Goal: Information Seeking & Learning: Find specific fact

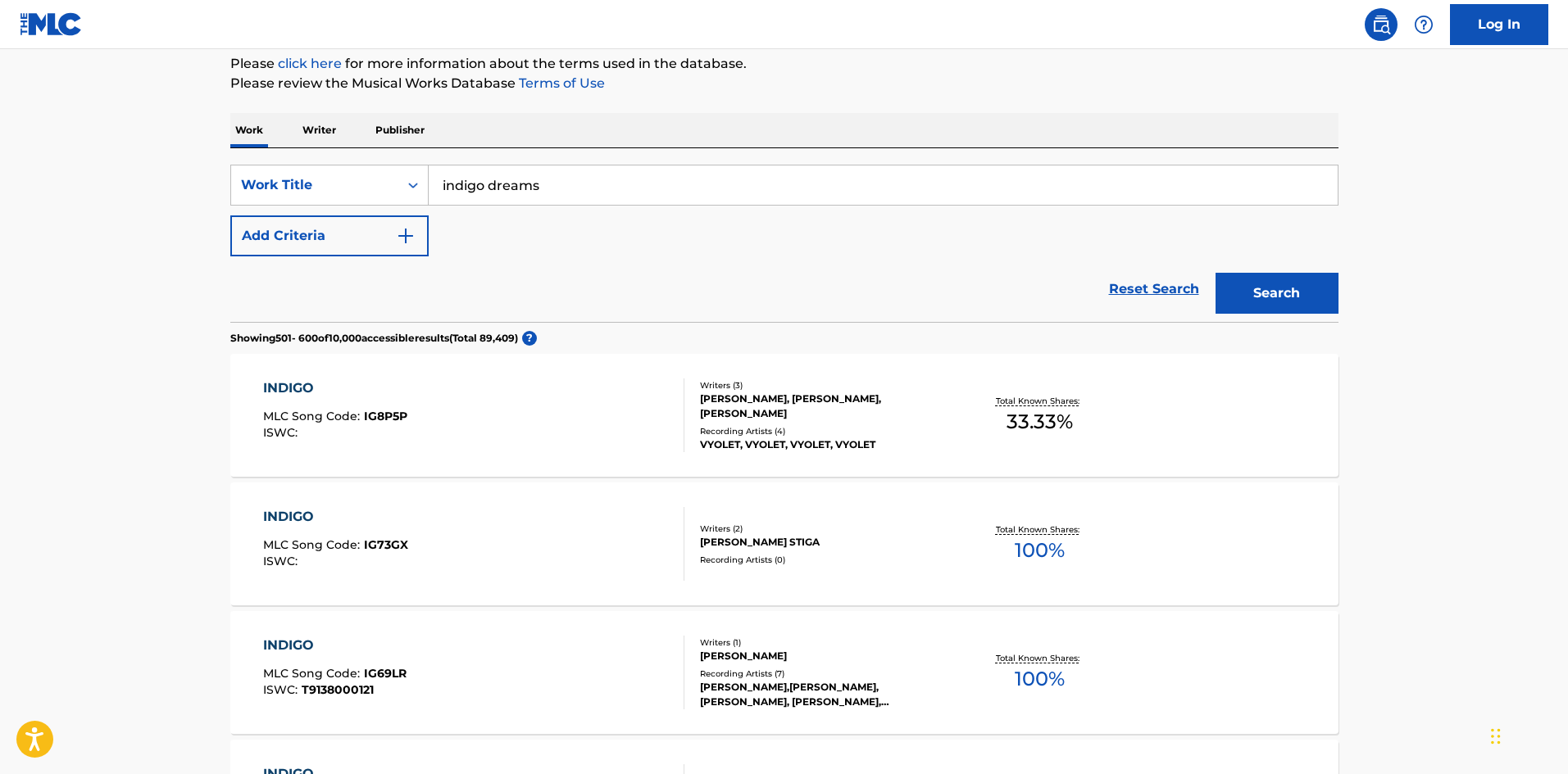
scroll to position [164, 0]
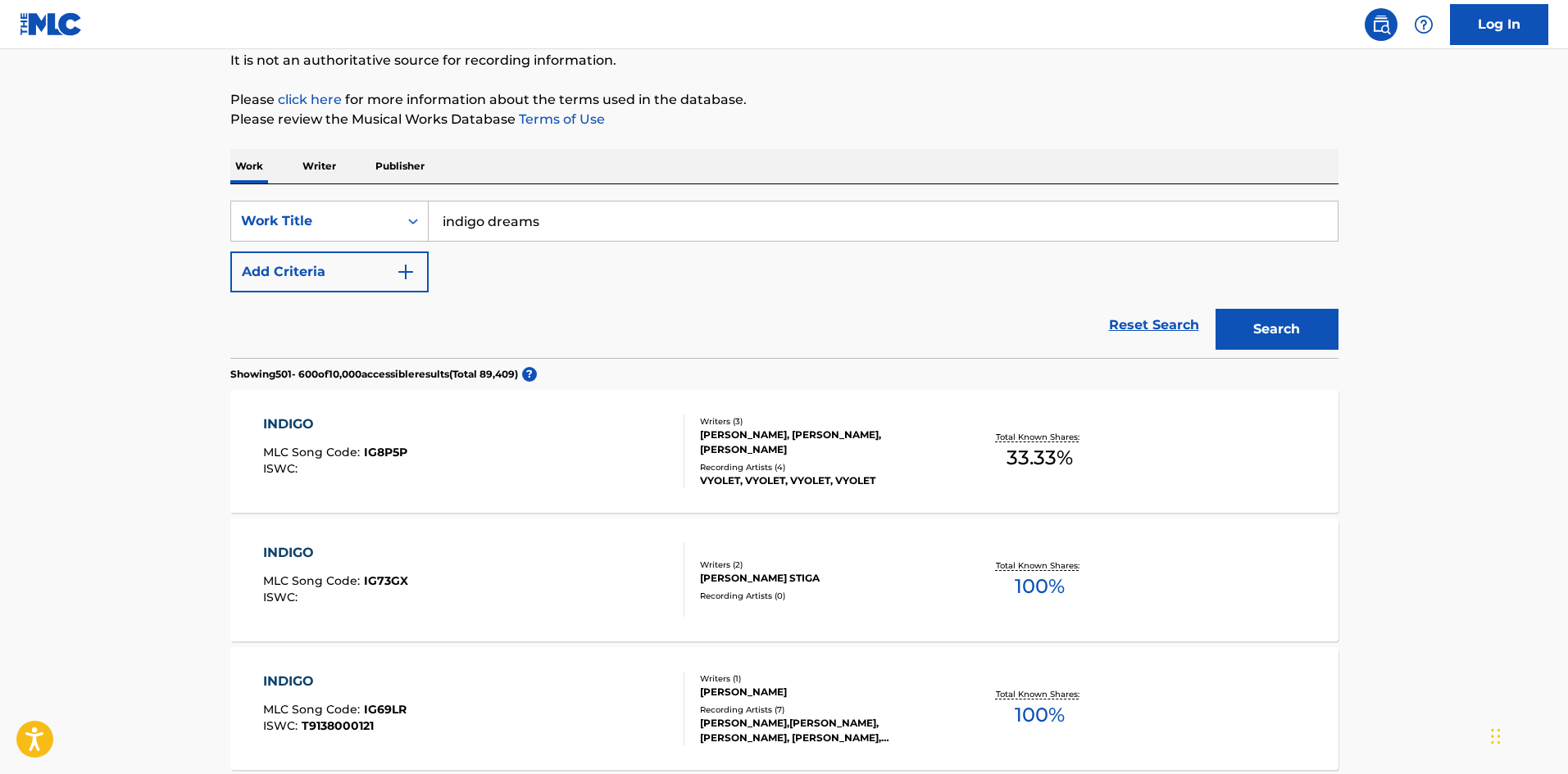
click at [319, 276] on button "Add Criteria" at bounding box center [329, 271] width 199 height 41
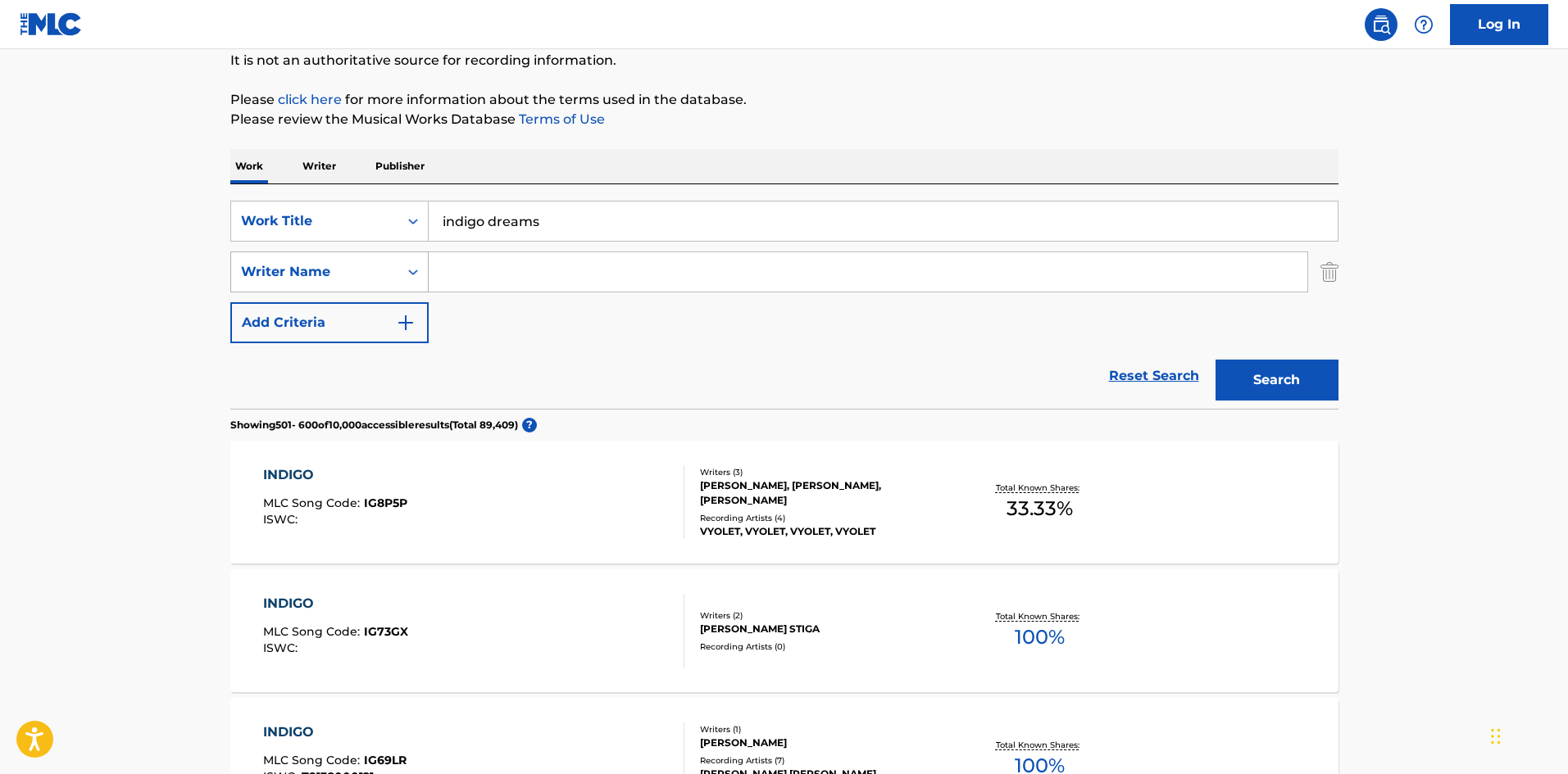
click at [332, 267] on div "Writer Name" at bounding box center [315, 271] width 147 height 19
click at [561, 328] on div "SearchWithCriteriae2f9ef2d-6b75-46bb-b48e-37f96153daa8 Work Title indigo dreams…" at bounding box center [784, 272] width 1109 height 142
click at [1322, 266] on img "Search Form" at bounding box center [1330, 271] width 18 height 41
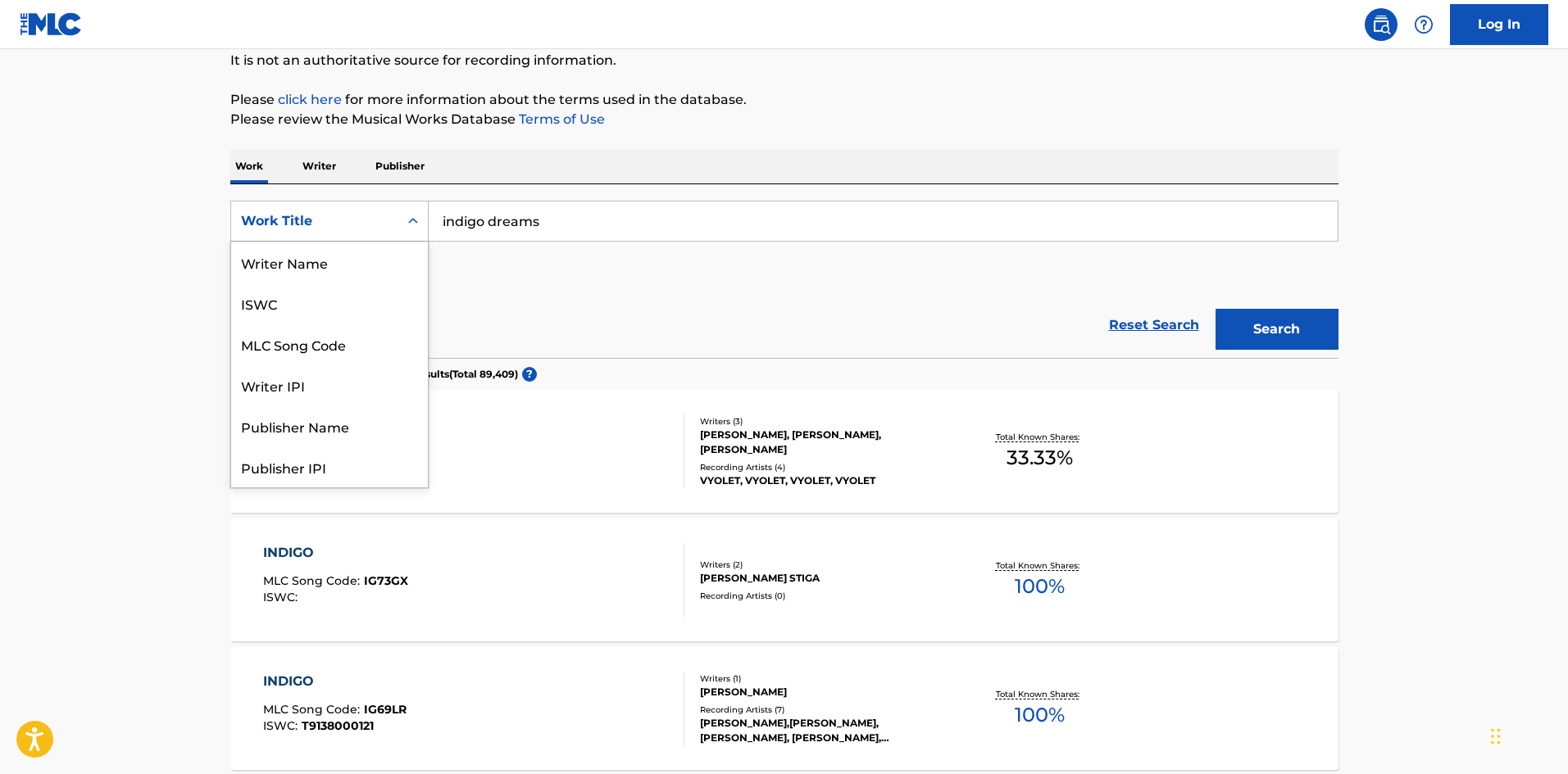
click at [350, 231] on div "Work Title" at bounding box center [315, 221] width 168 height 31
click at [288, 255] on div "Writer Name" at bounding box center [329, 262] width 197 height 41
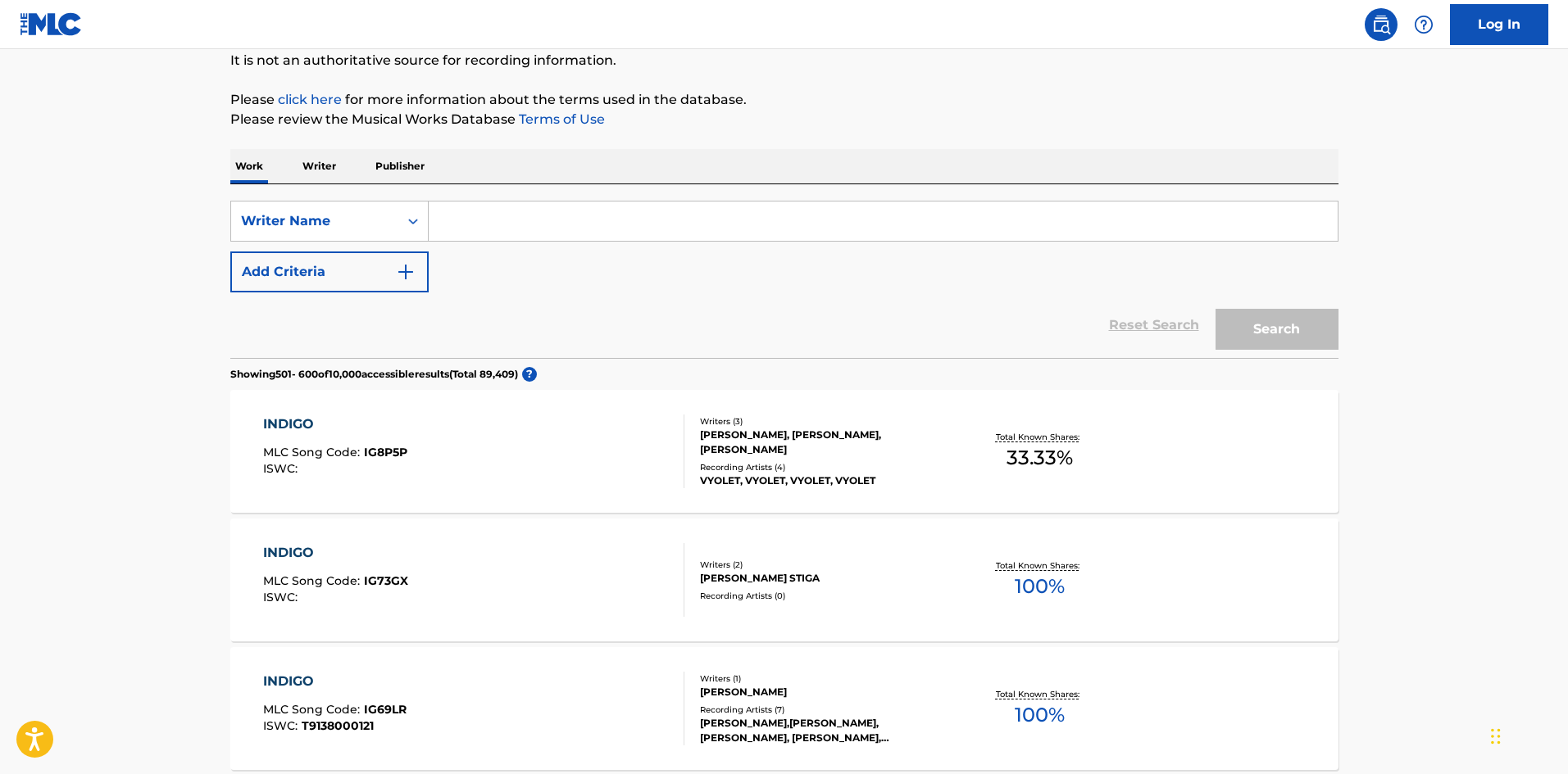
click at [480, 220] on input "Search Form" at bounding box center [883, 221] width 909 height 39
paste input "[PERSON_NAME]"
click at [1276, 333] on button "Search" at bounding box center [1277, 329] width 123 height 41
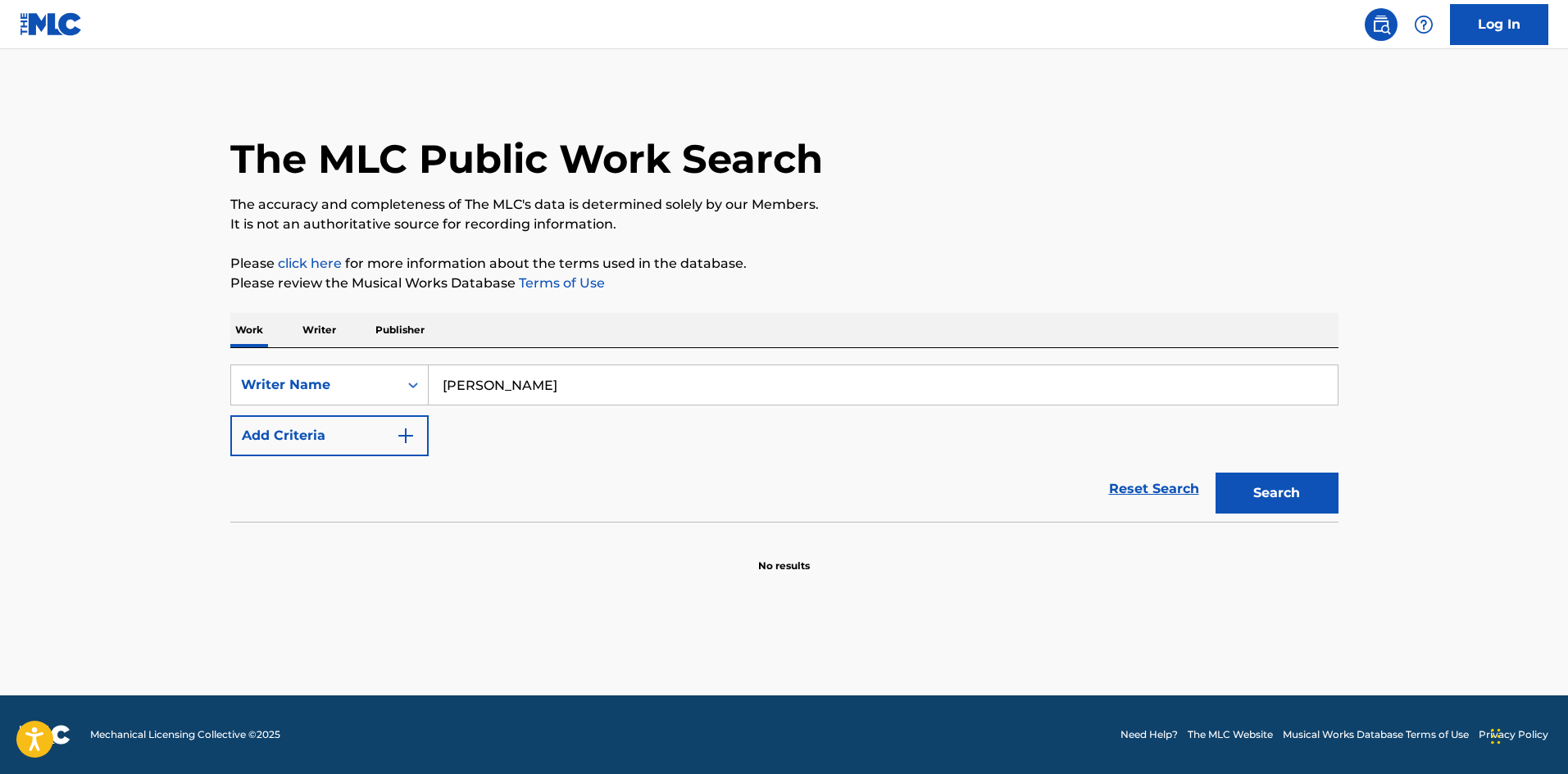
drag, startPoint x: 660, startPoint y: 380, endPoint x: 567, endPoint y: 389, distance: 93.4
click at [567, 389] on input "[PERSON_NAME]" at bounding box center [883, 384] width 909 height 39
type input "[PERSON_NAME] [PERSON_NAME]"
click at [1300, 498] on button "Search" at bounding box center [1277, 493] width 123 height 41
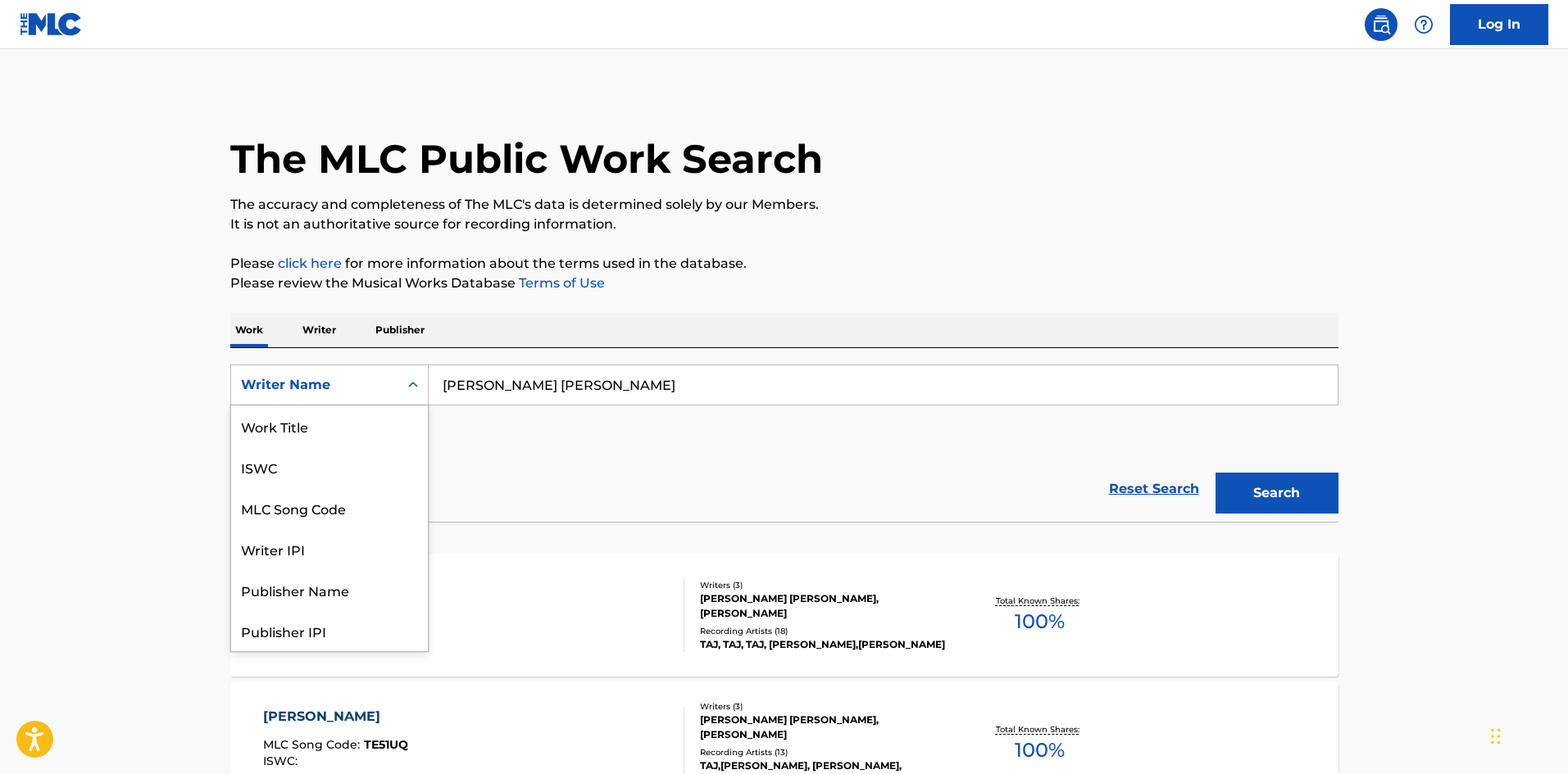
click at [351, 387] on div "Writer Name" at bounding box center [315, 384] width 147 height 19
click at [323, 422] on div "Work Title" at bounding box center [329, 426] width 197 height 41
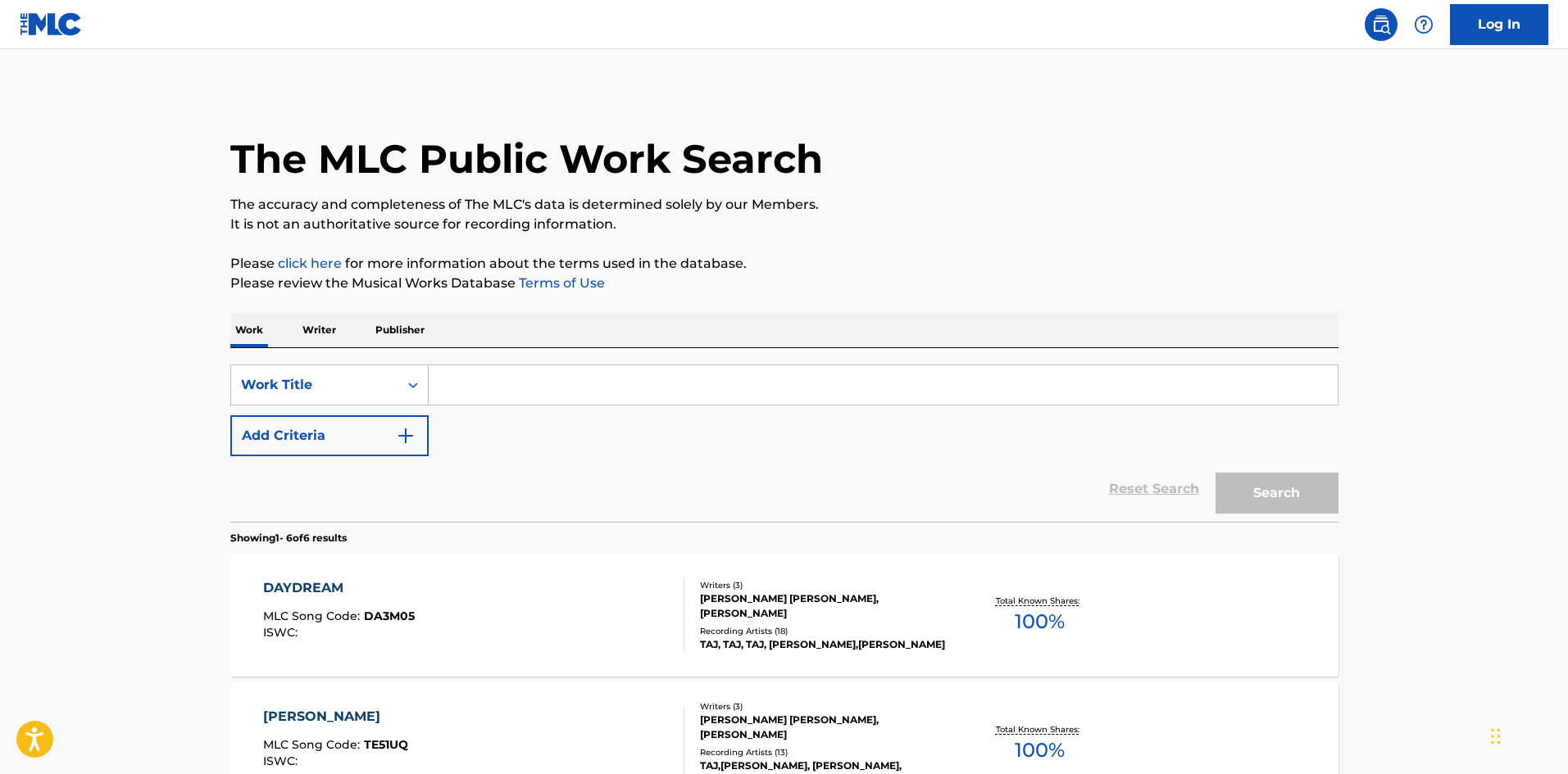
click at [544, 396] on input "Search Form" at bounding box center [883, 384] width 909 height 39
click at [1312, 317] on div "Work Writer Publisher" at bounding box center [784, 330] width 1109 height 34
click at [1280, 509] on button "Search" at bounding box center [1277, 493] width 123 height 41
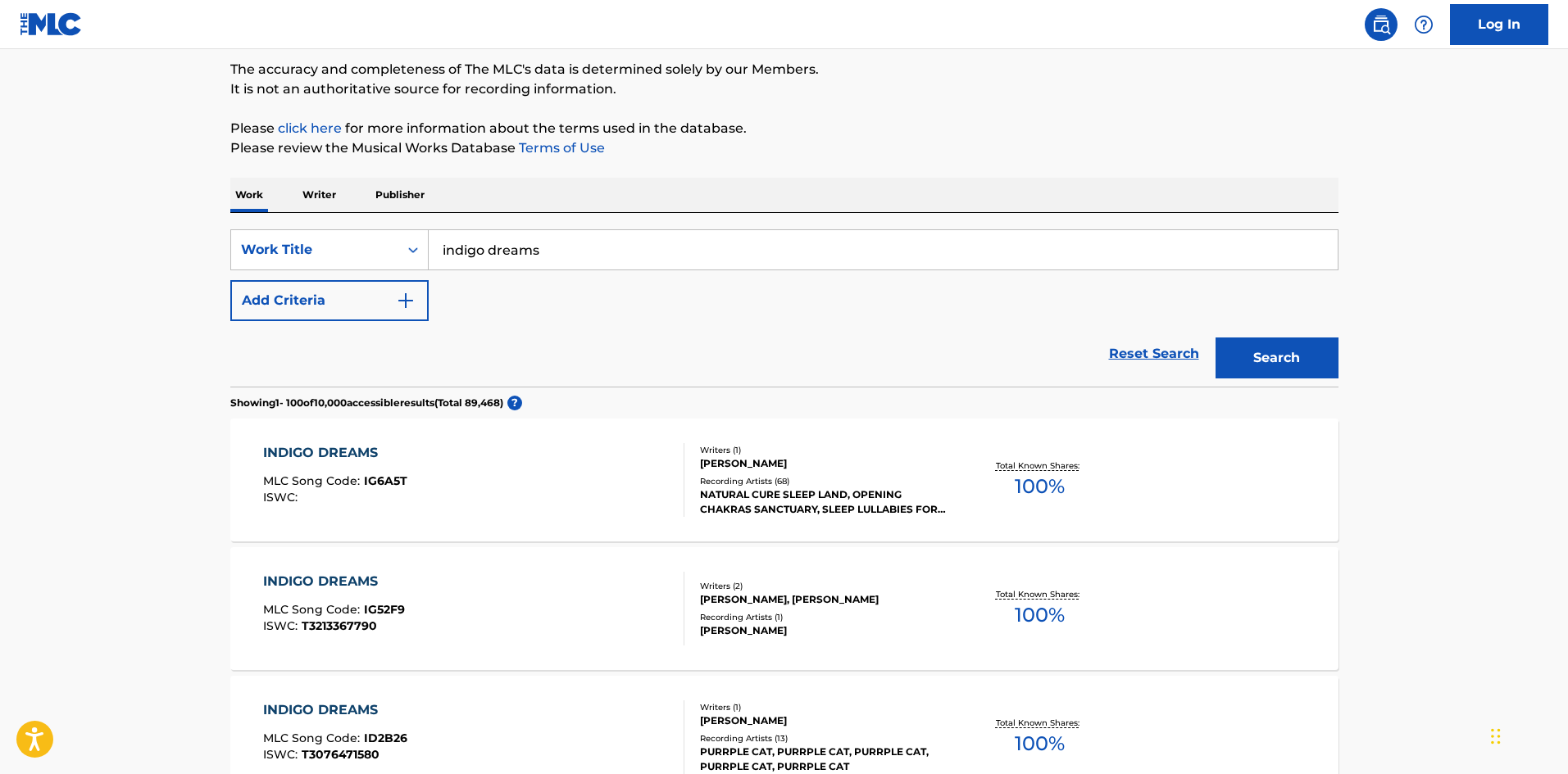
scroll to position [137, 0]
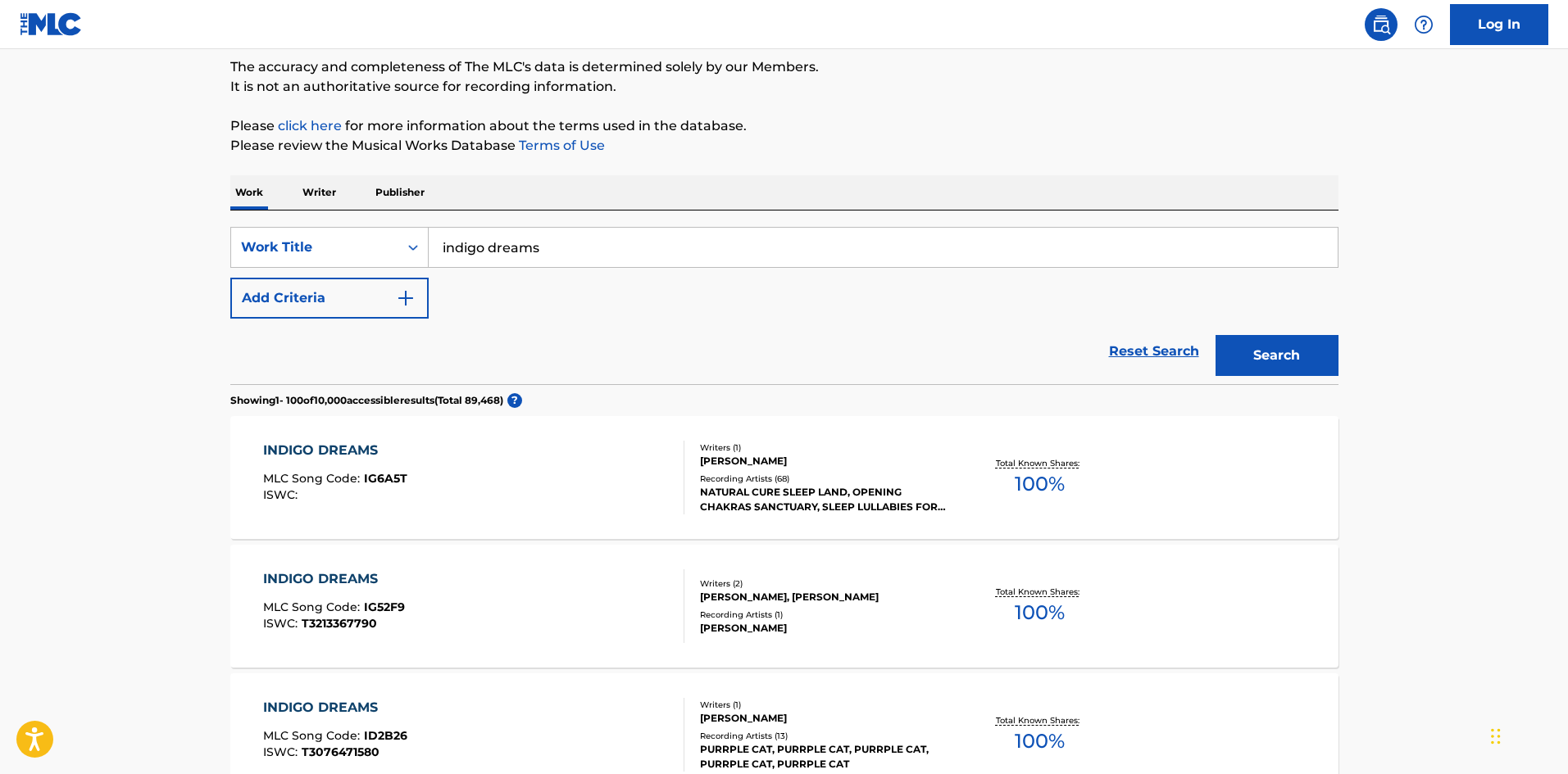
click at [366, 286] on button "Add Criteria" at bounding box center [329, 298] width 199 height 41
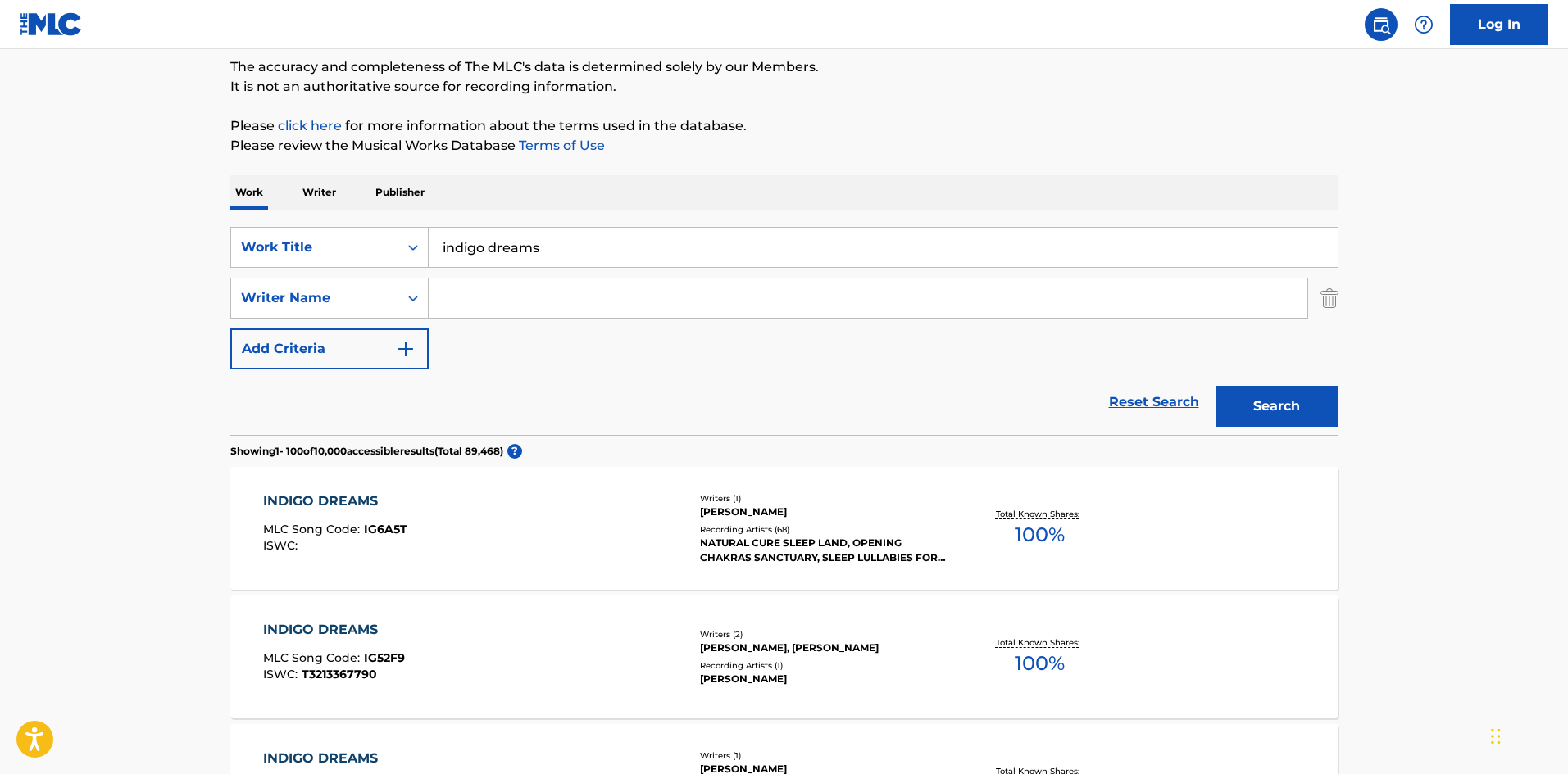
click at [517, 267] on div "SearchWithCriteriab99e6c89-aa23-4b09-9789-5fe61556d991 Work Title indigo dreams…" at bounding box center [784, 298] width 1109 height 142
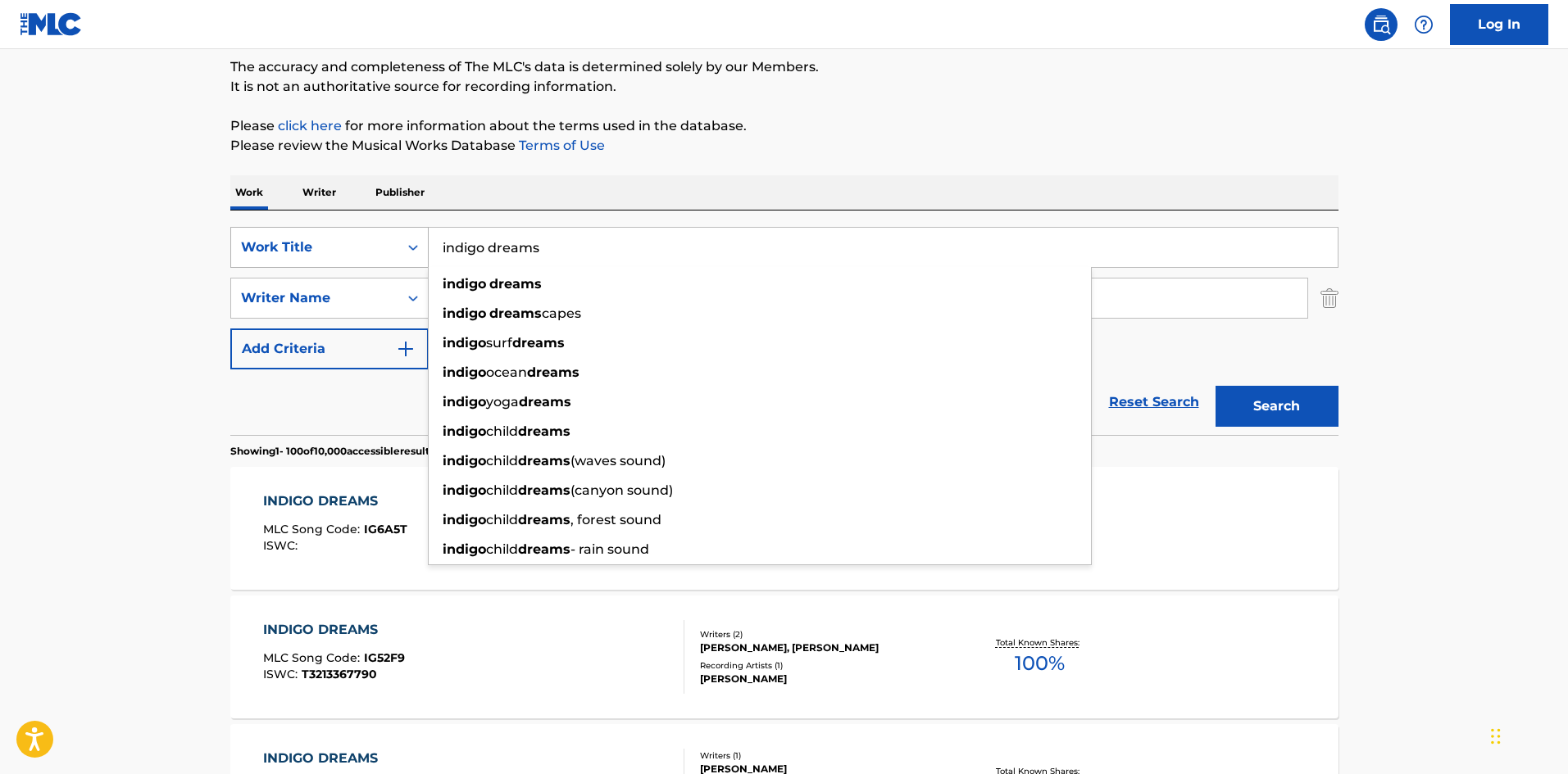
drag, startPoint x: 564, startPoint y: 240, endPoint x: 417, endPoint y: 245, distance: 147.1
click at [417, 245] on div "SearchWithCriteriab99e6c89-aa23-4b09-9789-5fe61556d991 Work Title indigo dreams…" at bounding box center [784, 247] width 1109 height 41
drag, startPoint x: 561, startPoint y: 248, endPoint x: 484, endPoint y: 250, distance: 77.0
click at [484, 250] on input "indigo dreams" at bounding box center [883, 247] width 909 height 39
drag, startPoint x: 559, startPoint y: 246, endPoint x: 280, endPoint y: 245, distance: 279.0
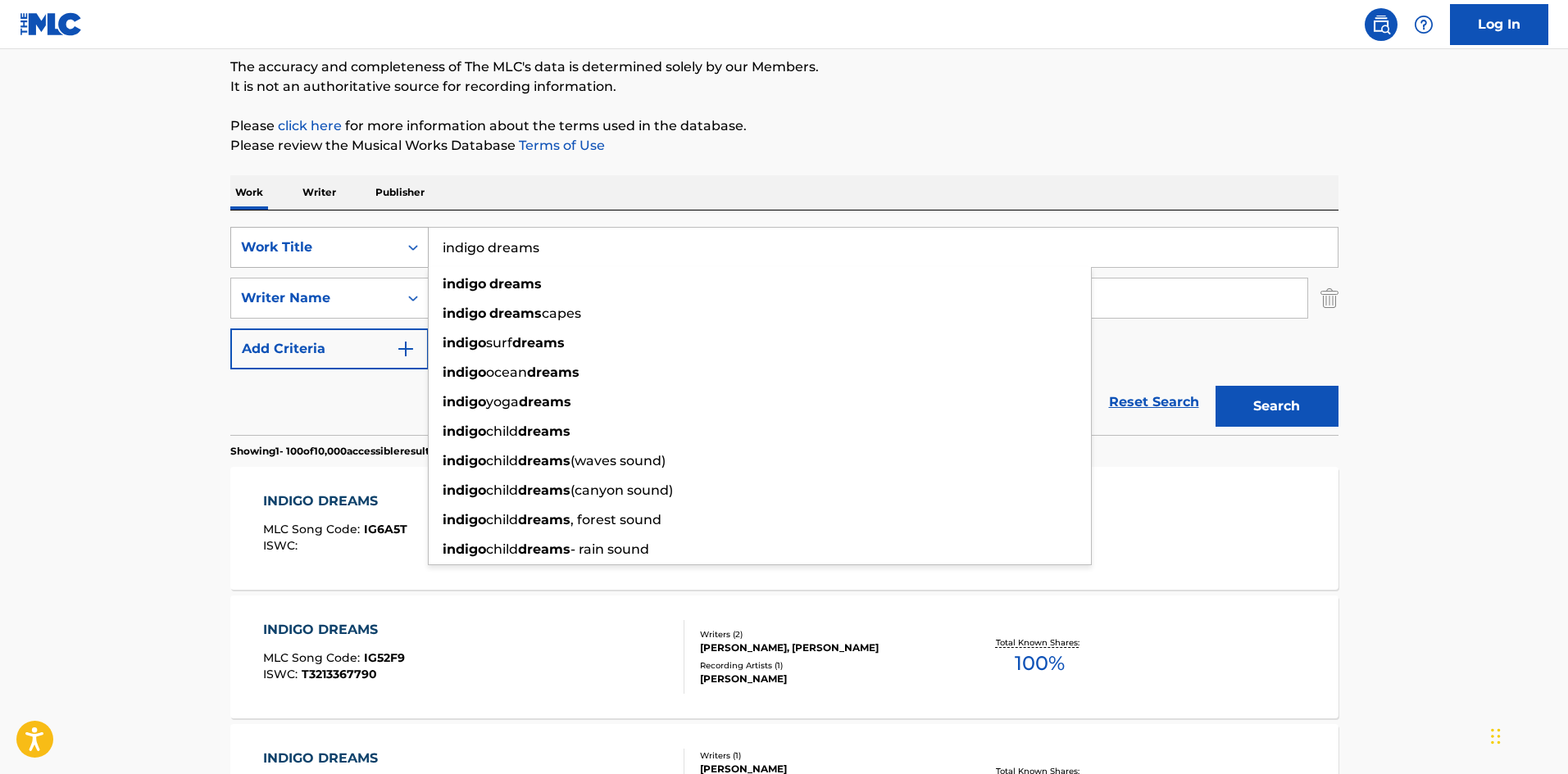
click at [313, 245] on div "SearchWithCriteriab99e6c89-aa23-4b09-9789-5fe61556d991 Work Title indigo dreams…" at bounding box center [784, 247] width 1109 height 41
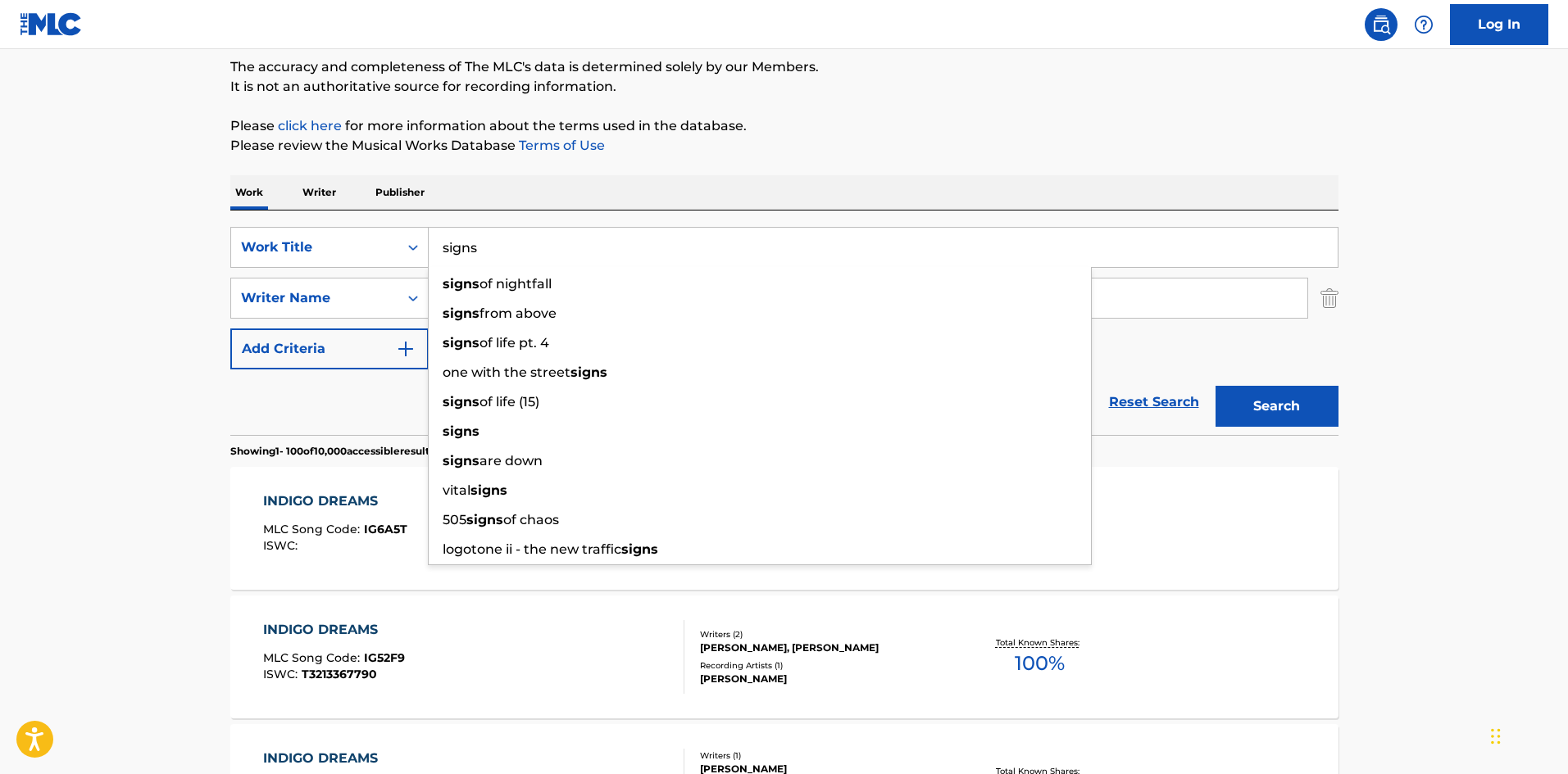
type input "signs"
click at [548, 199] on div "Work Writer Publisher" at bounding box center [784, 192] width 1109 height 34
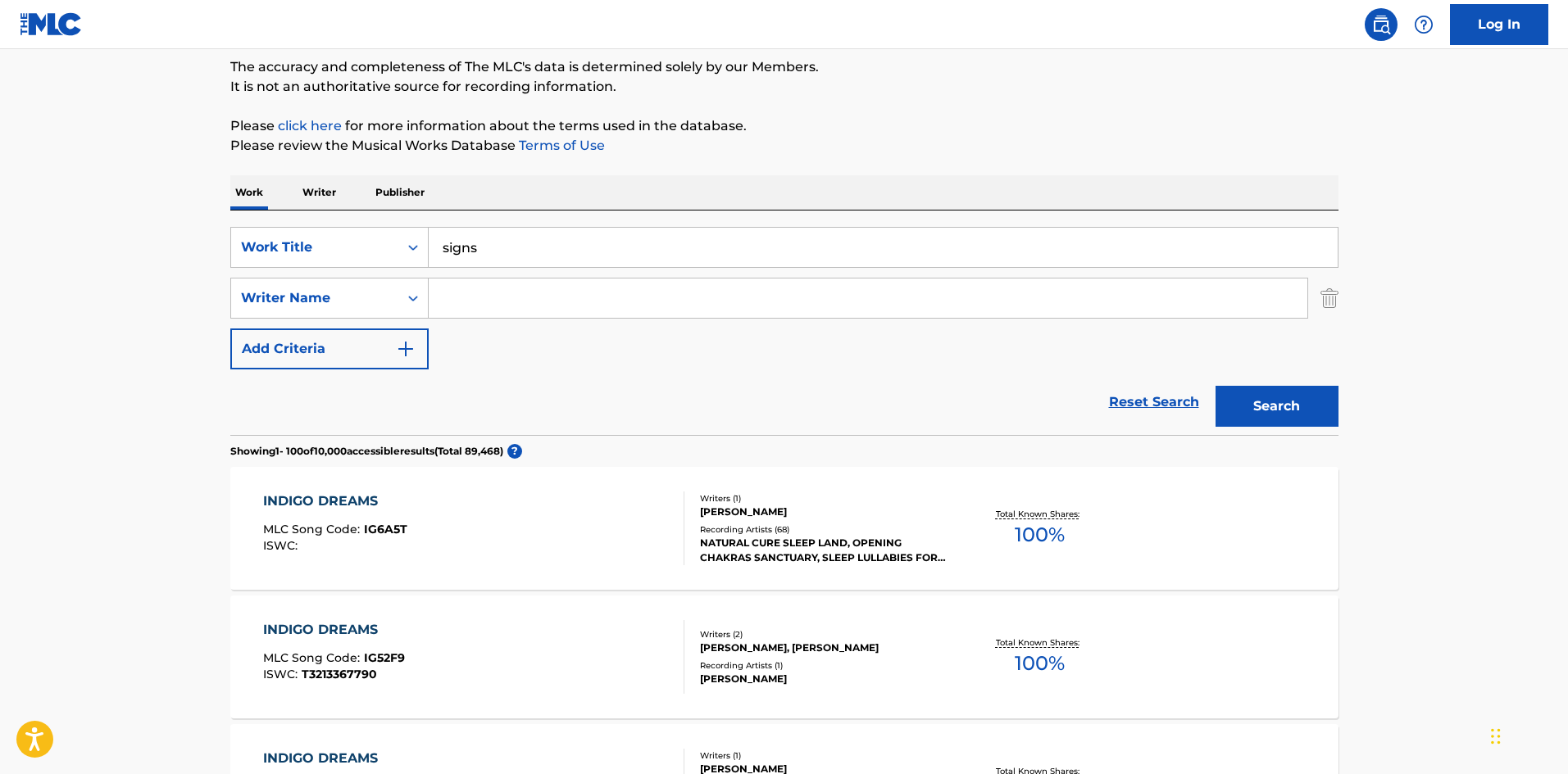
click at [521, 299] on input "Search Form" at bounding box center [868, 298] width 879 height 39
paste input "[PERSON_NAME]"
type input "[PERSON_NAME]"
click at [1295, 397] on button "Search" at bounding box center [1277, 406] width 123 height 41
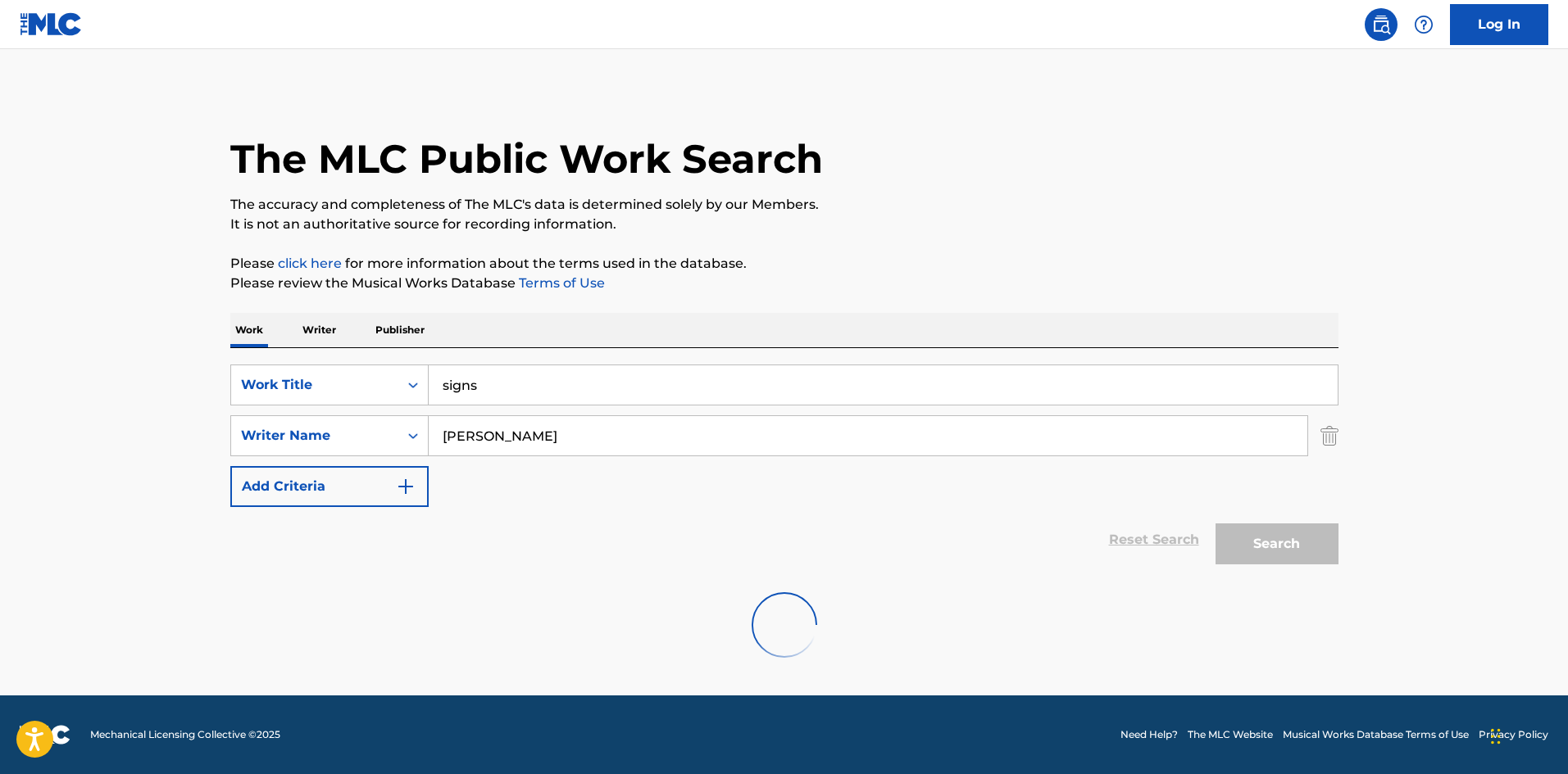
scroll to position [0, 0]
click at [1334, 434] on img "Search Form" at bounding box center [1330, 436] width 18 height 41
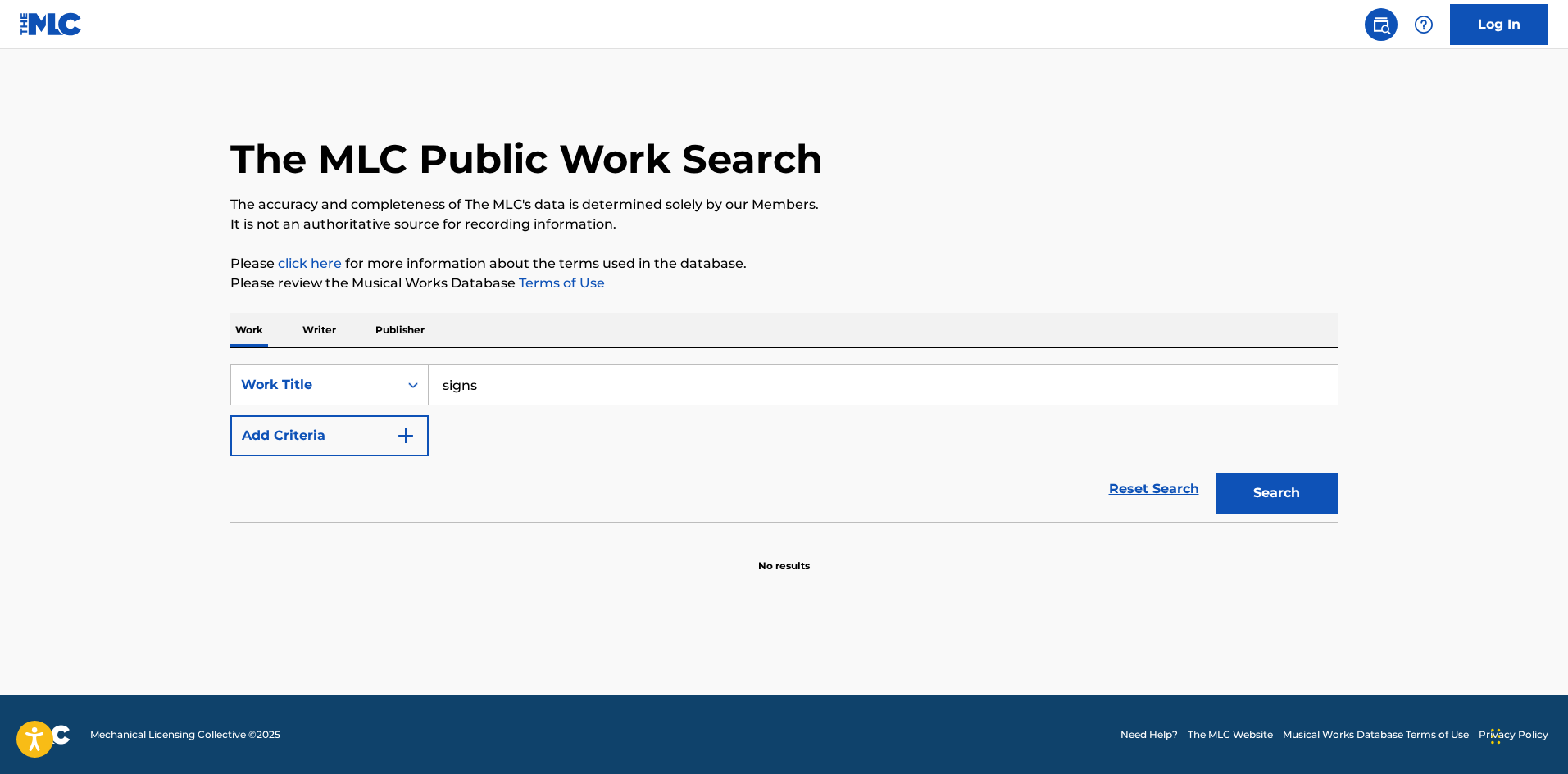
drag, startPoint x: 426, startPoint y: 407, endPoint x: 411, endPoint y: 405, distance: 15.1
click at [426, 406] on div "SearchWithCriteriab99e6c89-aa23-4b09-9789-5fe61556d991 Work Title signs Add Cri…" at bounding box center [784, 410] width 1109 height 92
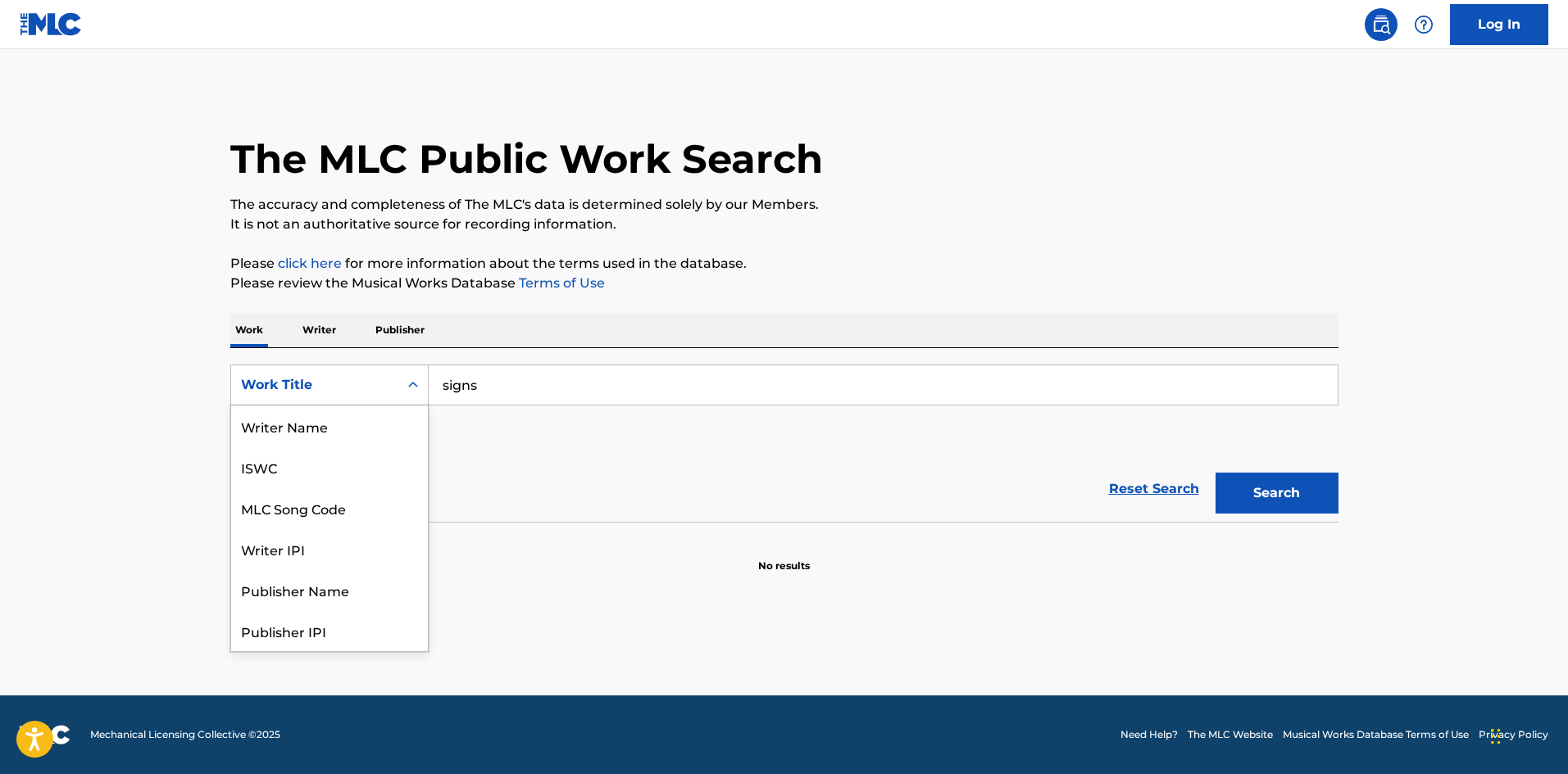
click at [344, 395] on div "Work Title" at bounding box center [315, 384] width 147 height 19
click at [321, 426] on div "Writer Name" at bounding box center [329, 426] width 197 height 41
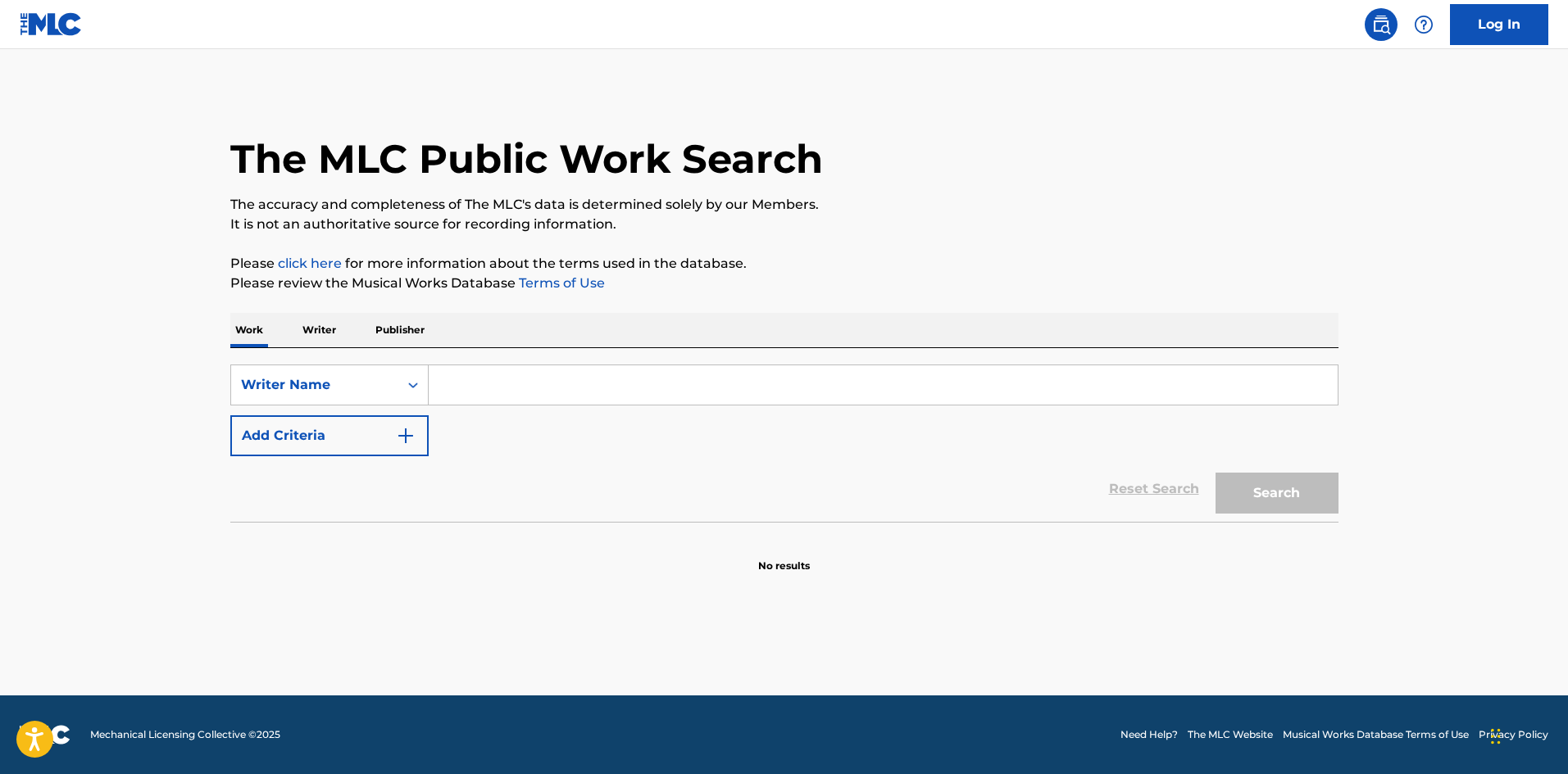
click at [515, 384] on input "Search Form" at bounding box center [883, 384] width 909 height 39
paste input "[PERSON_NAME]"
click at [1268, 477] on button "Search" at bounding box center [1277, 493] width 123 height 41
drag, startPoint x: 582, startPoint y: 392, endPoint x: 385, endPoint y: 396, distance: 197.0
click at [385, 396] on div "SearchWithCriteriabea1f609-0826-4977-916f-dff72f1de231 Writer Name [PERSON_NAME]" at bounding box center [784, 384] width 1109 height 41
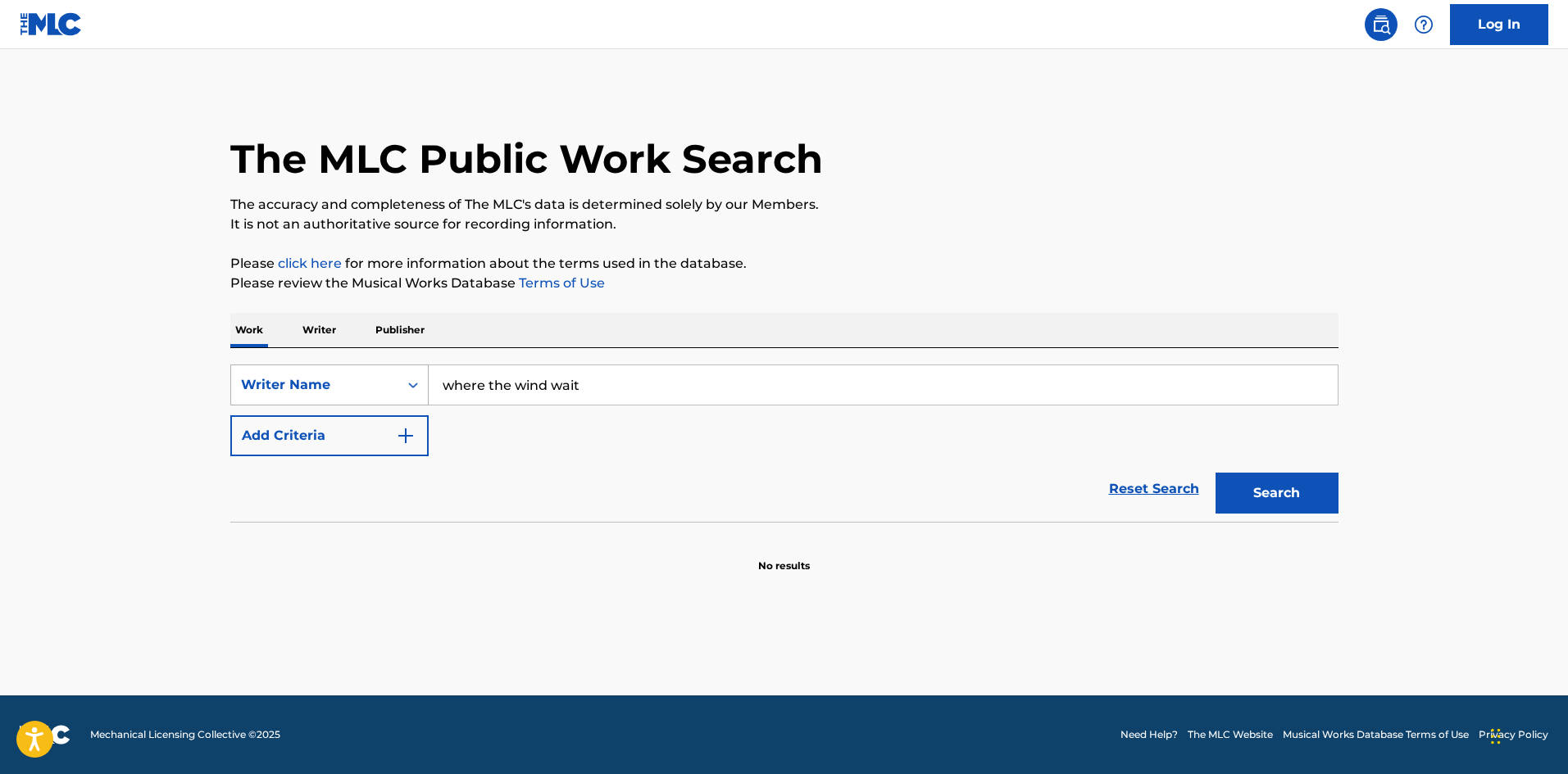
type input "where the wind waits"
drag, startPoint x: 586, startPoint y: 392, endPoint x: 467, endPoint y: 400, distance: 119.3
click at [359, 400] on div "SearchWithCriteriabea1f609-0826-4977-916f-dff72f1de231 Writer Name where the wi…" at bounding box center [784, 384] width 1109 height 41
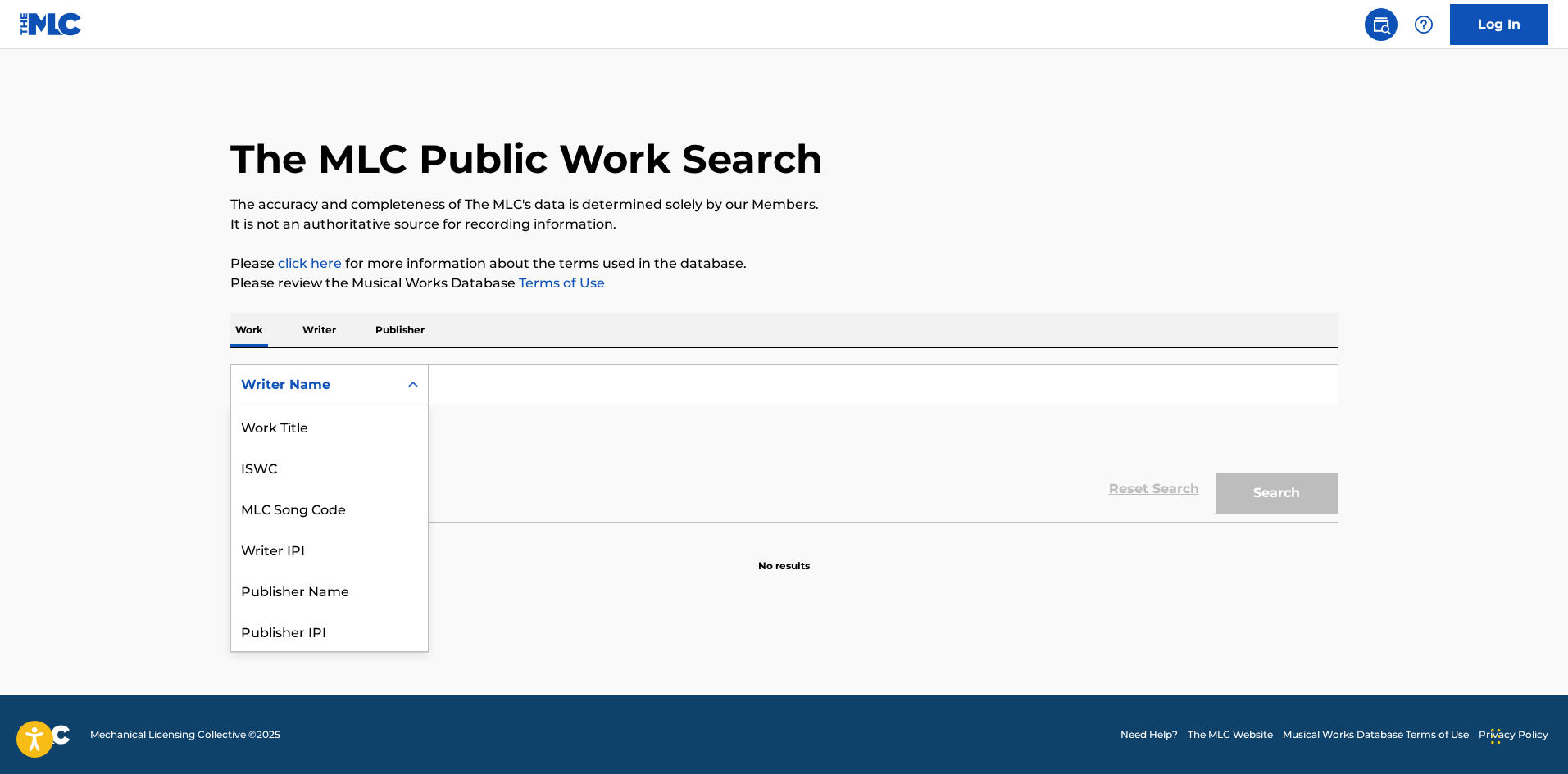
click at [292, 377] on div "Writer Name" at bounding box center [315, 384] width 147 height 19
click at [295, 438] on div "Work Title" at bounding box center [329, 426] width 197 height 41
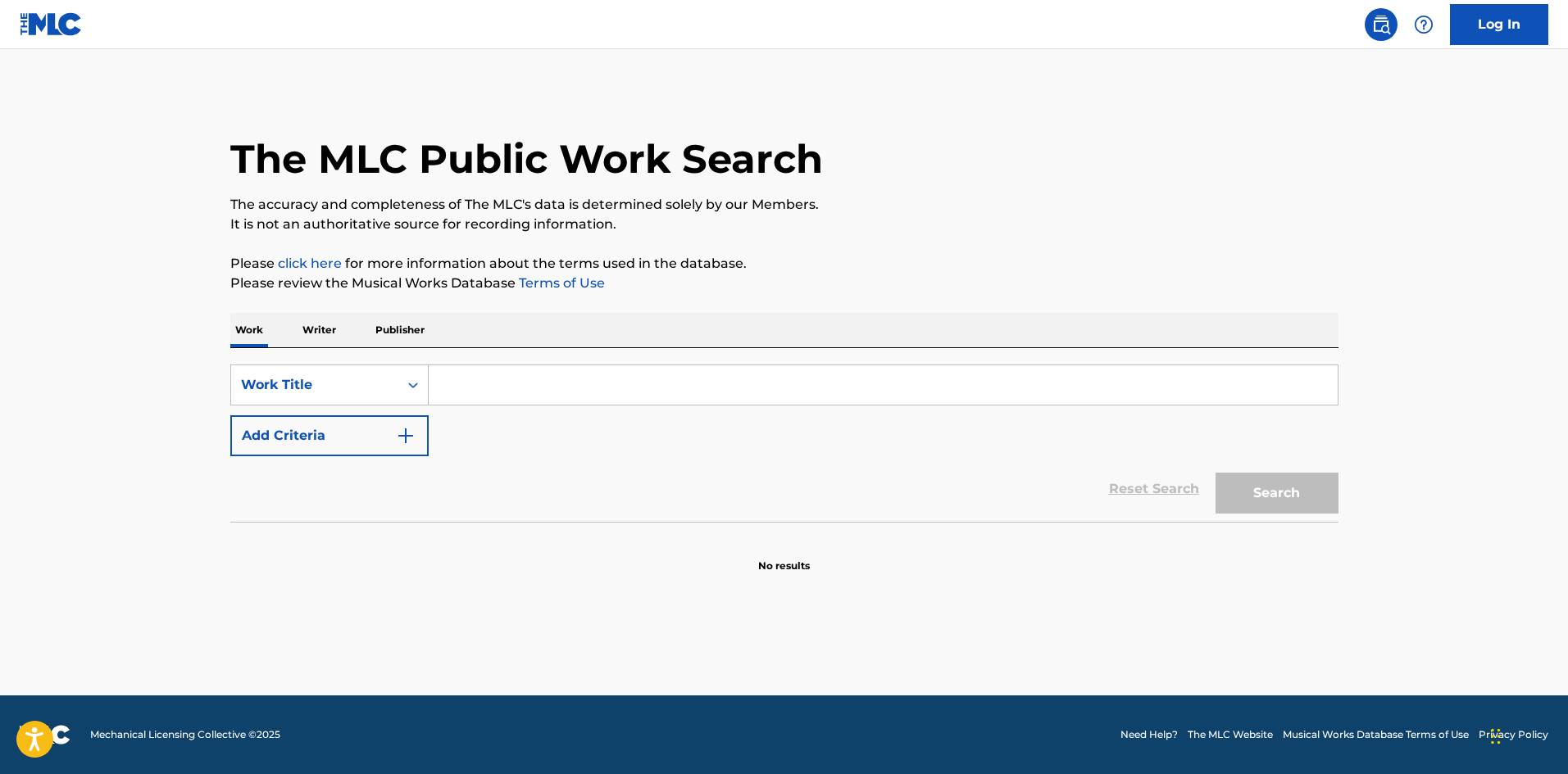
paste input "where the wind waits"
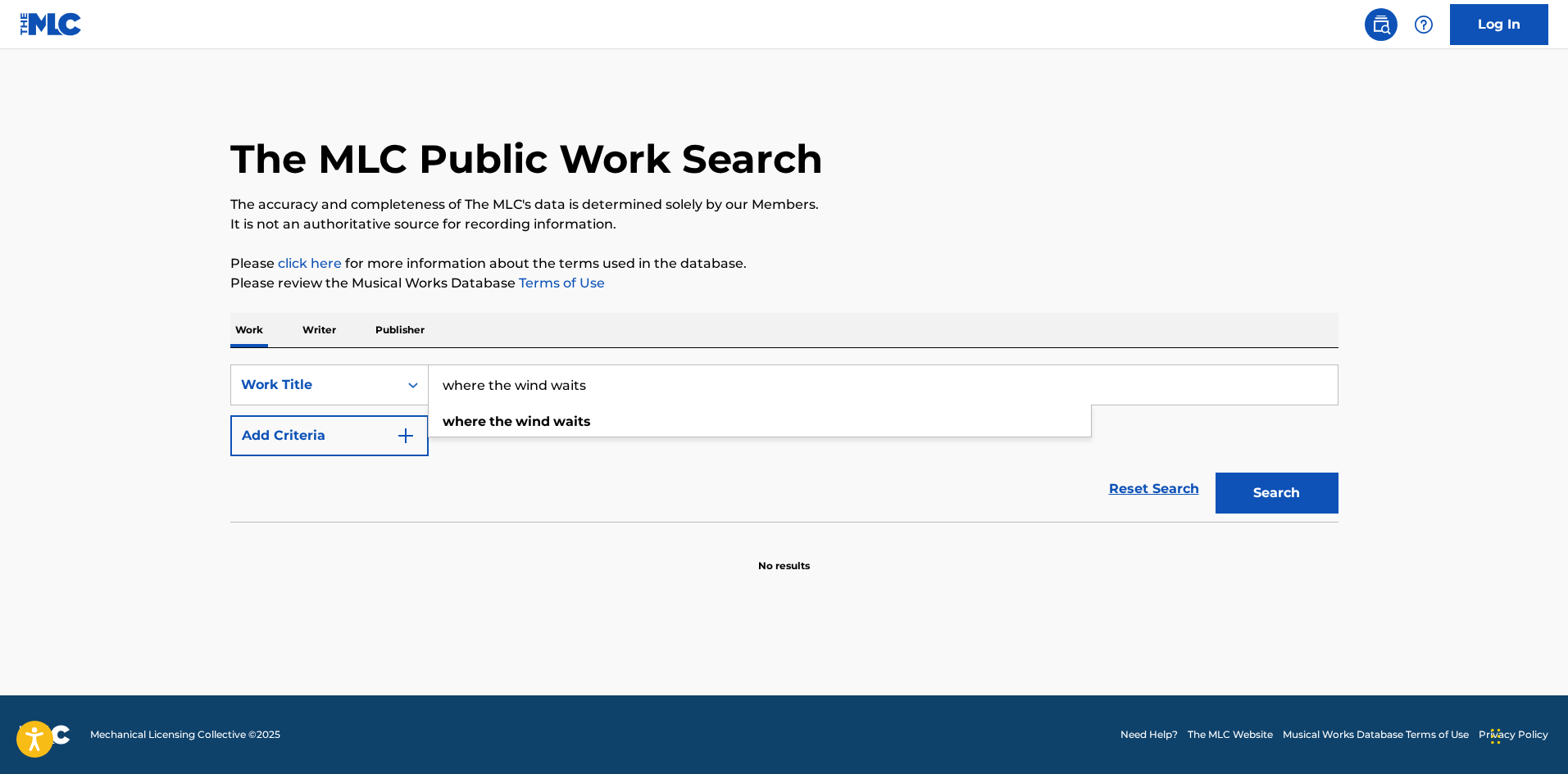
click at [1311, 482] on button "Search" at bounding box center [1277, 493] width 123 height 41
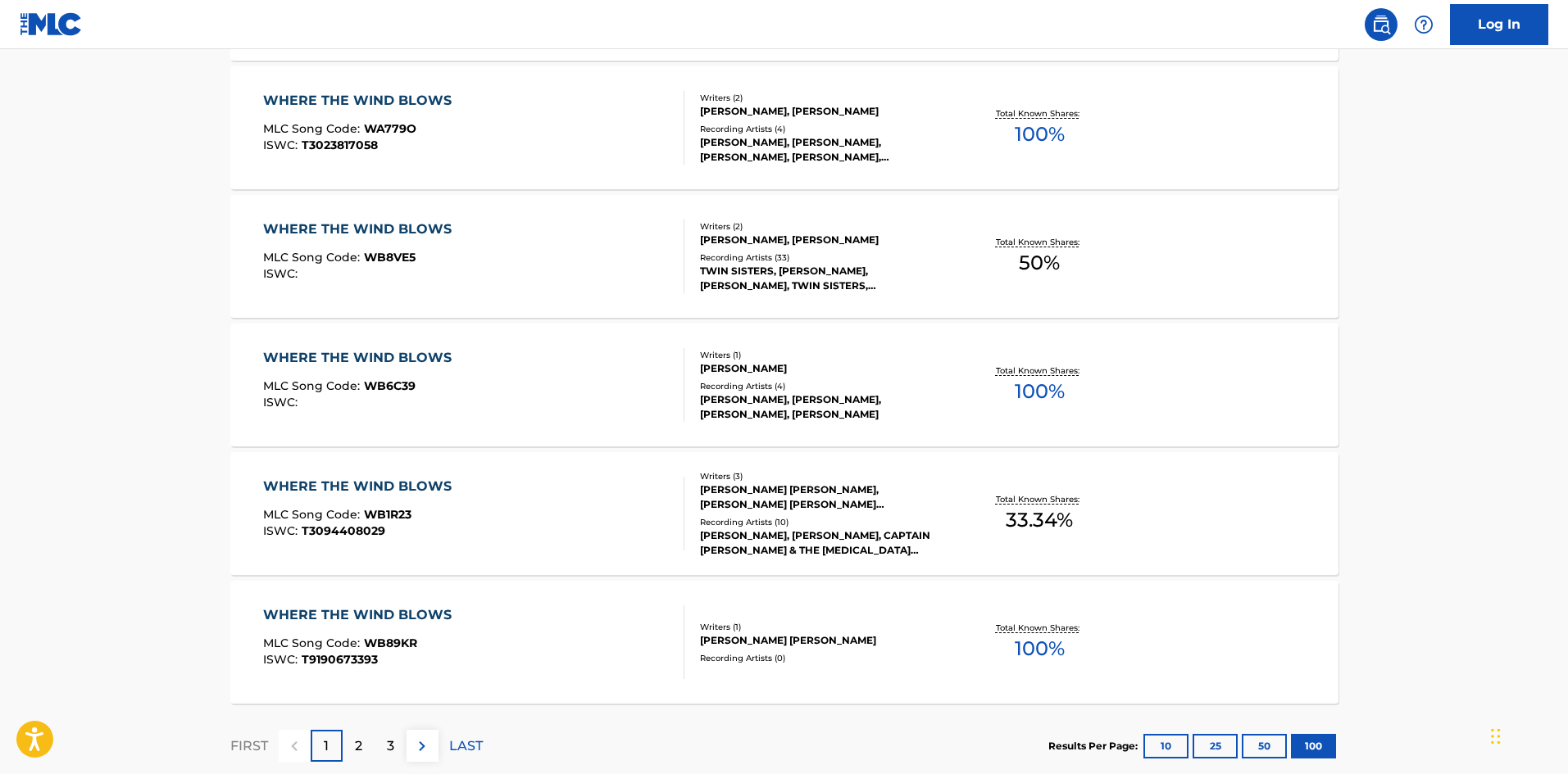
scroll to position [12810, 0]
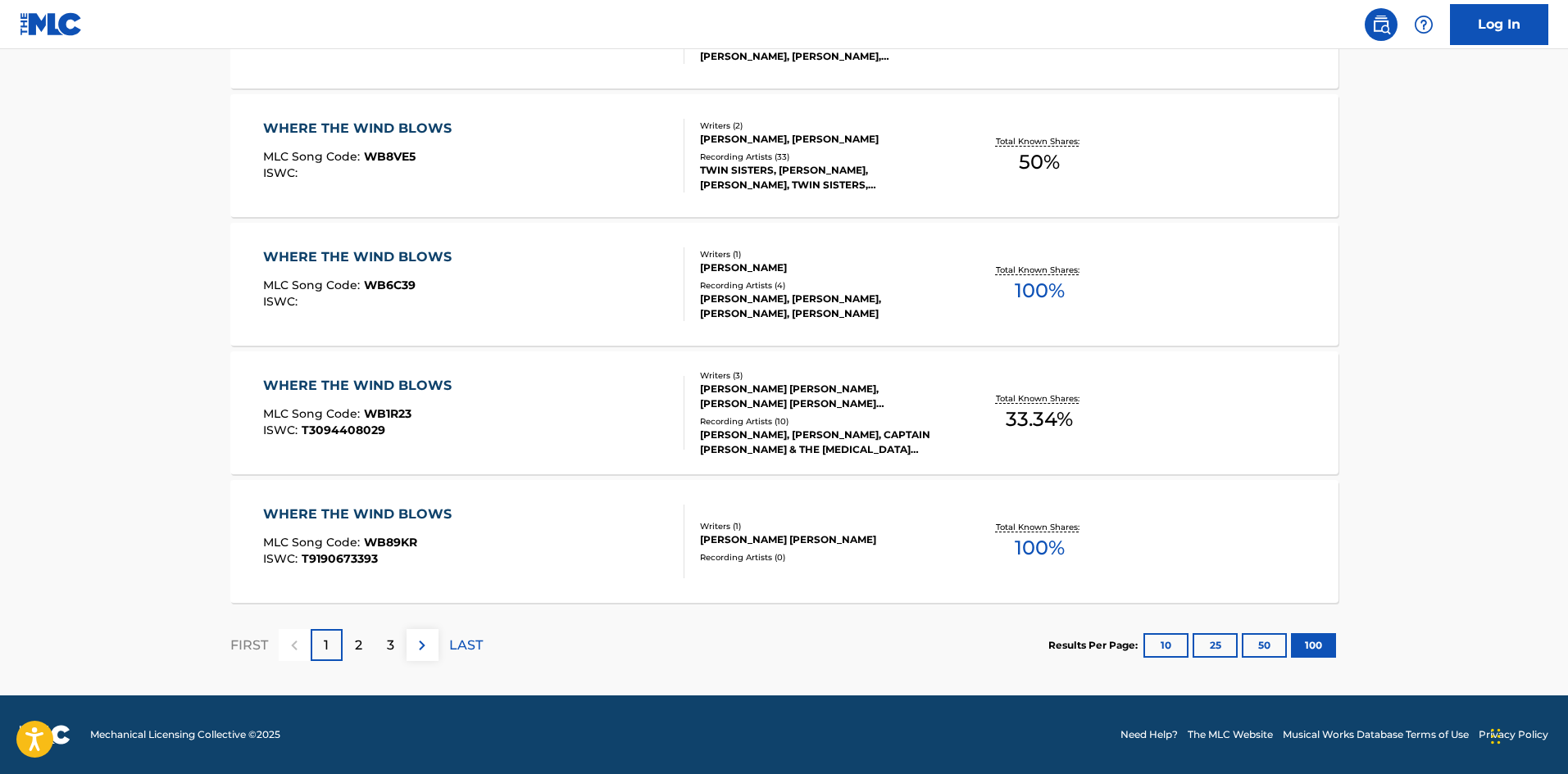
click at [361, 637] on p "2" at bounding box center [359, 645] width 8 height 19
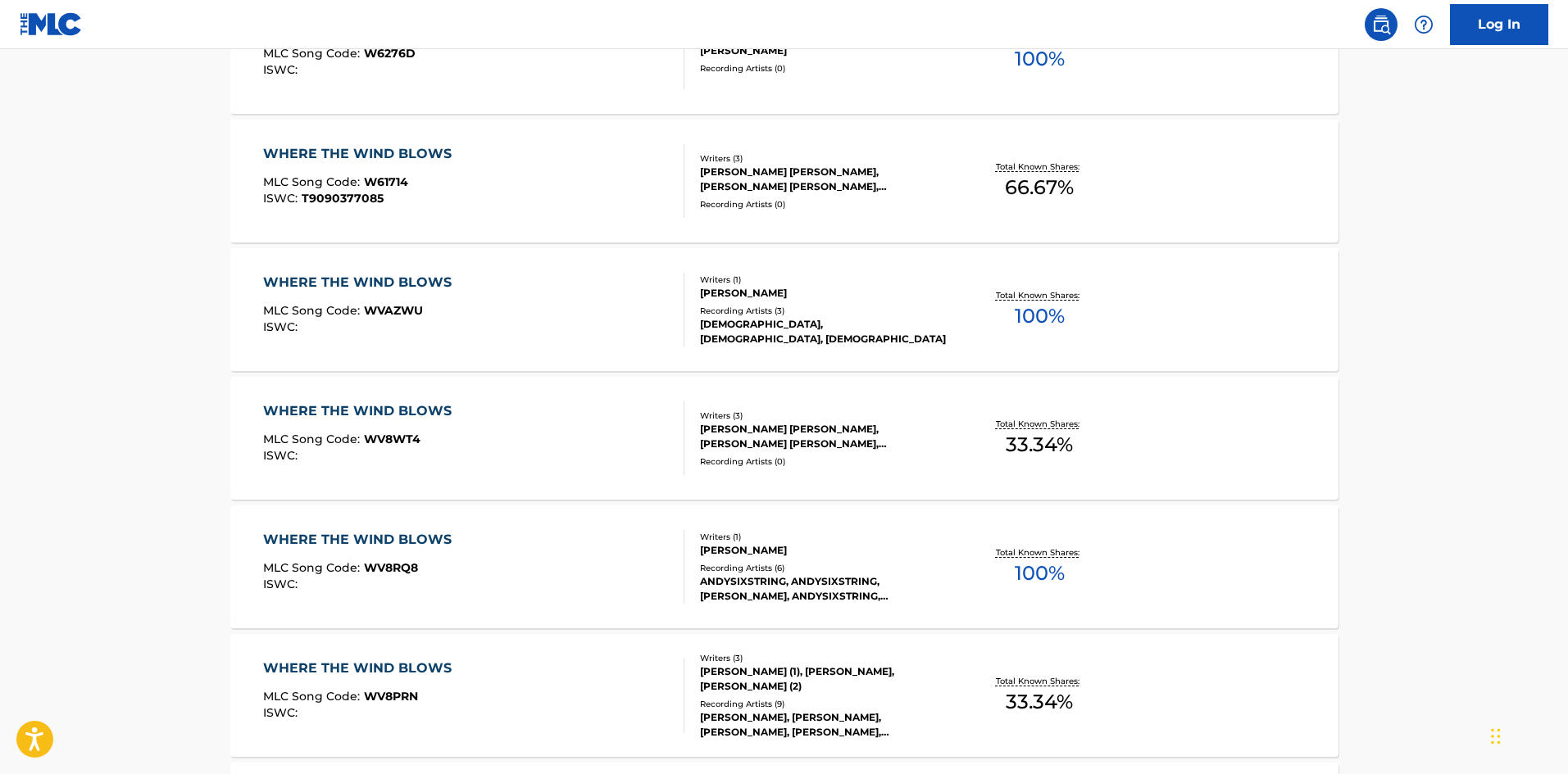
scroll to position [0, 0]
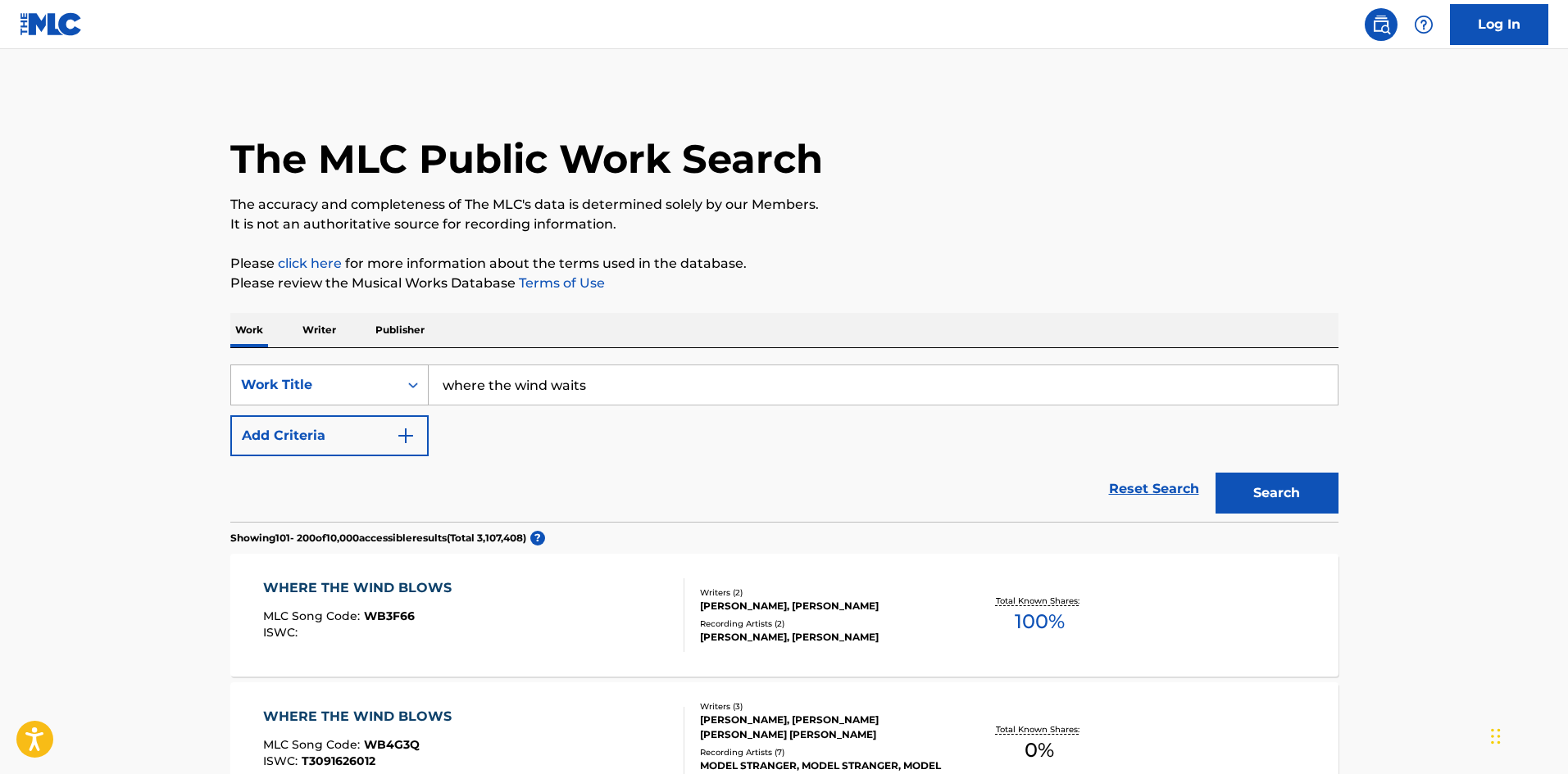
drag, startPoint x: 647, startPoint y: 388, endPoint x: 307, endPoint y: 384, distance: 340.0
click at [307, 384] on div "SearchWithCriteriab4f96003-89f3-4f20-9948-f98be54425fa Work Title where the win…" at bounding box center [784, 384] width 1109 height 41
type input "glimpse of sunlight"
drag, startPoint x: 1292, startPoint y: 276, endPoint x: 1287, endPoint y: 290, distance: 14.9
click at [1292, 276] on p "Please review the Musical Works Database Terms of Use" at bounding box center [784, 283] width 1109 height 19
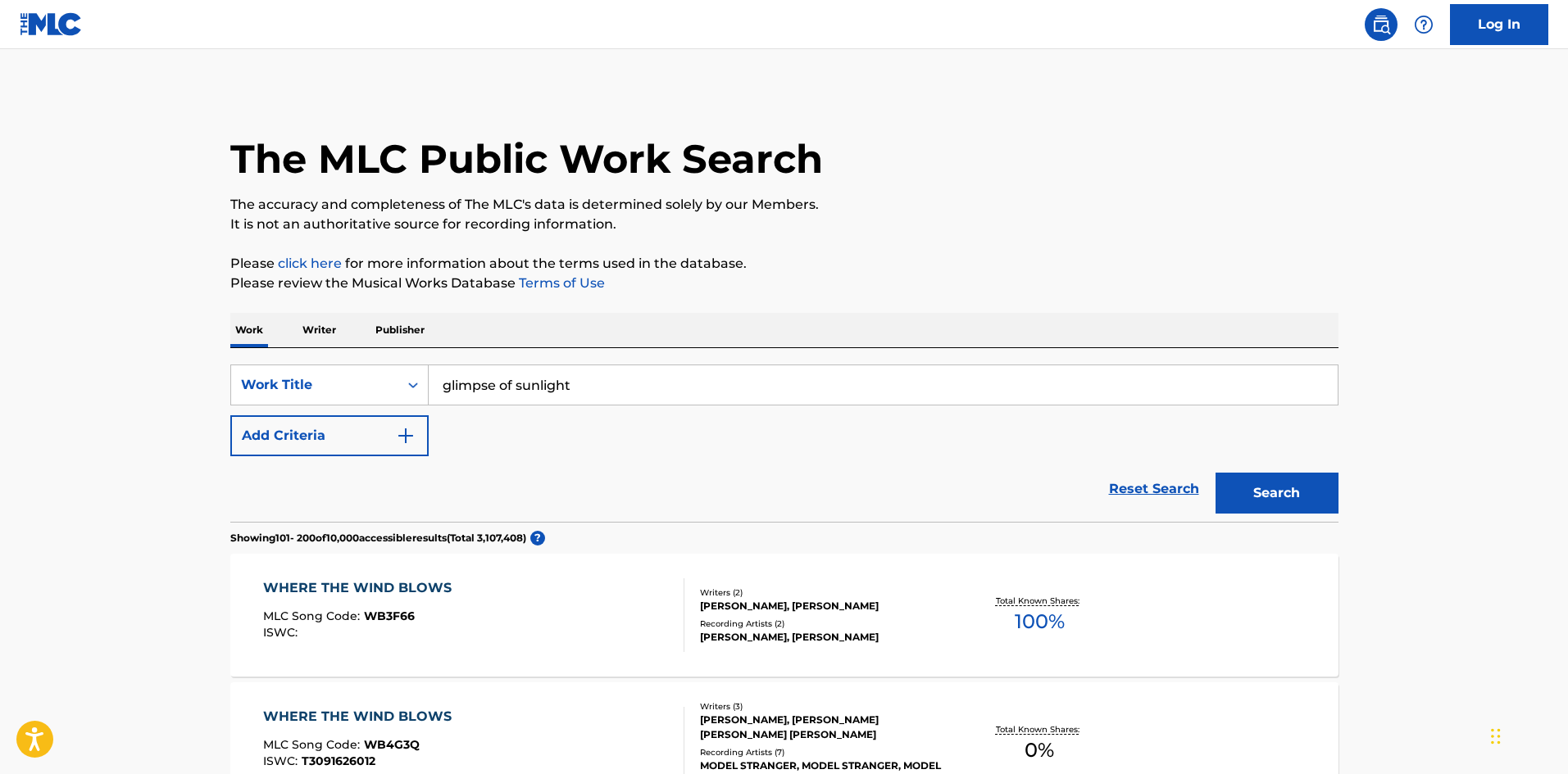
click at [1275, 504] on button "Search" at bounding box center [1277, 493] width 123 height 41
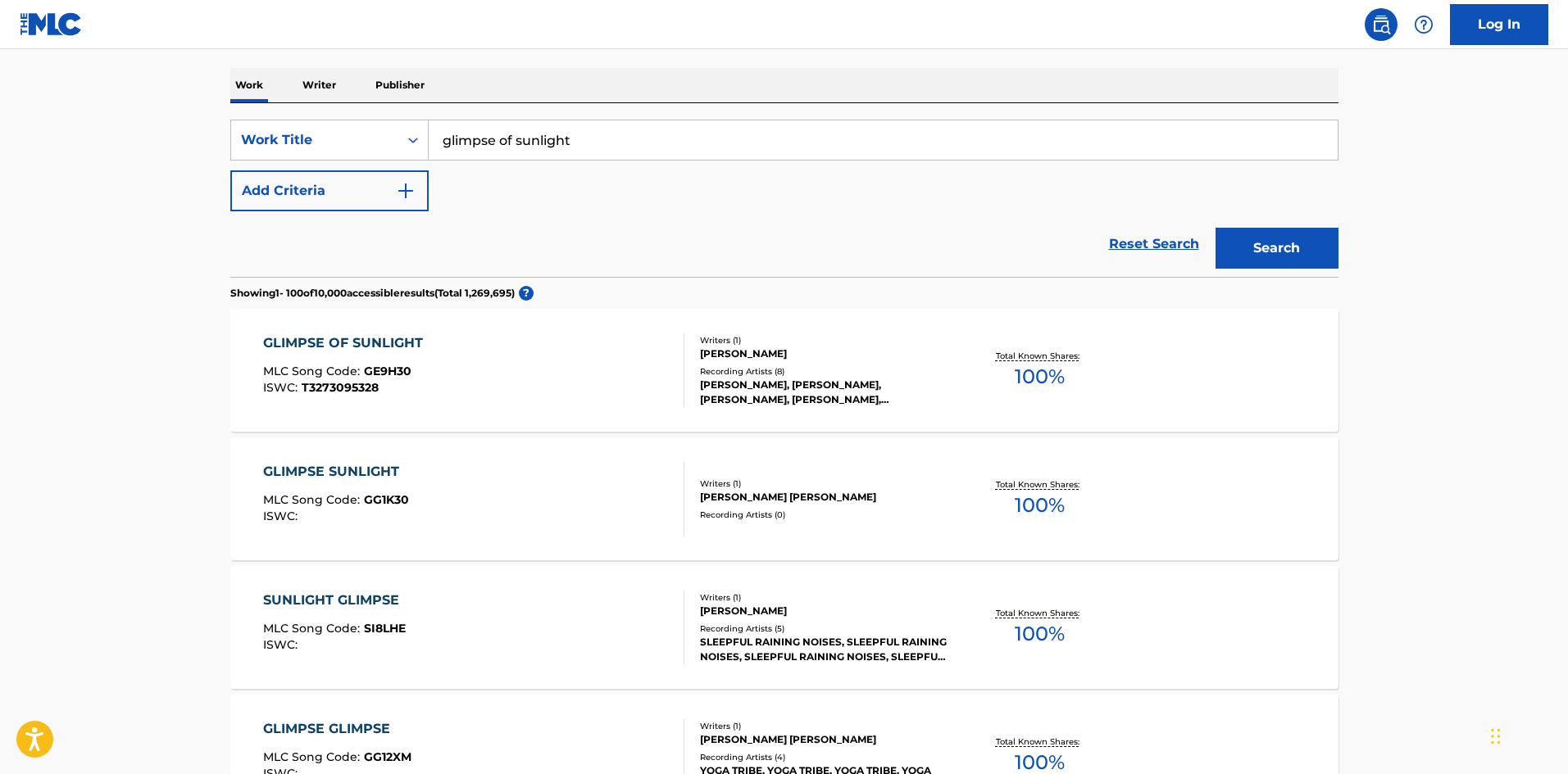
scroll to position [245, 0]
click at [345, 341] on div "GLIMPSE OF SUNLIGHT" at bounding box center [347, 342] width 168 height 19
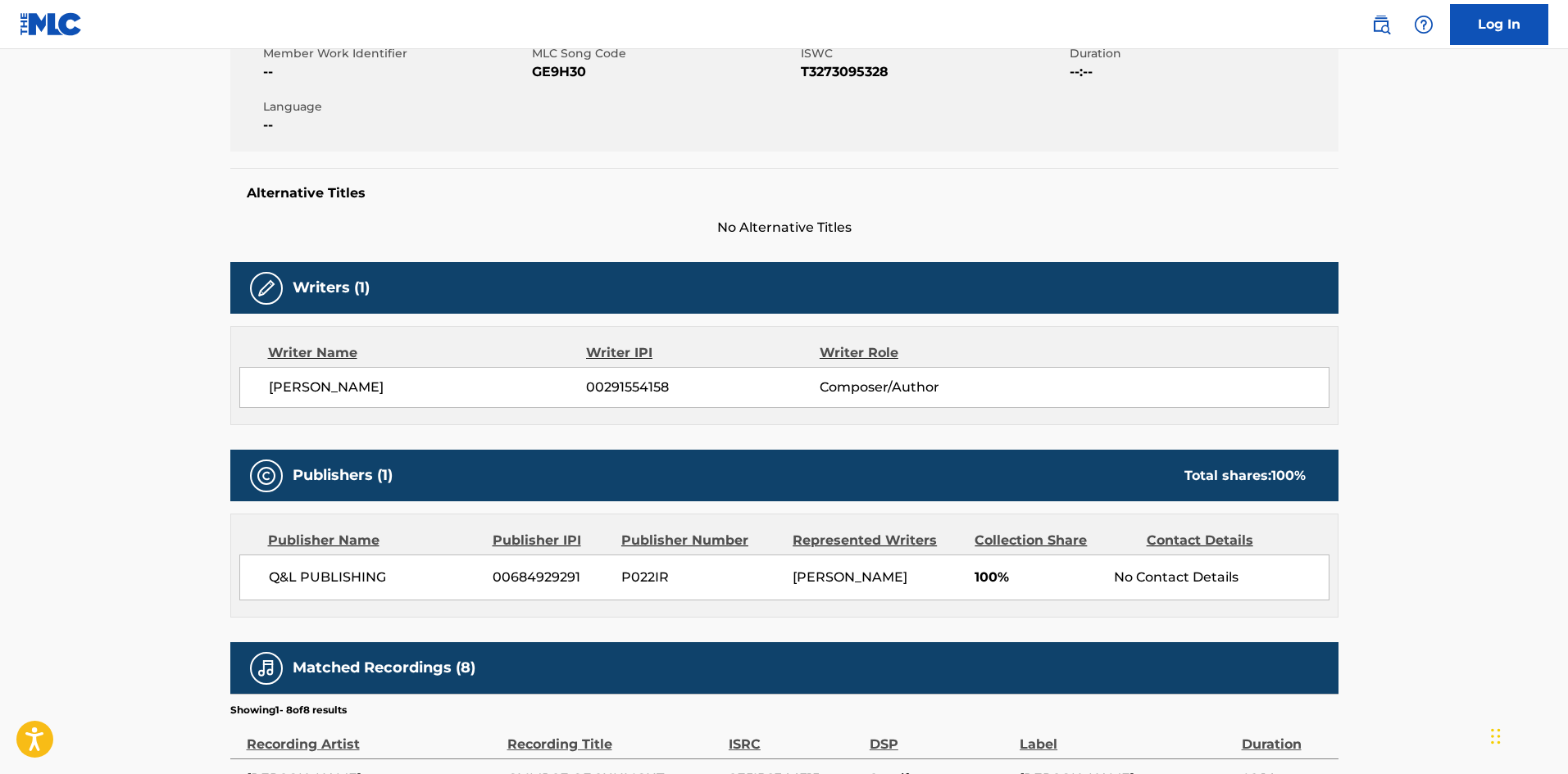
scroll to position [328, 0]
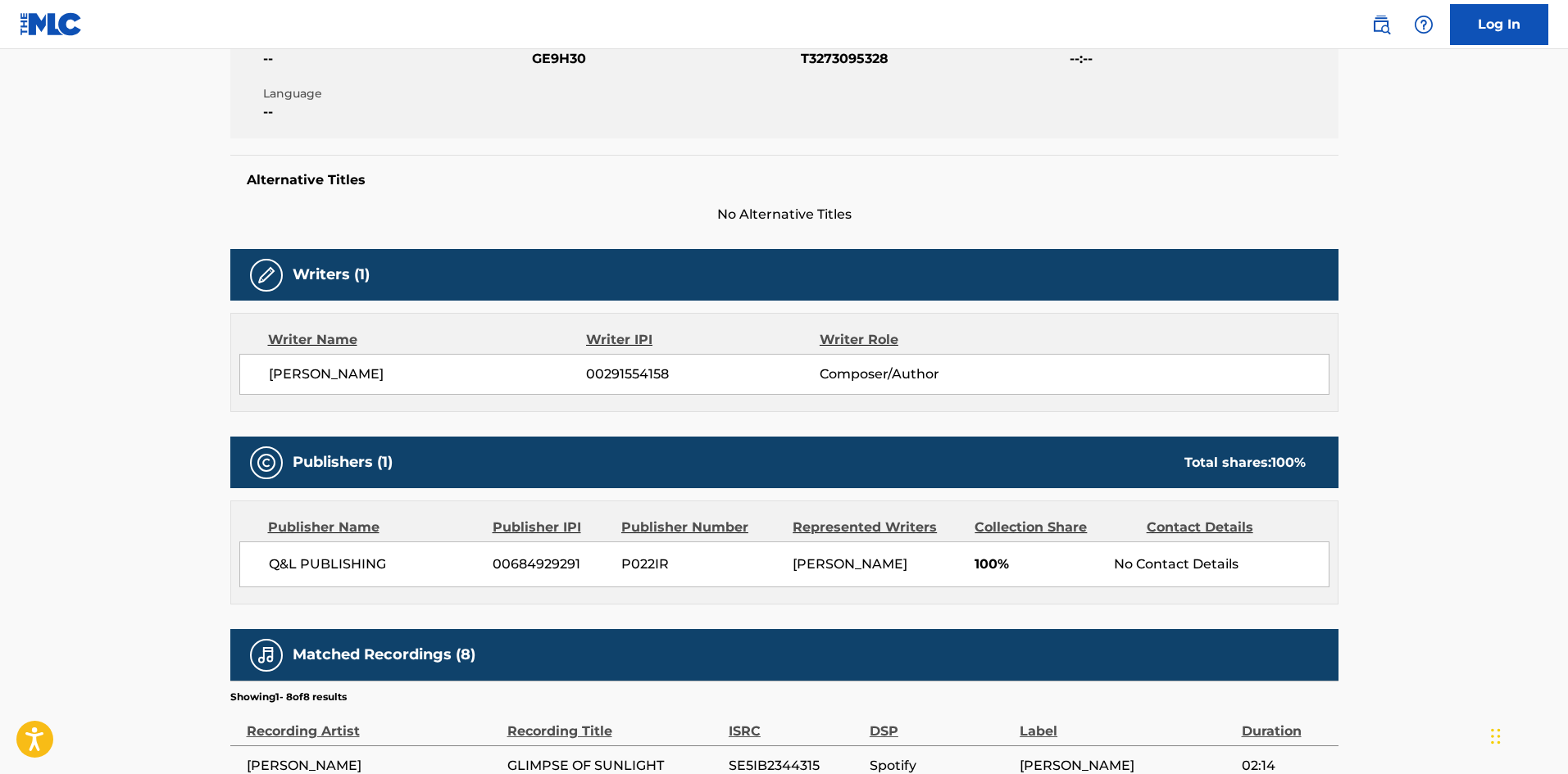
drag, startPoint x: 444, startPoint y: 370, endPoint x: 230, endPoint y: 364, distance: 214.1
click at [230, 364] on div "Writer Name Writer IPI Writer Role [PERSON_NAME] 00291554158 Composer/Author" at bounding box center [784, 363] width 1109 height 99
copy span "[PERSON_NAME]"
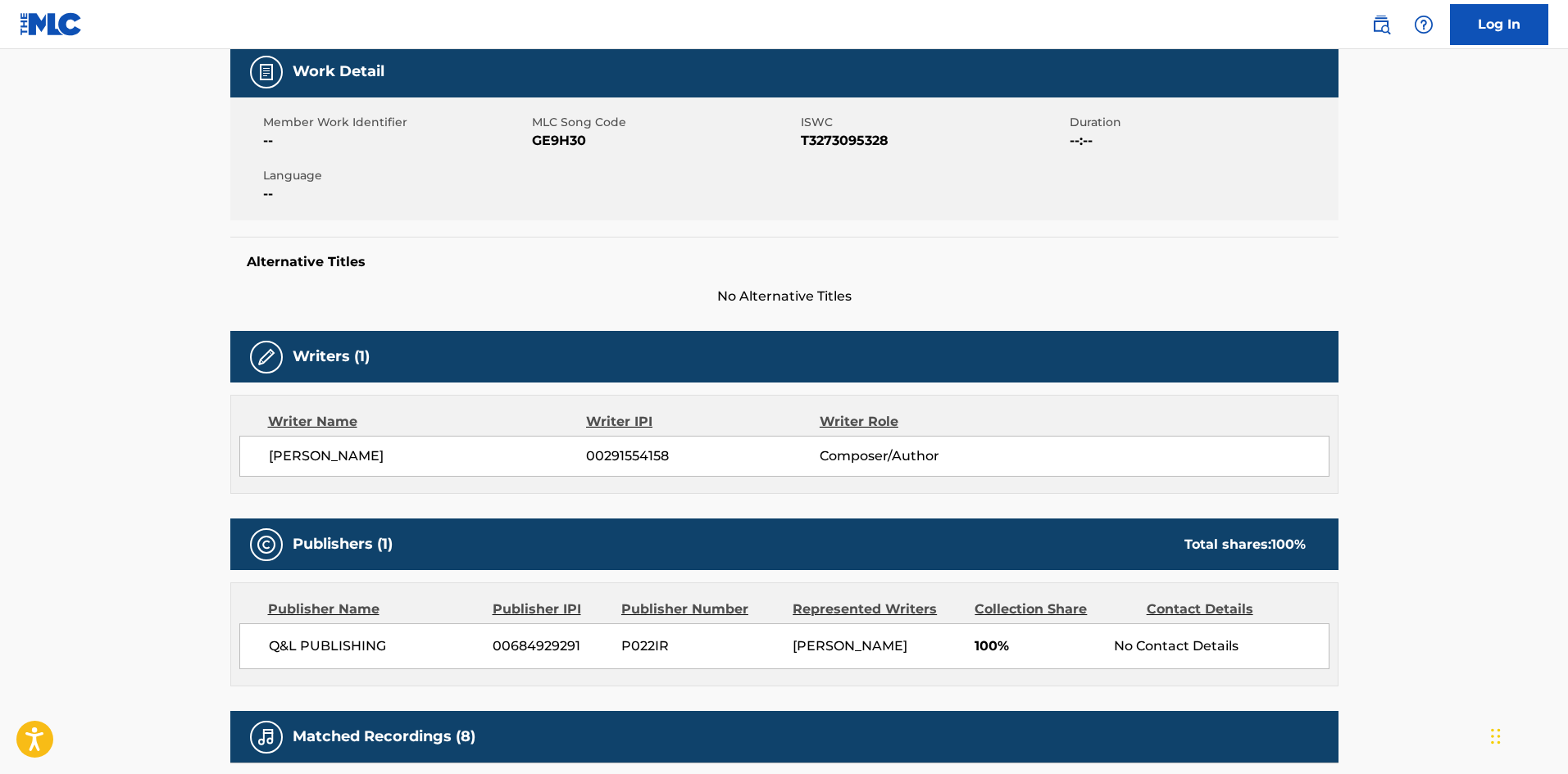
scroll to position [0, 0]
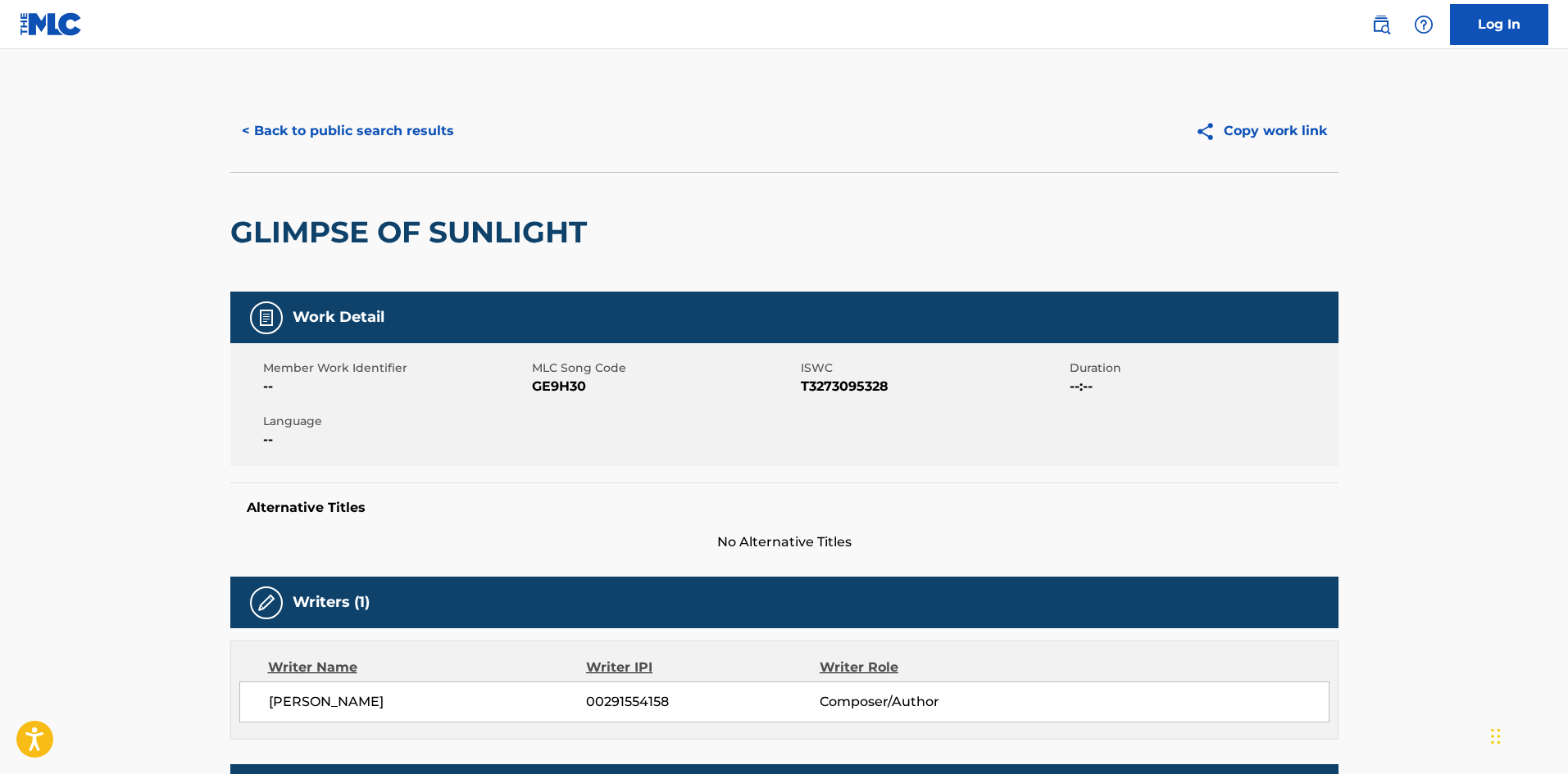
click at [306, 137] on button "< Back to public search results" at bounding box center [348, 131] width 235 height 41
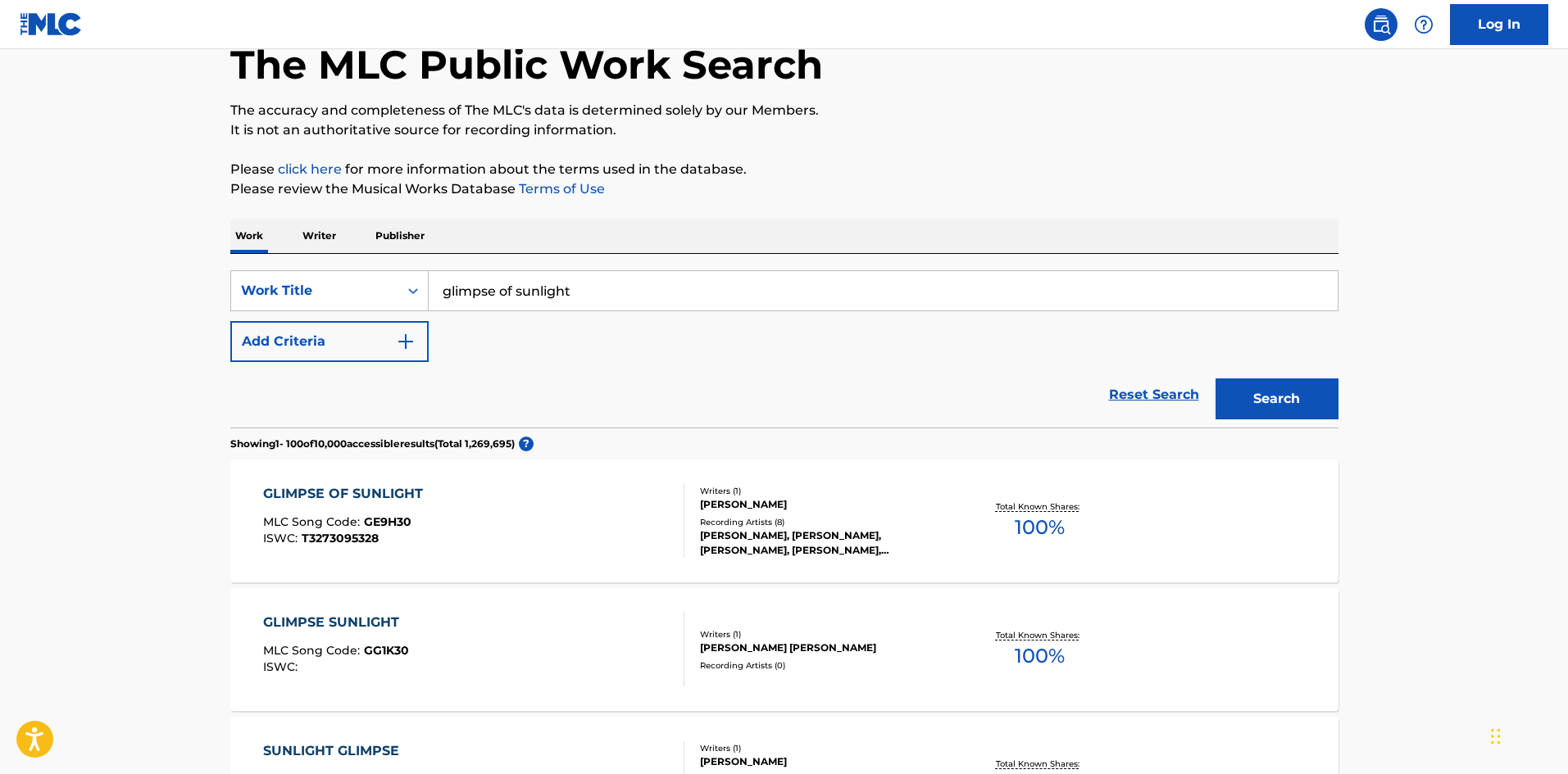
scroll to position [82, 0]
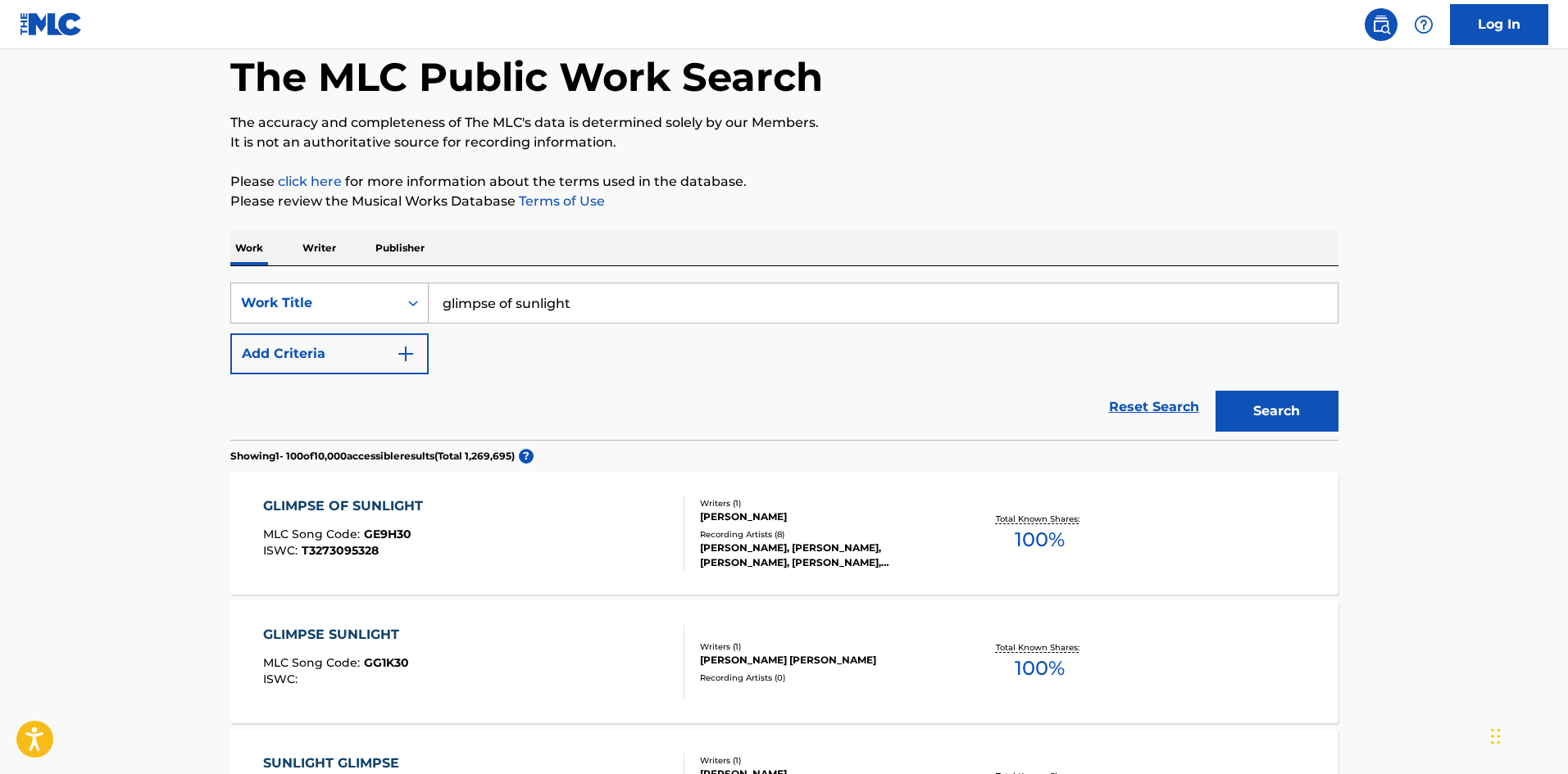
click at [334, 308] on div "Work Title" at bounding box center [315, 302] width 147 height 19
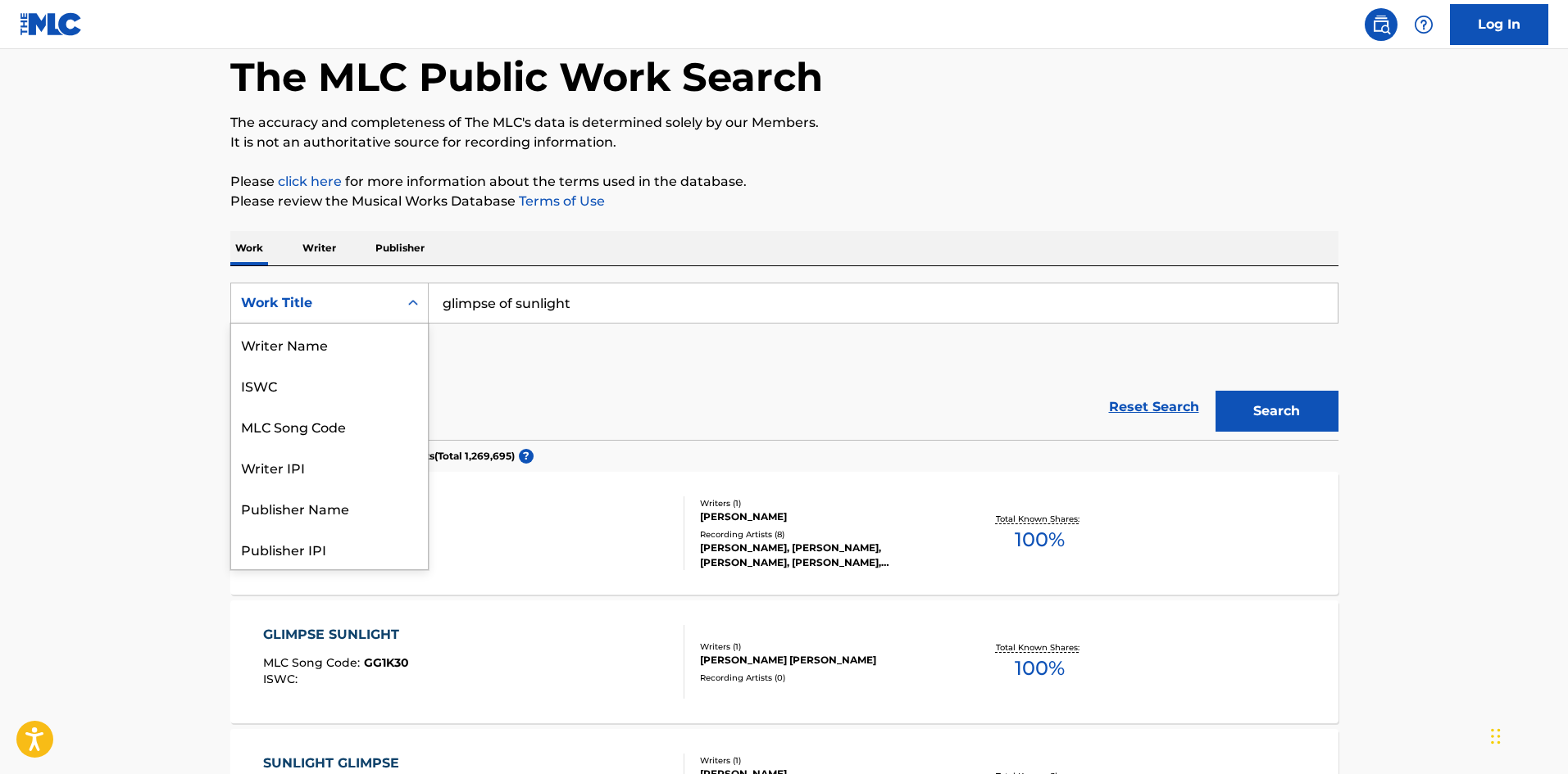
scroll to position [0, 0]
click at [312, 342] on div "Writer Name" at bounding box center [329, 343] width 197 height 41
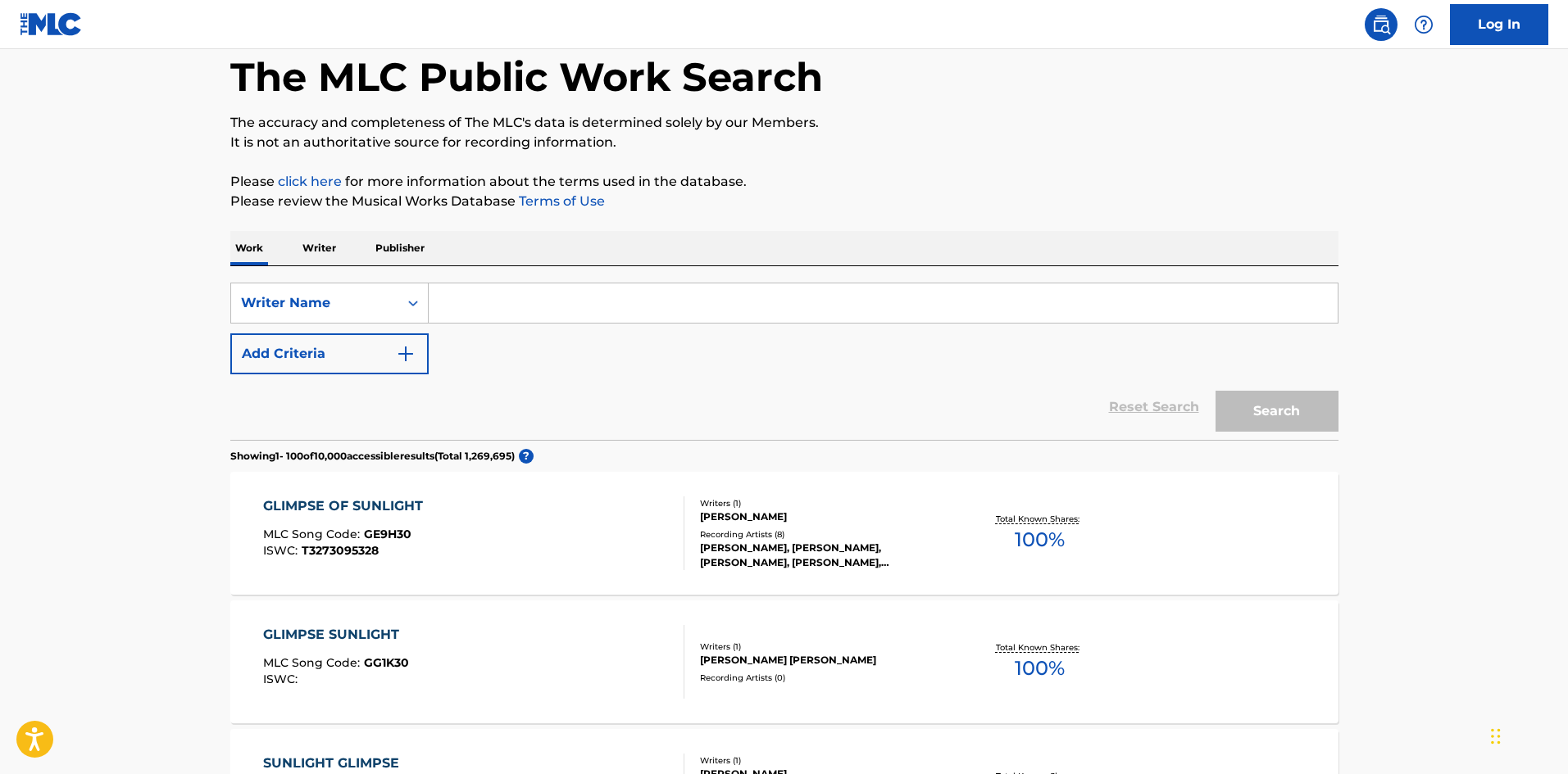
paste input "[PERSON_NAME]"
type input "[PERSON_NAME]"
click at [1227, 406] on button "Search" at bounding box center [1277, 411] width 123 height 41
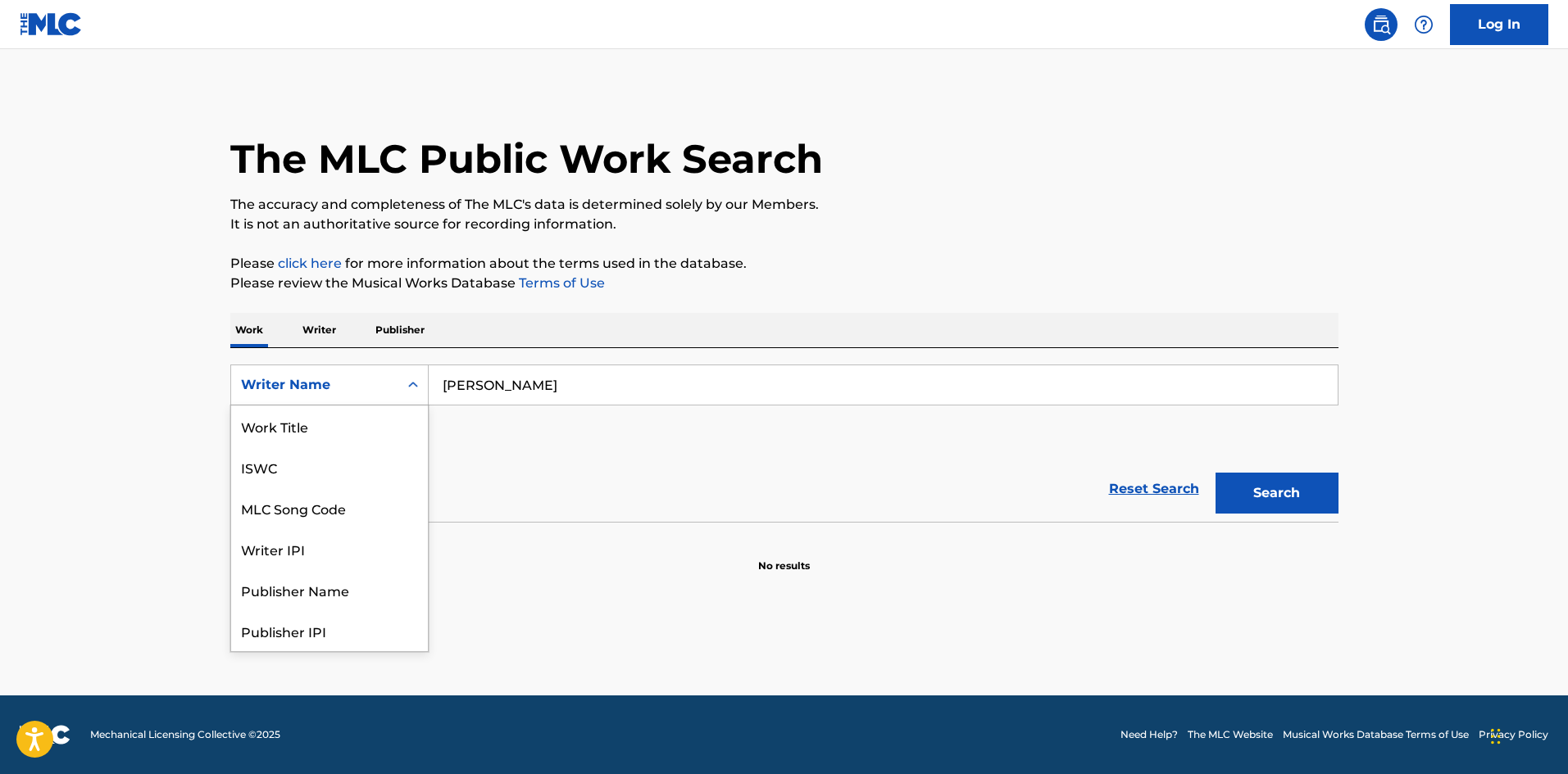
click at [377, 381] on div "Writer Name" at bounding box center [315, 384] width 147 height 19
click at [337, 414] on div "Work Title" at bounding box center [329, 426] width 197 height 41
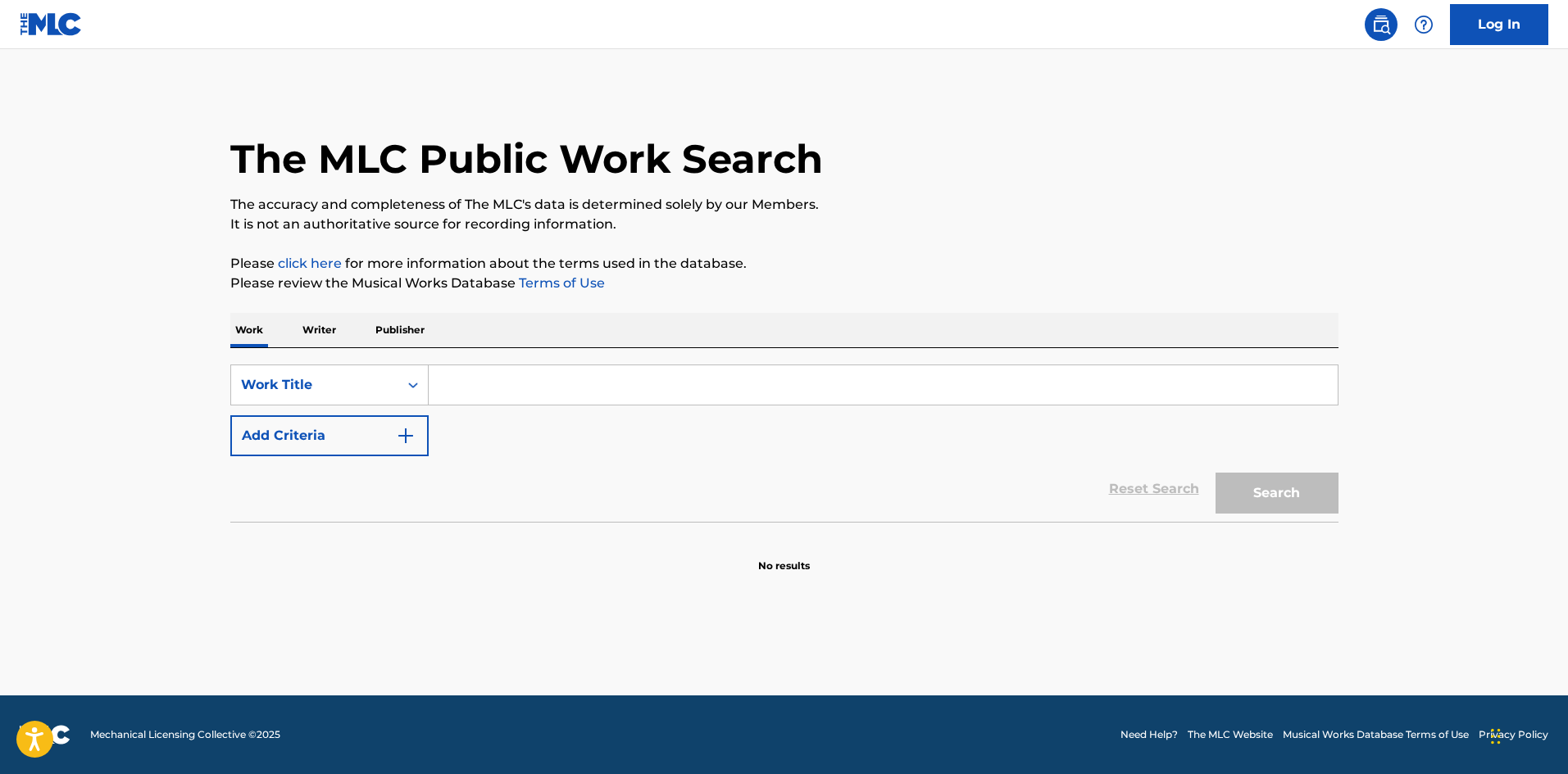
click at [561, 388] on input "Search Form" at bounding box center [883, 384] width 909 height 39
click at [1266, 283] on p "Please review the Musical Works Database Terms of Use" at bounding box center [784, 283] width 1109 height 19
click at [1282, 482] on button "Search" at bounding box center [1277, 493] width 123 height 41
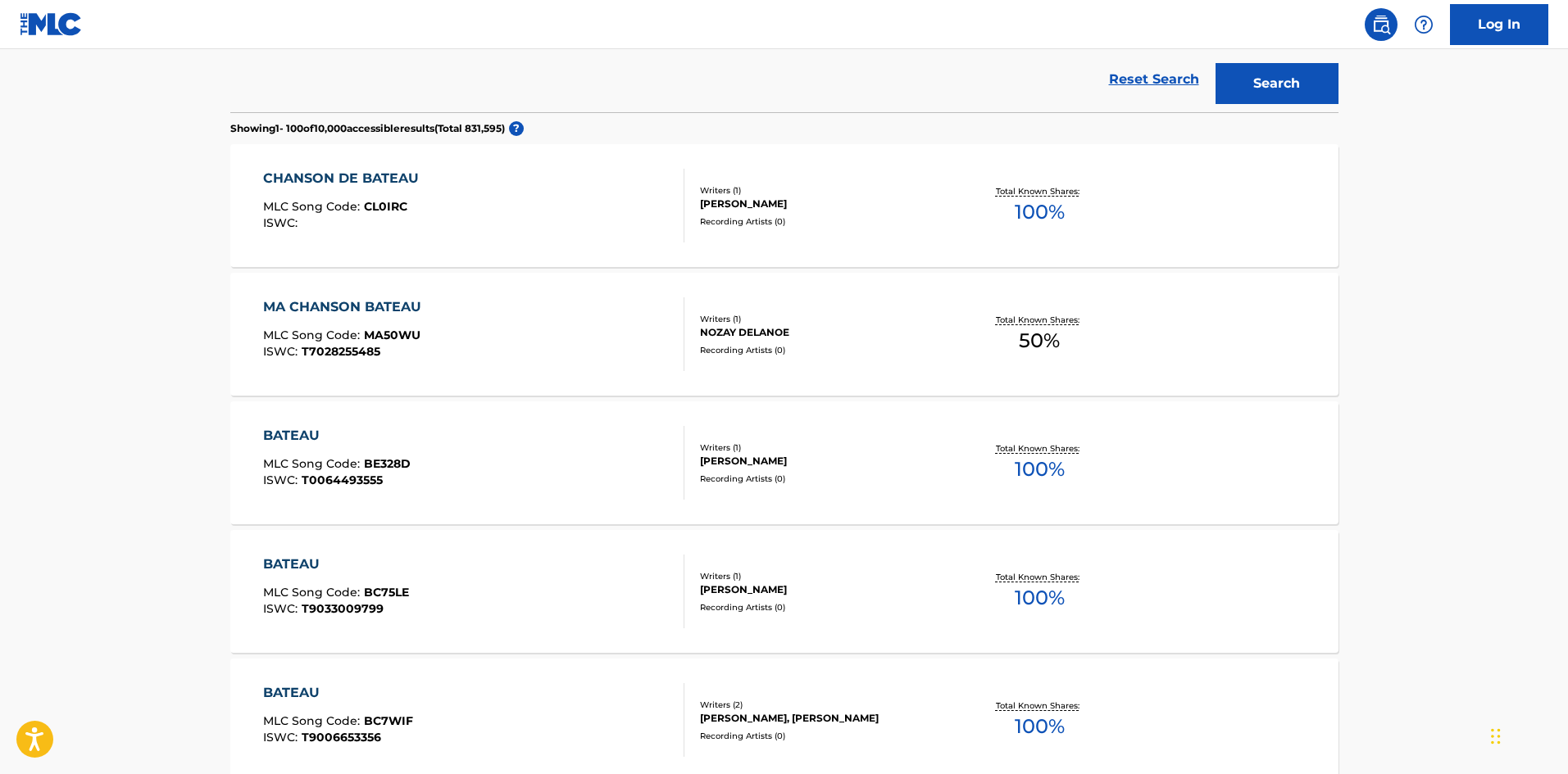
scroll to position [82, 0]
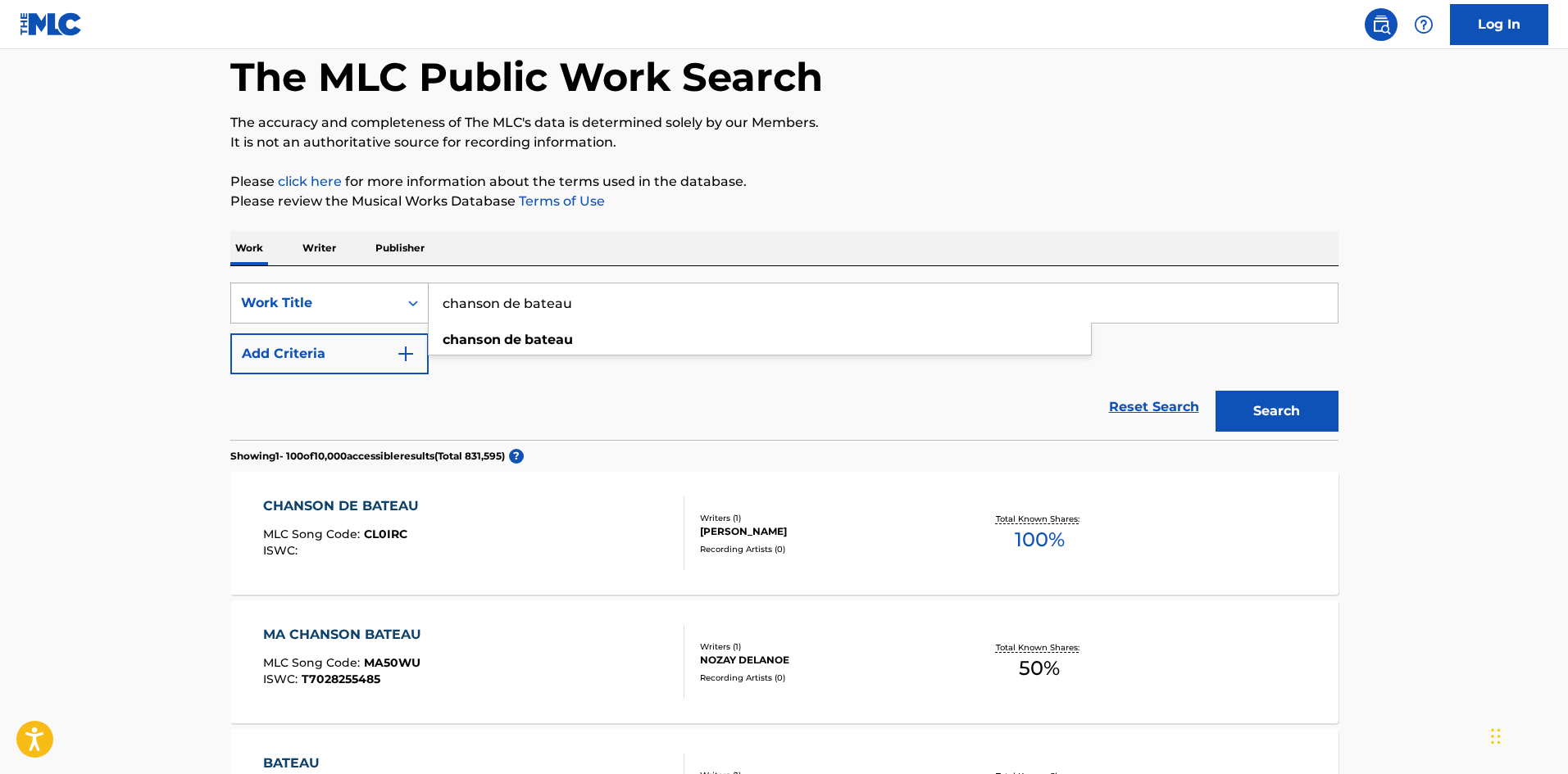
drag, startPoint x: 594, startPoint y: 297, endPoint x: 408, endPoint y: 298, distance: 186.0
click at [408, 298] on div "SearchWithCriteria643032d5-0a39-44d6-9b5b-c9d5cc27a8e3 Work Title chanson de ba…" at bounding box center [784, 303] width 1109 height 41
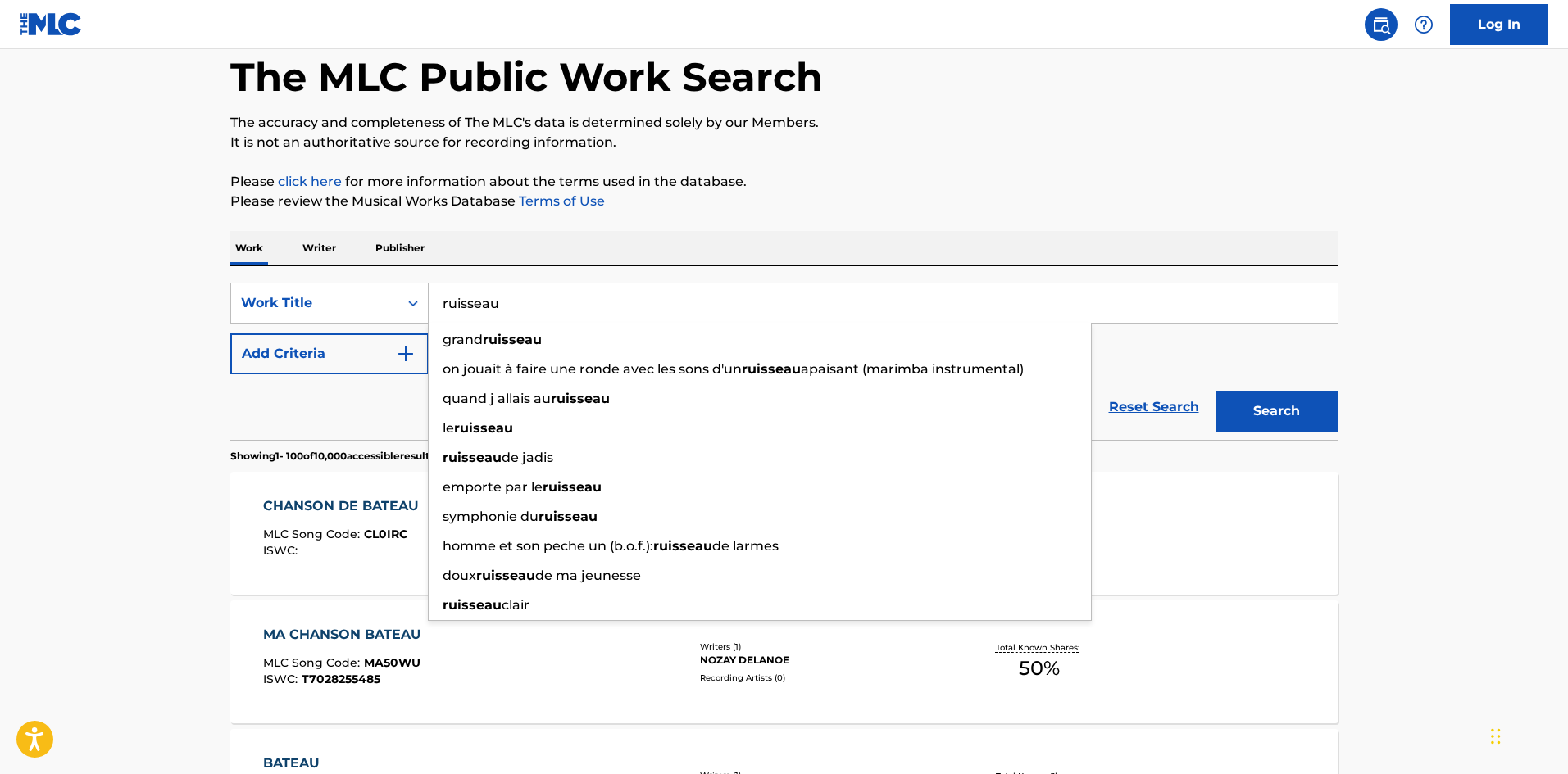
type input "ruisseau"
click at [559, 262] on div "Work Writer Publisher" at bounding box center [784, 248] width 1109 height 34
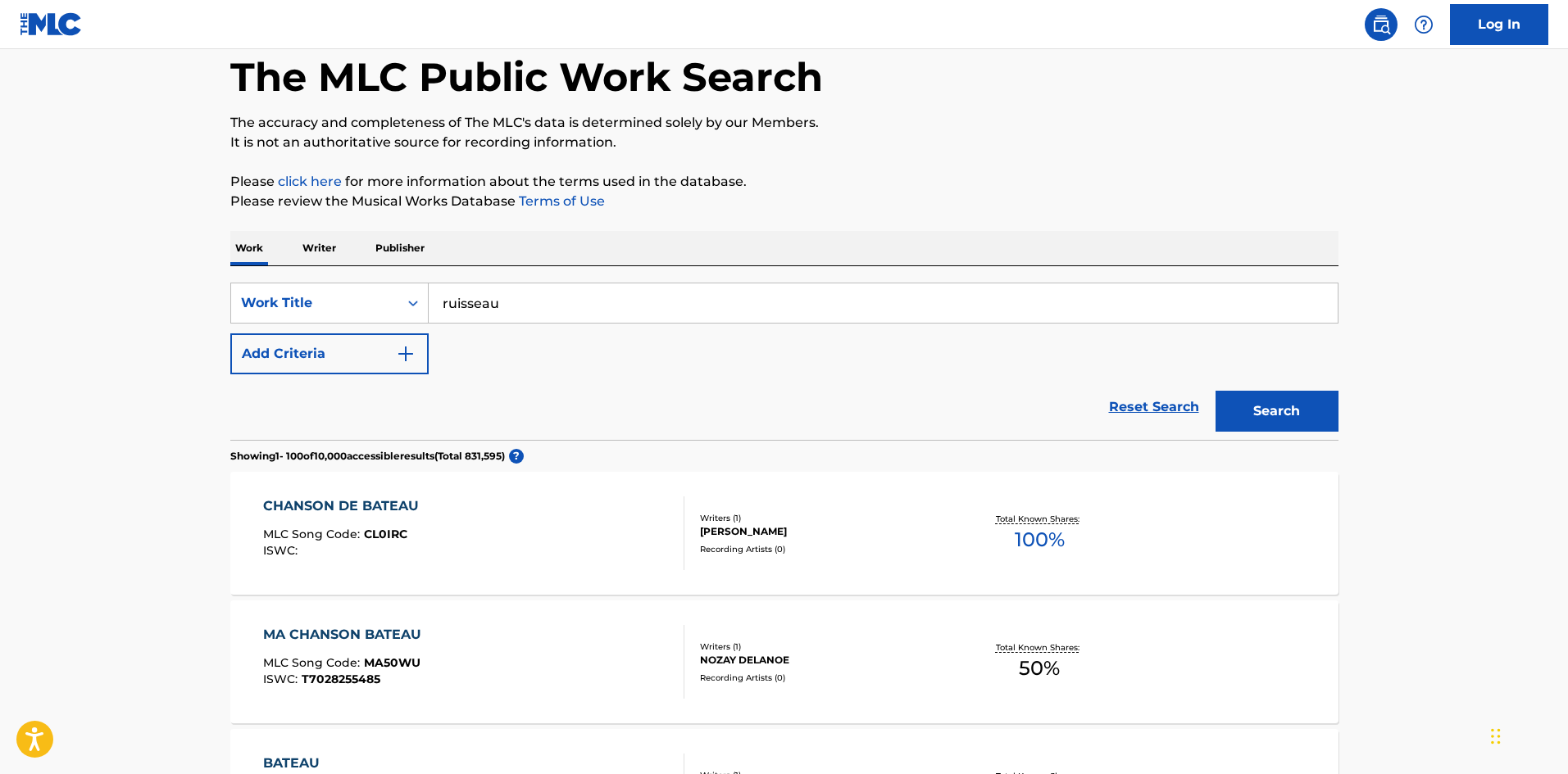
click at [1299, 411] on button "Search" at bounding box center [1277, 411] width 123 height 41
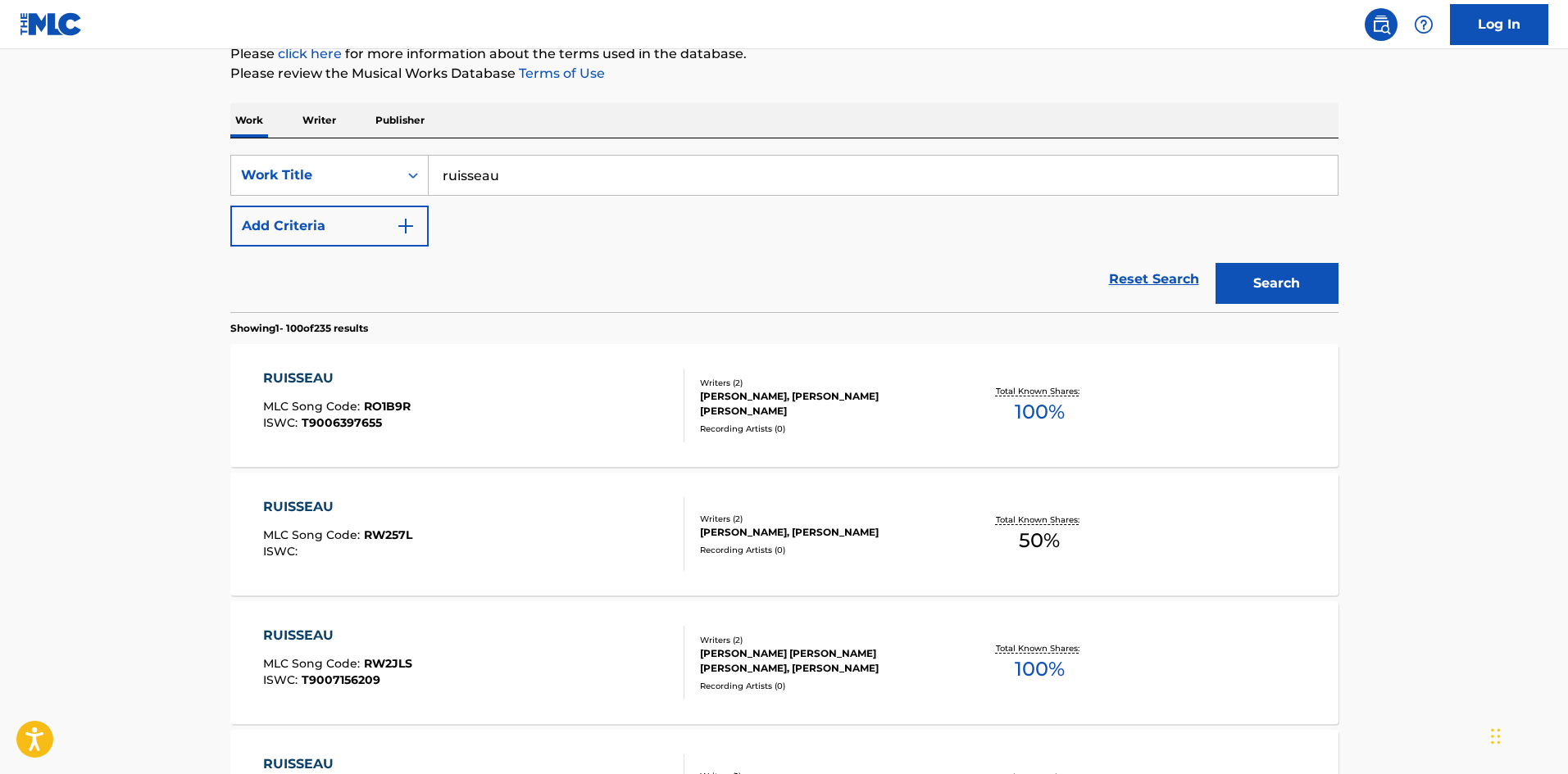
scroll to position [245, 0]
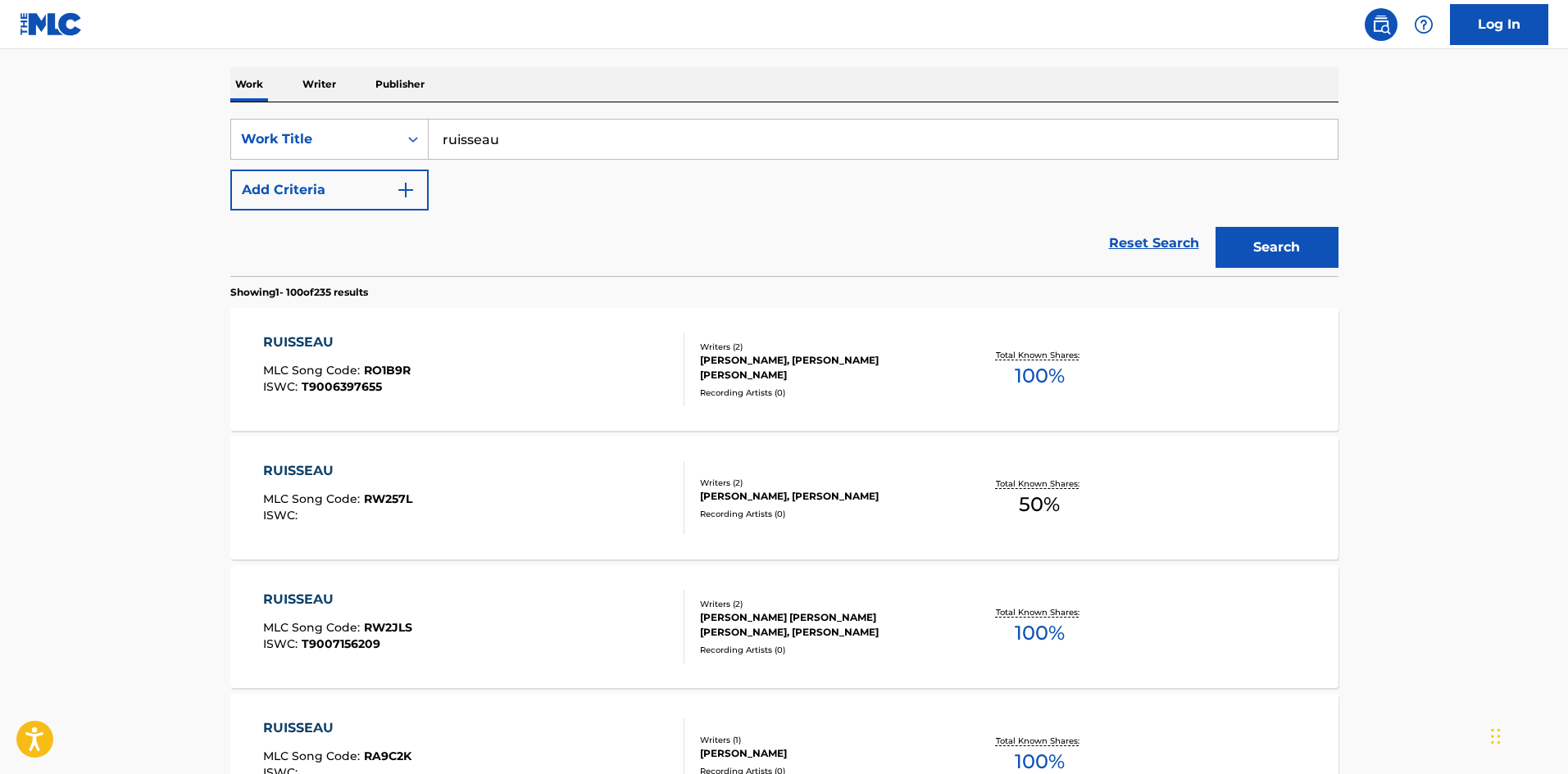
click at [352, 178] on button "Add Criteria" at bounding box center [329, 190] width 199 height 41
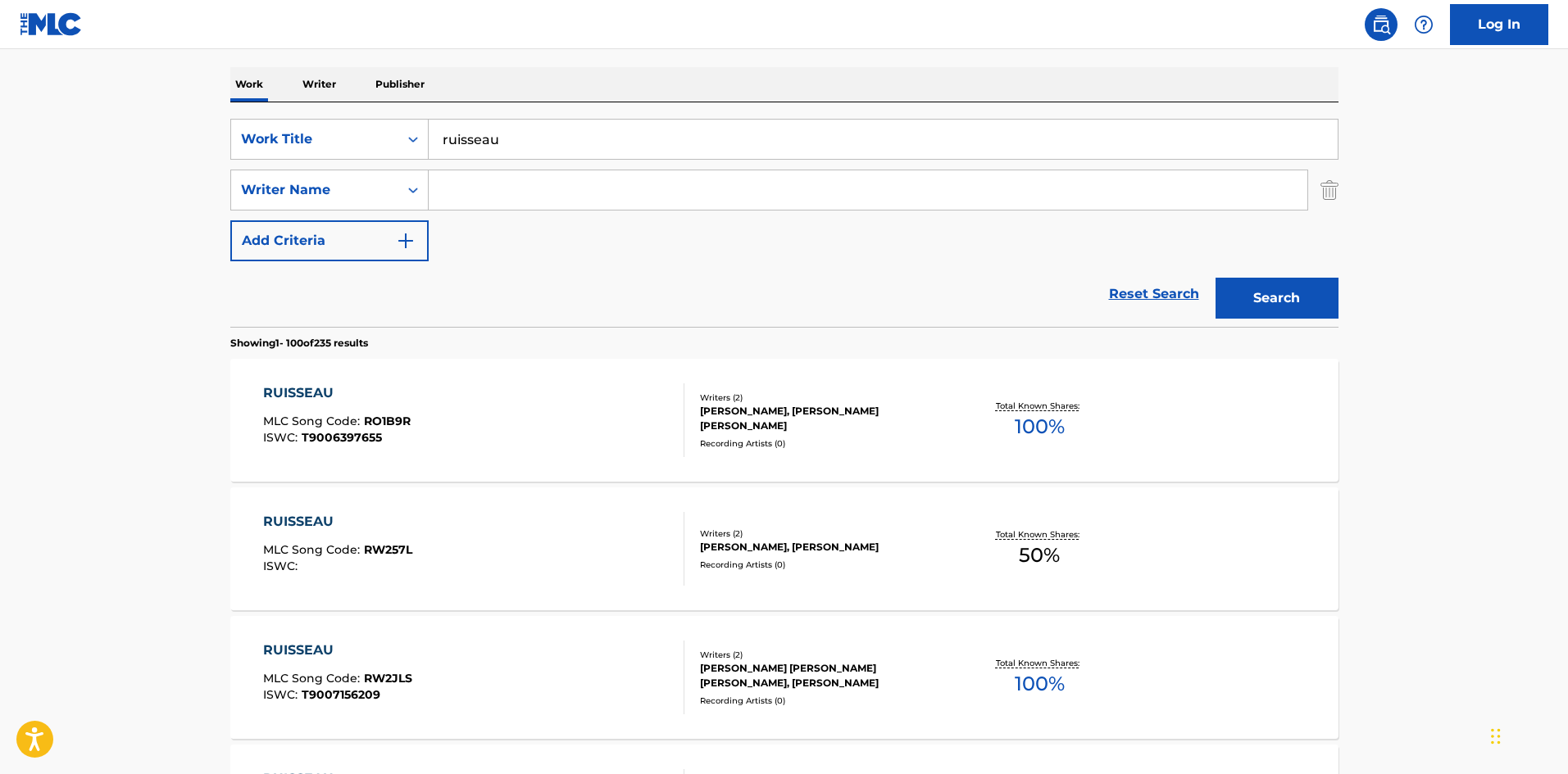
click at [459, 187] on input "Search Form" at bounding box center [868, 189] width 879 height 39
type input "[PERSON_NAME]"
click at [682, 223] on div "[PERSON_NAME]" at bounding box center [745, 226] width 632 height 29
click at [1280, 314] on button "Search" at bounding box center [1277, 298] width 123 height 41
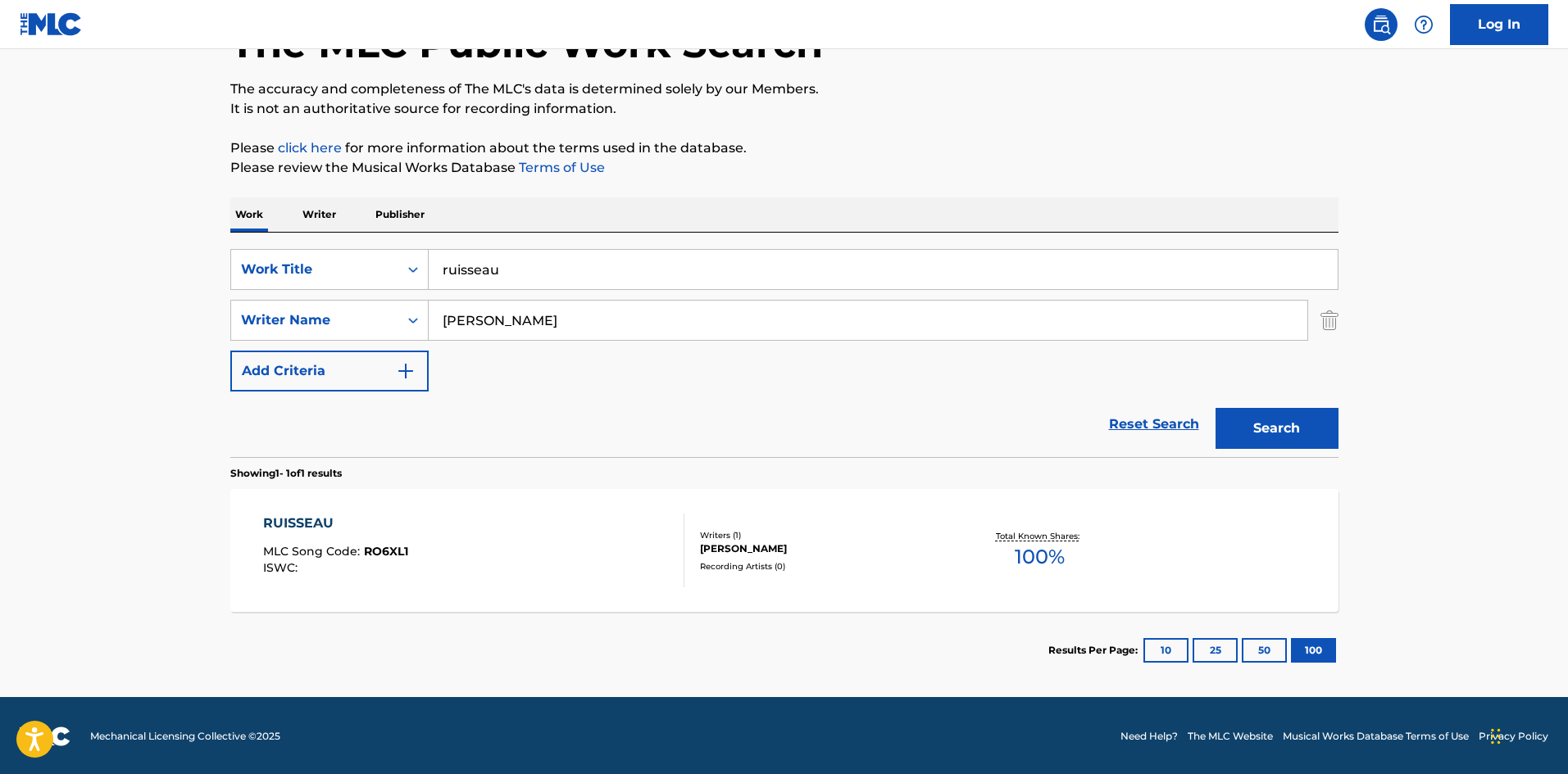
scroll to position [117, 0]
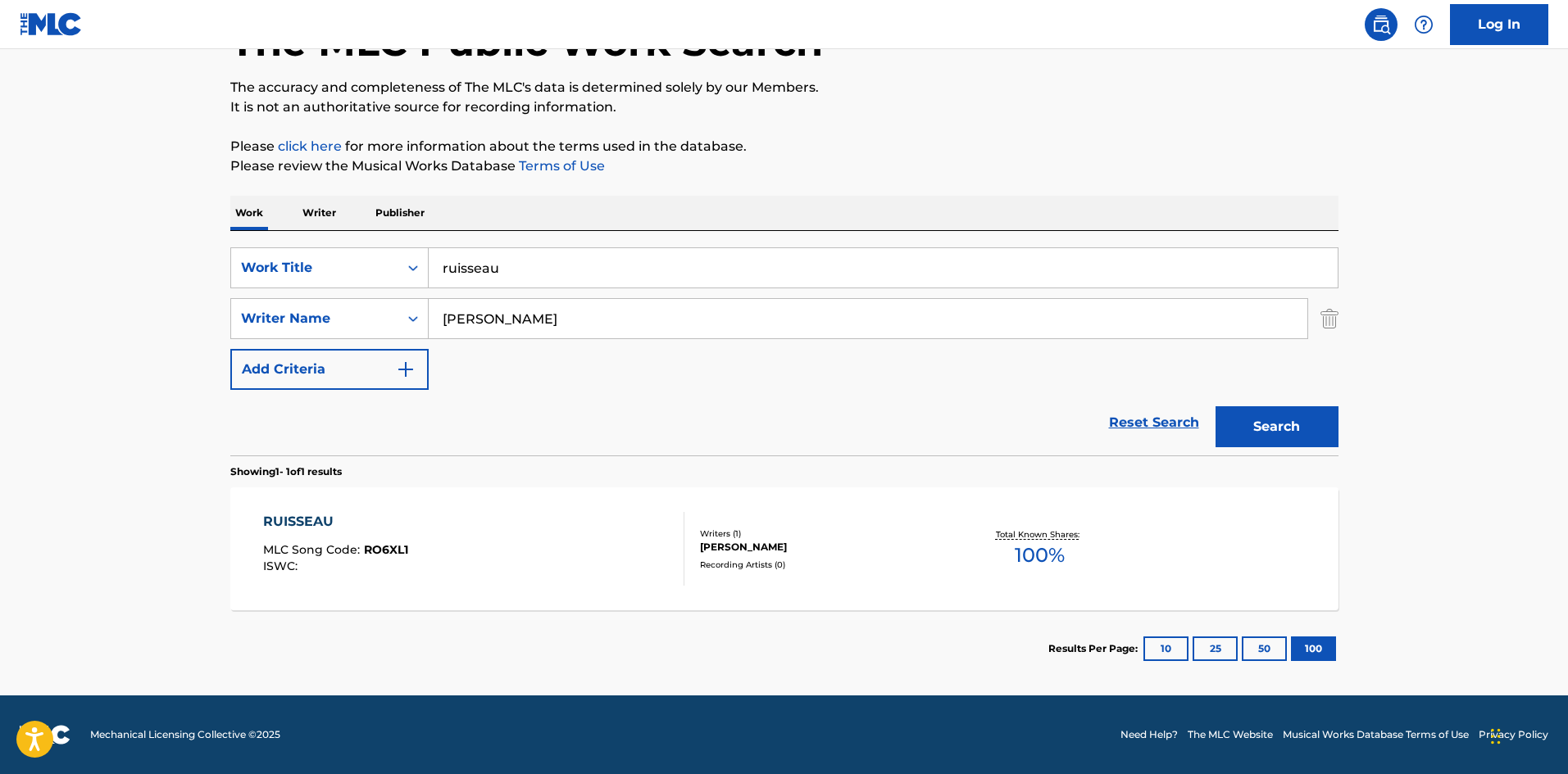
click at [294, 515] on div "RUISSEAU" at bounding box center [335, 521] width 145 height 19
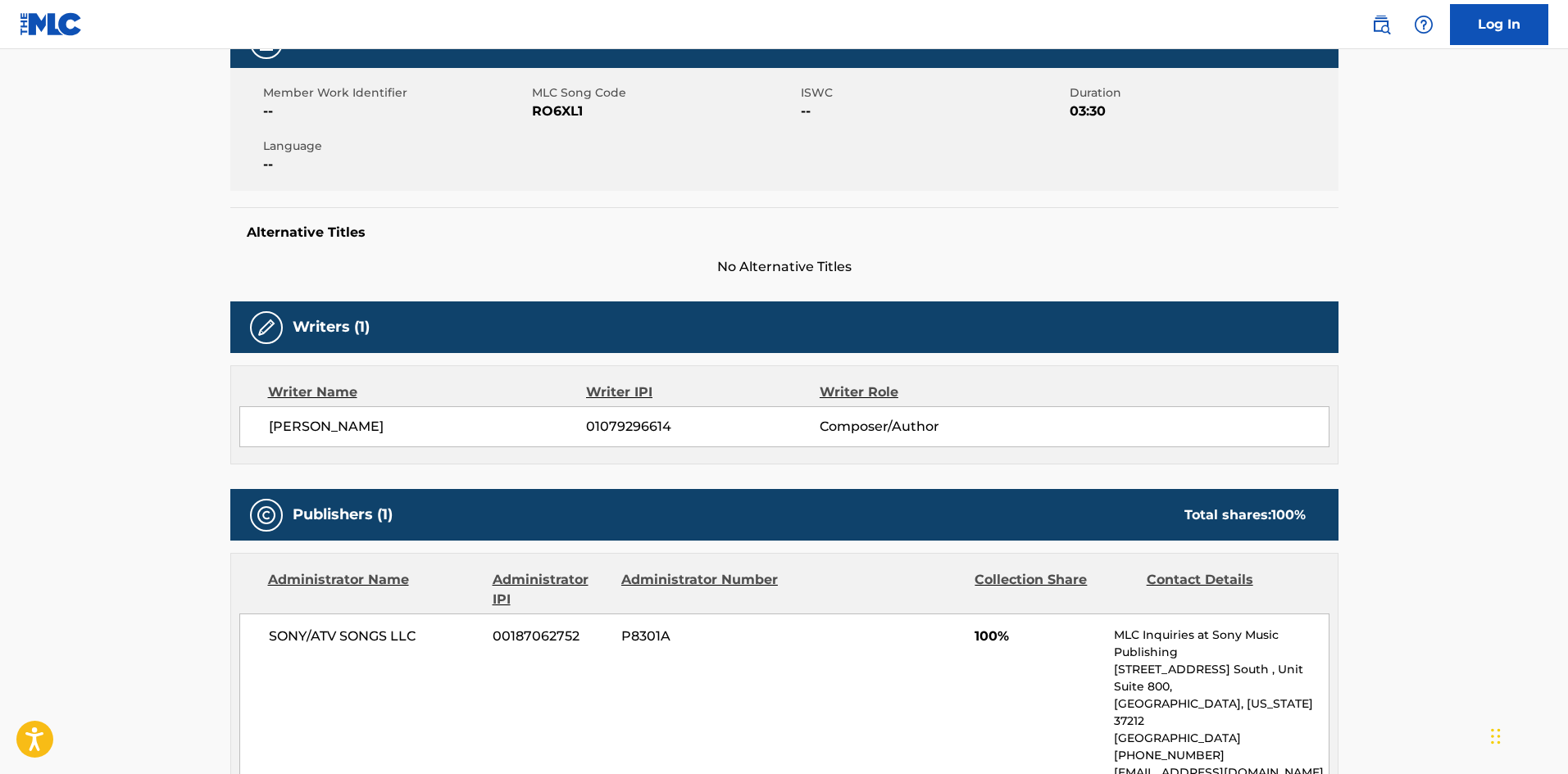
scroll to position [245, 0]
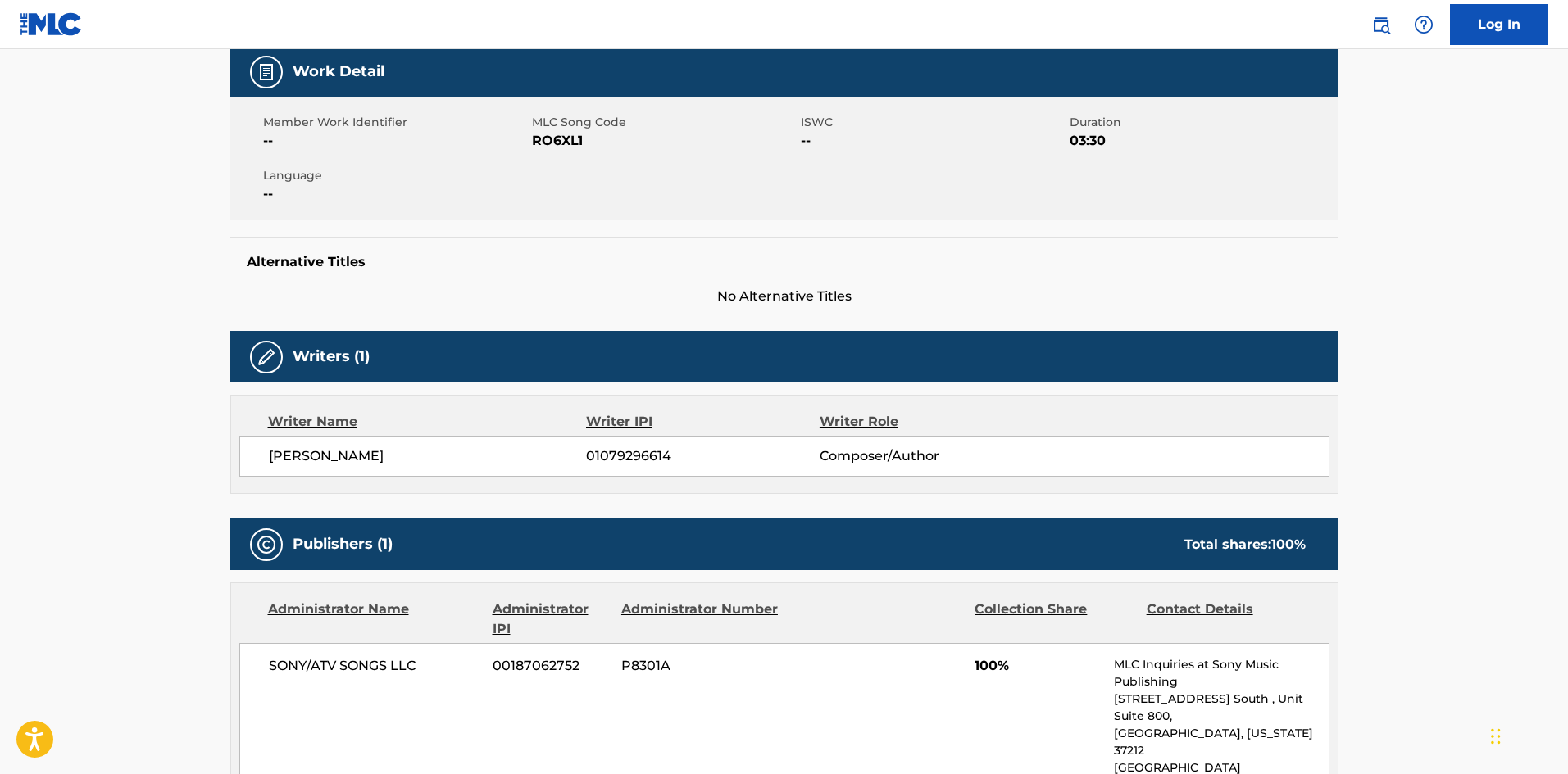
drag, startPoint x: 383, startPoint y: 472, endPoint x: 383, endPoint y: 457, distance: 15.0
click at [383, 464] on div "[PERSON_NAME] 01079296614 Composer/Author" at bounding box center [784, 456] width 1090 height 41
drag, startPoint x: 383, startPoint y: 457, endPoint x: 277, endPoint y: 455, distance: 106.0
click at [277, 455] on span "[PERSON_NAME]" at bounding box center [428, 456] width 318 height 19
click at [273, 455] on span "[PERSON_NAME]" at bounding box center [428, 456] width 318 height 19
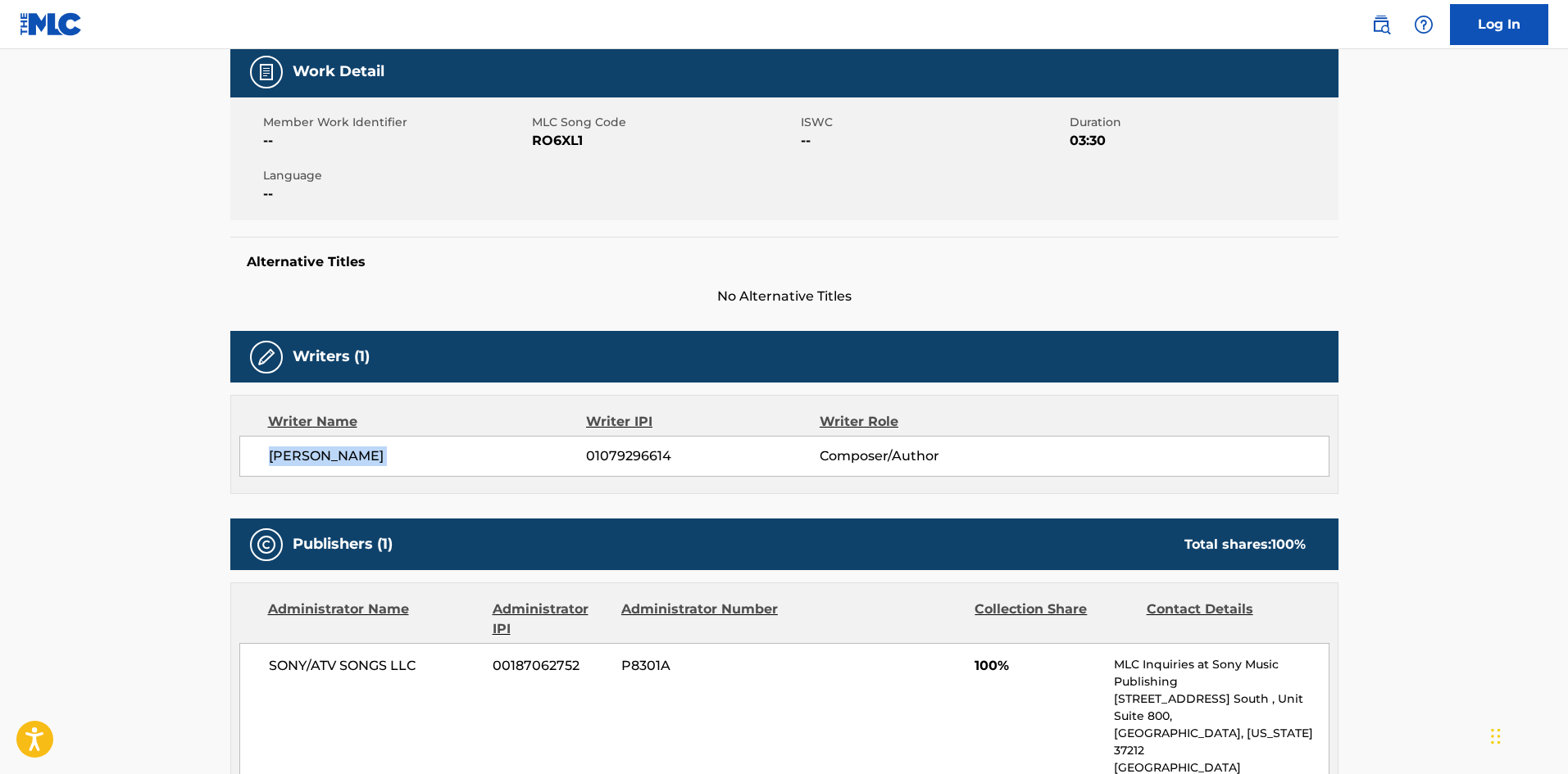
drag, startPoint x: 273, startPoint y: 455, endPoint x: 380, endPoint y: 459, distance: 107.1
click at [380, 459] on span "[PERSON_NAME]" at bounding box center [428, 456] width 318 height 19
copy div "[PERSON_NAME]"
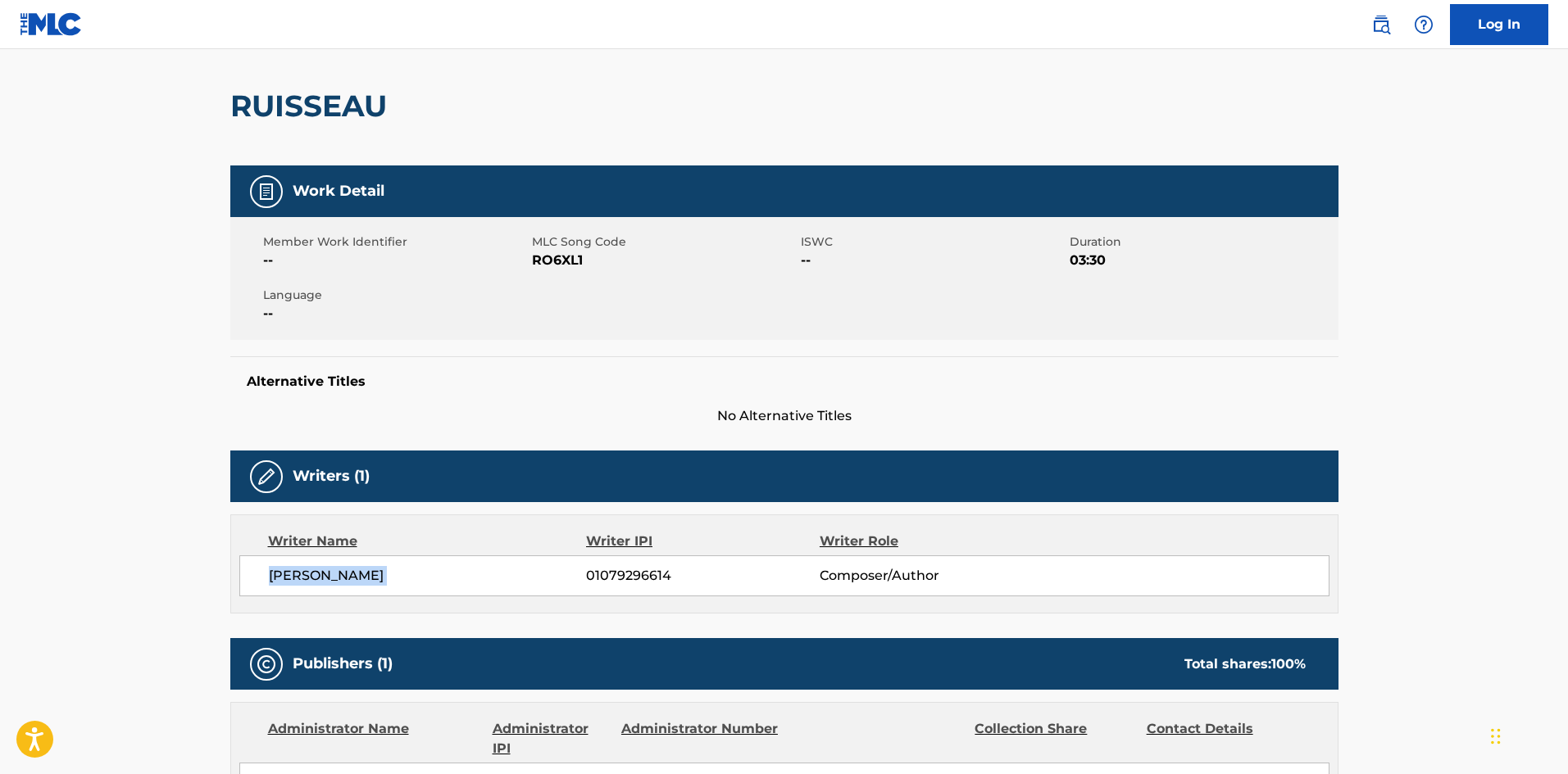
scroll to position [0, 0]
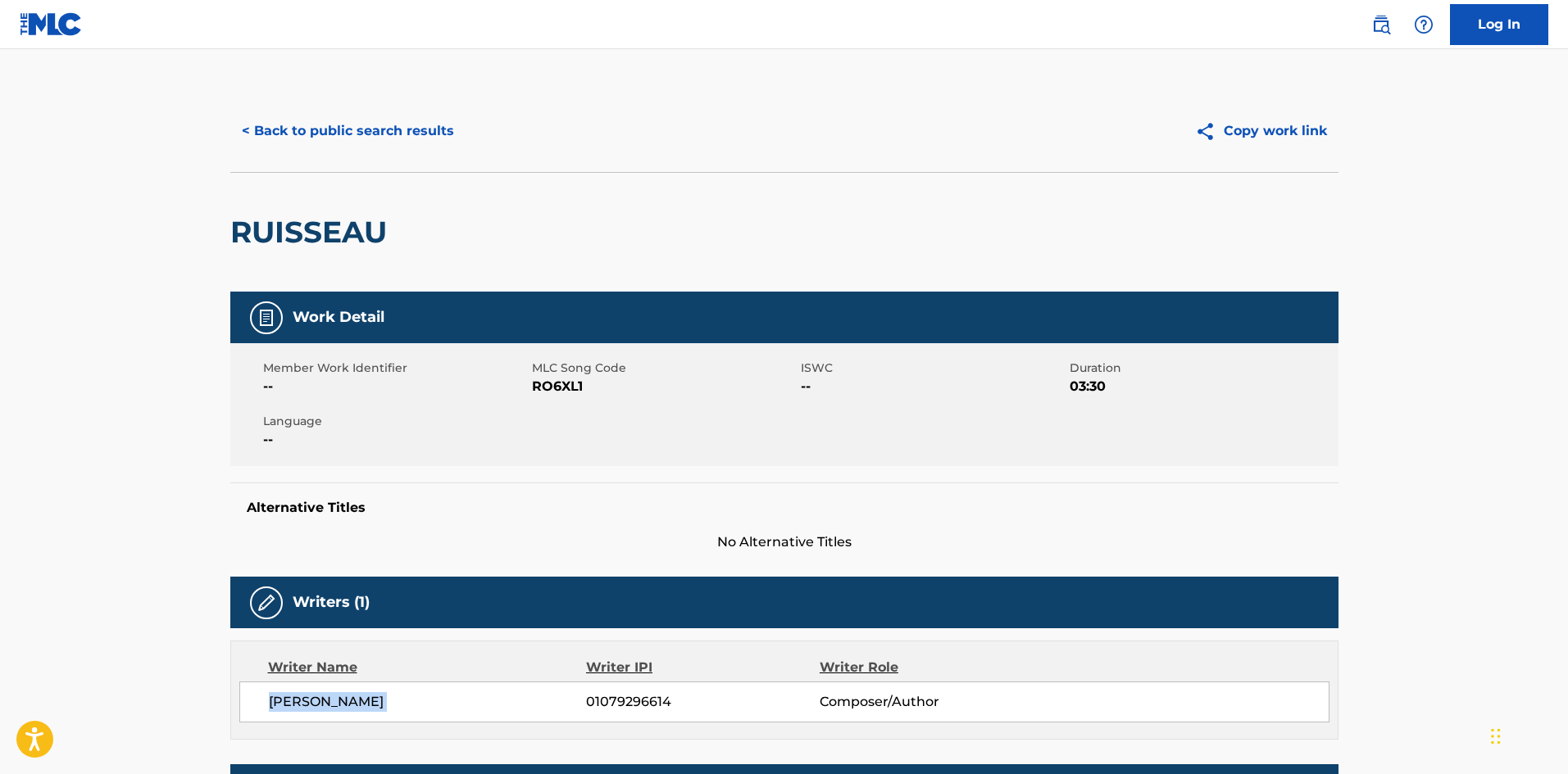
click at [318, 118] on button "< Back to public search results" at bounding box center [348, 131] width 235 height 41
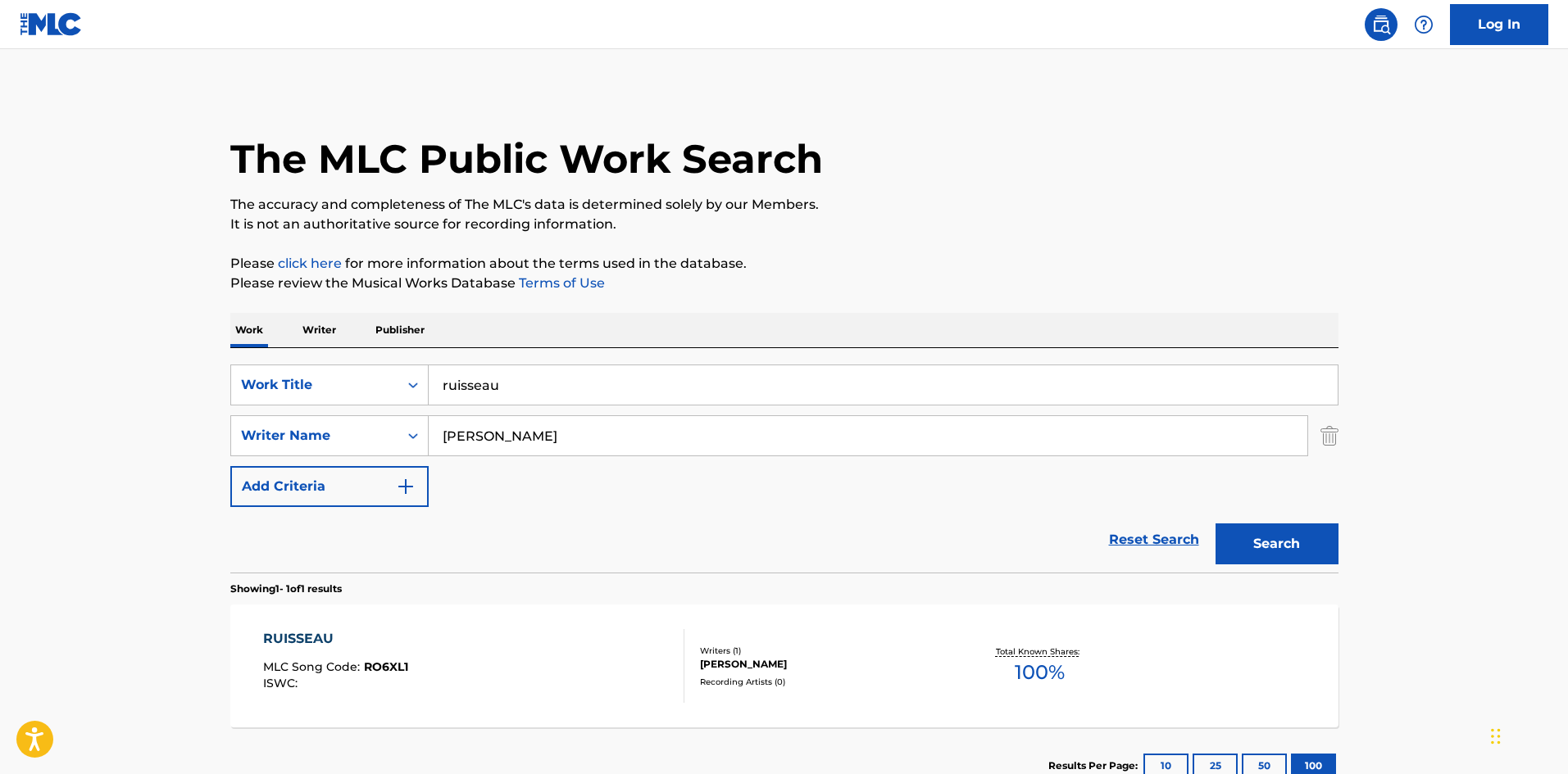
scroll to position [23, 0]
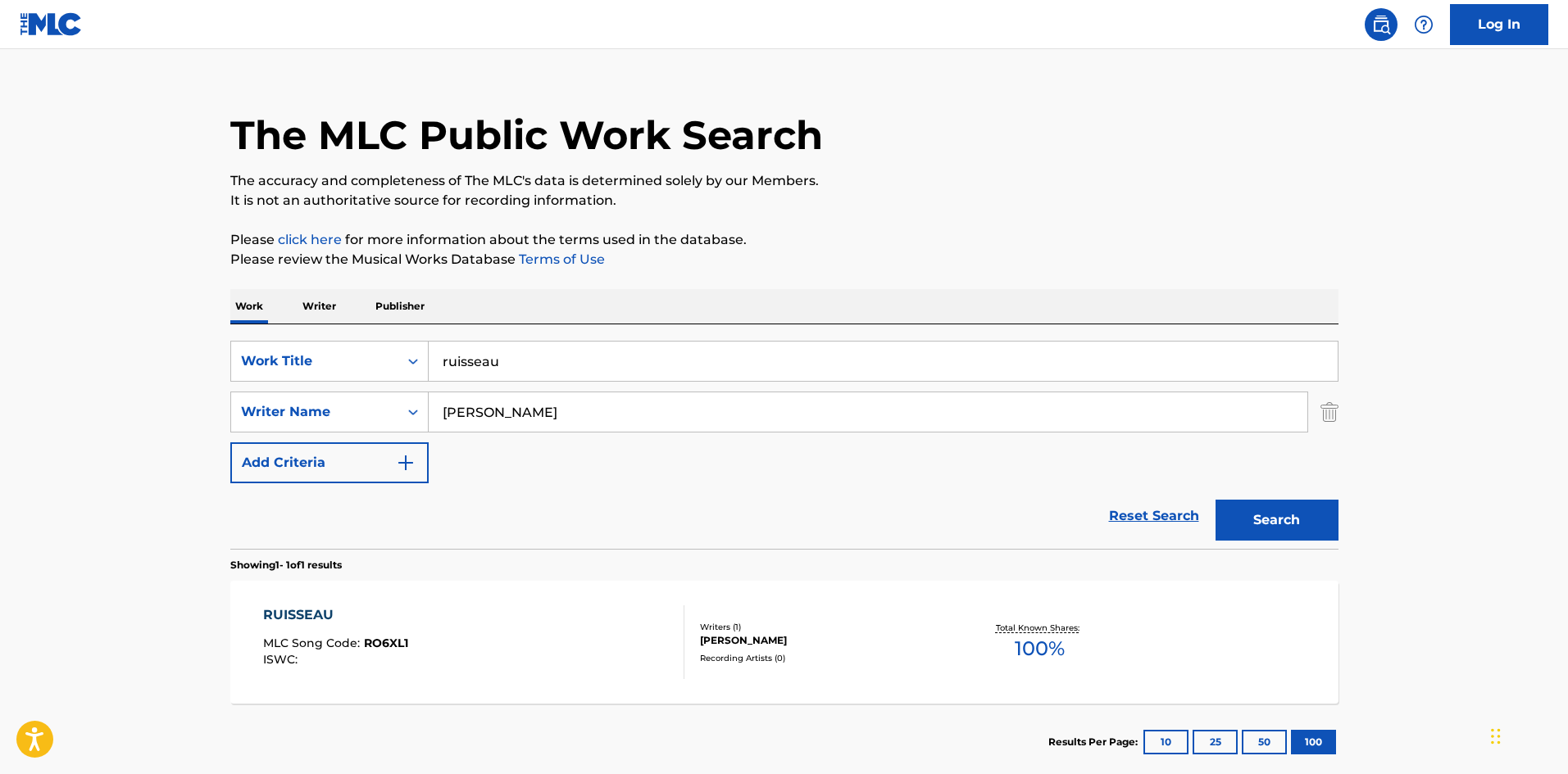
click at [1328, 414] on img "Search Form" at bounding box center [1330, 412] width 18 height 41
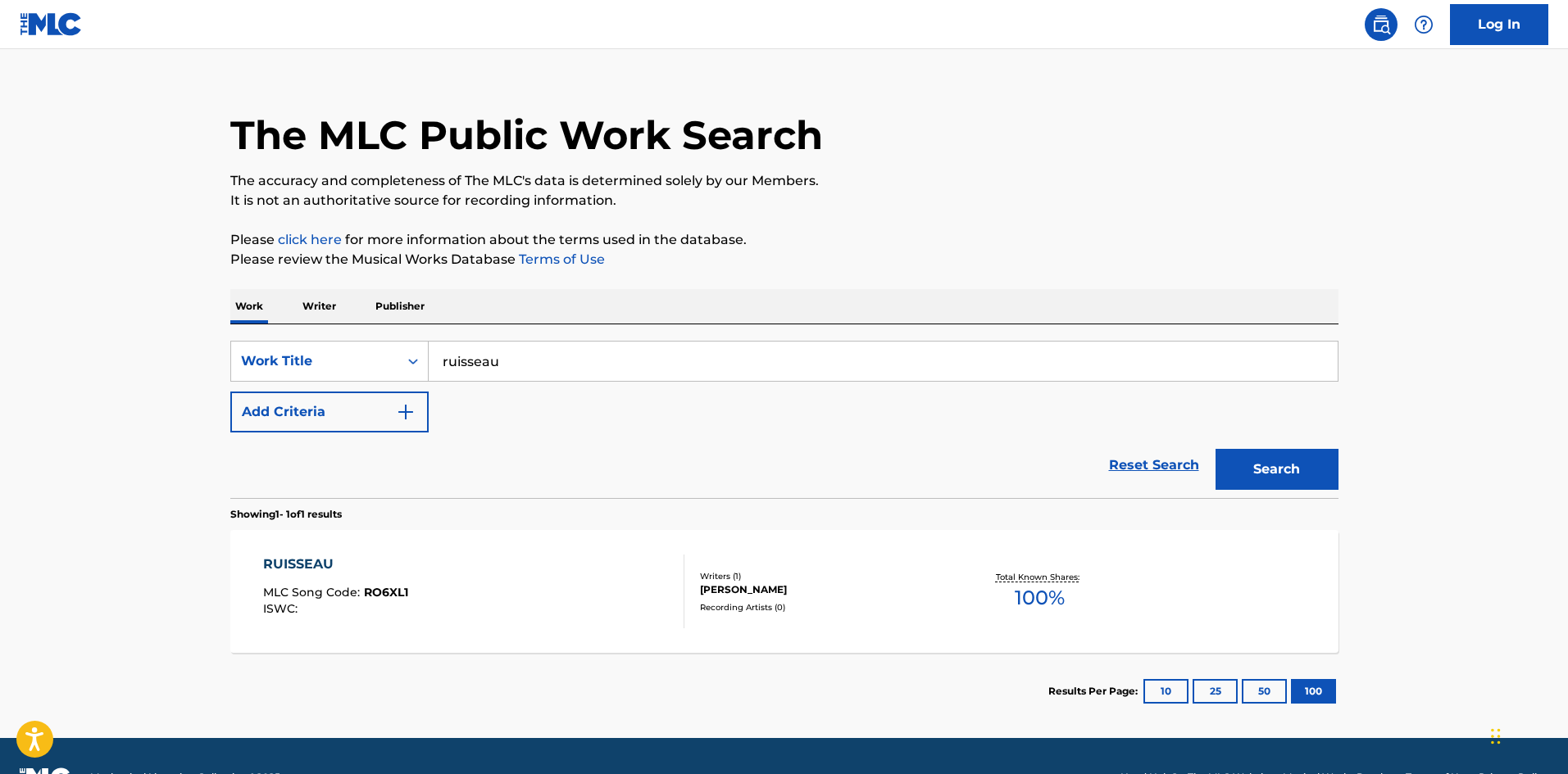
click at [581, 340] on div "SearchWithCriteria643032d5-0a39-44d6-9b5b-c9d5cc27a8e3 Work Title ruisseau Add …" at bounding box center [784, 410] width 1109 height 173
drag, startPoint x: 556, startPoint y: 359, endPoint x: 319, endPoint y: 315, distance: 241.0
click at [429, 335] on div "SearchWithCriteria643032d5-0a39-44d6-9b5b-c9d5cc27a8e3 Work Title ruisseau Add …" at bounding box center [784, 410] width 1109 height 173
drag, startPoint x: 889, startPoint y: 279, endPoint x: 901, endPoint y: 276, distance: 12.4
click at [892, 277] on div "The MLC Public Work Search The accuracy and completeness of The MLC's data is d…" at bounding box center [784, 398] width 1148 height 663
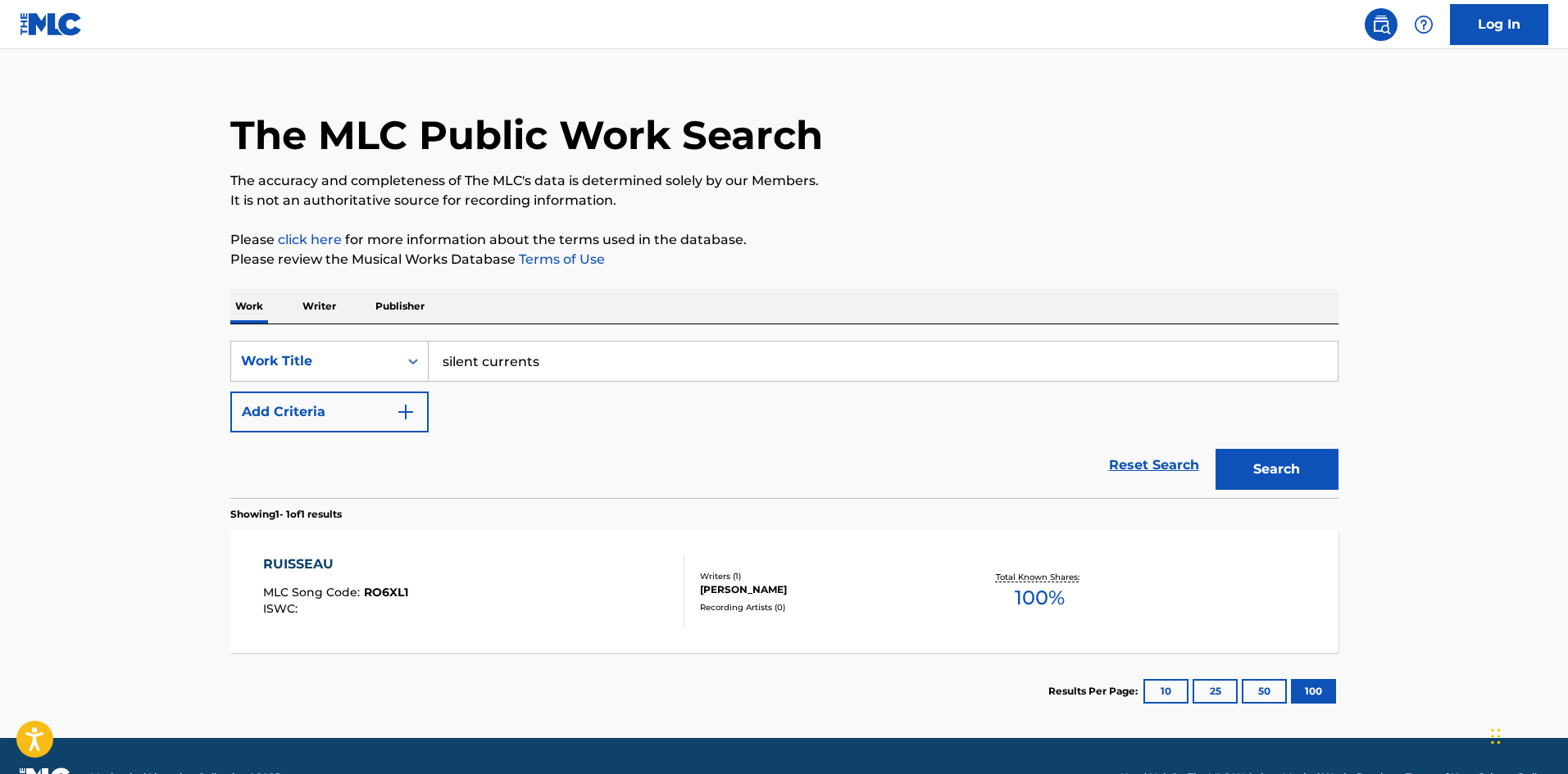
click at [1255, 466] on button "Search" at bounding box center [1277, 469] width 123 height 41
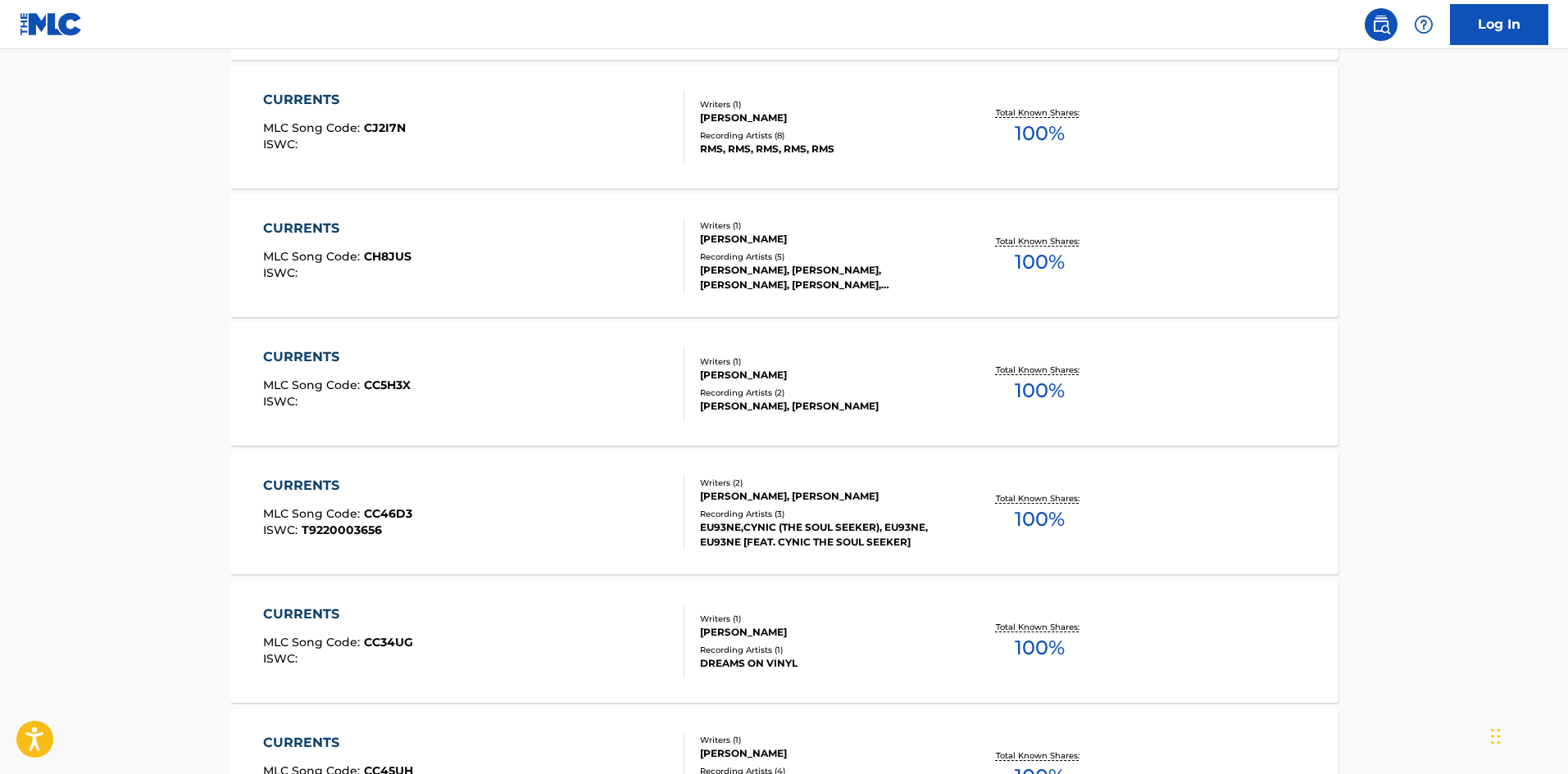
scroll to position [2950, 0]
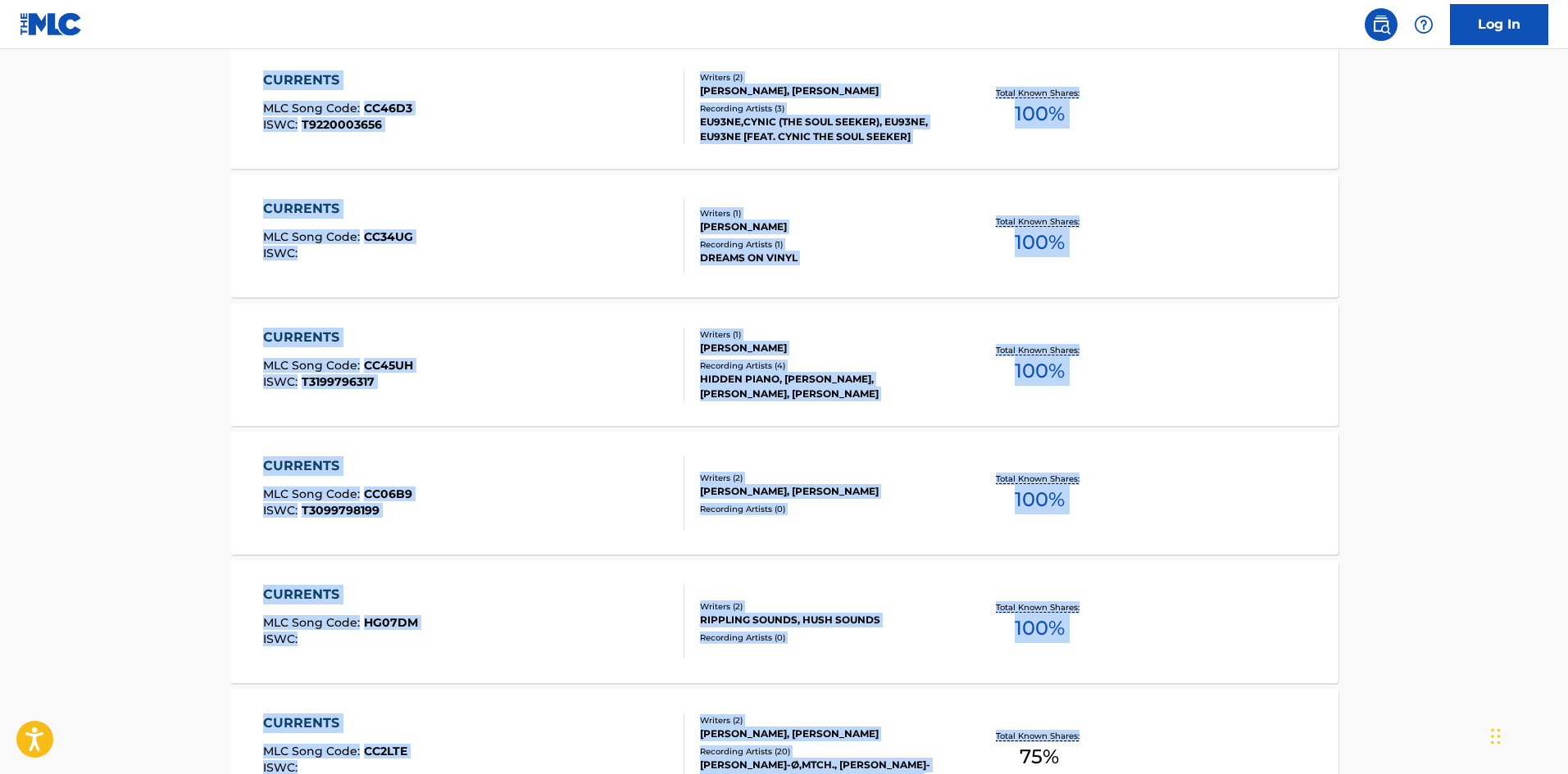
drag, startPoint x: 1567, startPoint y: 198, endPoint x: 1552, endPoint y: 777, distance: 579.2
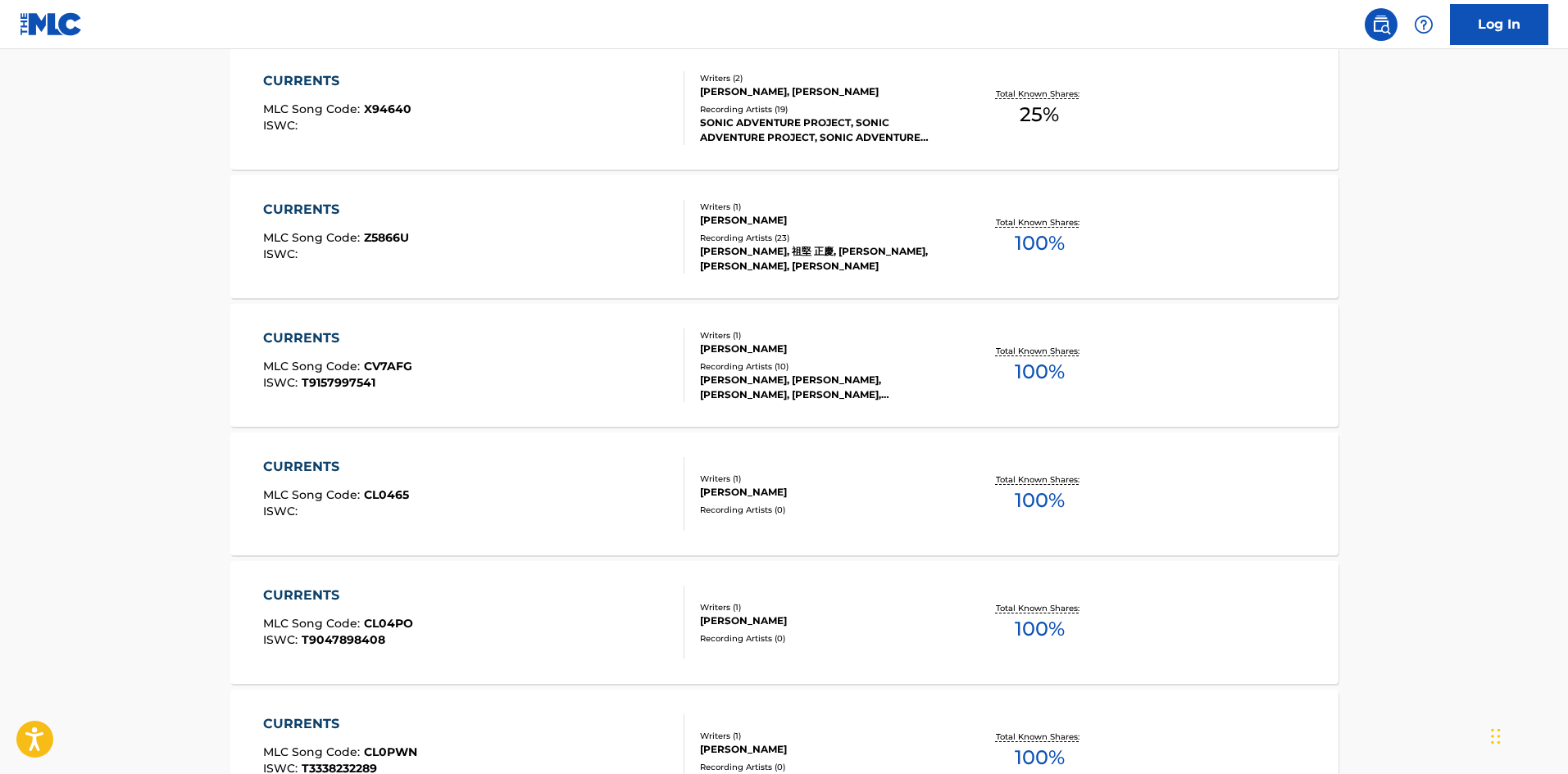
scroll to position [12810, 0]
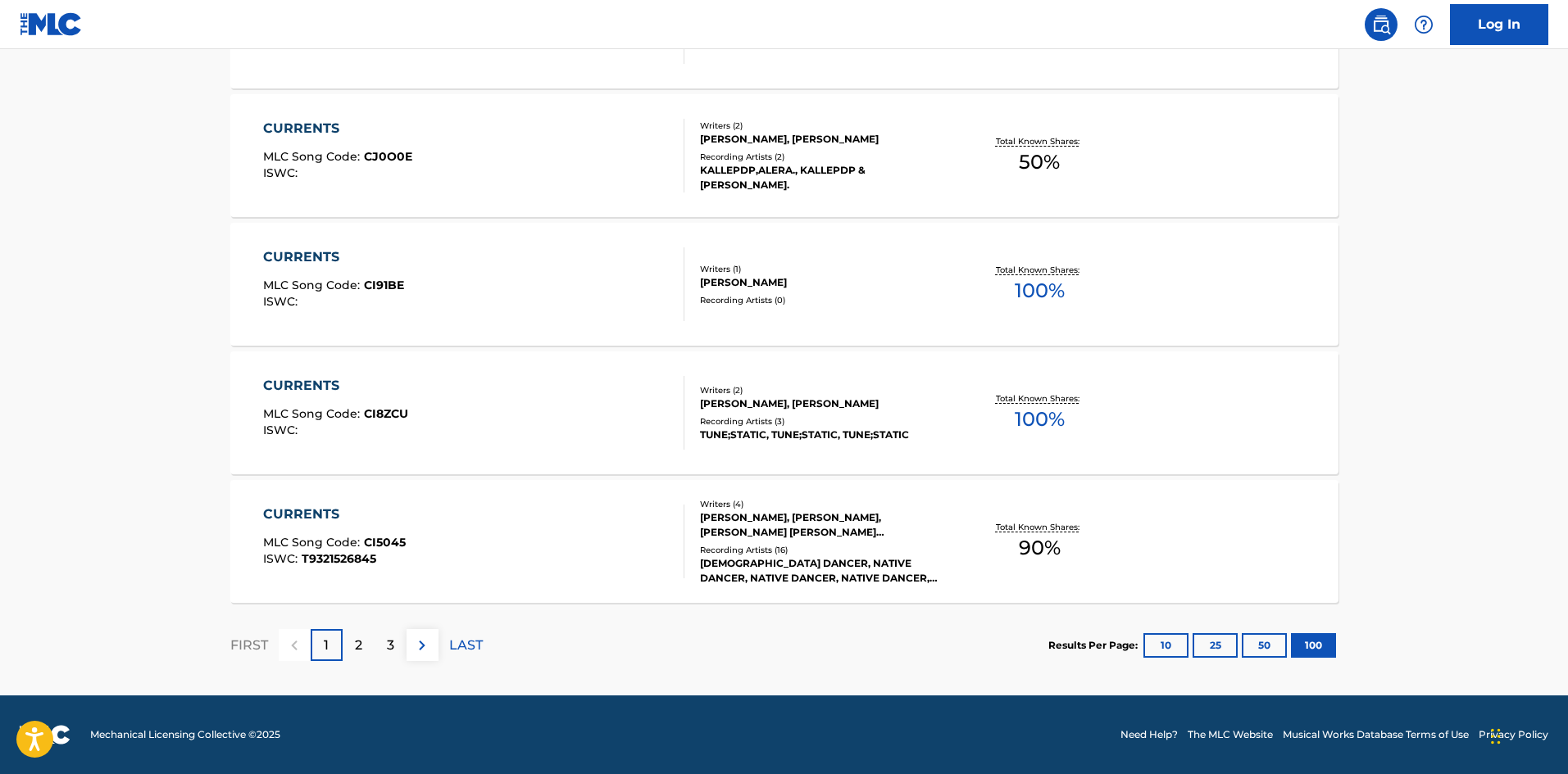
click at [368, 642] on div "2" at bounding box center [359, 645] width 32 height 32
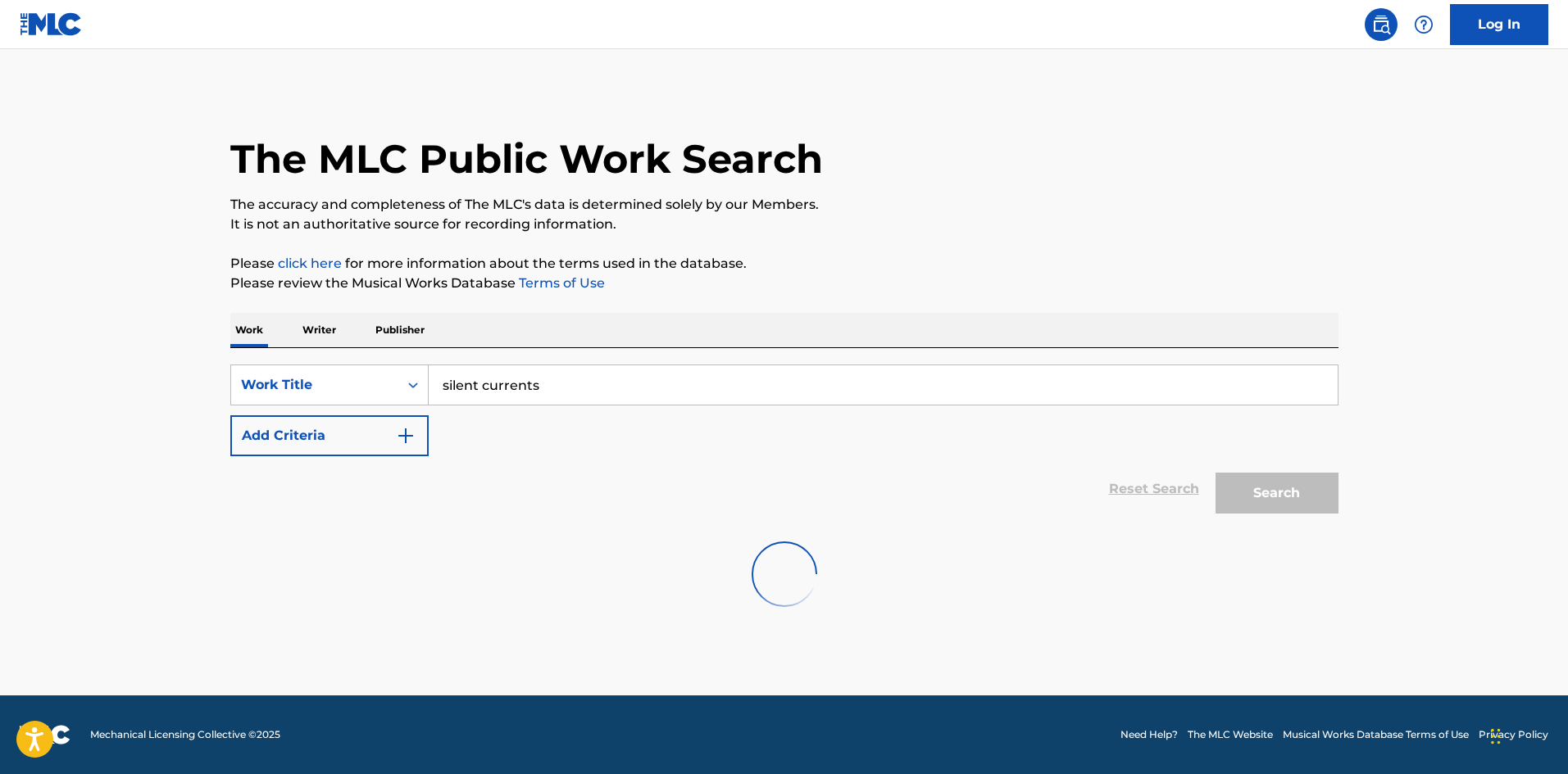
scroll to position [0, 0]
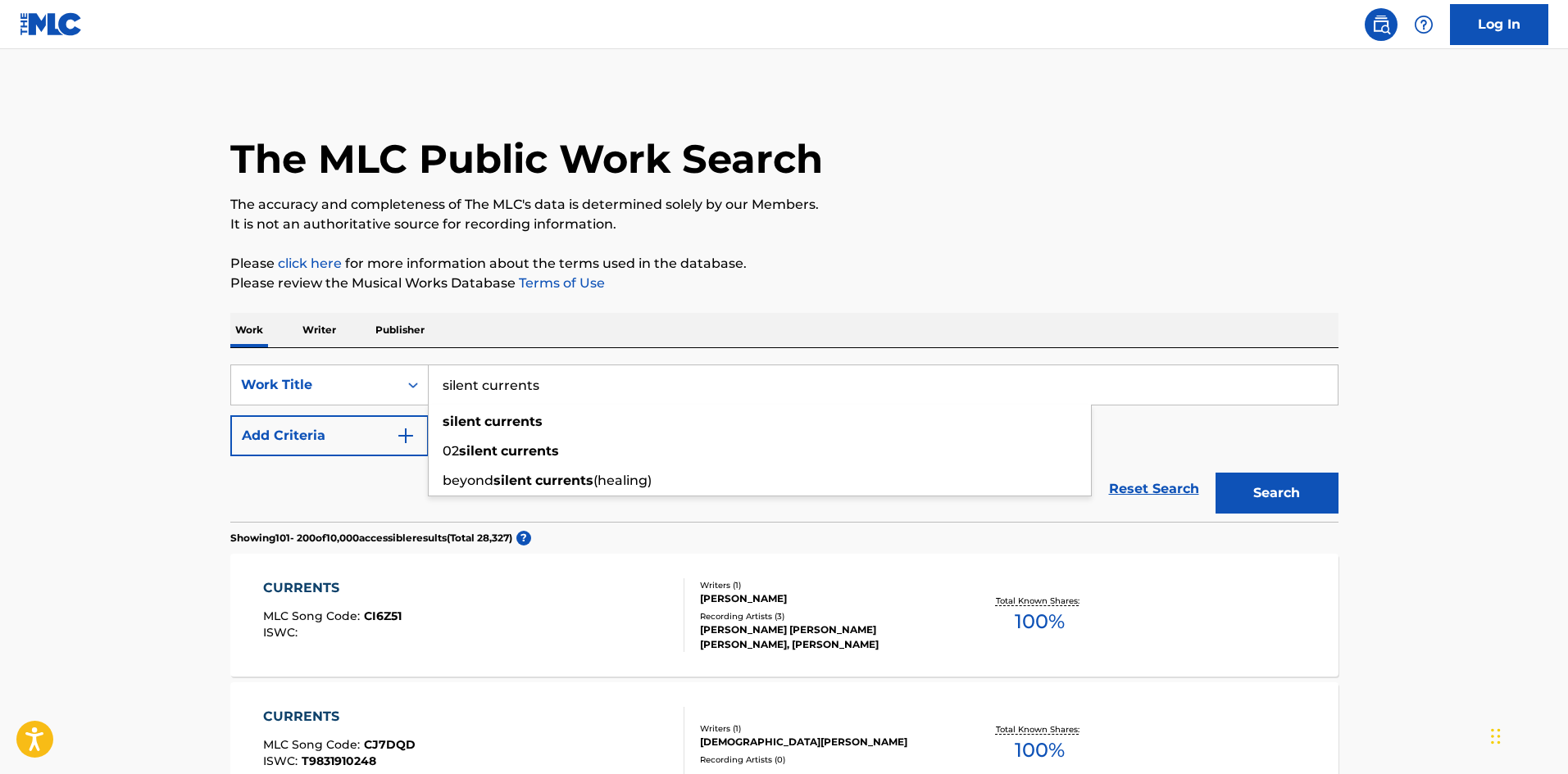
drag, startPoint x: 630, startPoint y: 384, endPoint x: 140, endPoint y: 321, distance: 494.0
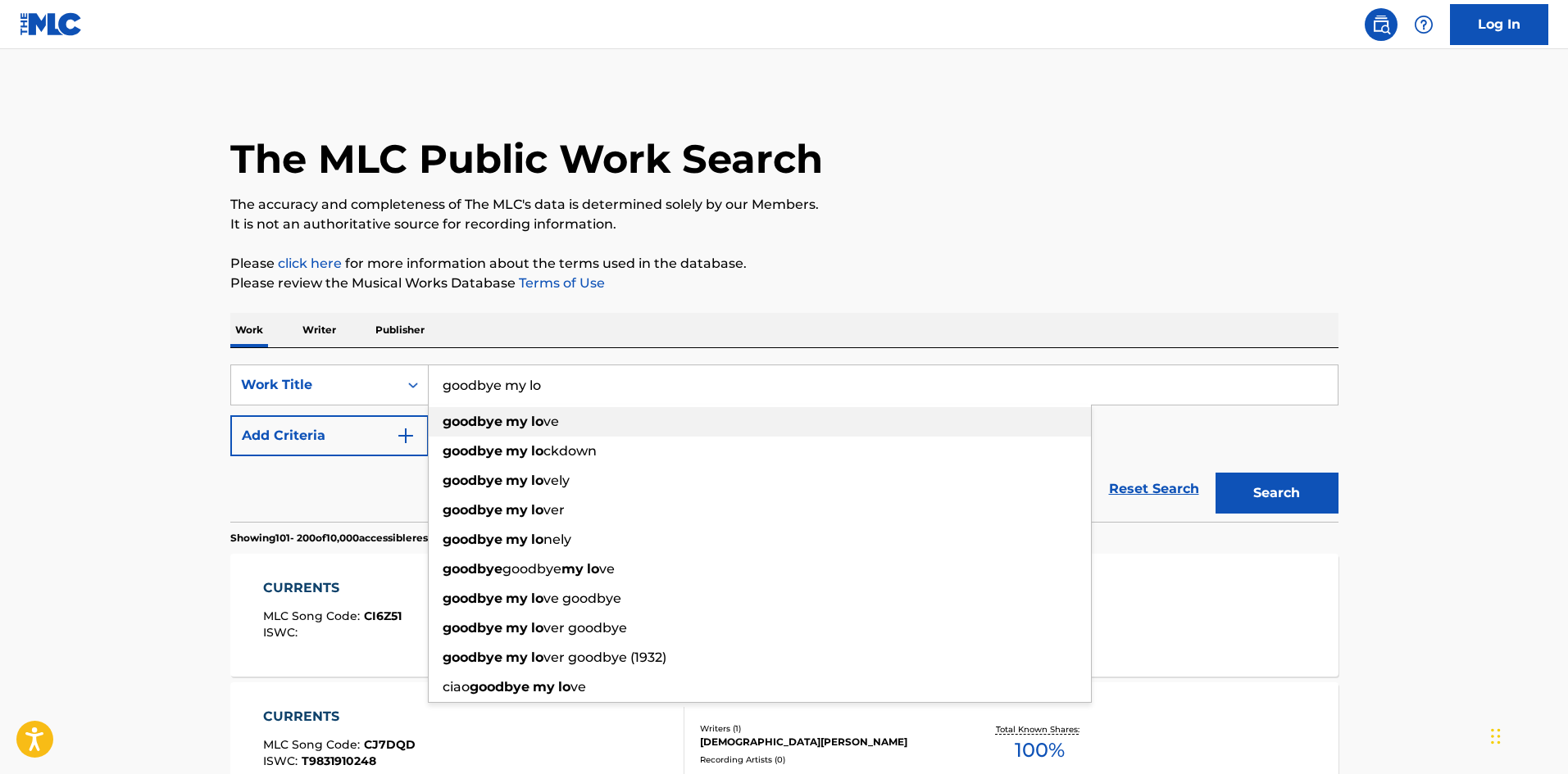
click at [513, 421] on strong "my" at bounding box center [517, 421] width 22 height 16
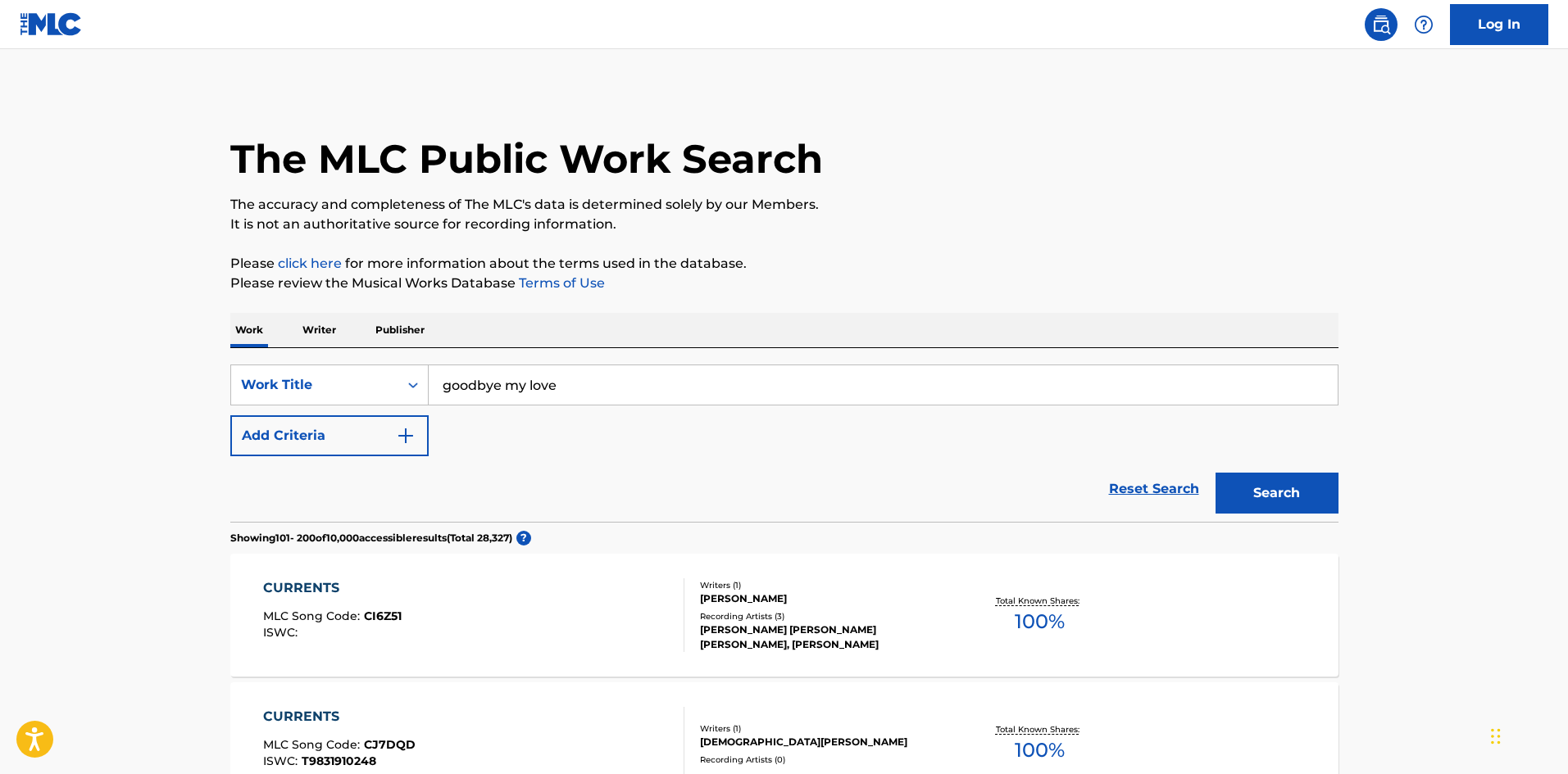
click at [1302, 493] on button "Search" at bounding box center [1277, 493] width 123 height 41
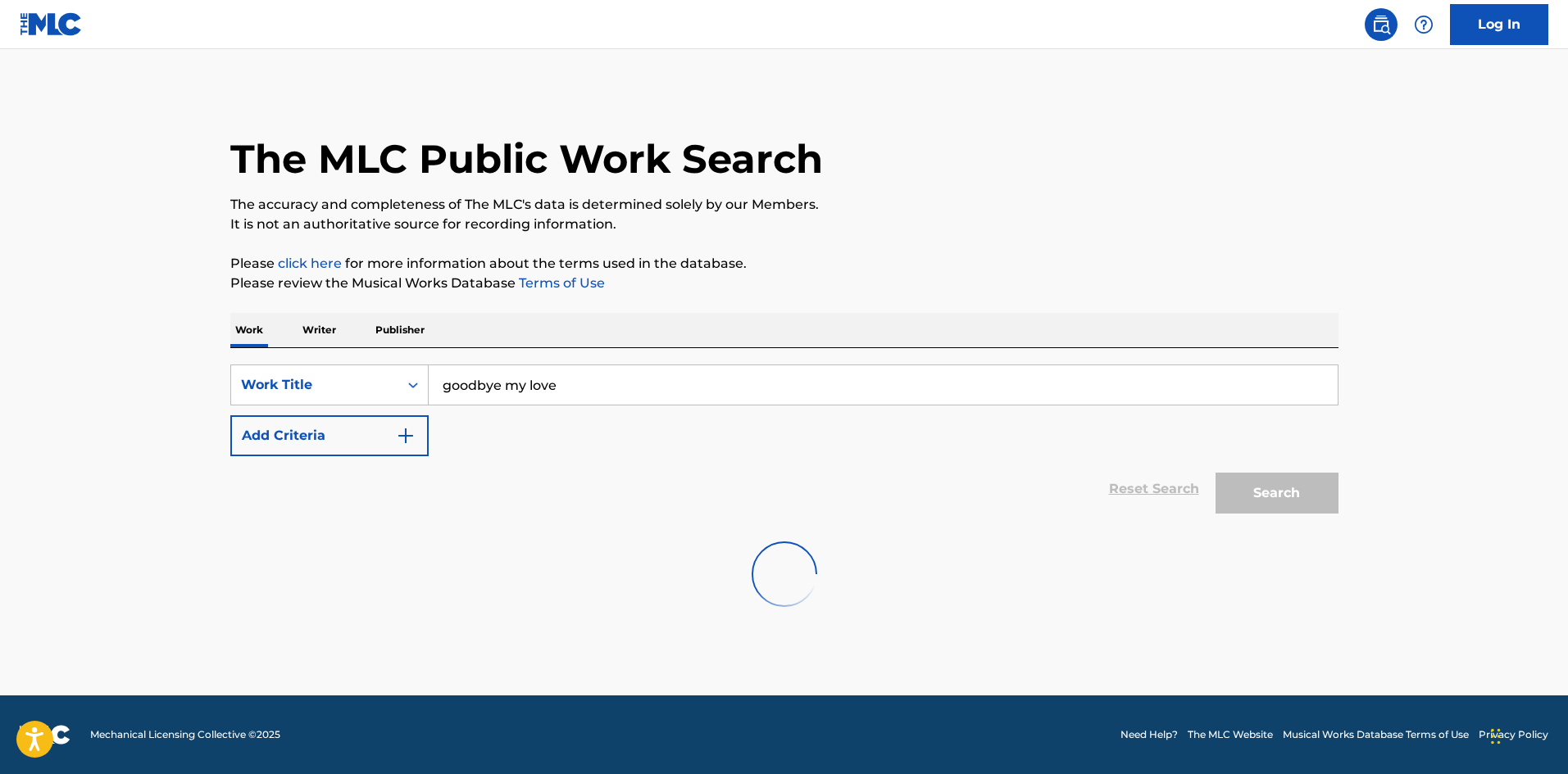
click at [497, 389] on input "goodbye my love" at bounding box center [883, 384] width 909 height 39
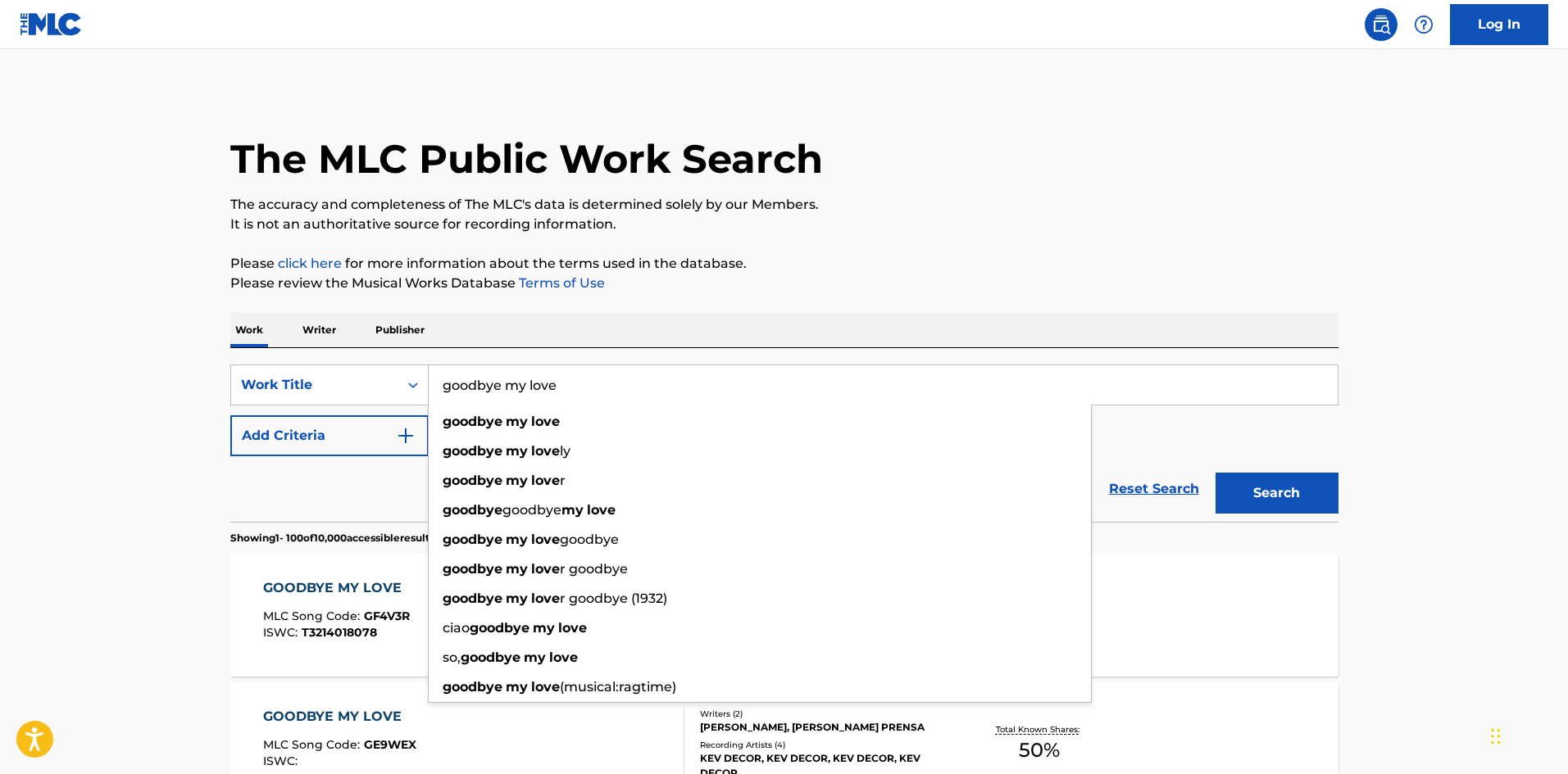
click at [500, 390] on input "goodbye my love" at bounding box center [883, 384] width 909 height 39
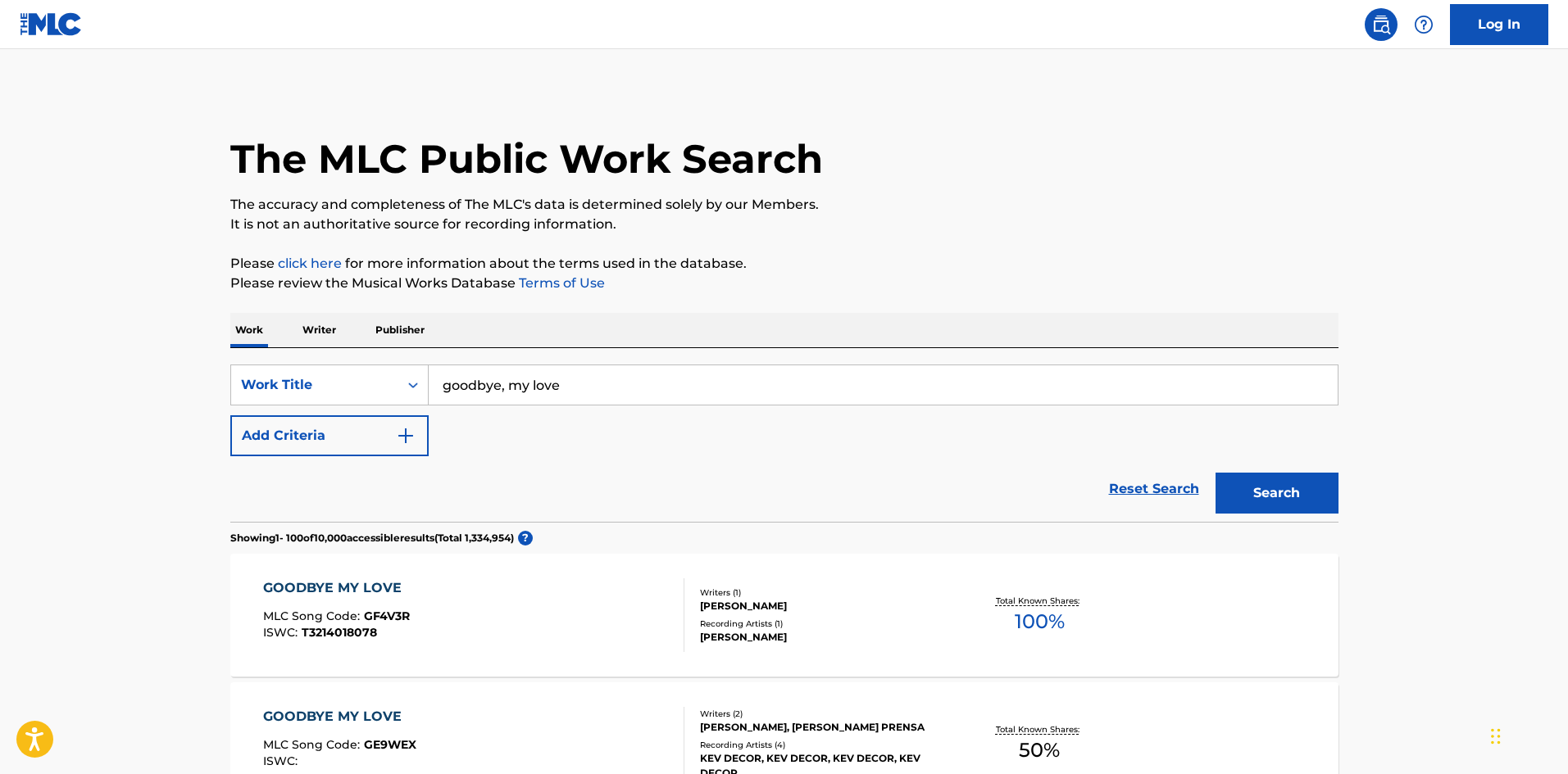
click at [1294, 488] on button "Search" at bounding box center [1277, 493] width 123 height 41
drag, startPoint x: 676, startPoint y: 384, endPoint x: 328, endPoint y: 379, distance: 348.0
click at [329, 379] on div "SearchWithCriteria643032d5-0a39-44d6-9b5b-c9d5cc27a8e3 Work Title goodbye, my l…" at bounding box center [784, 384] width 1109 height 41
click at [1216, 472] on button "Search" at bounding box center [1277, 493] width 123 height 41
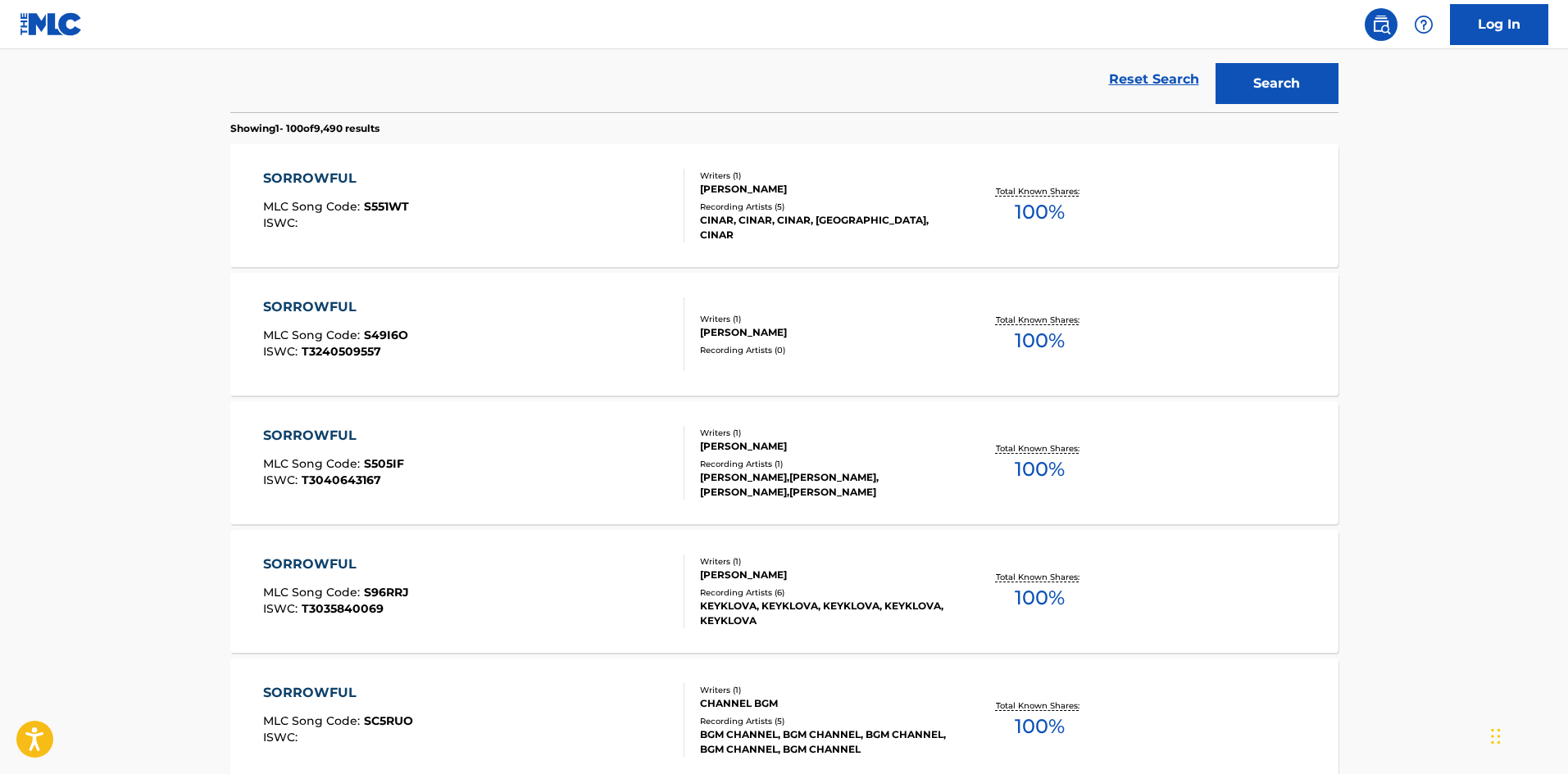
scroll to position [82, 0]
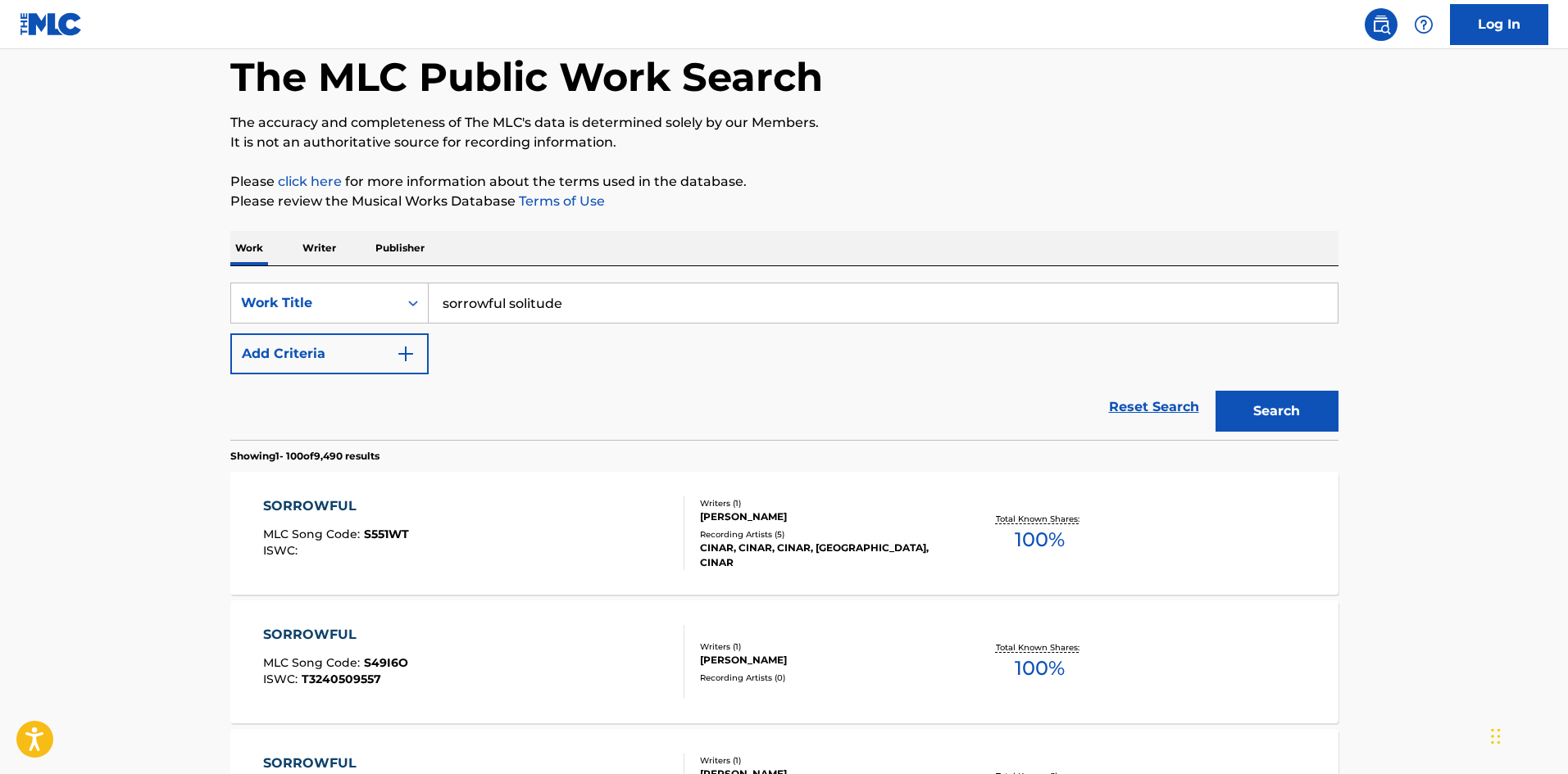
drag, startPoint x: 637, startPoint y: 297, endPoint x: 296, endPoint y: 277, distance: 341.6
click at [339, 279] on div "SearchWithCriteria643032d5-0a39-44d6-9b5b-c9d5cc27a8e3 Work Title sorrowful sol…" at bounding box center [784, 353] width 1109 height 173
type input "a gentle return"
click at [1216, 391] on button "Search" at bounding box center [1277, 411] width 123 height 41
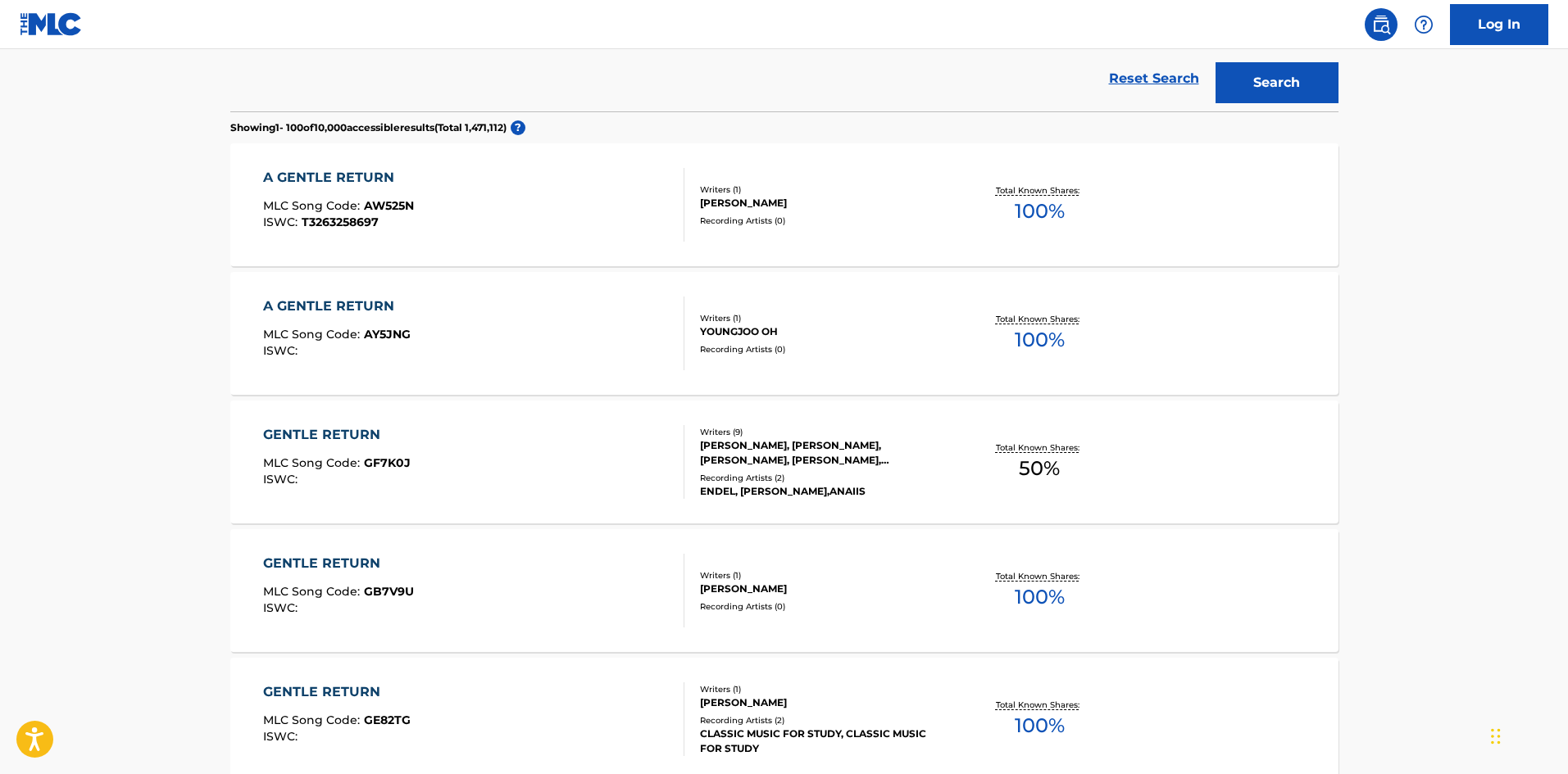
scroll to position [410, 0]
click at [300, 174] on div "A GENTLE RETURN" at bounding box center [339, 178] width 151 height 19
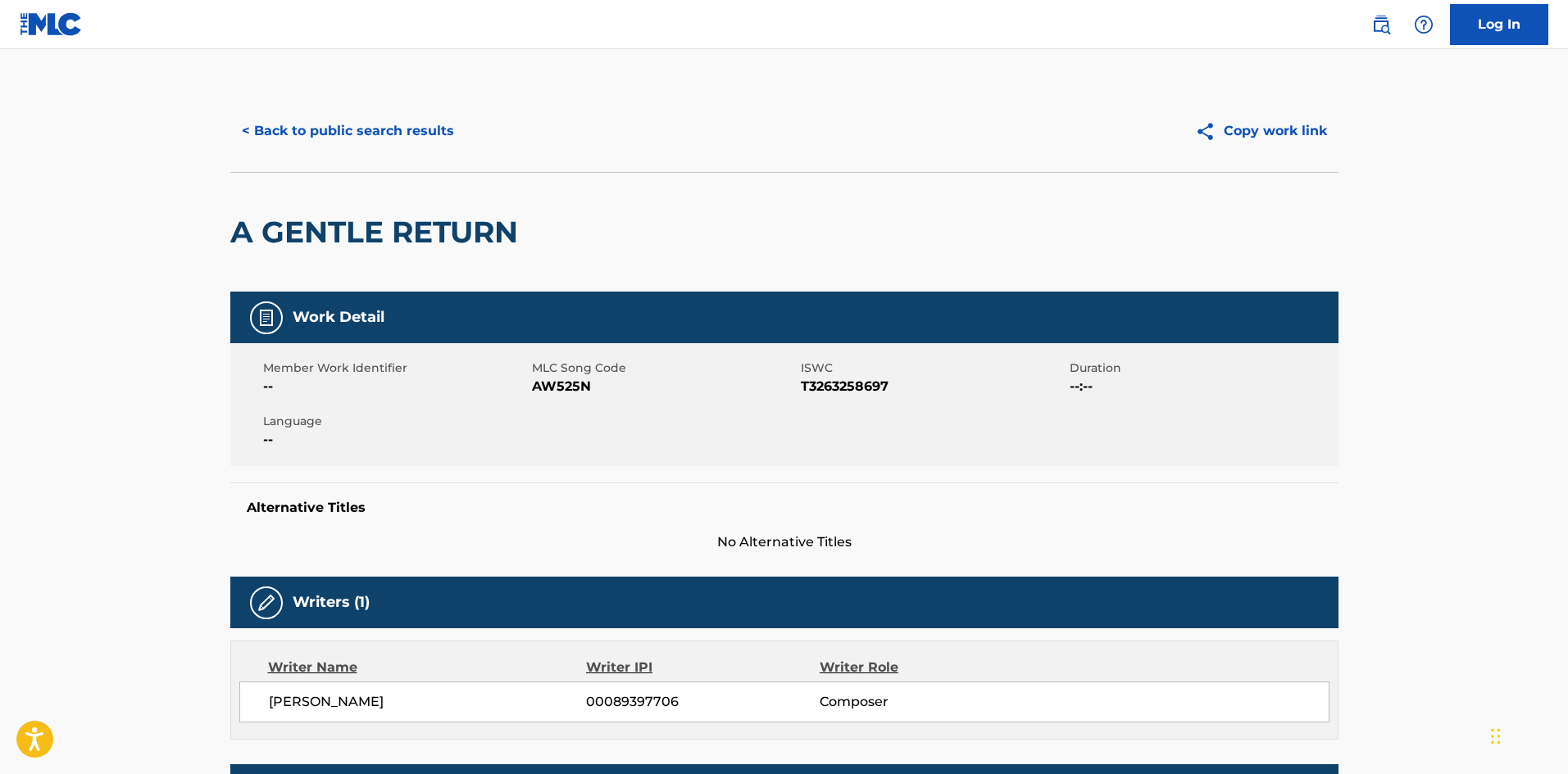
click at [295, 130] on button "< Back to public search results" at bounding box center [348, 131] width 235 height 41
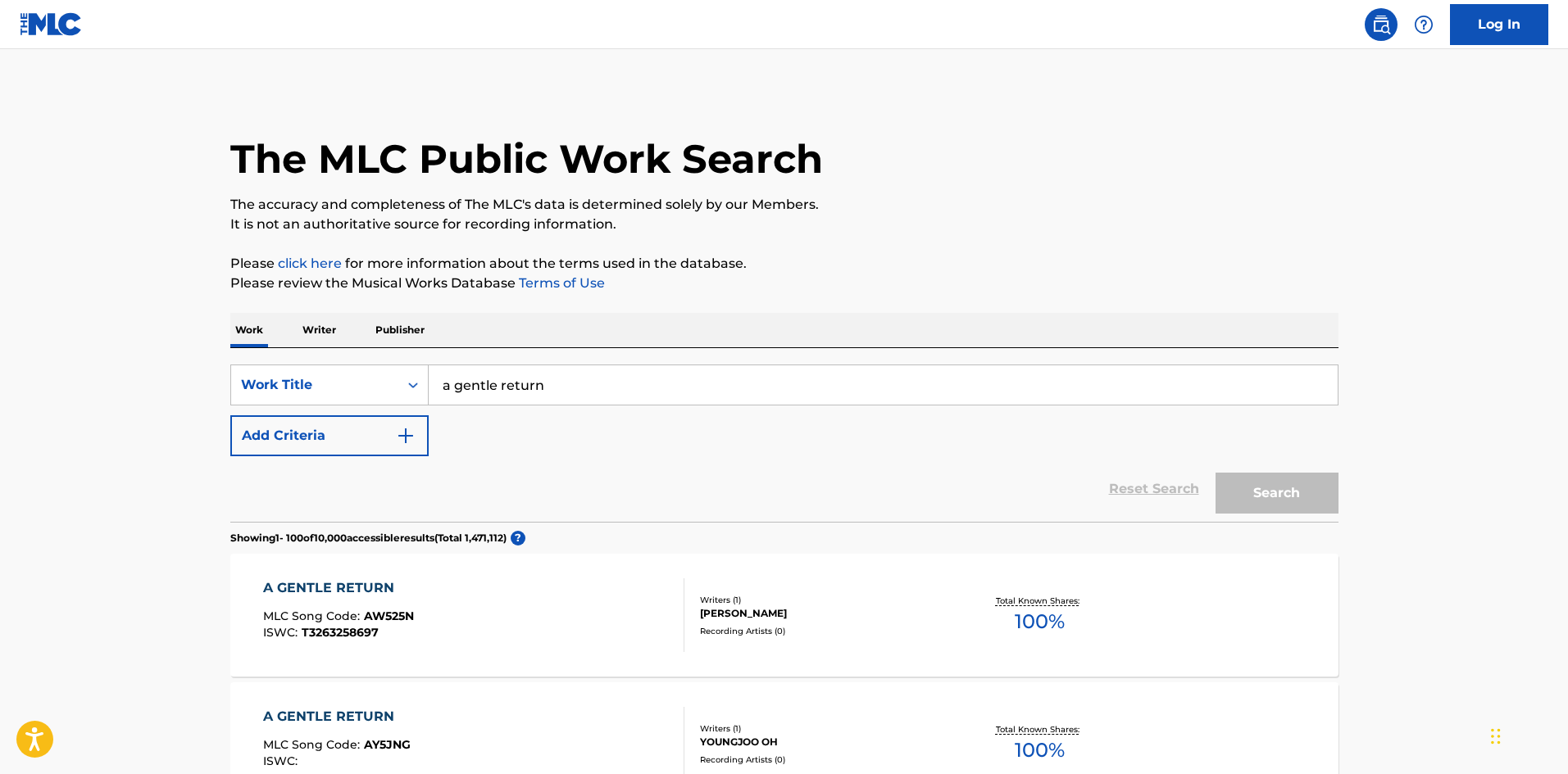
scroll to position [452, 0]
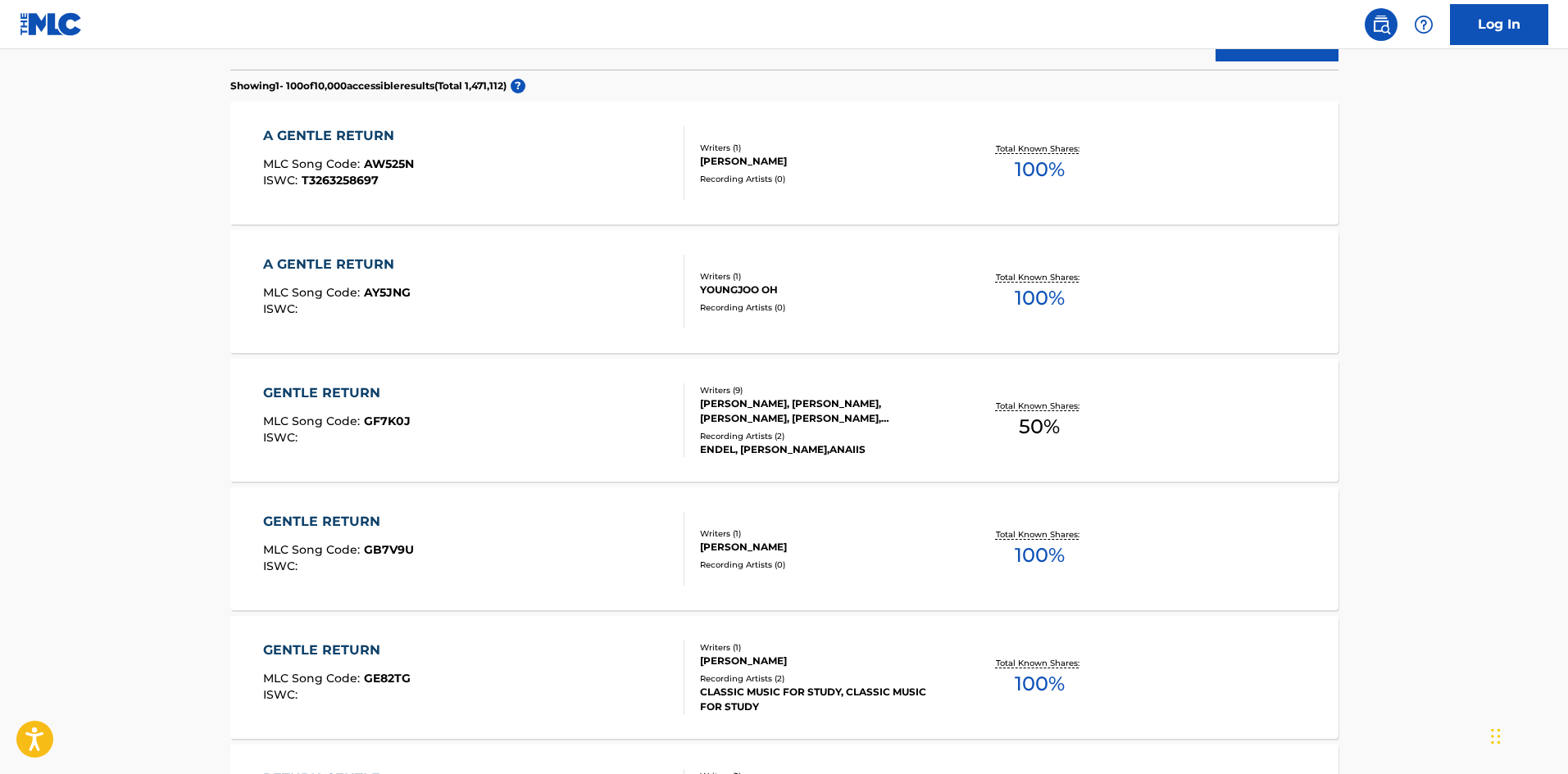
click at [304, 266] on div "A GENTLE RETURN" at bounding box center [337, 264] width 147 height 19
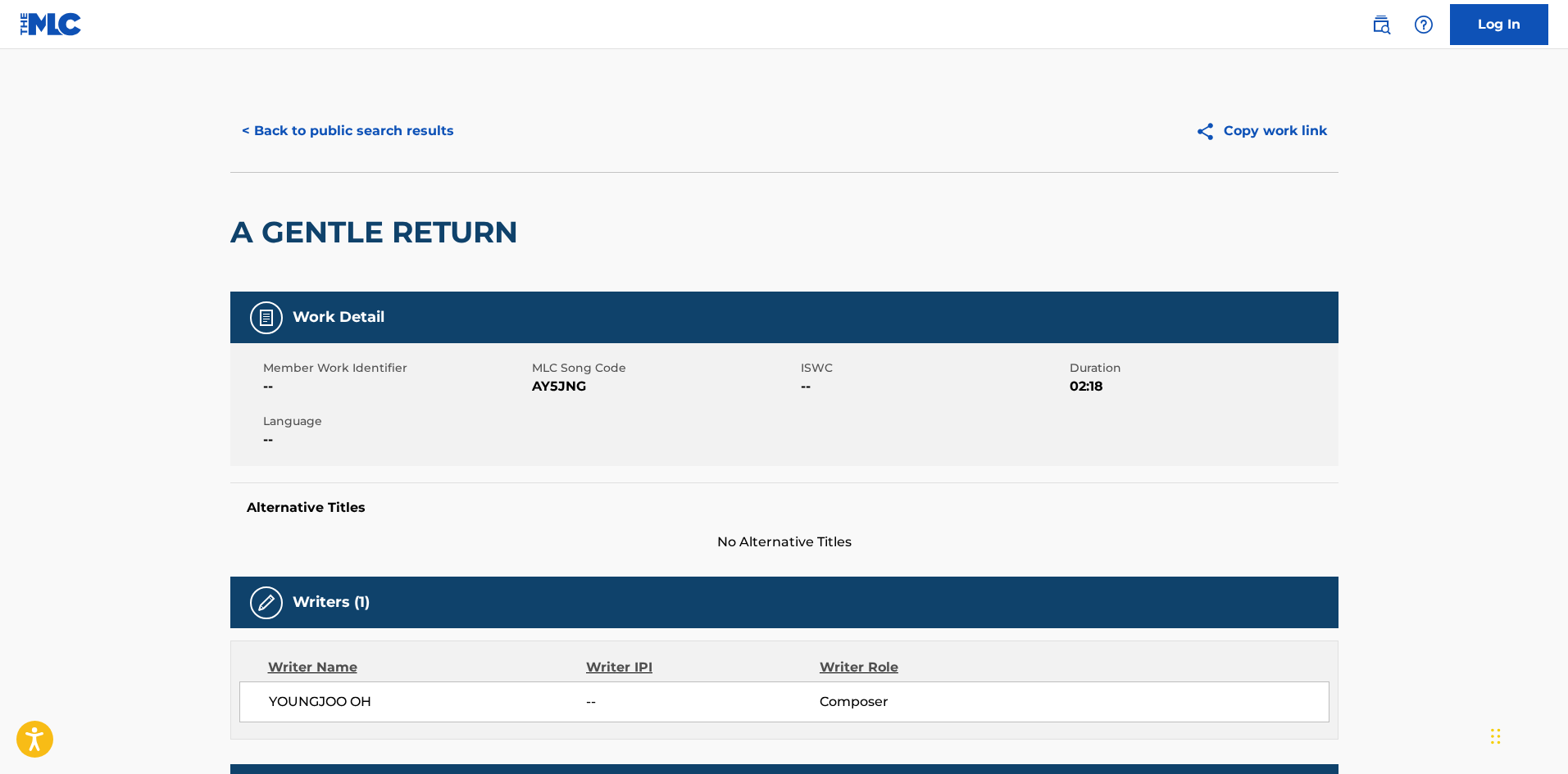
click at [334, 116] on button "< Back to public search results" at bounding box center [348, 131] width 235 height 41
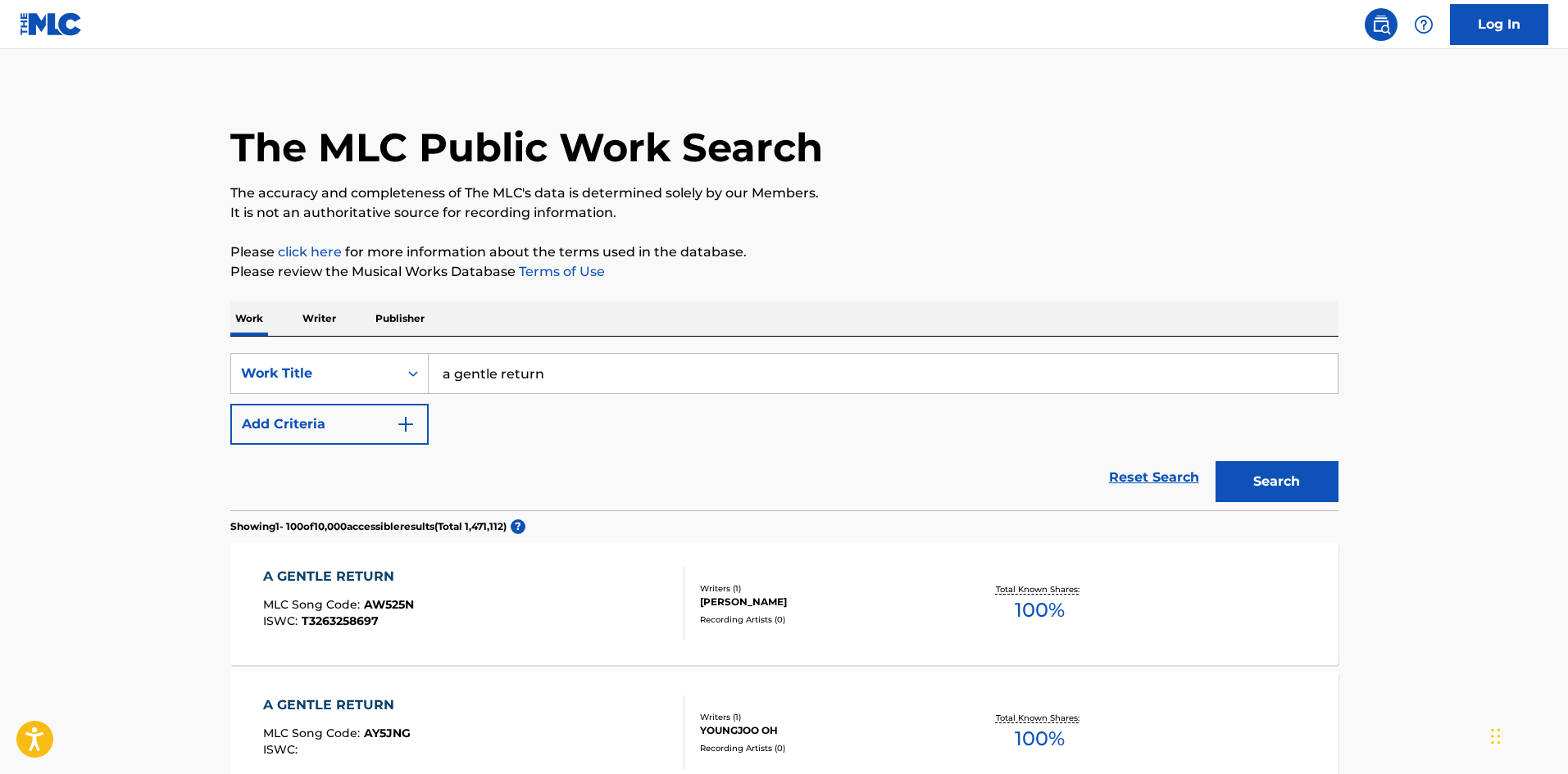
scroll to position [3, 0]
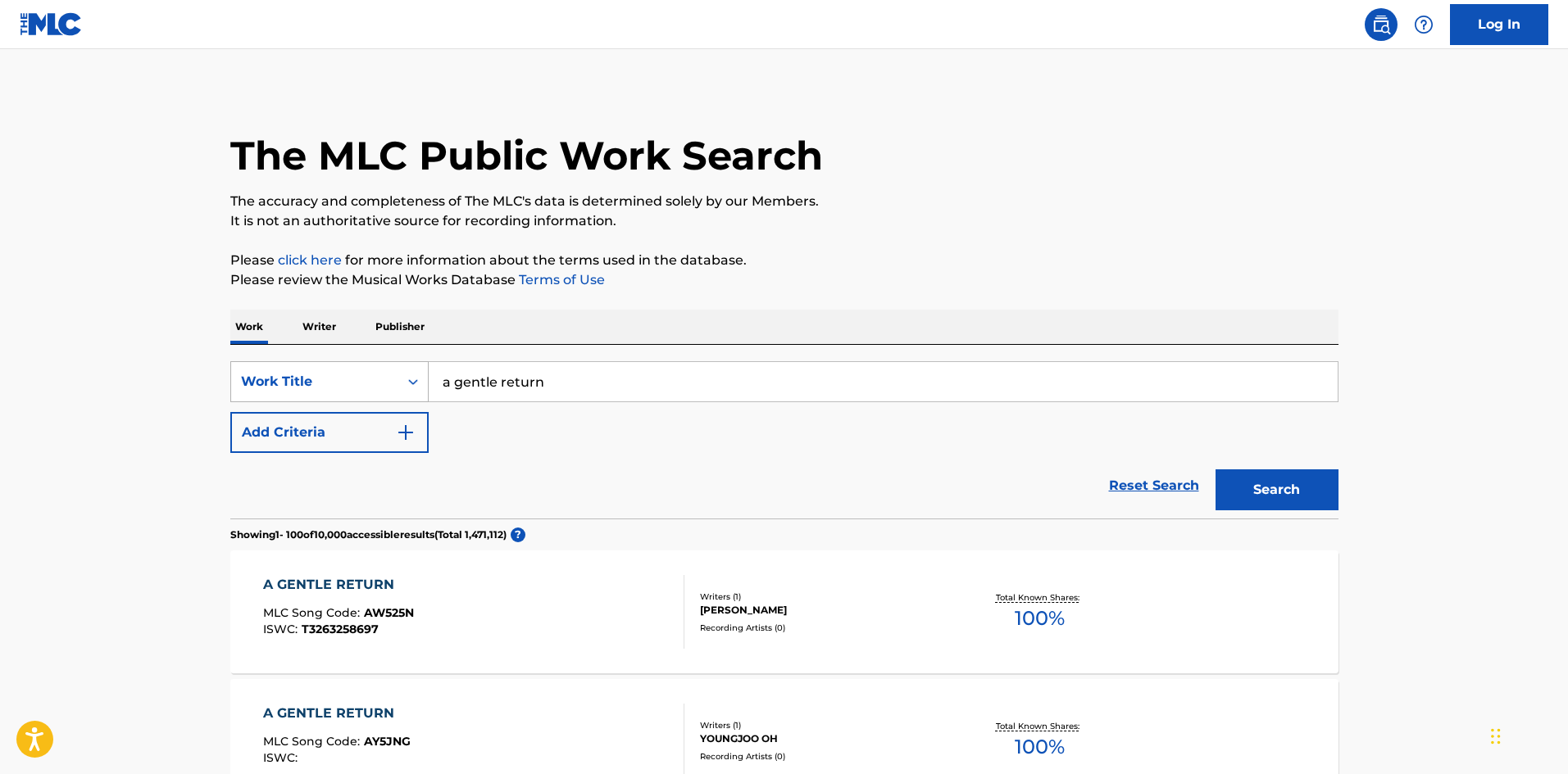
drag, startPoint x: 552, startPoint y: 372, endPoint x: 351, endPoint y: 380, distance: 201.2
click at [352, 380] on div "SearchWithCriteria643032d5-0a39-44d6-9b5b-c9d5cc27a8e3 Work Title a gentle retu…" at bounding box center [784, 381] width 1109 height 41
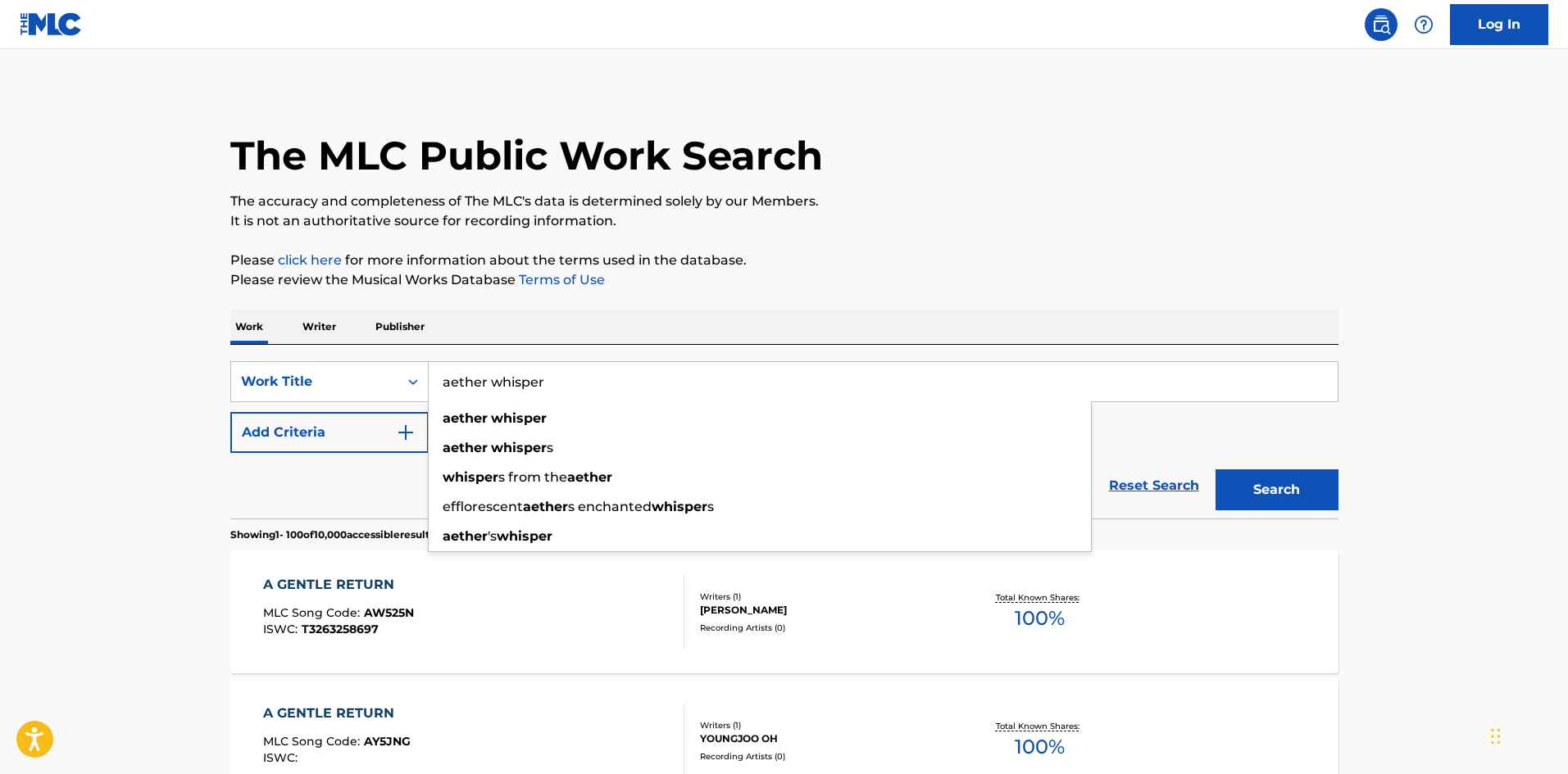
type input "aether whisper"
click at [501, 417] on strong "whisper" at bounding box center [519, 418] width 56 height 16
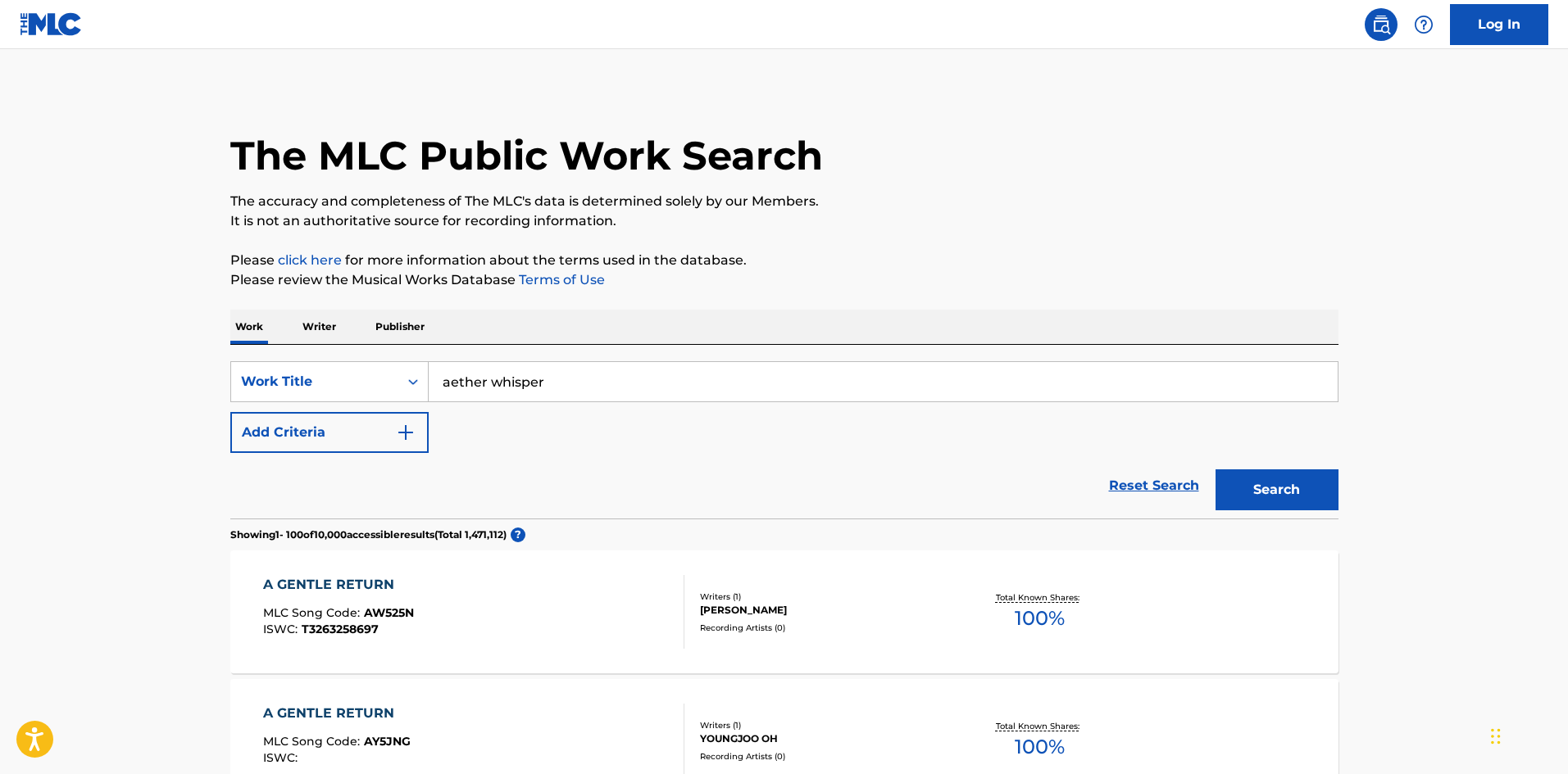
click at [1269, 482] on button "Search" at bounding box center [1277, 490] width 123 height 41
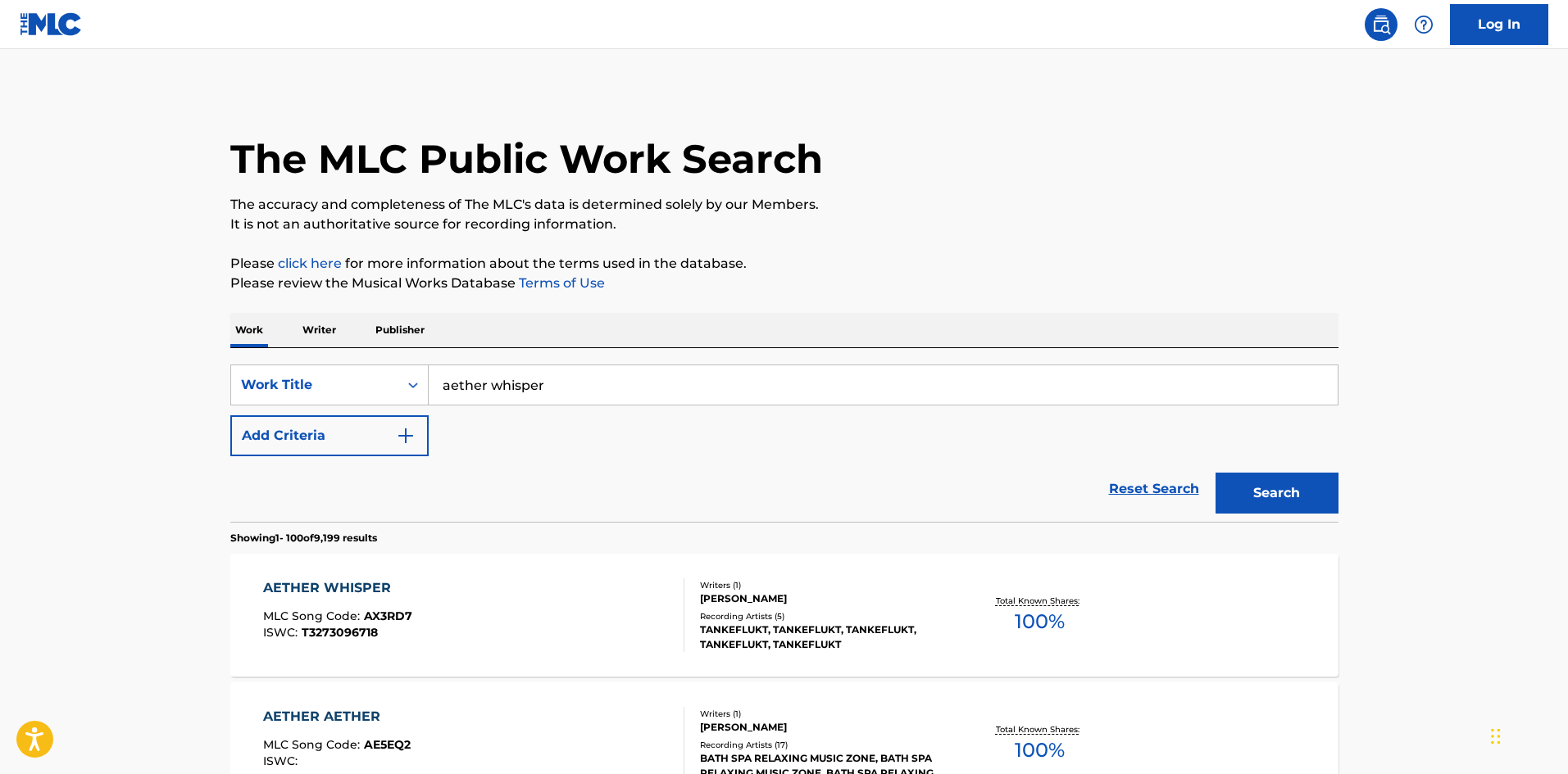
click at [348, 589] on div "AETHER WHISPER" at bounding box center [338, 588] width 149 height 19
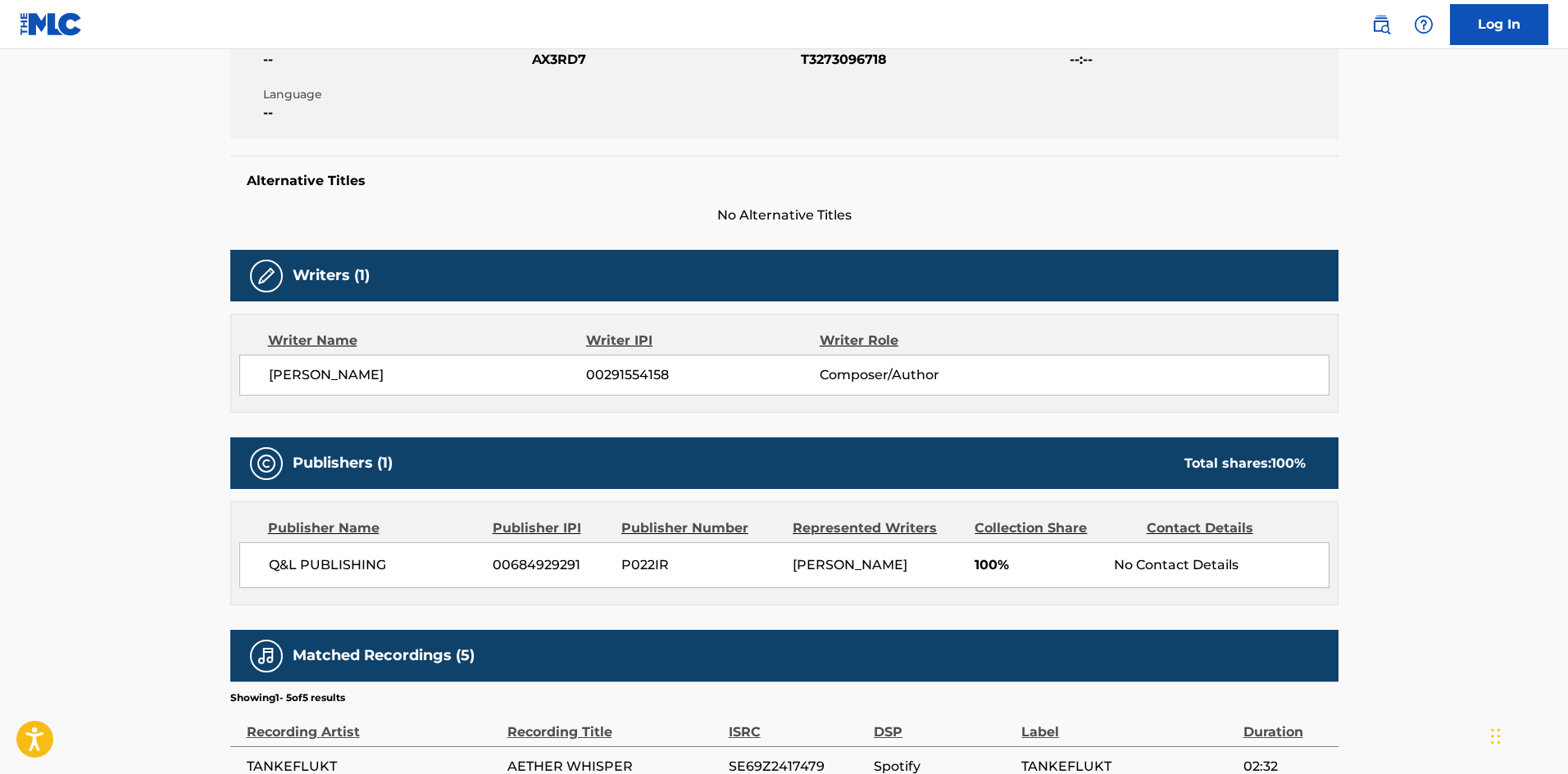
scroll to position [328, 0]
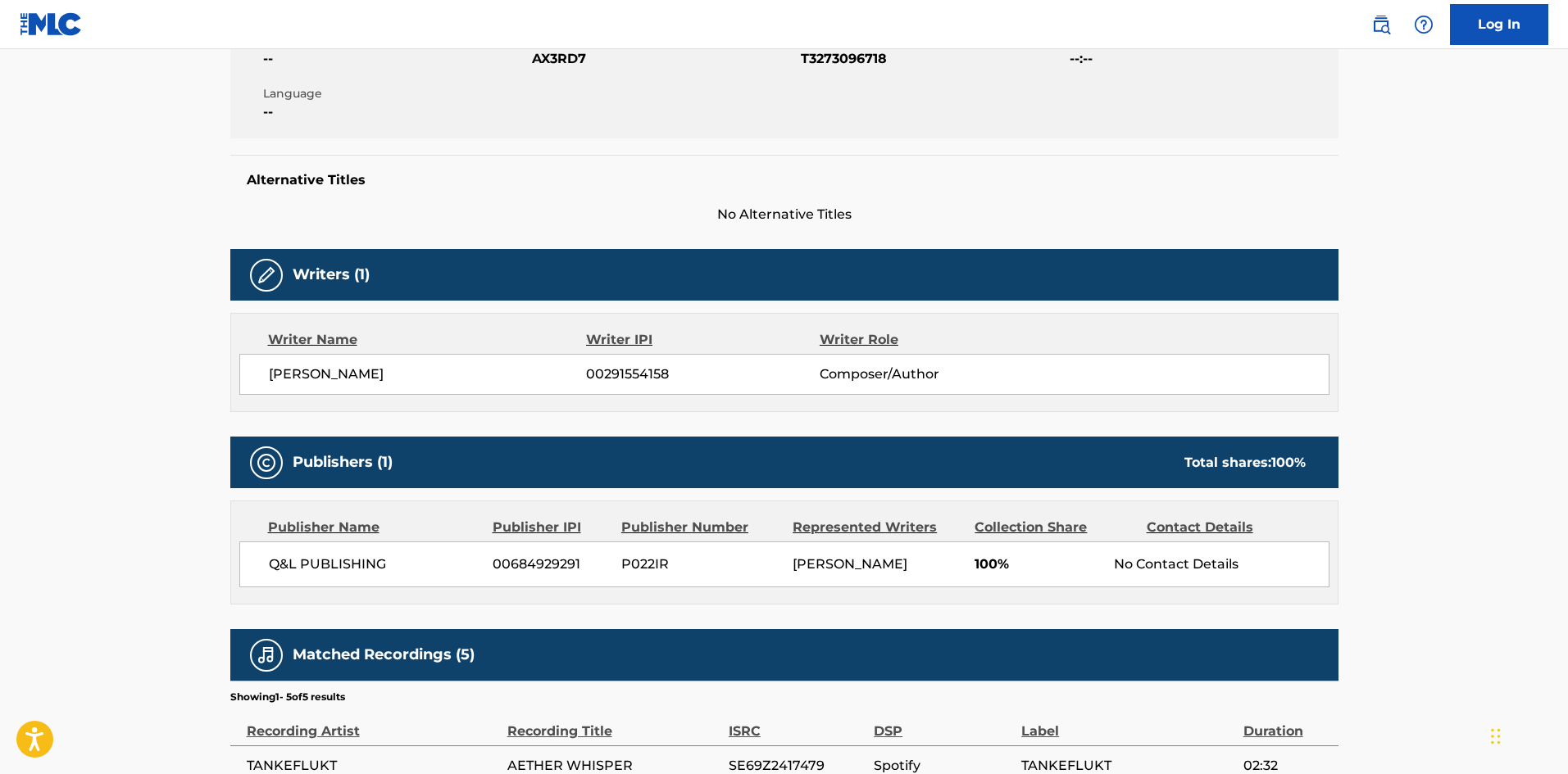
drag, startPoint x: 457, startPoint y: 369, endPoint x: 197, endPoint y: 369, distance: 260.0
click at [197, 369] on main "< Back to public search results Copy work link AETHER WHISPER Work Detail Membe…" at bounding box center [784, 348] width 1568 height 1255
copy span "[PERSON_NAME]"
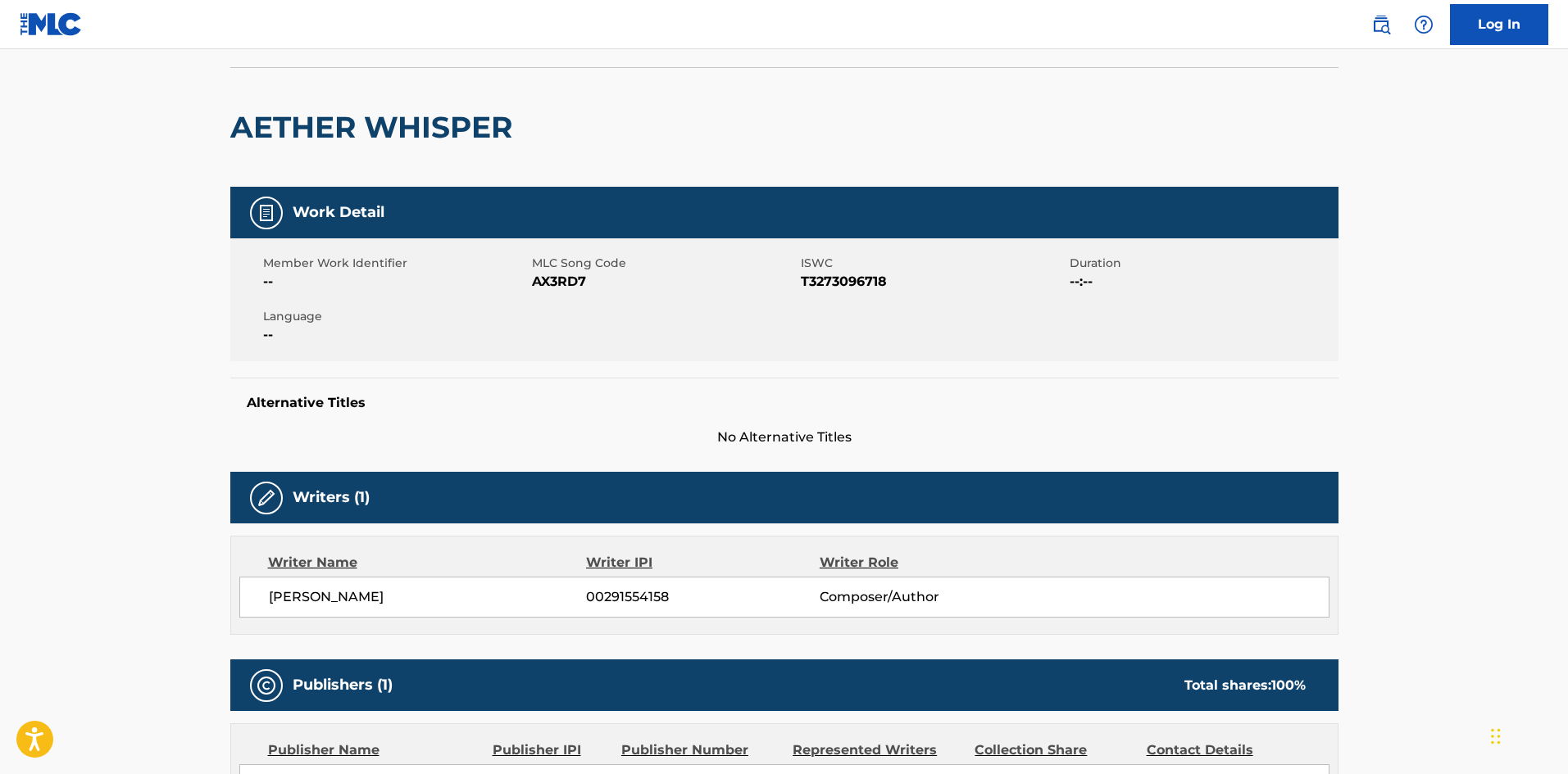
scroll to position [0, 0]
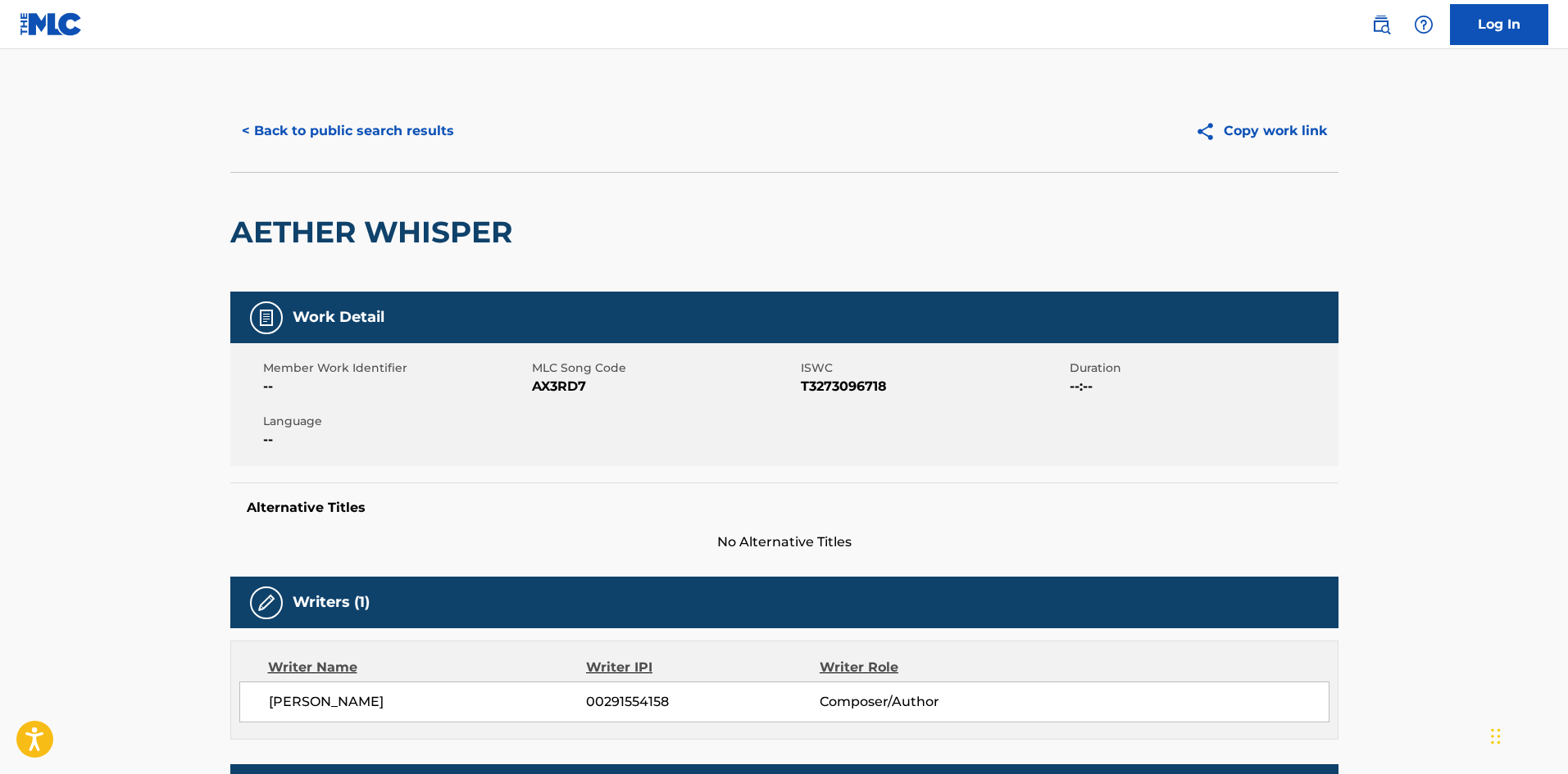
click at [319, 128] on button "< Back to public search results" at bounding box center [348, 131] width 235 height 41
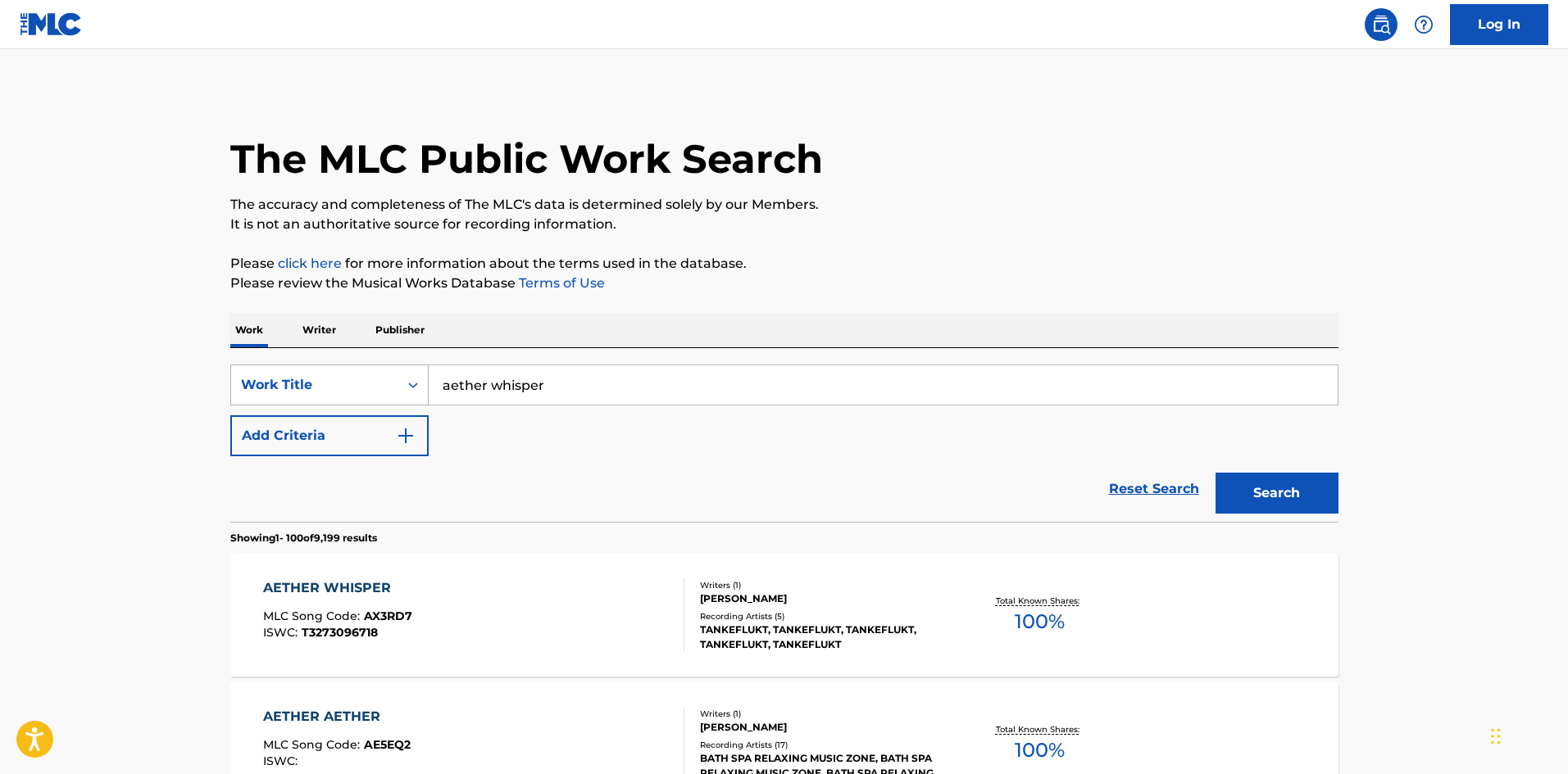
drag, startPoint x: 608, startPoint y: 391, endPoint x: 264, endPoint y: 371, distance: 344.6
click at [267, 374] on div "SearchWithCriteria643032d5-0a39-44d6-9b5b-c9d5cc27a8e3 Work Title aether whisper" at bounding box center [784, 384] width 1109 height 41
type input "nocturnal summer"
click at [887, 314] on div "Work Writer Publisher" at bounding box center [784, 330] width 1109 height 34
click at [1286, 502] on button "Search" at bounding box center [1277, 493] width 123 height 41
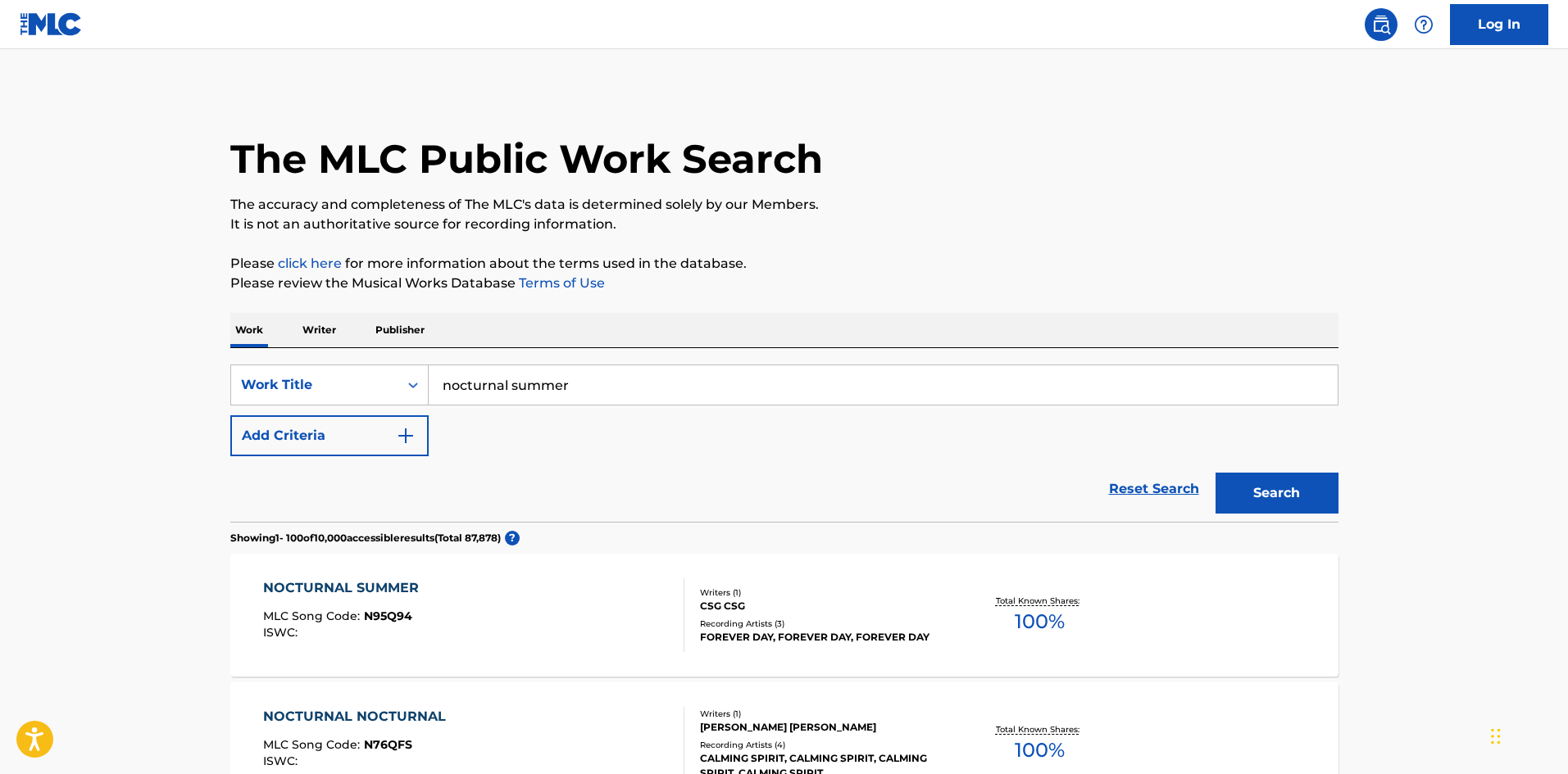
click at [322, 582] on div "NOCTURNAL SUMMER" at bounding box center [345, 588] width 164 height 19
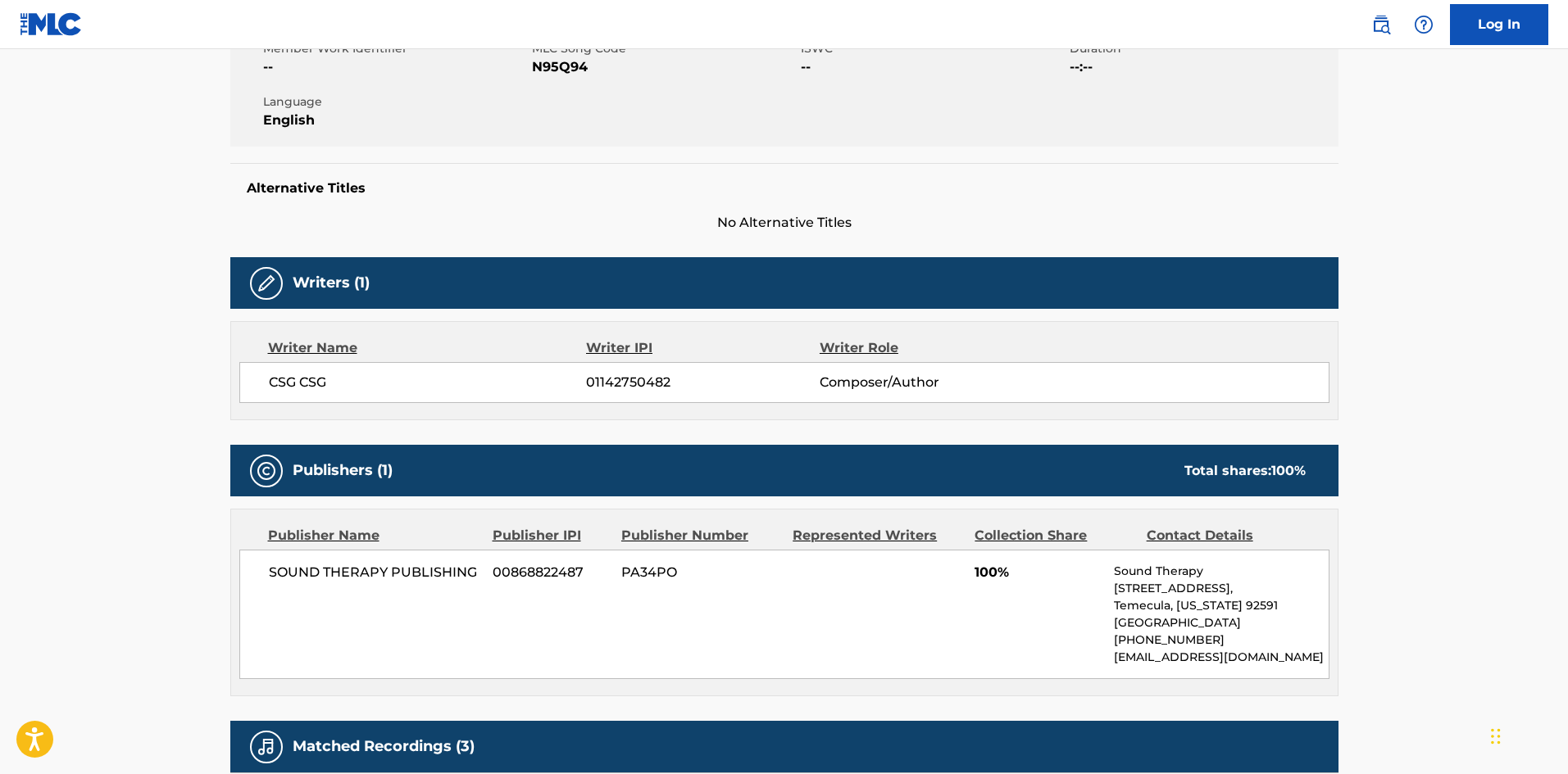
scroll to position [328, 0]
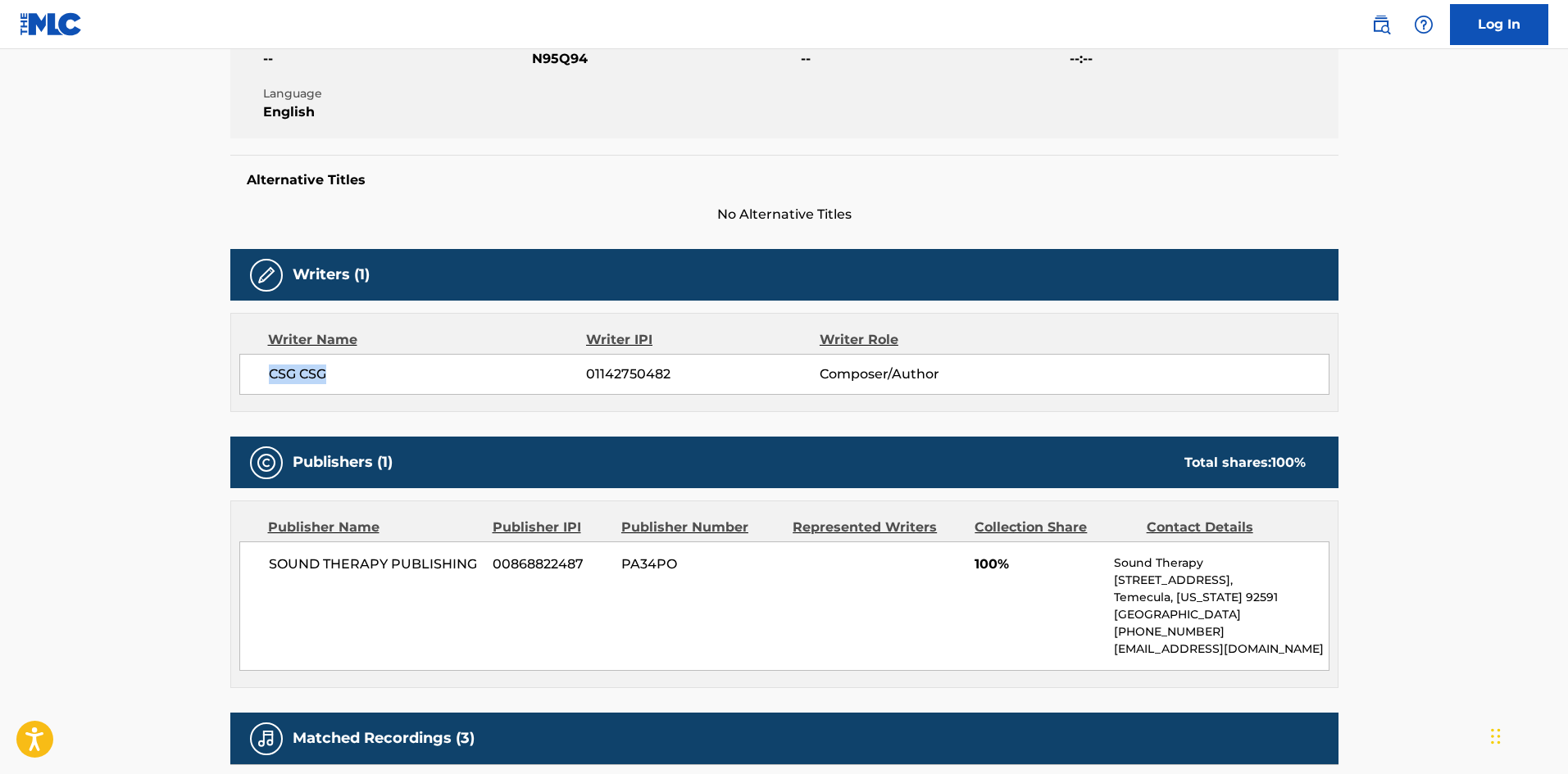
drag, startPoint x: 361, startPoint y: 371, endPoint x: 233, endPoint y: 365, distance: 128.1
click at [233, 365] on div "Writer Name Writer IPI Writer Role CSG CSG 01142750482 Composer/Author" at bounding box center [784, 363] width 1109 height 99
copy span "CSG CSG"
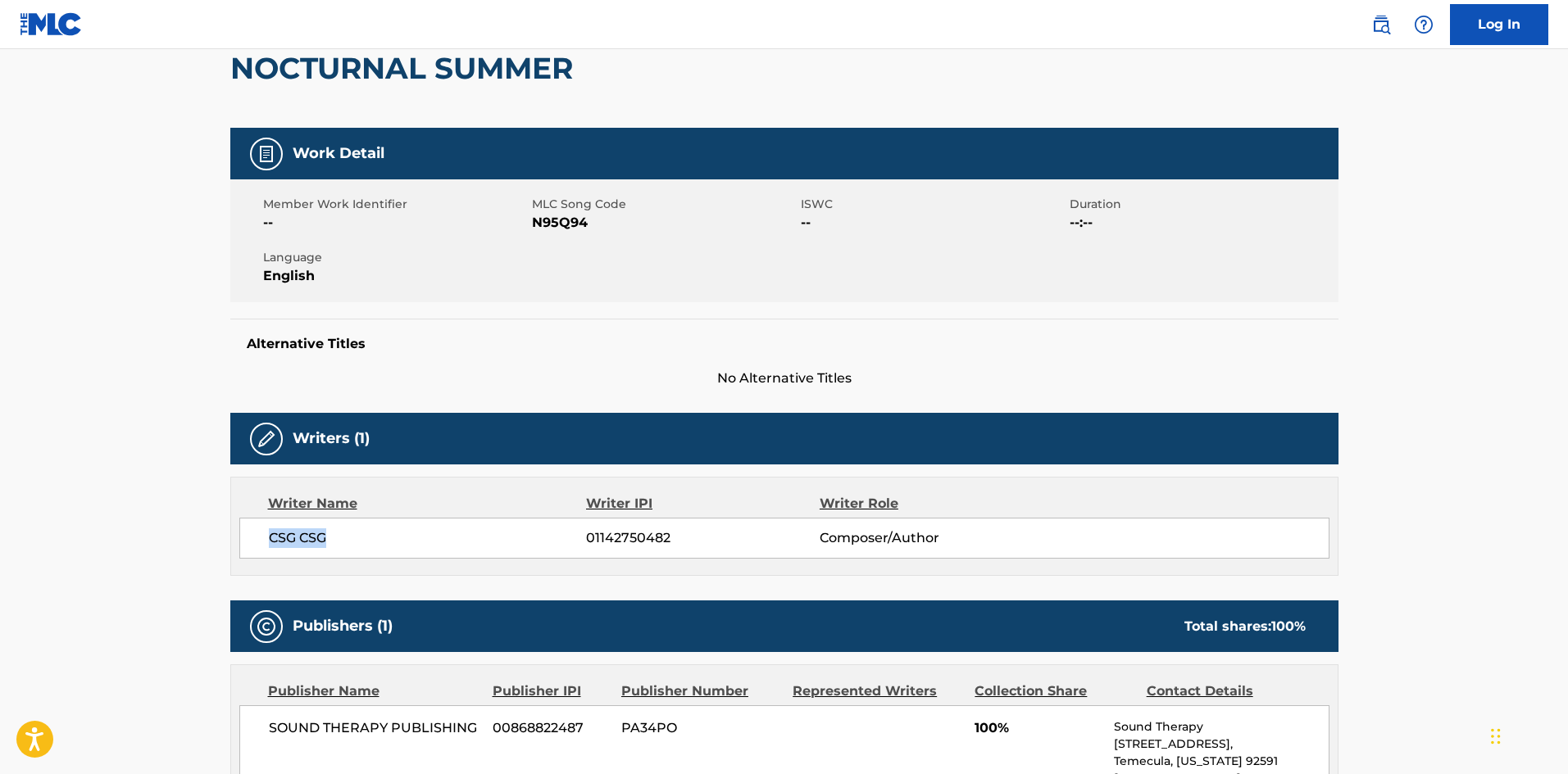
scroll to position [0, 0]
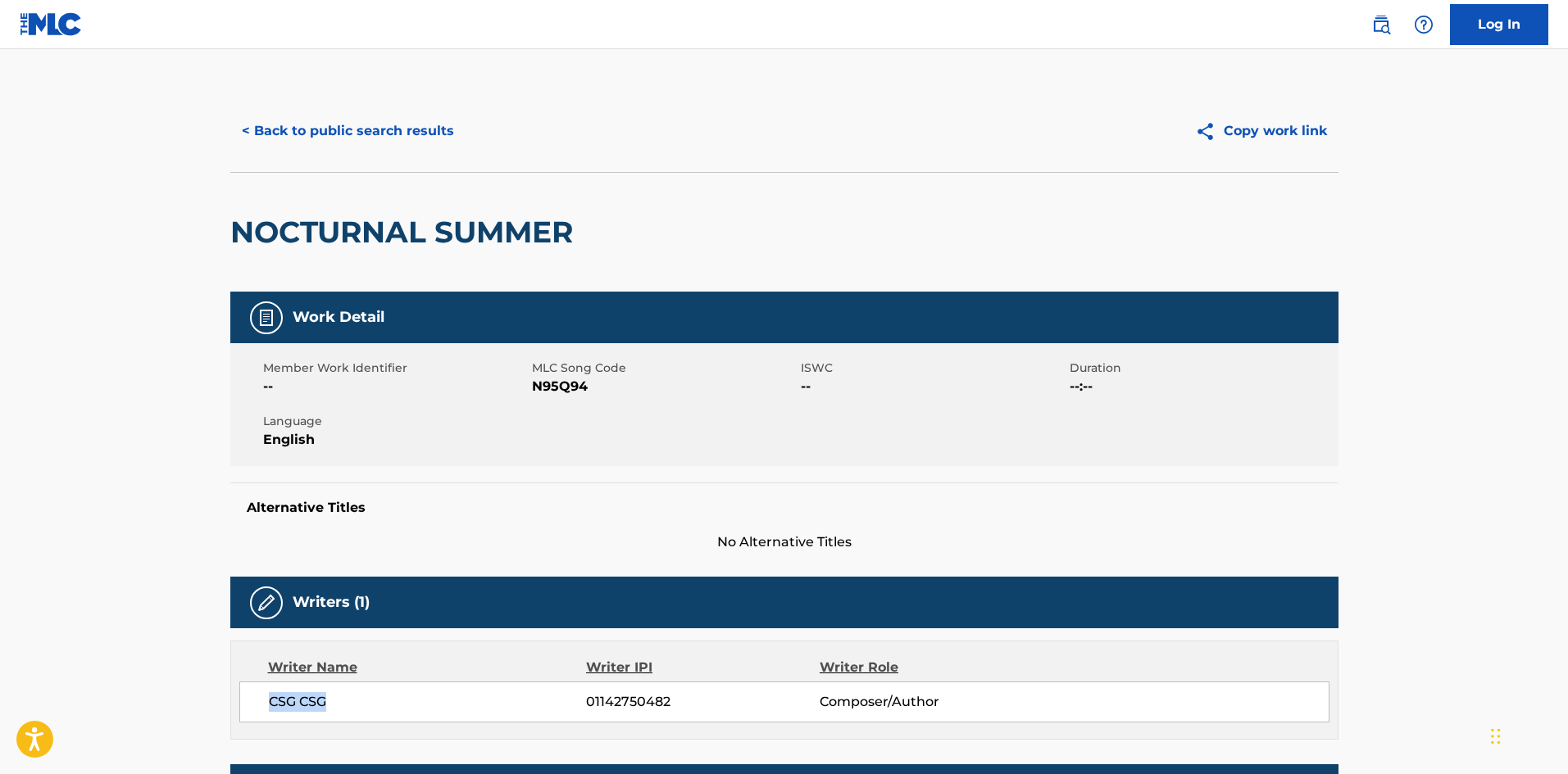
click at [310, 143] on button "< Back to public search results" at bounding box center [348, 131] width 235 height 41
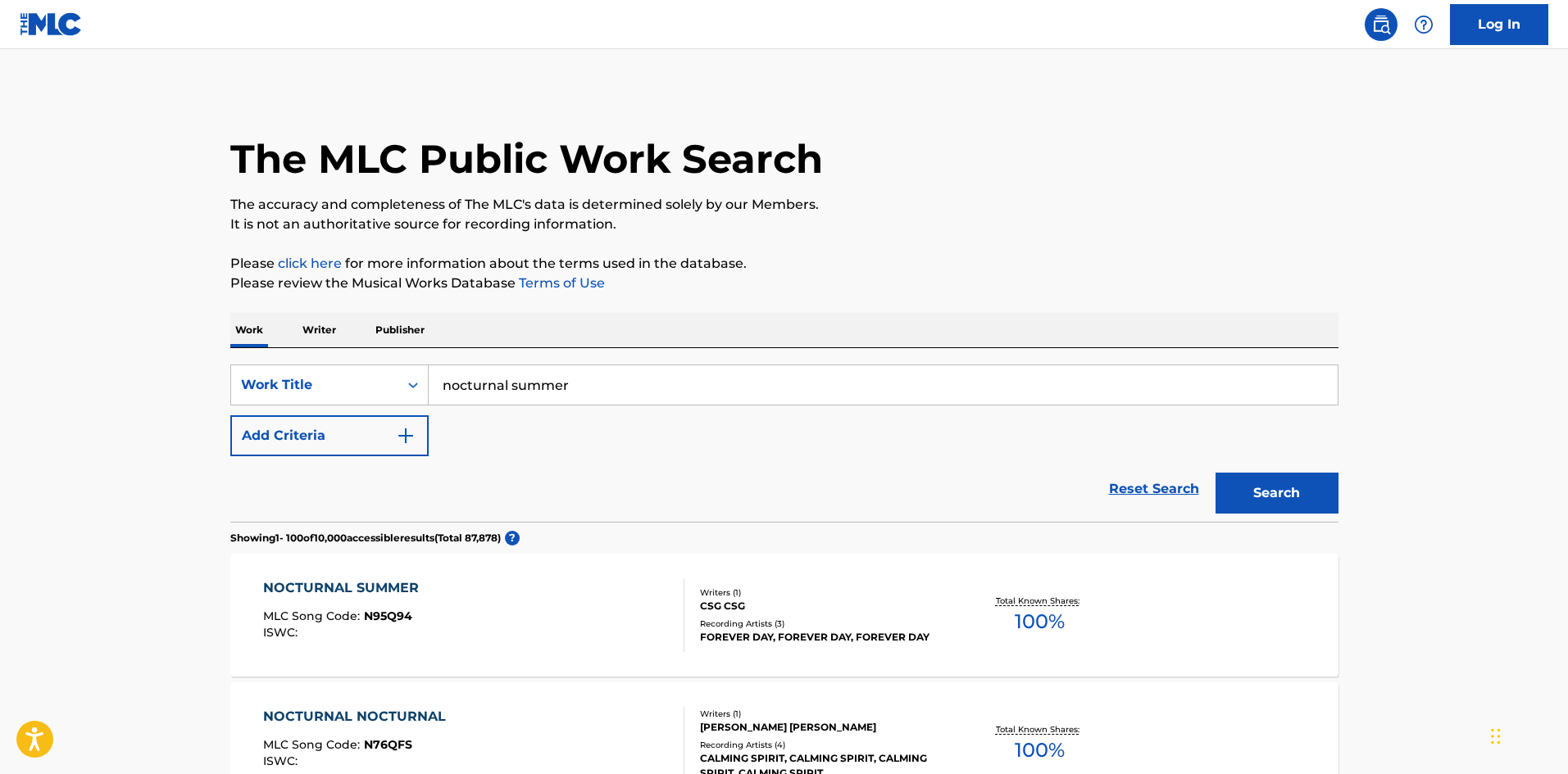
drag, startPoint x: 585, startPoint y: 380, endPoint x: 199, endPoint y: 371, distance: 386.1
paste input "[DEMOGRAPHIC_DATA]"
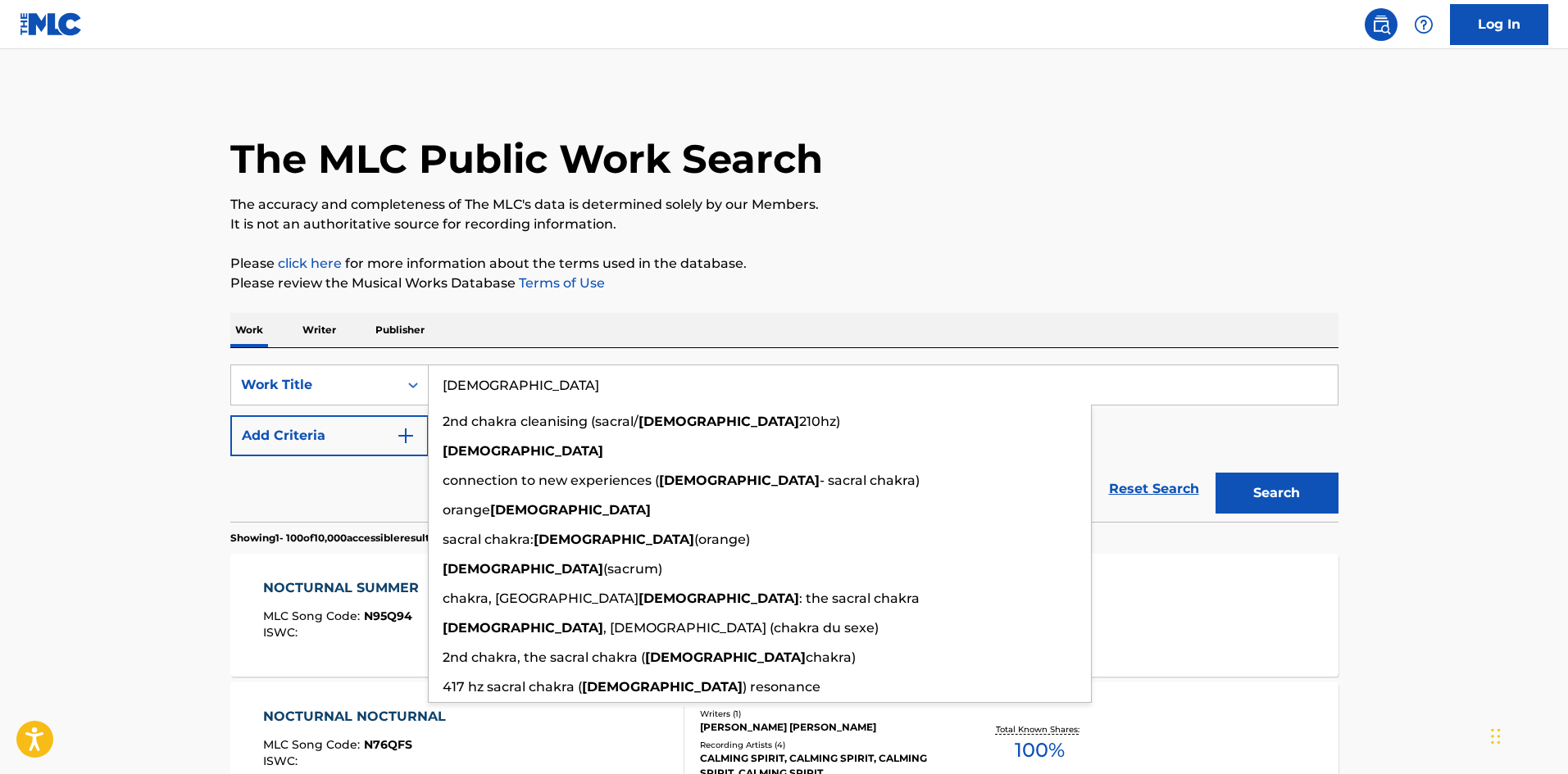
click at [1255, 491] on button "Search" at bounding box center [1277, 493] width 123 height 41
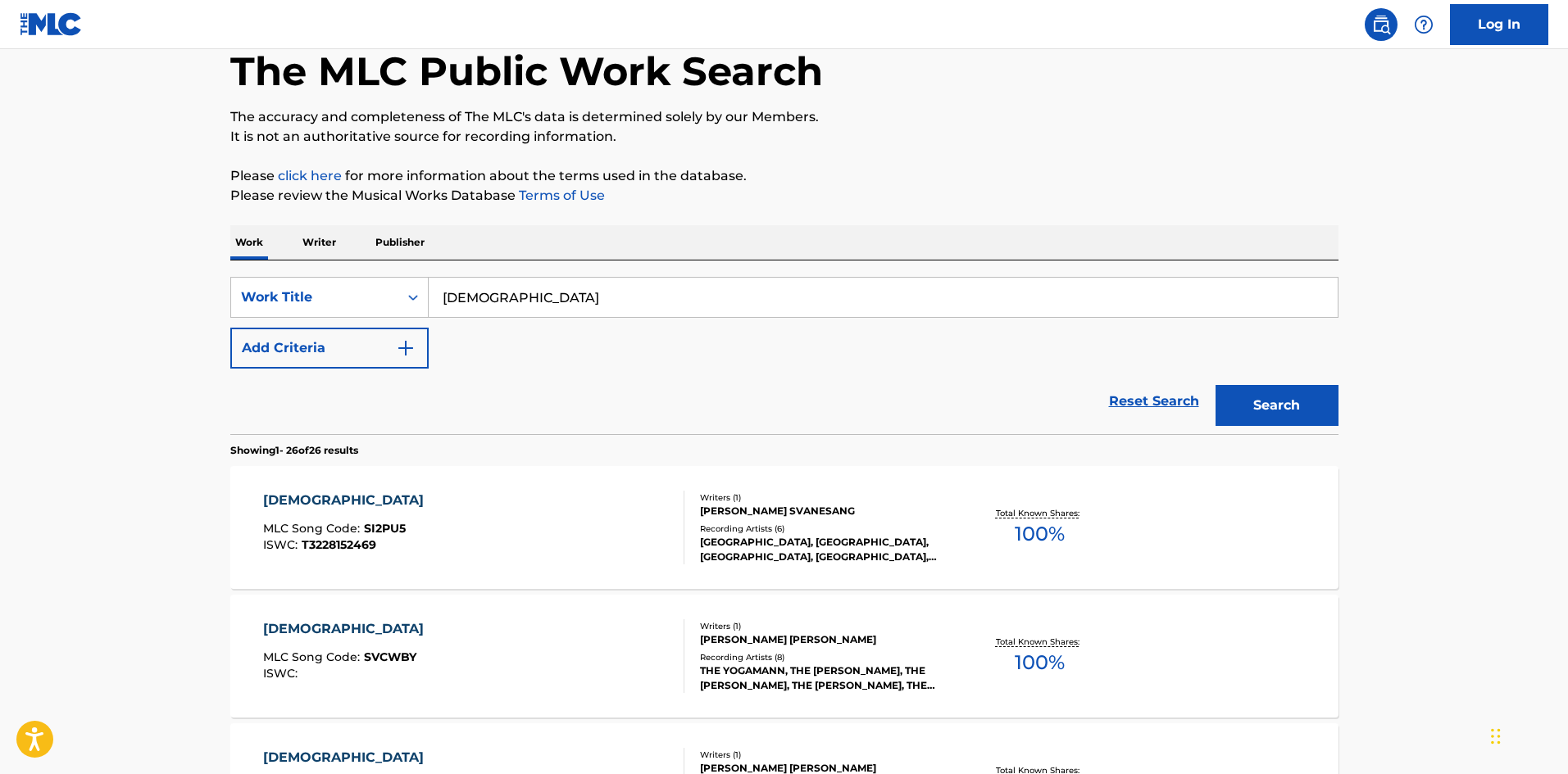
scroll to position [82, 0]
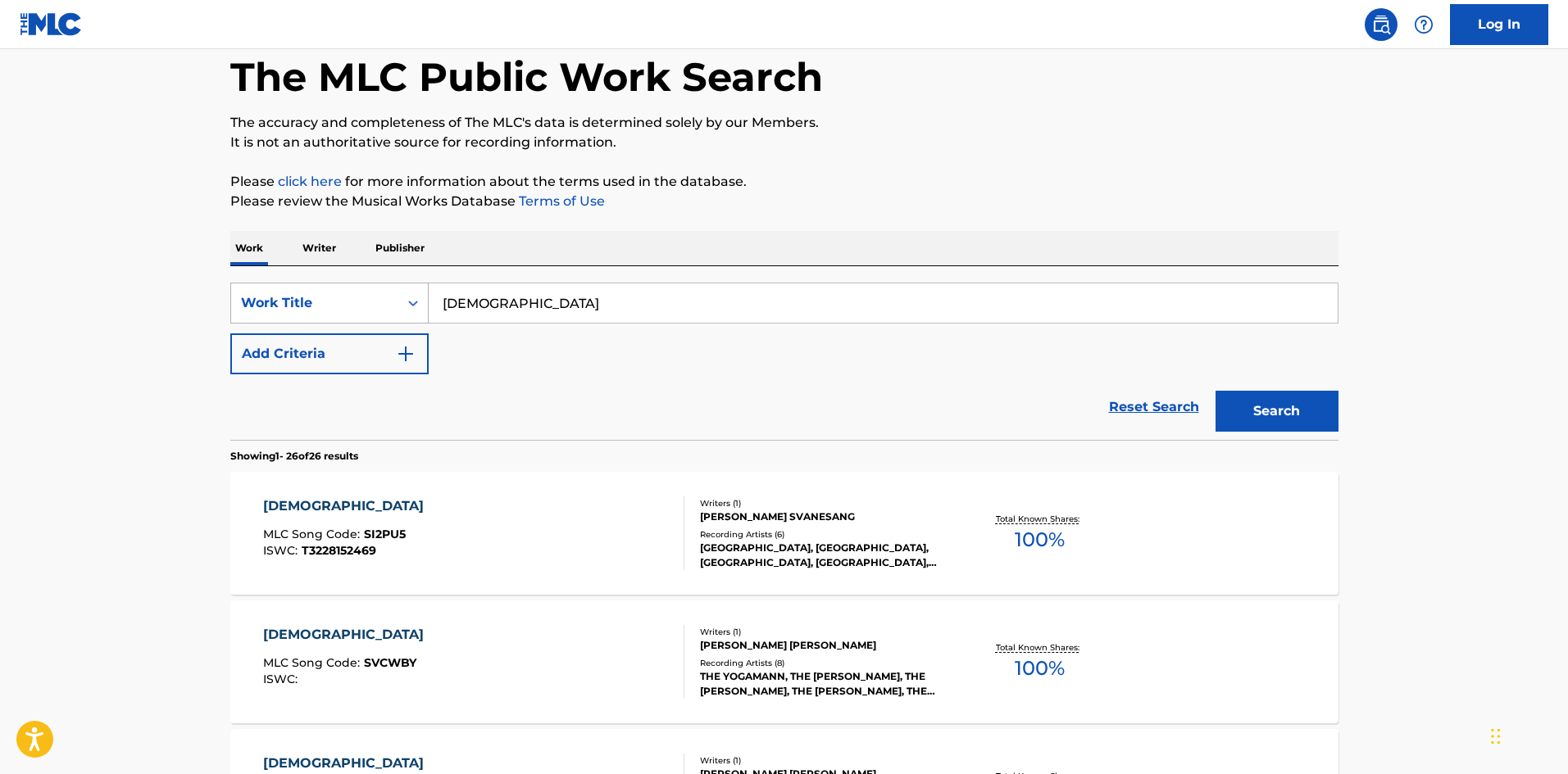
drag, startPoint x: 573, startPoint y: 311, endPoint x: 322, endPoint y: 311, distance: 251.0
click at [333, 312] on div "SearchWithCriteria643032d5-0a39-44d6-9b5b-c9d5cc27a8e3 Work Title swadhisthana" at bounding box center [784, 303] width 1109 height 41
click at [529, 348] on div "i remember [PERSON_NAME] 6.43hz backlog" at bounding box center [760, 339] width 662 height 29
type input "i remember [PERSON_NAME] 6.43hz backlog"
click at [1276, 427] on button "Search" at bounding box center [1277, 411] width 123 height 41
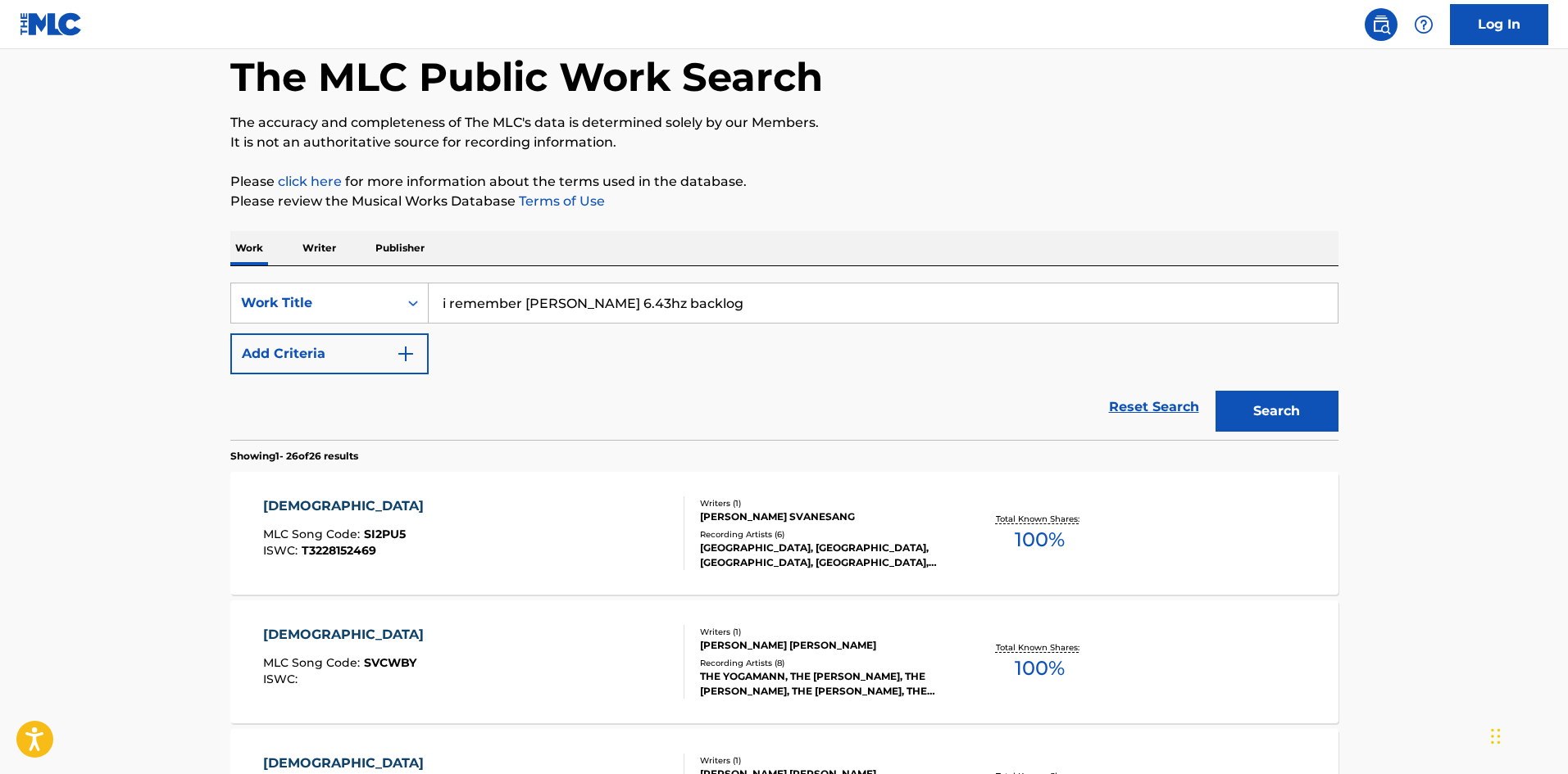
scroll to position [0, 0]
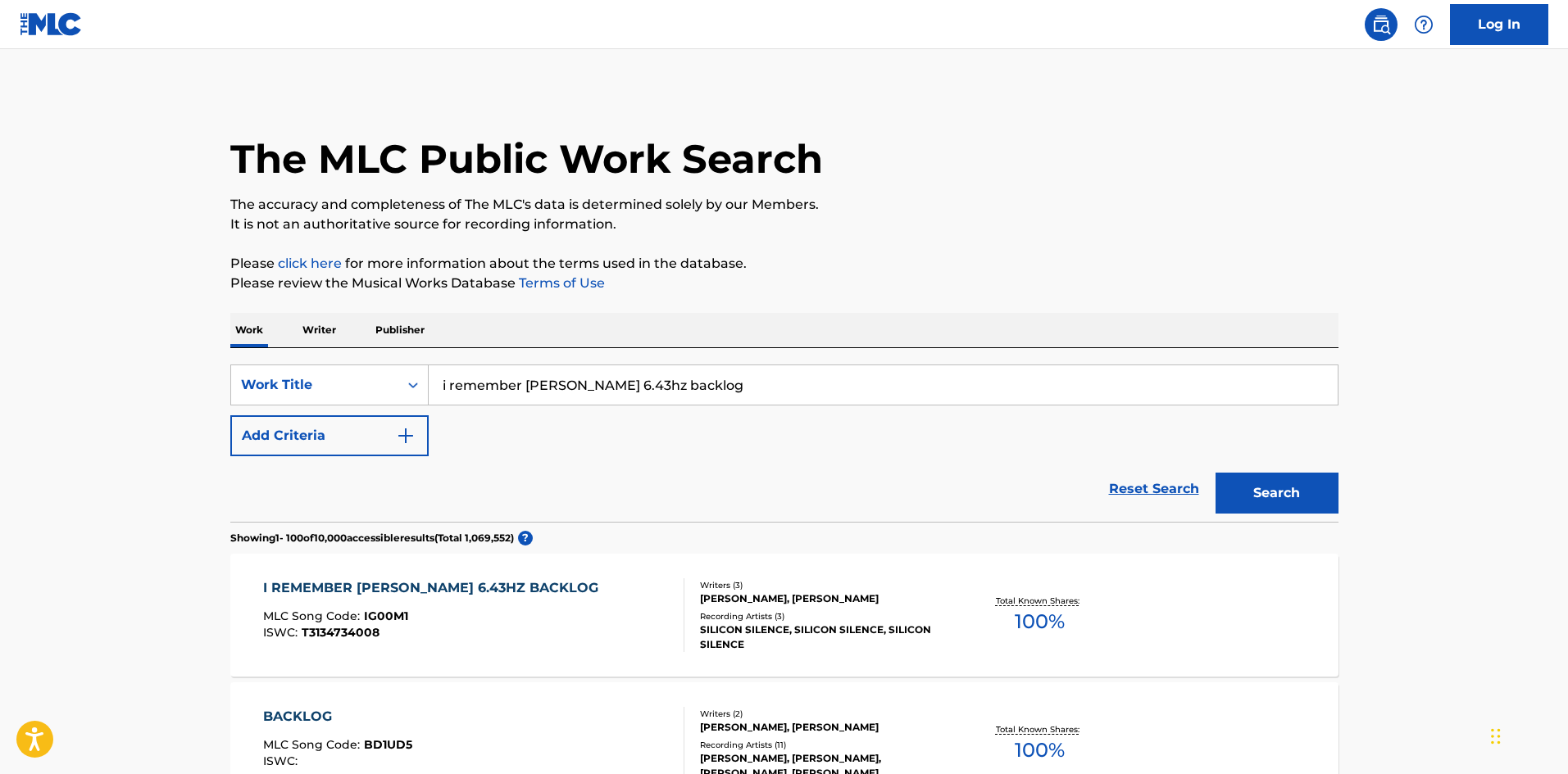
click at [488, 586] on div "I REMEMBER [PERSON_NAME] 6.43HZ BACKLOG" at bounding box center [435, 588] width 344 height 19
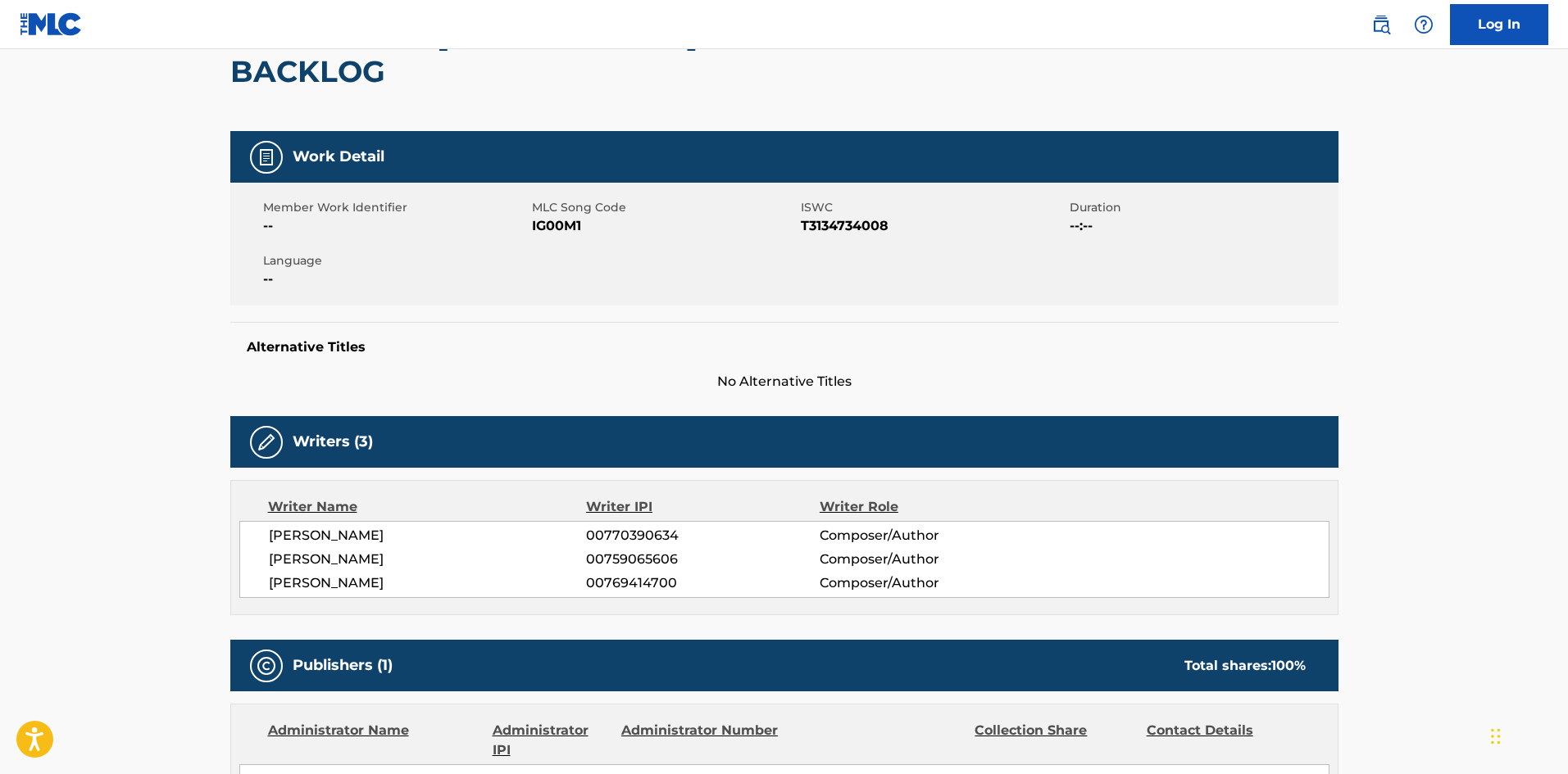
scroll to position [328, 0]
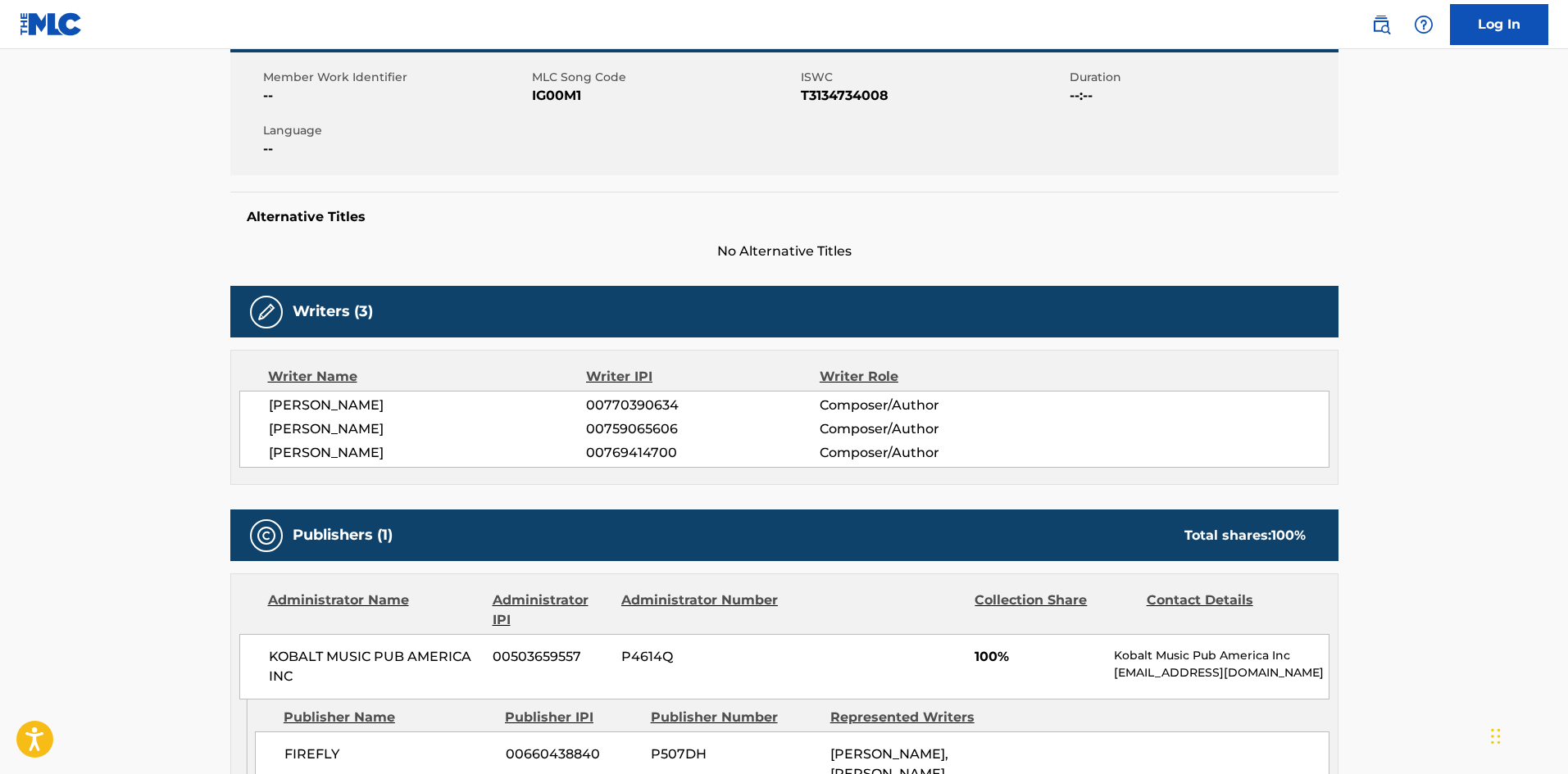
drag, startPoint x: 466, startPoint y: 418, endPoint x: 247, endPoint y: 370, distance: 224.2
click at [247, 391] on div "[PERSON_NAME] 00770390634 Composer/Author [PERSON_NAME] 00759065606 Composer/Au…" at bounding box center [784, 430] width 1090 height 77
copy div "[PERSON_NAME] 00770390634 Composer/Author [PERSON_NAME] 00759065606 Composer/Au…"
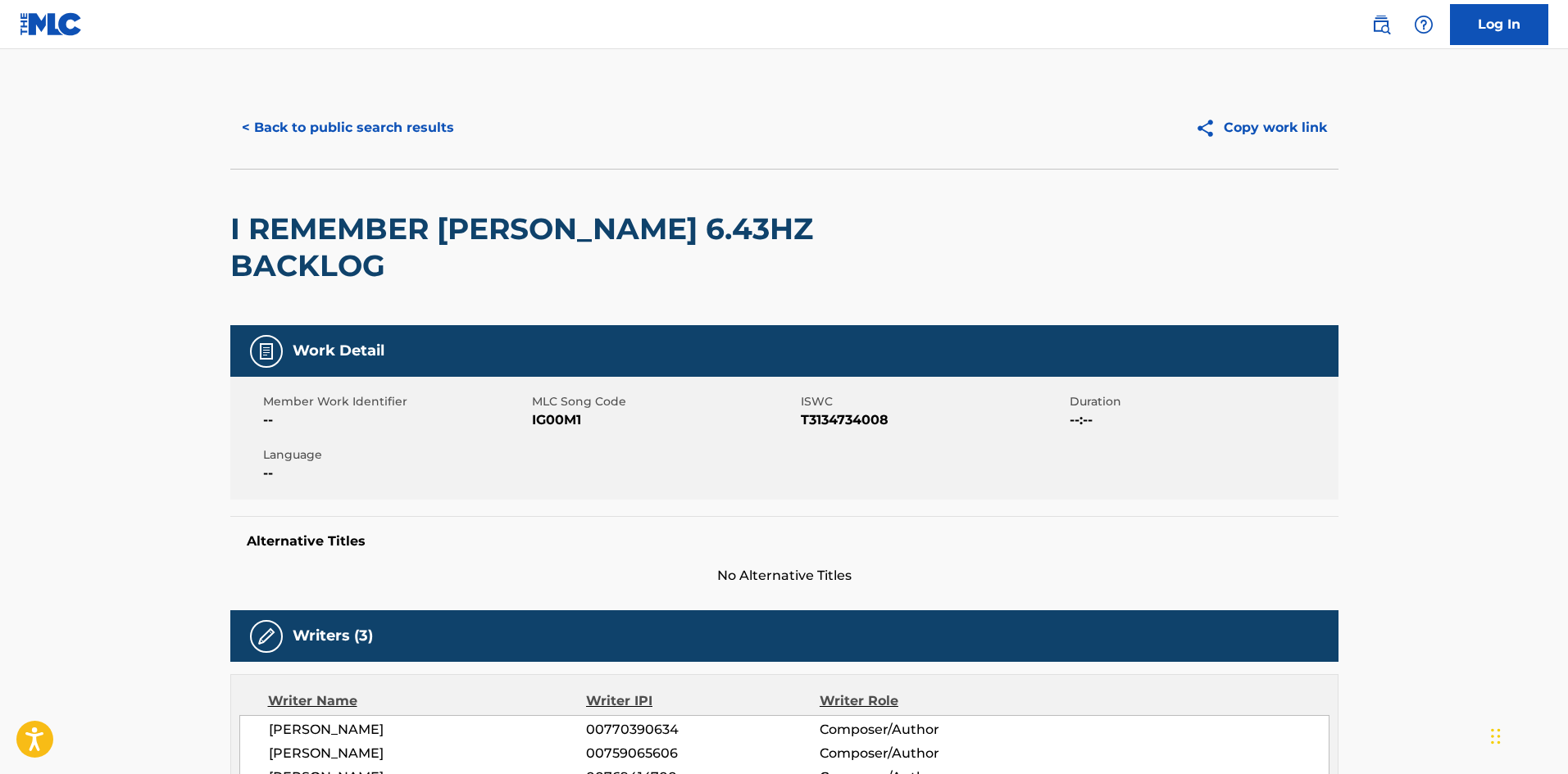
scroll to position [0, 0]
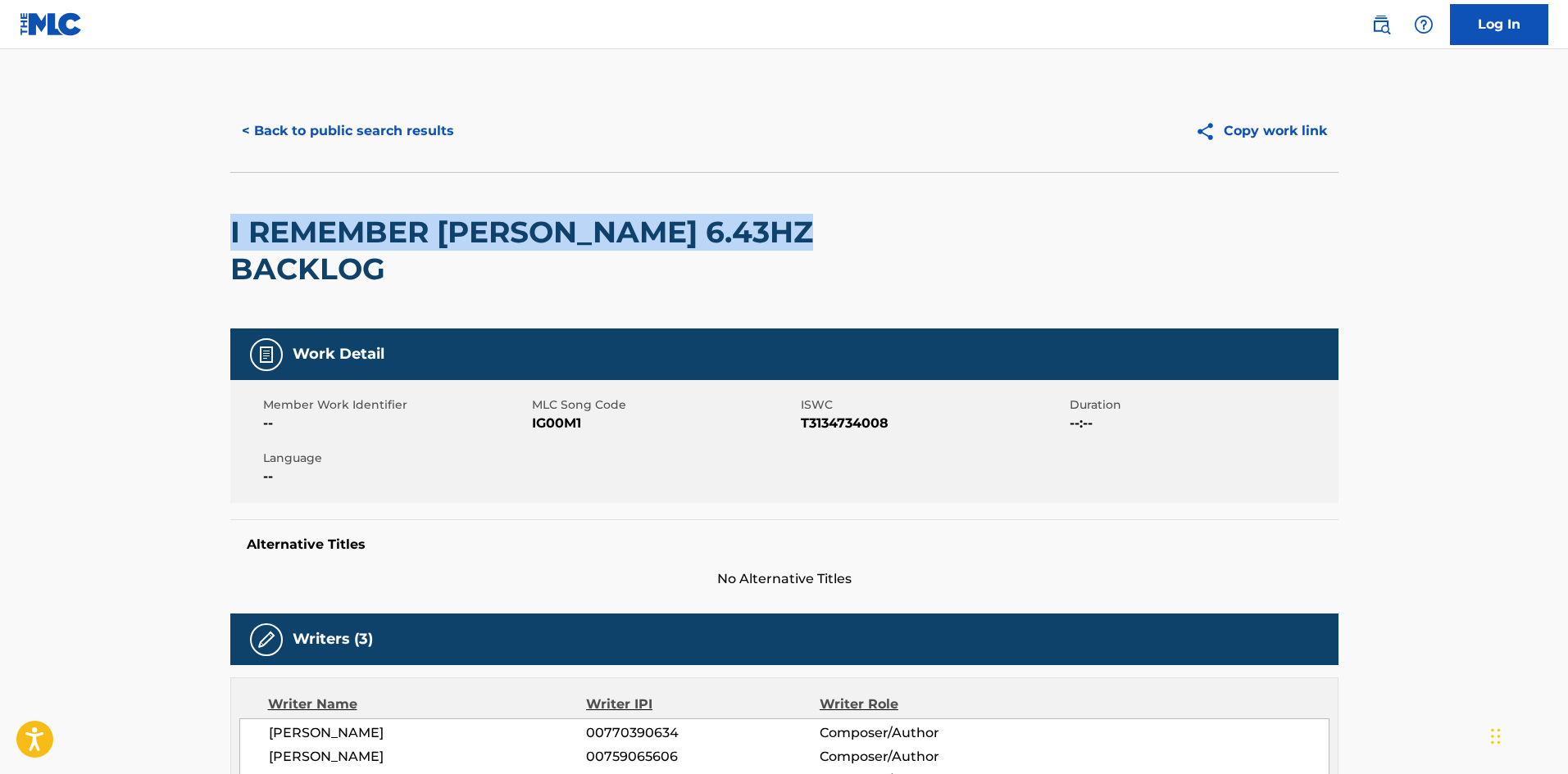
drag, startPoint x: 867, startPoint y: 220, endPoint x: 220, endPoint y: 232, distance: 647.1
click at [219, 232] on div "< Back to public search results Copy work link I REMEMBER [PERSON_NAME] 6.43HZ …" at bounding box center [784, 755] width 1148 height 1329
copy h2 "I REMEMBER [PERSON_NAME] 6.43HZ BACKLOG"
click at [350, 120] on button "< Back to public search results" at bounding box center [348, 131] width 235 height 41
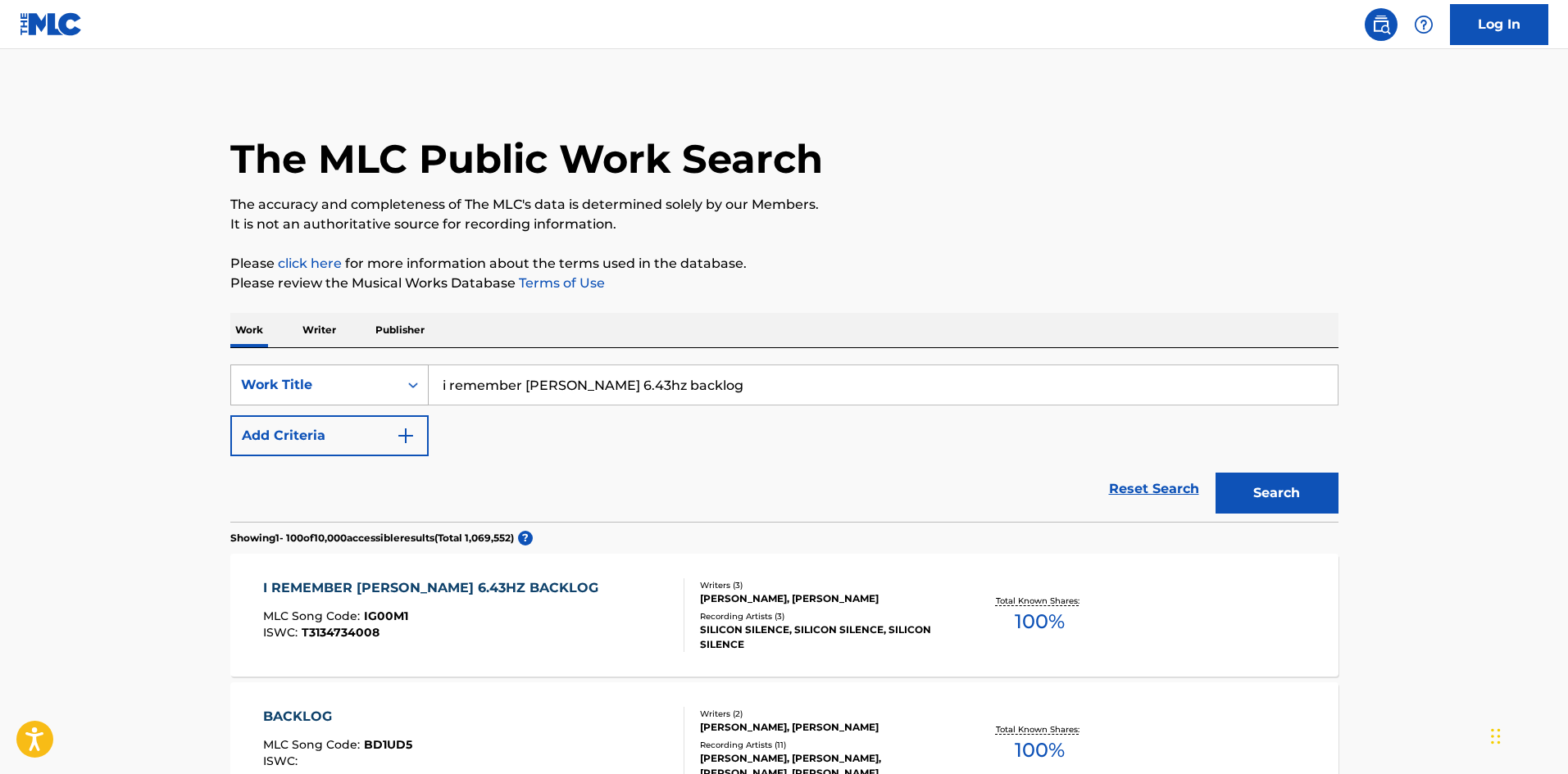
drag, startPoint x: 717, startPoint y: 391, endPoint x: 365, endPoint y: 368, distance: 352.8
click at [434, 369] on input "i remember [PERSON_NAME] 6.43hz backlog" at bounding box center [883, 384] width 909 height 39
click at [613, 419] on div "silent bloom" at bounding box center [760, 421] width 662 height 29
click at [1261, 485] on button "Search" at bounding box center [1277, 493] width 123 height 41
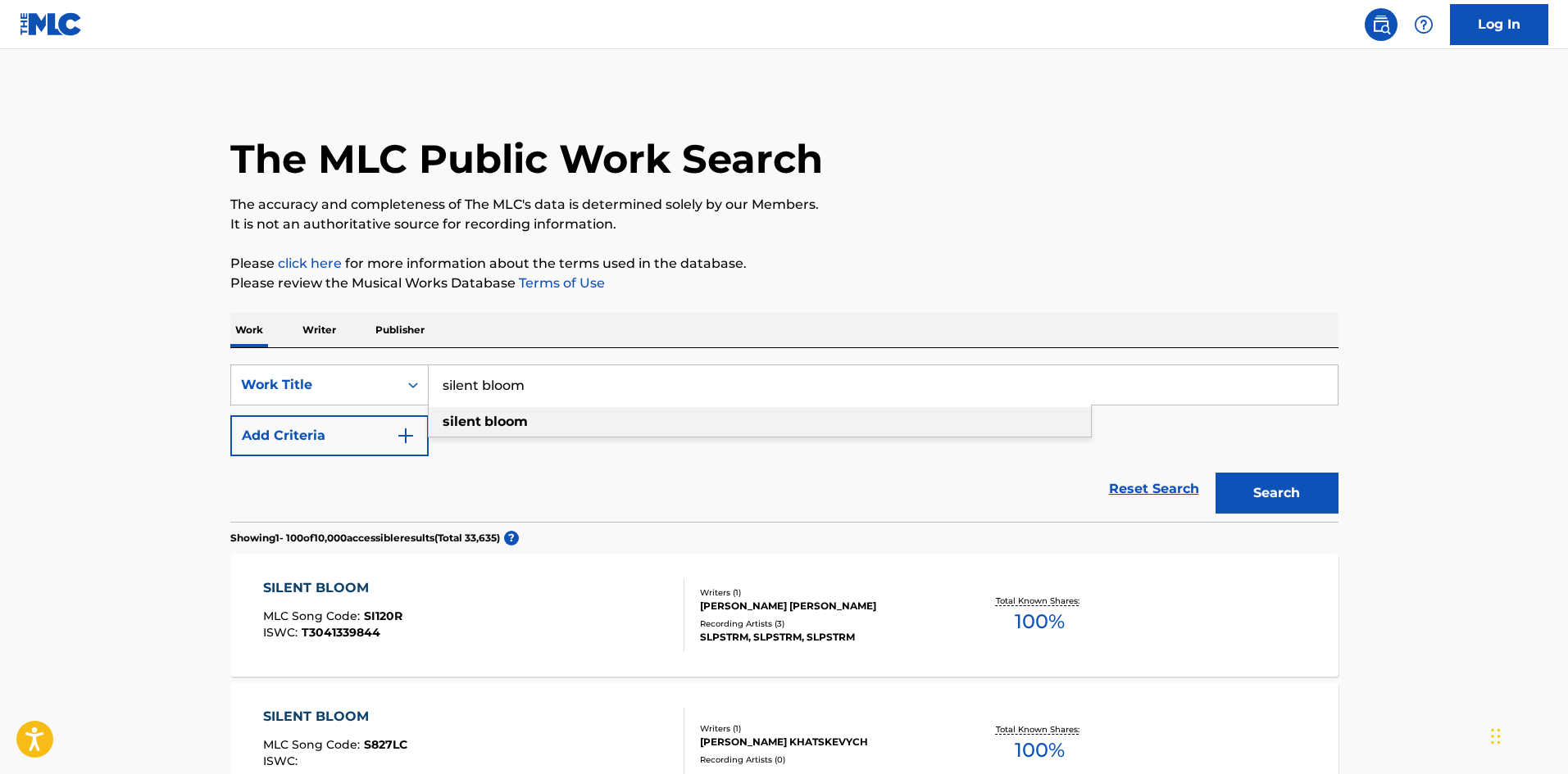
drag, startPoint x: 611, startPoint y: 396, endPoint x: 357, endPoint y: 436, distance: 257.1
click at [379, 428] on div "SearchWithCriteria643032d5-0a39-44d6-9b5b-c9d5cc27a8e3 Work Title silent bloom …" at bounding box center [784, 410] width 1109 height 92
type input "somewhere else, together"
click at [1248, 484] on button "Search" at bounding box center [1277, 493] width 123 height 41
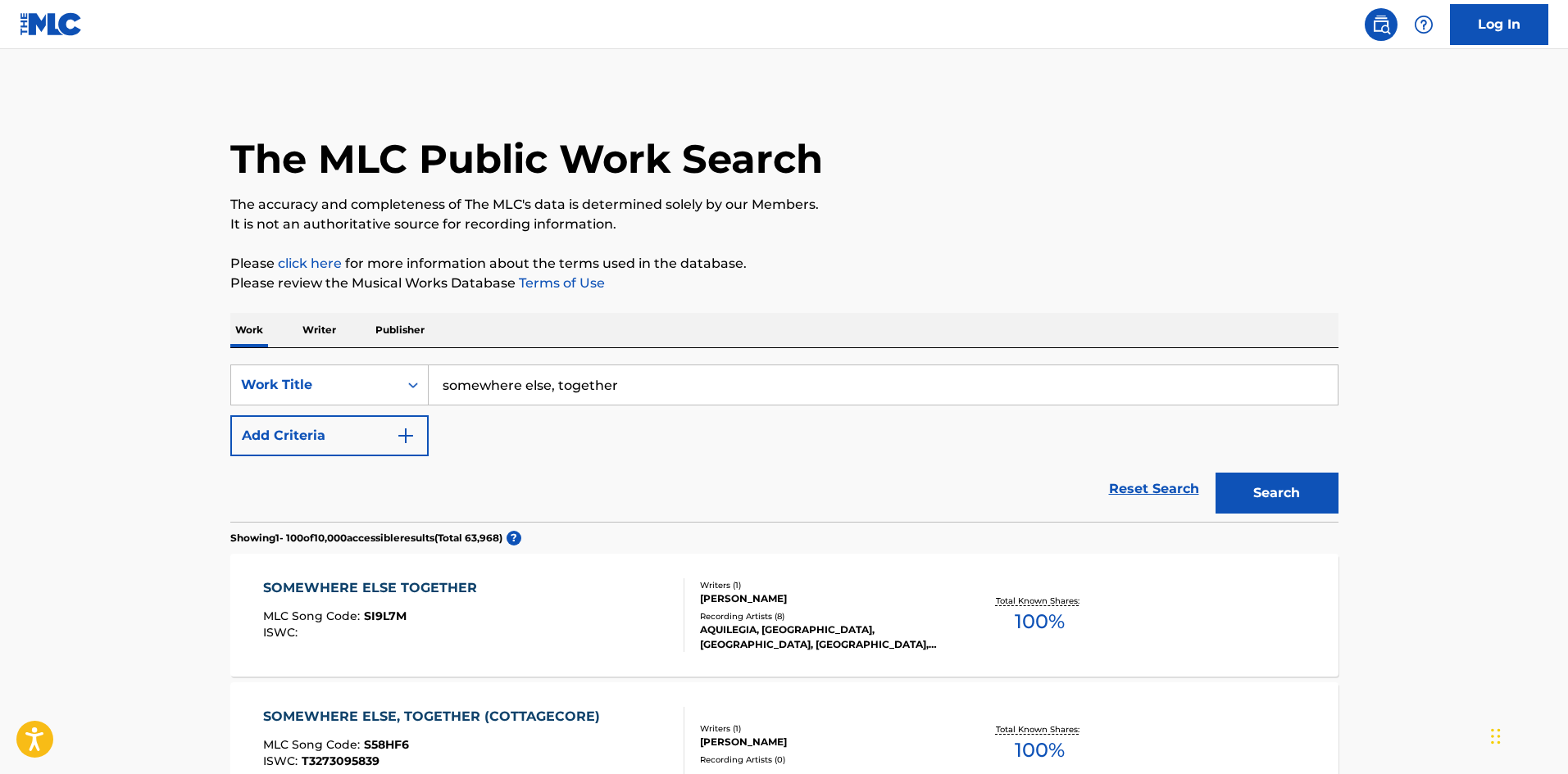
click at [379, 577] on div "SOMEWHERE ELSE TOGETHER MLC Song Code : SI9L7M ISWC : Writers ( 1 ) [PERSON_NAM…" at bounding box center [784, 615] width 1109 height 123
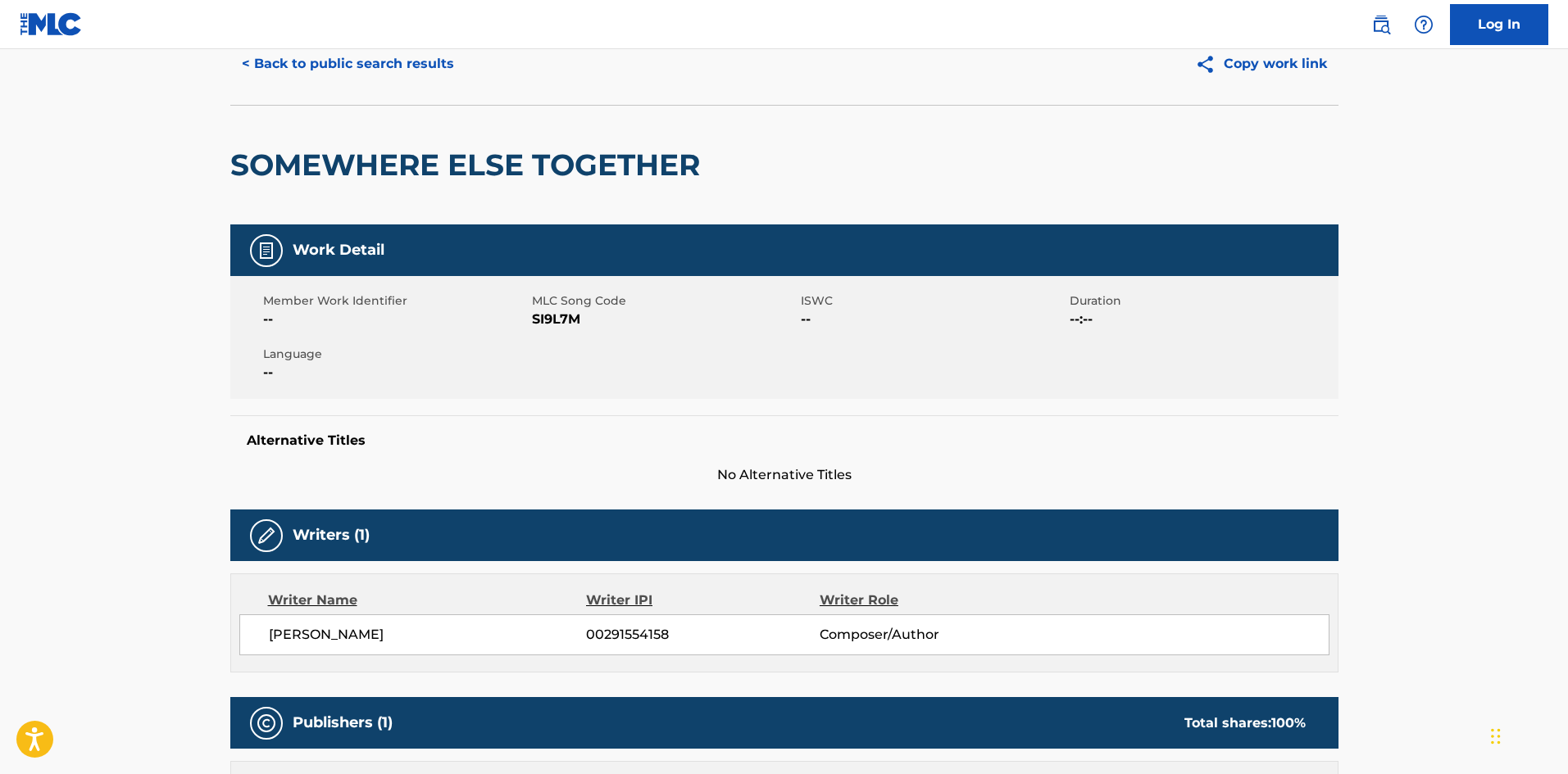
scroll to position [164, 0]
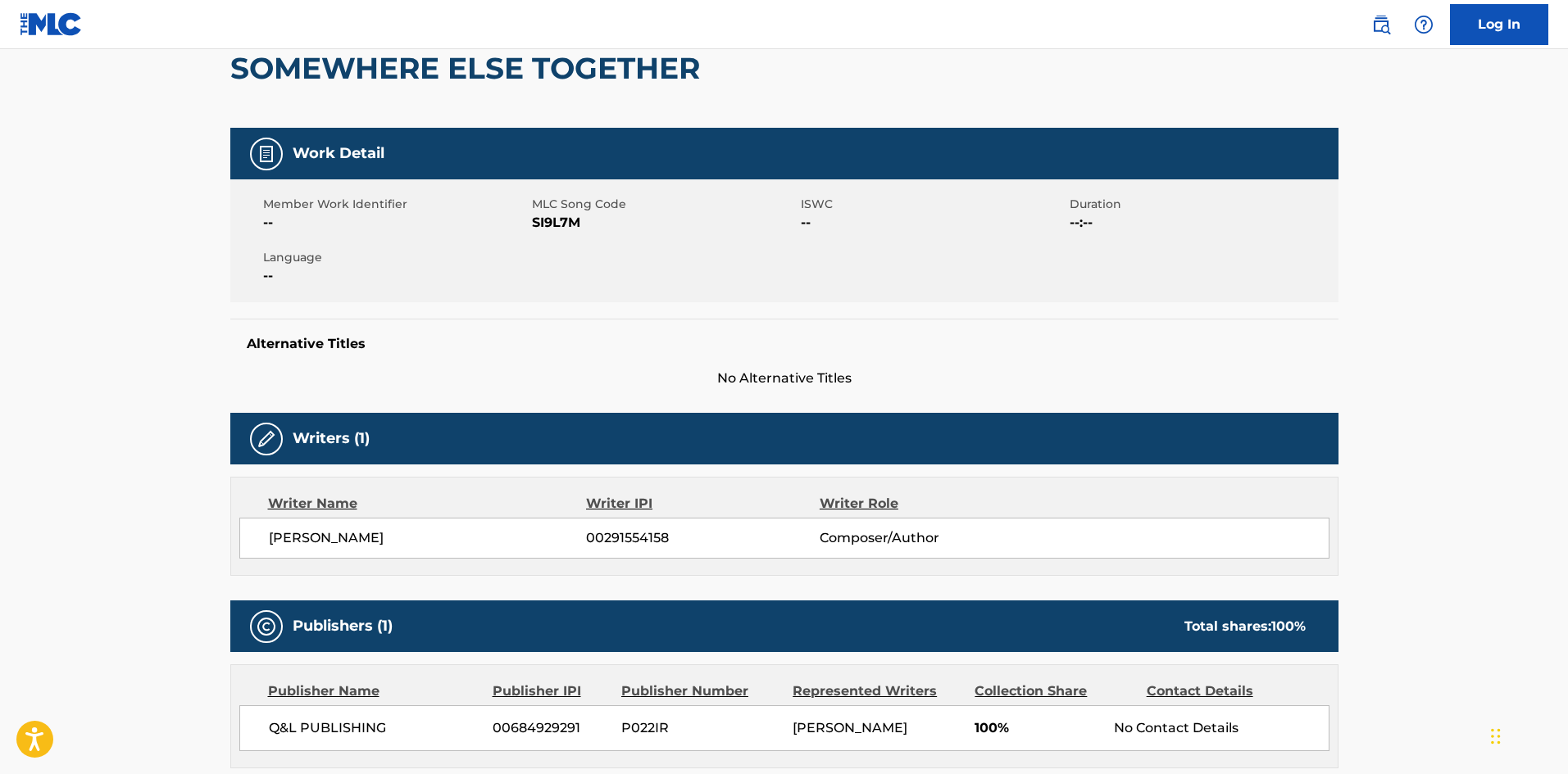
drag, startPoint x: 468, startPoint y: 527, endPoint x: 123, endPoint y: 538, distance: 345.2
click at [123, 538] on main "< Back to public search results Copy work link SOMEWHERE ELSE TOGETHER Work Det…" at bounding box center [784, 574] width 1568 height 1377
copy span "[PERSON_NAME]"
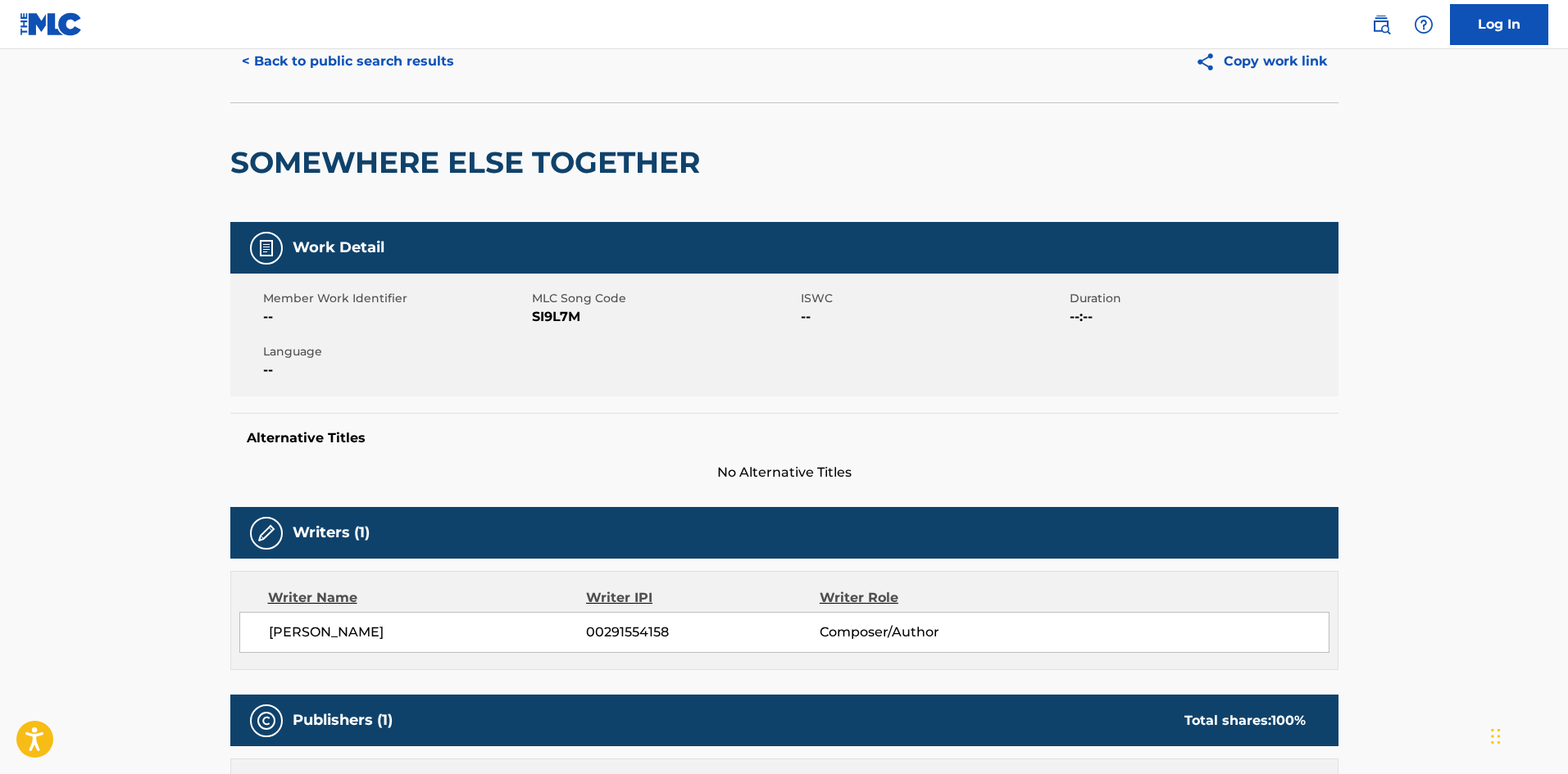
scroll to position [0, 0]
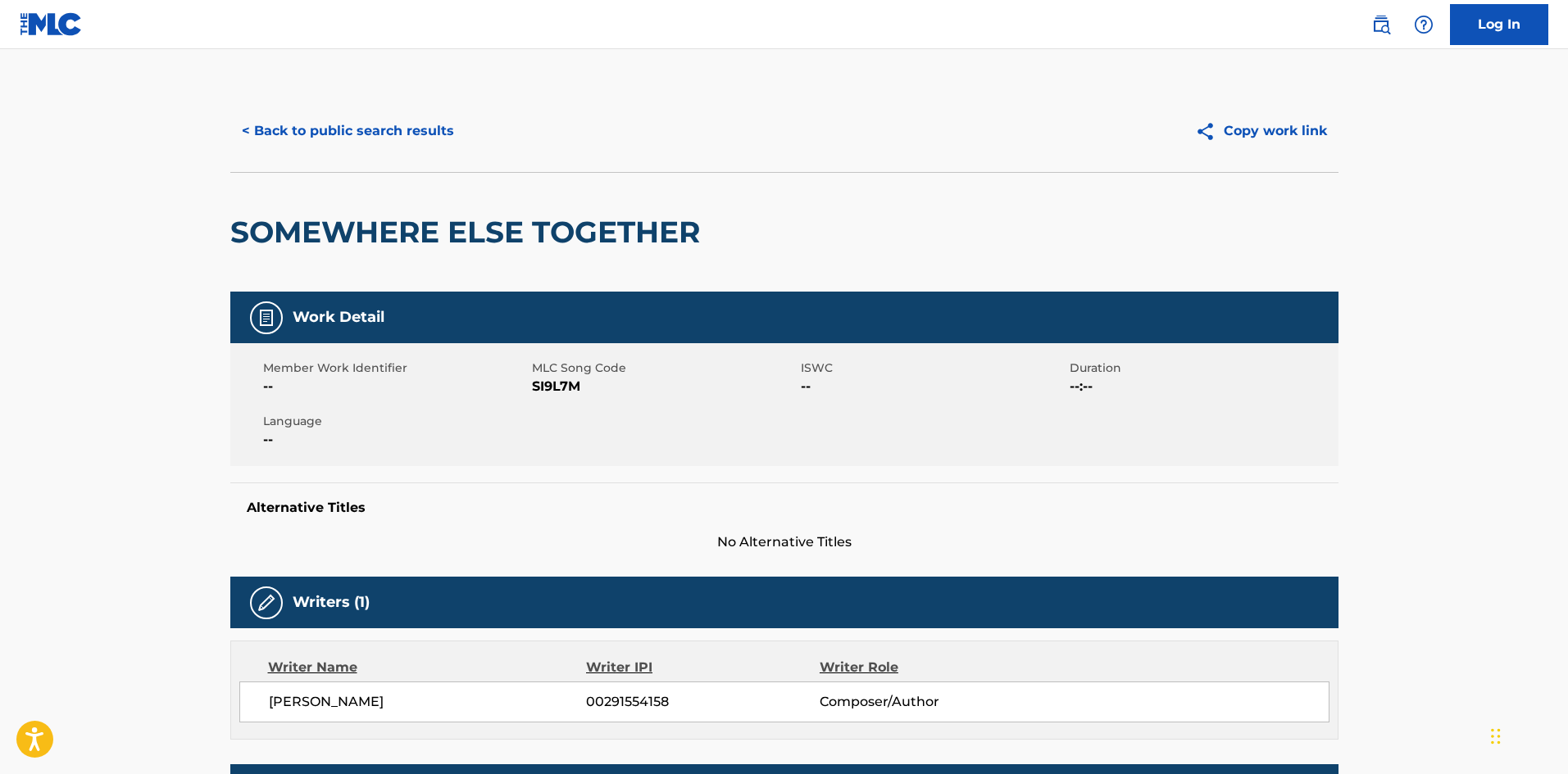
click at [400, 132] on button "< Back to public search results" at bounding box center [348, 131] width 235 height 41
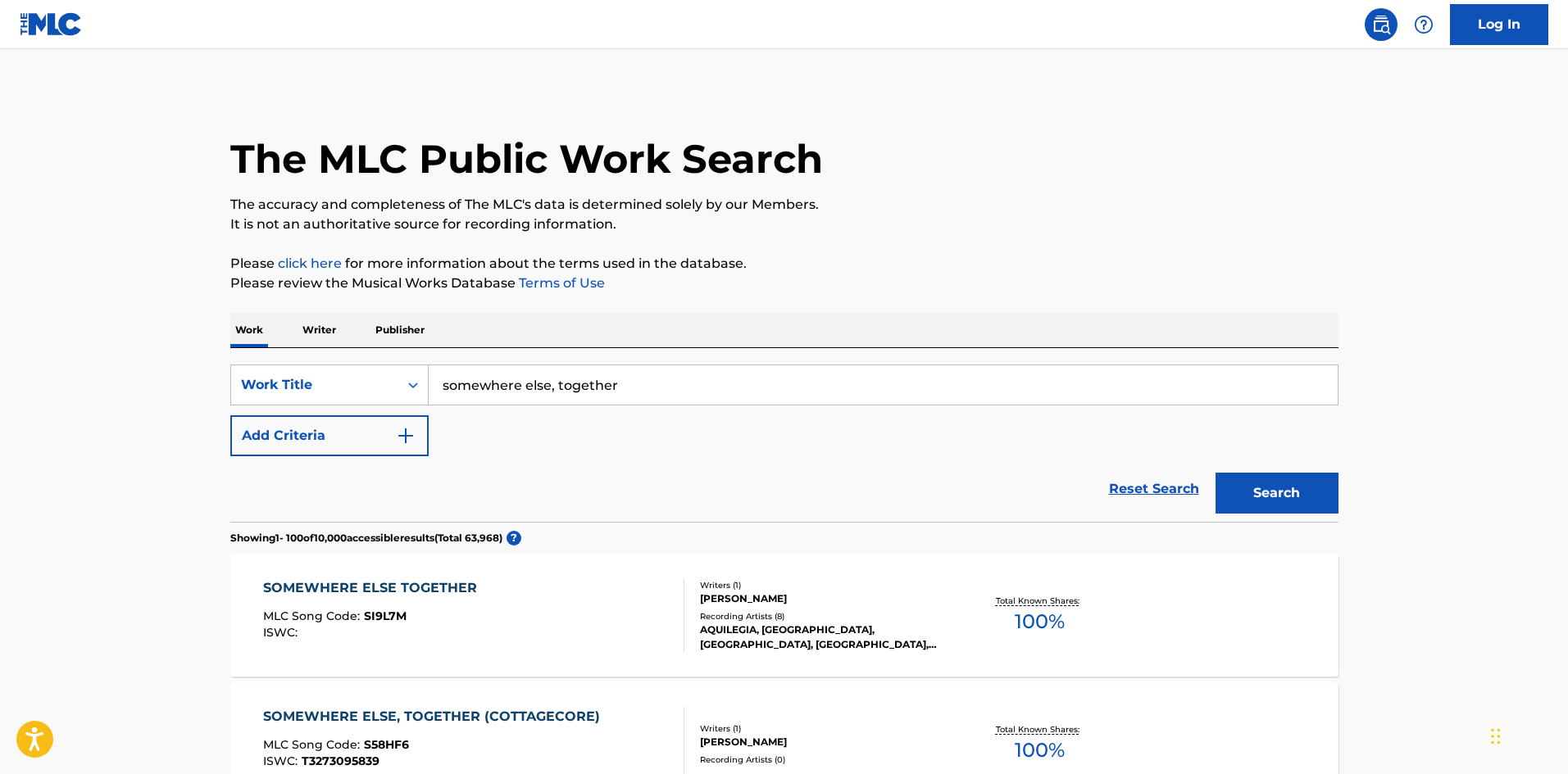
drag, startPoint x: 716, startPoint y: 390, endPoint x: 148, endPoint y: 388, distance: 568.0
paste input "contemplazione del Mare"
click at [662, 415] on div "contemplazione del mare" at bounding box center [760, 421] width 662 height 29
type input "contemplazione del mare"
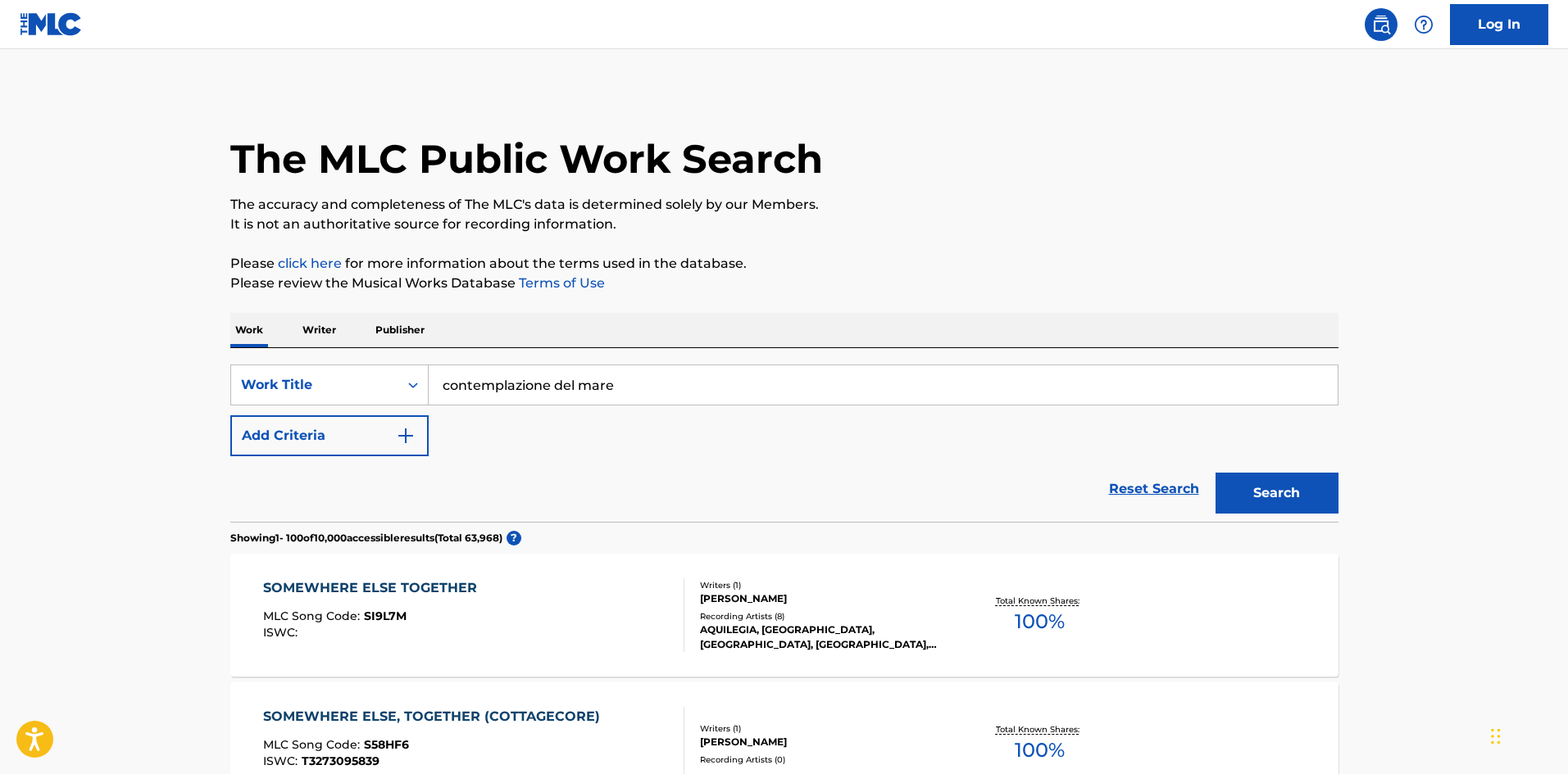
click at [1251, 495] on button "Search" at bounding box center [1277, 493] width 123 height 41
click at [326, 582] on div "CONTEMPLAZIONE DEL MARE" at bounding box center [372, 588] width 219 height 19
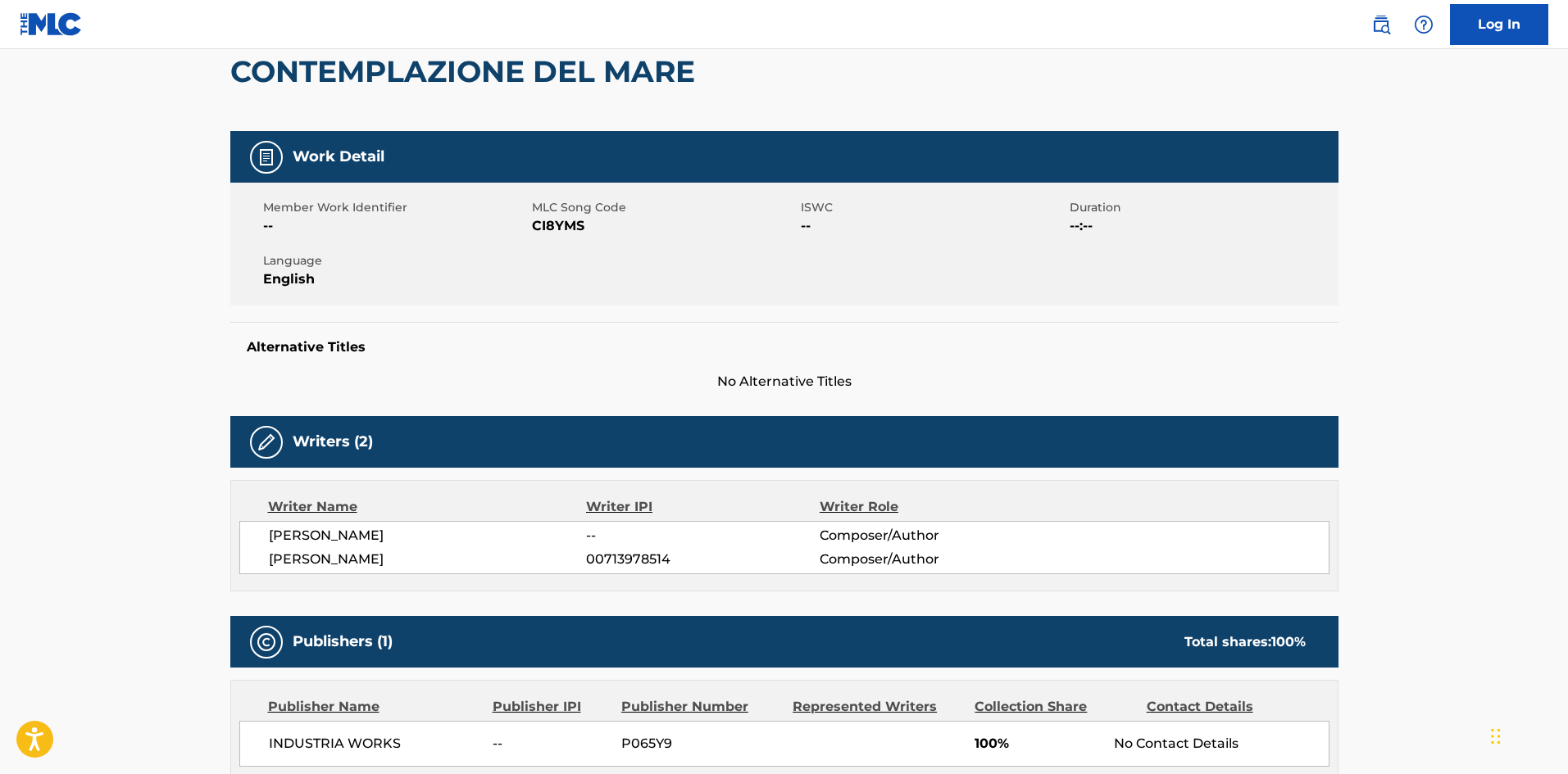
scroll to position [164, 0]
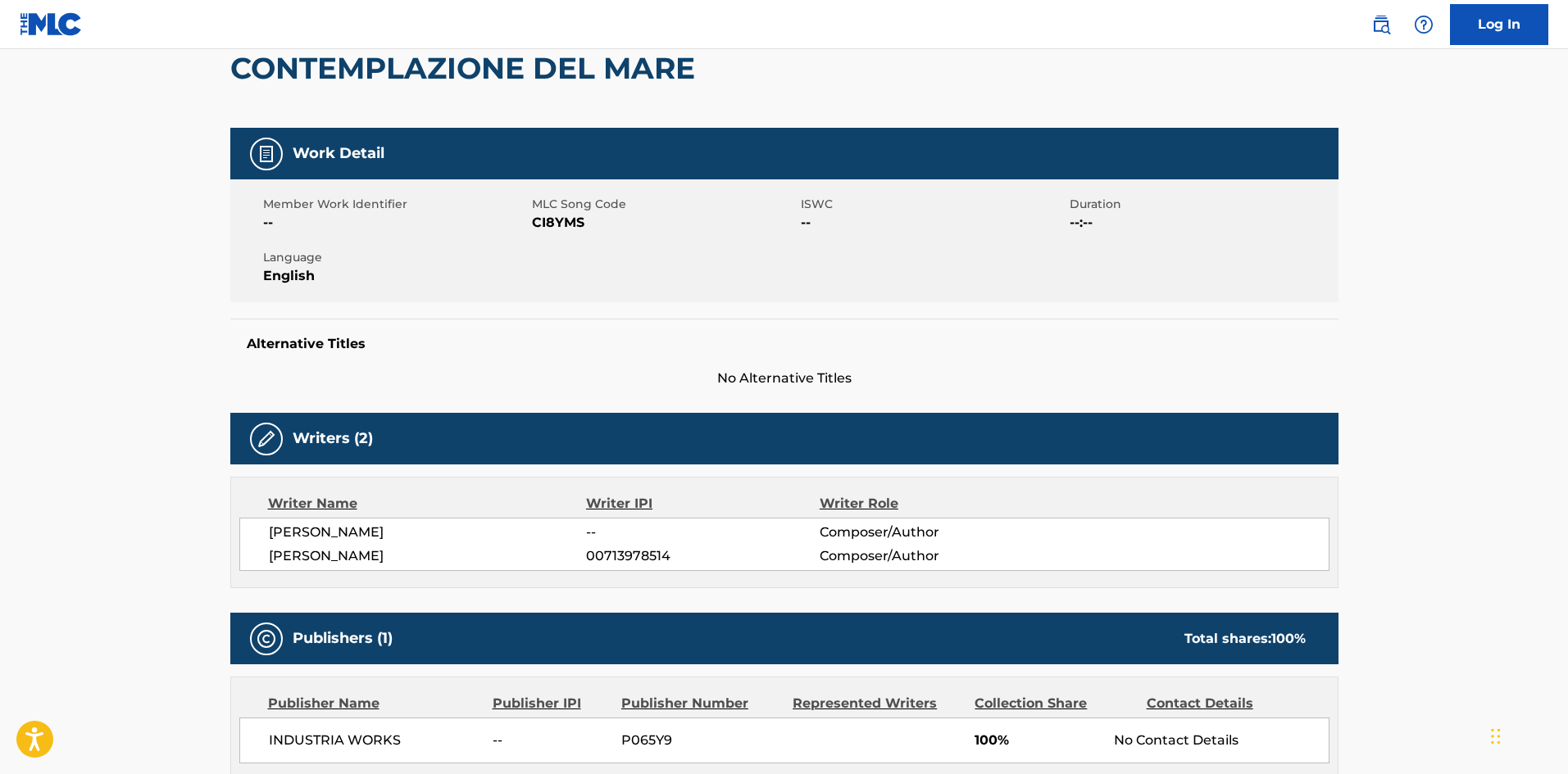
drag, startPoint x: 426, startPoint y: 552, endPoint x: 215, endPoint y: 518, distance: 213.7
click at [215, 518] on div "< Back to public search results Copy work link CONTEMPLAZIONE DEL MARE Work Det…" at bounding box center [784, 588] width 1148 height 1324
copy div "[PERSON_NAME] -- Composer/Author [PERSON_NAME]"
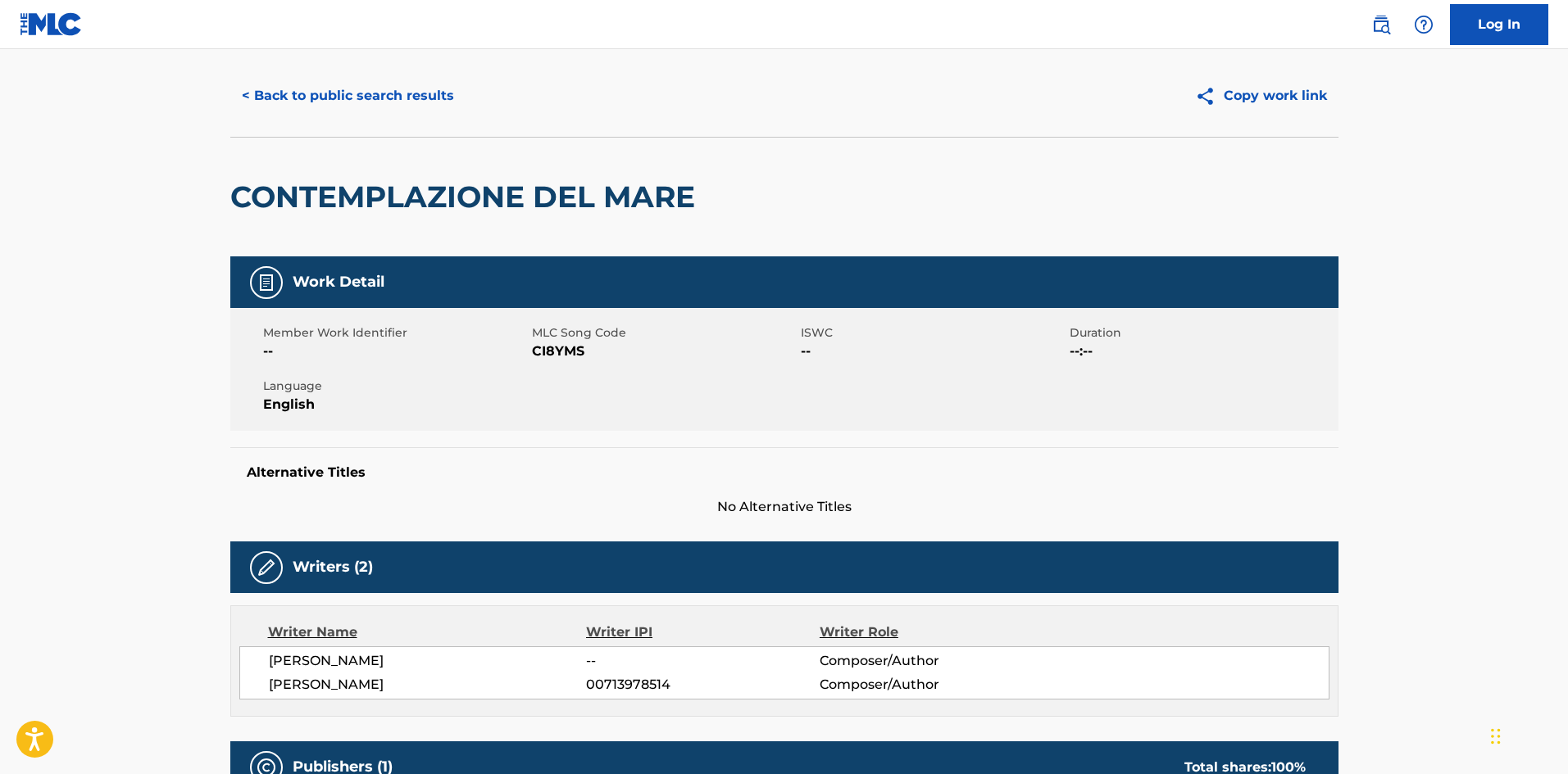
scroll to position [0, 0]
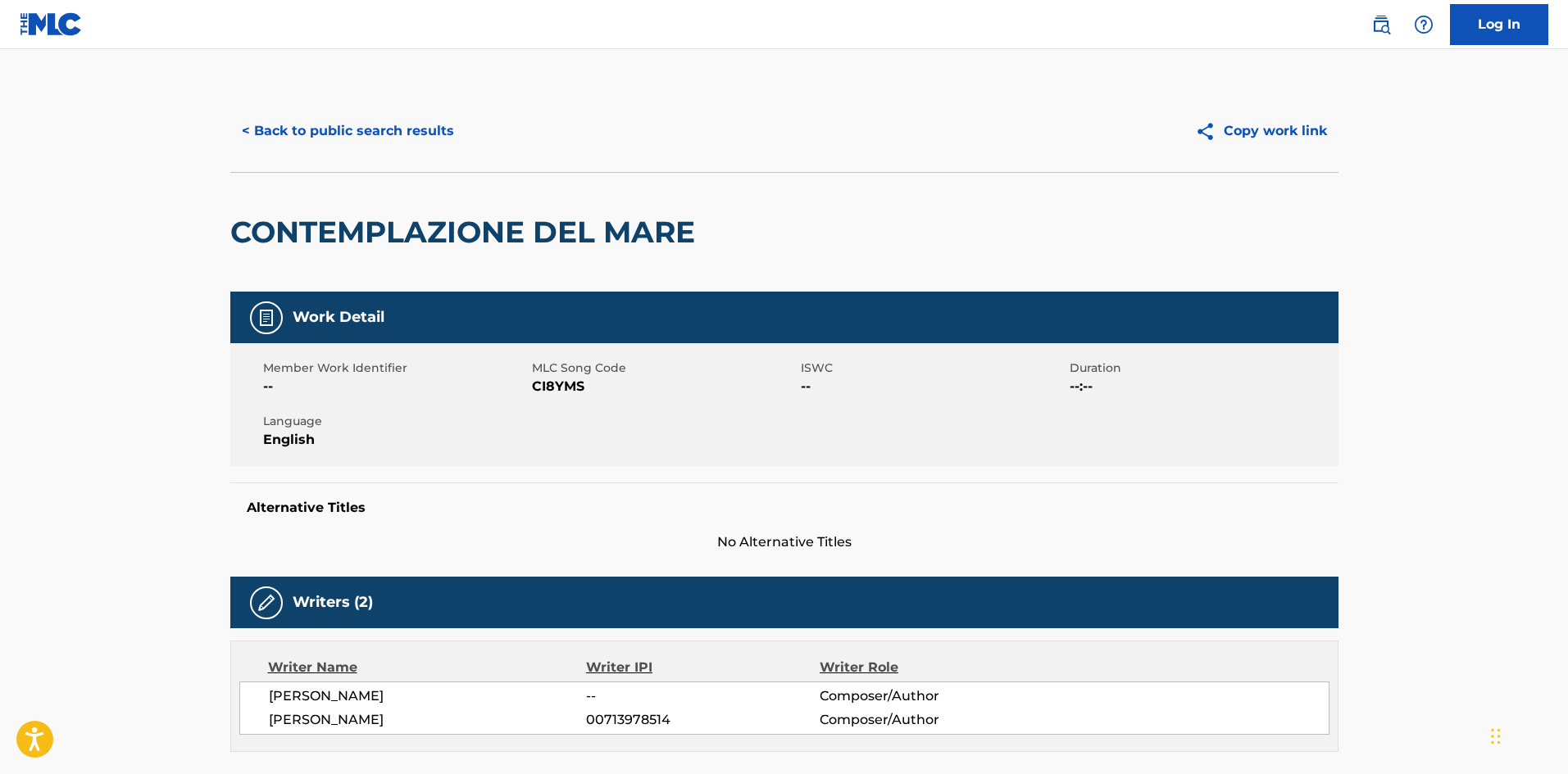
click at [312, 127] on button "< Back to public search results" at bounding box center [348, 131] width 235 height 41
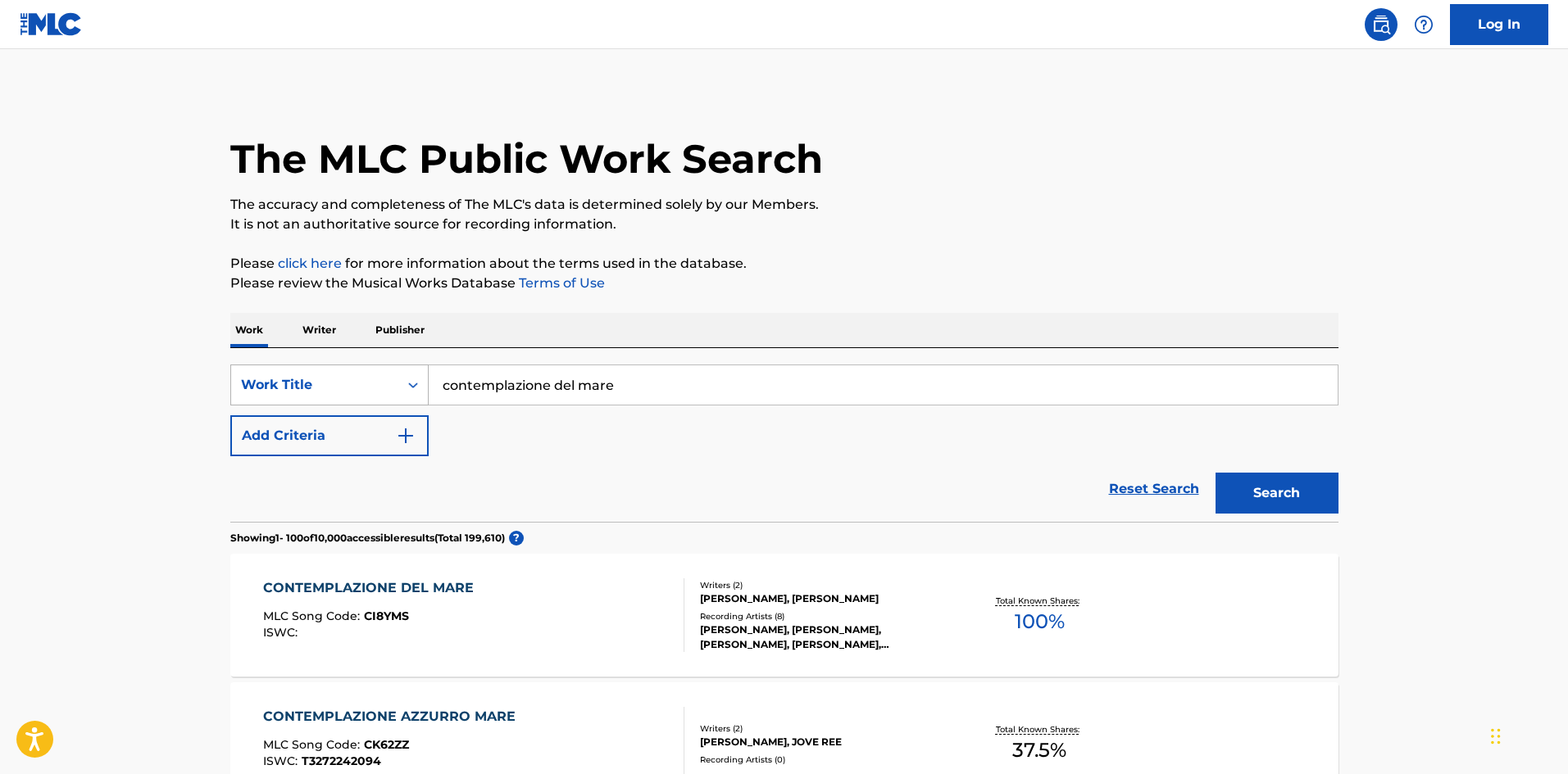
drag, startPoint x: 634, startPoint y: 375, endPoint x: 338, endPoint y: 372, distance: 296.0
click at [358, 370] on div "SearchWithCriteria643032d5-0a39-44d6-9b5b-c9d5cc27a8e3 Work Title contemplazion…" at bounding box center [784, 384] width 1109 height 41
paste input "Meaning of lif"
click at [1046, 269] on p "Please click here for more information about the terms used in the database." at bounding box center [784, 263] width 1109 height 19
click at [1278, 477] on button "Search" at bounding box center [1277, 493] width 123 height 41
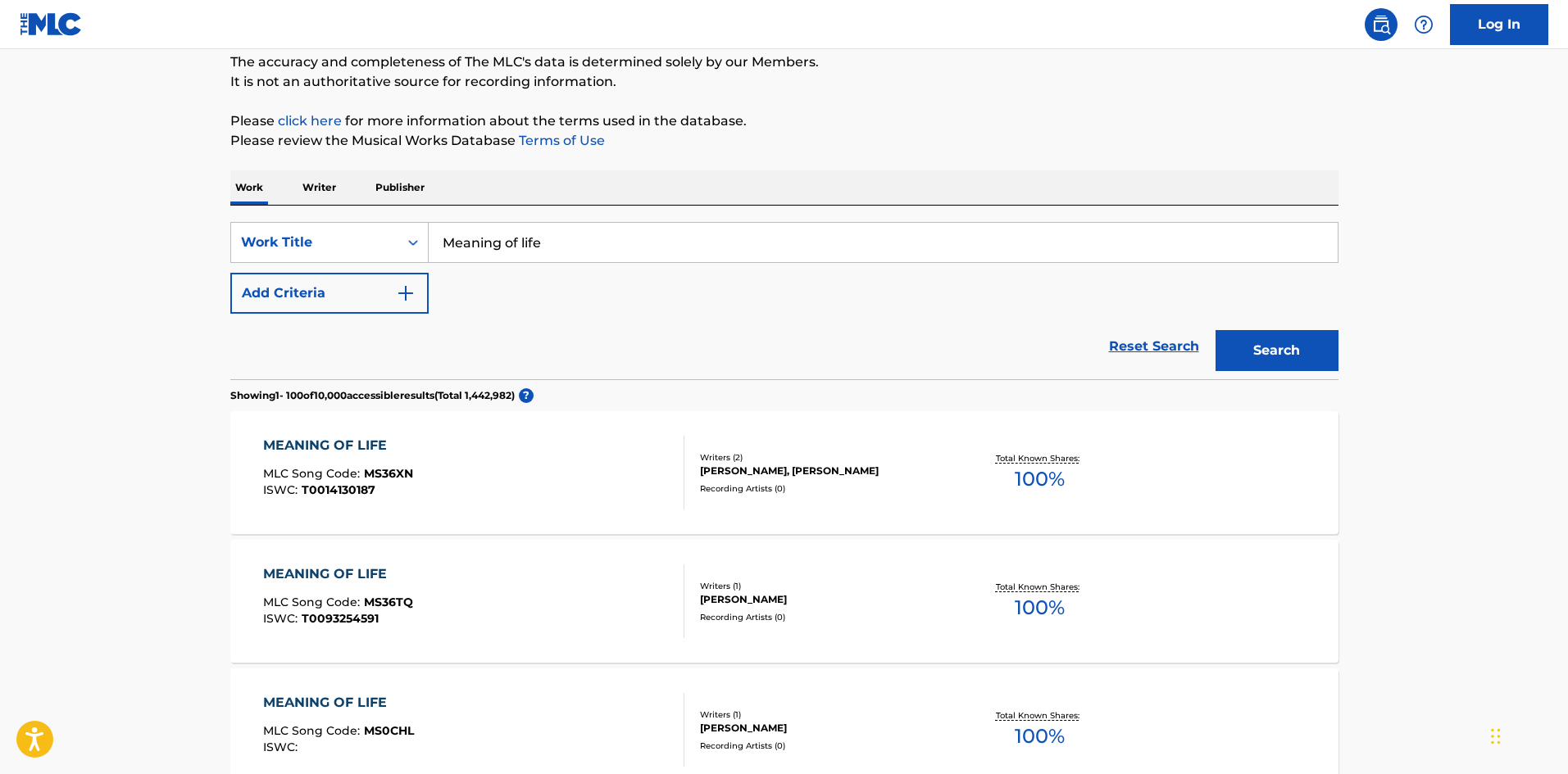
scroll to position [82, 0]
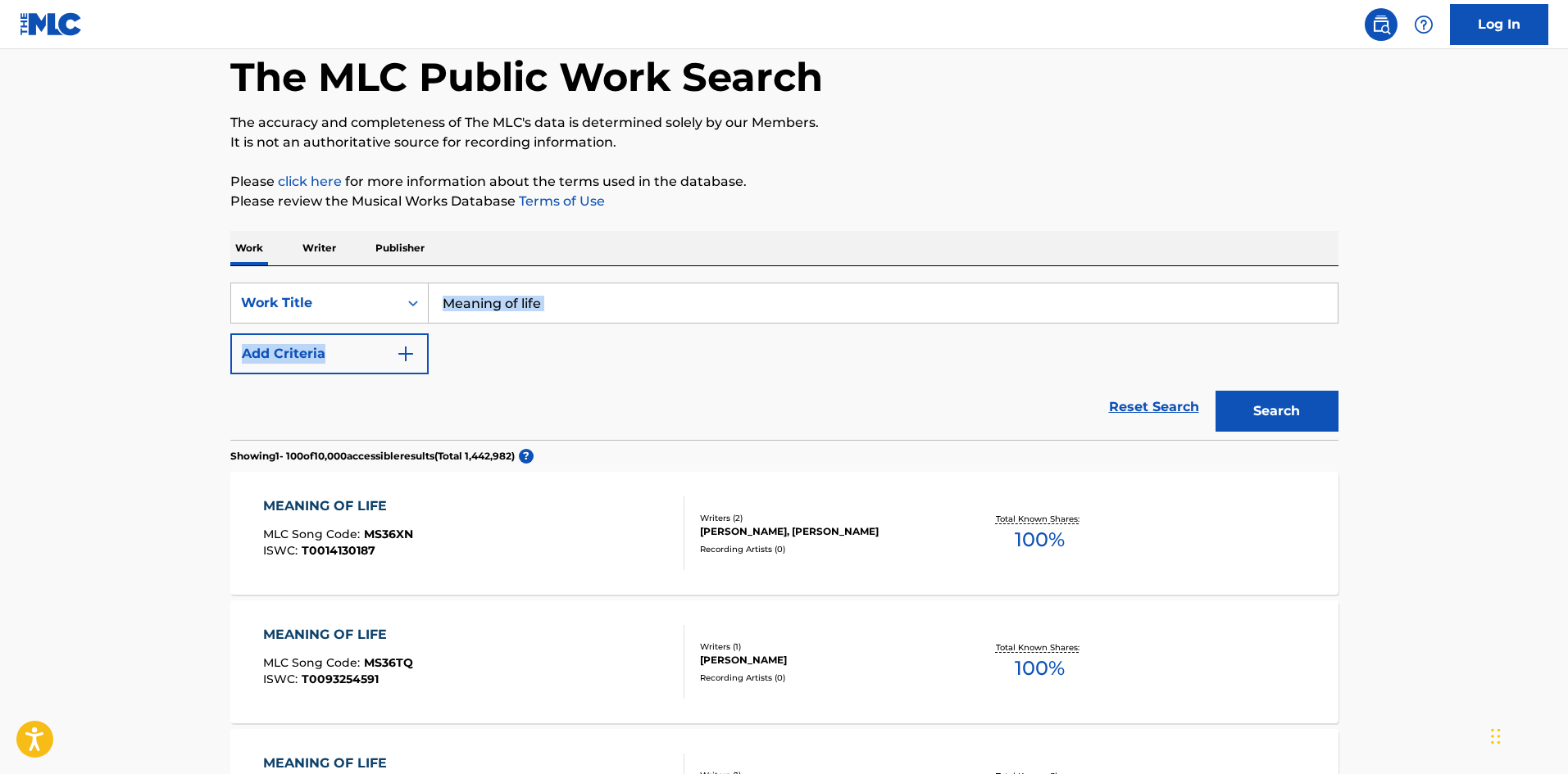
drag, startPoint x: 588, startPoint y: 323, endPoint x: 551, endPoint y: 307, distance: 40.3
click at [554, 308] on div "SearchWithCriteria643032d5-0a39-44d6-9b5b-c9d5cc27a8e3 Work Title Meaning of li…" at bounding box center [784, 329] width 1109 height 92
drag, startPoint x: 426, startPoint y: 293, endPoint x: 313, endPoint y: 289, distance: 113.1
click at [392, 292] on div "SearchWithCriteria643032d5-0a39-44d6-9b5b-c9d5cc27a8e3 Work Title Meaning of li…" at bounding box center [784, 303] width 1109 height 41
click at [1270, 415] on button "Search" at bounding box center [1277, 411] width 123 height 41
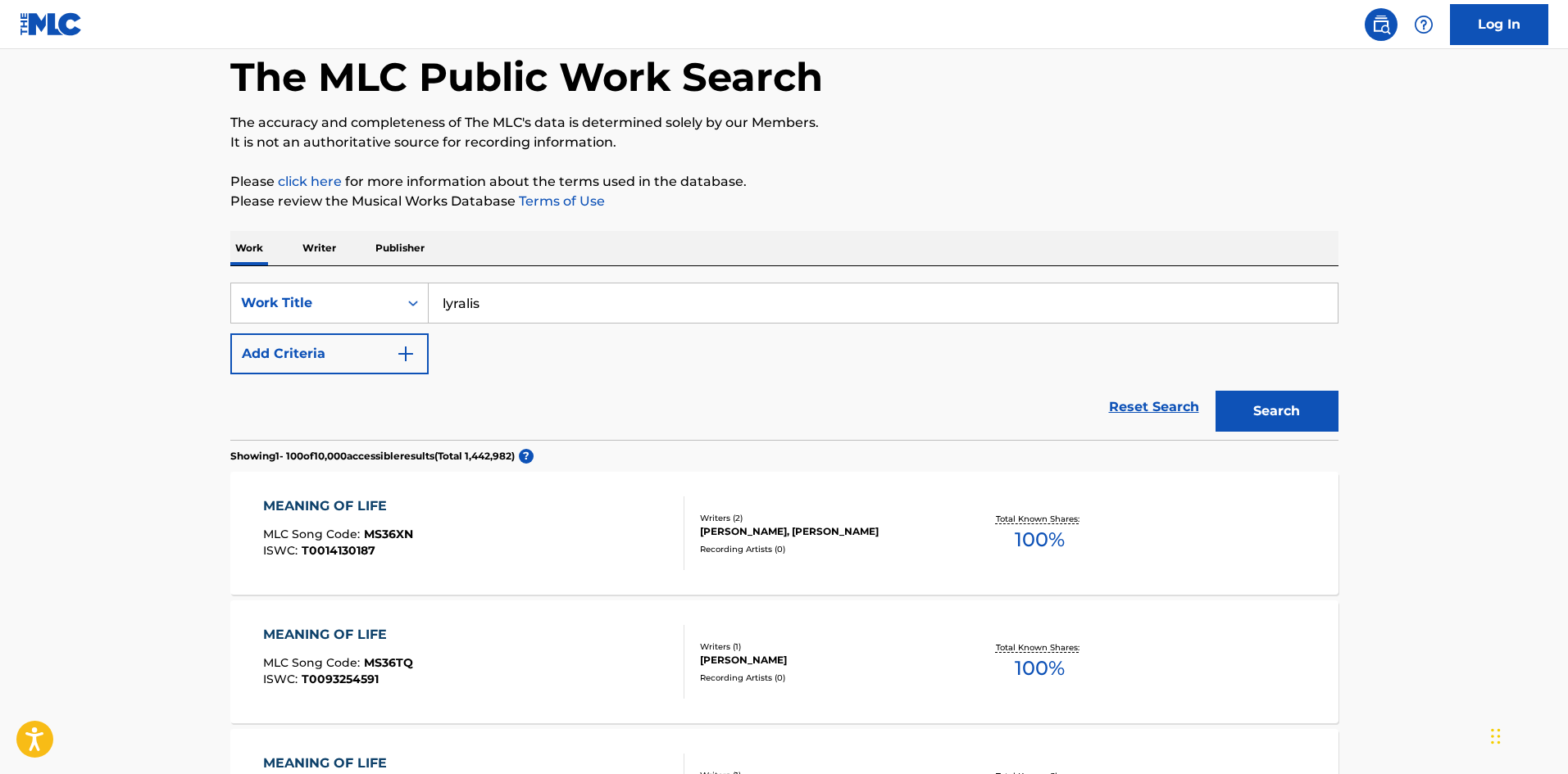
scroll to position [0, 0]
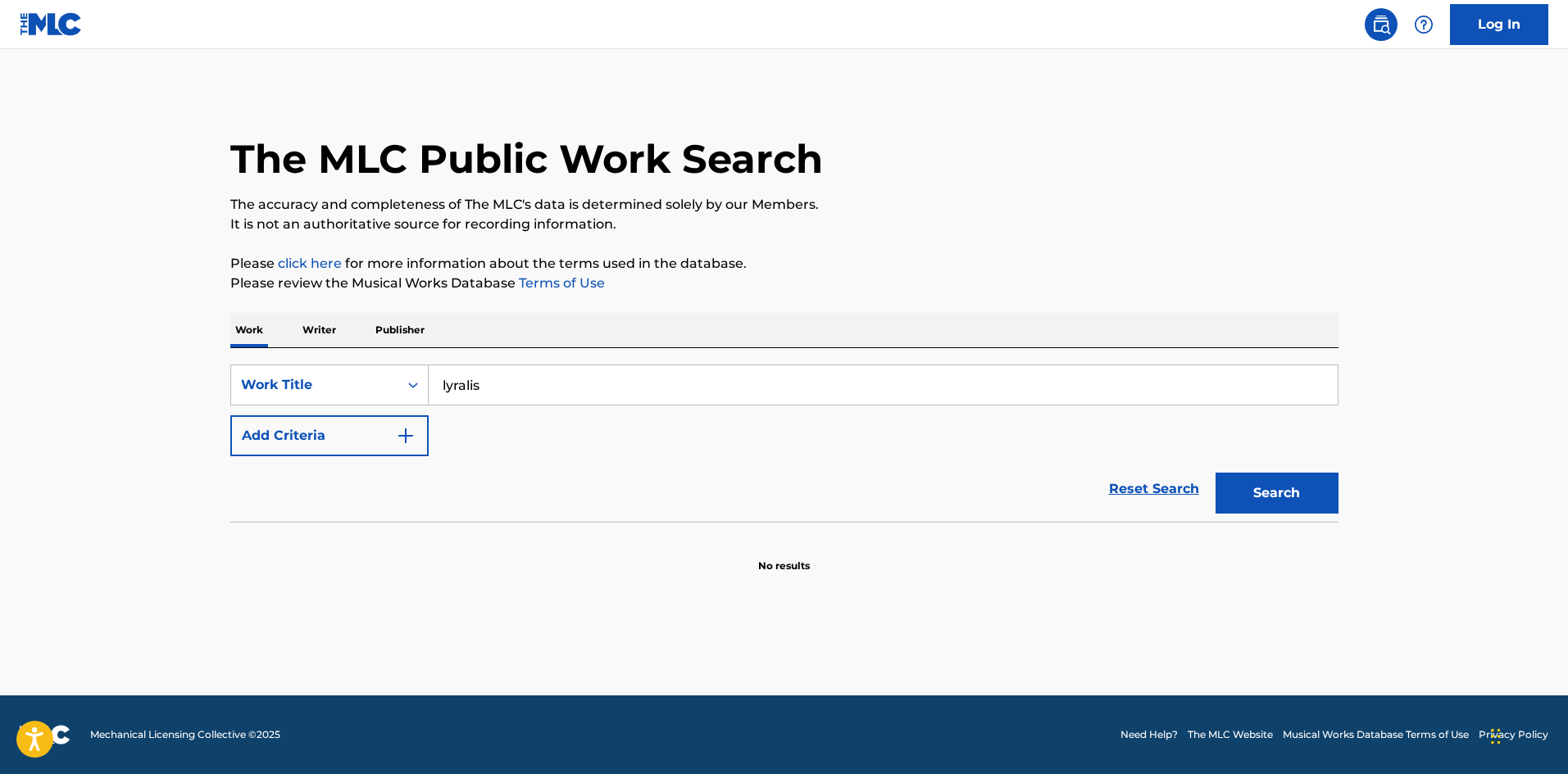
drag, startPoint x: 560, startPoint y: 379, endPoint x: 331, endPoint y: 292, distance: 245.0
click at [361, 304] on div "The MLC Public Work Search The accuracy and completeness of The MLC's data is d…" at bounding box center [784, 332] width 1148 height 483
click at [805, 297] on div "The MLC Public Work Search The accuracy and completeness of The MLC's data is d…" at bounding box center [784, 332] width 1148 height 483
click at [1270, 467] on div "Search" at bounding box center [1273, 489] width 132 height 65
click at [1271, 489] on button "Search" at bounding box center [1277, 493] width 123 height 41
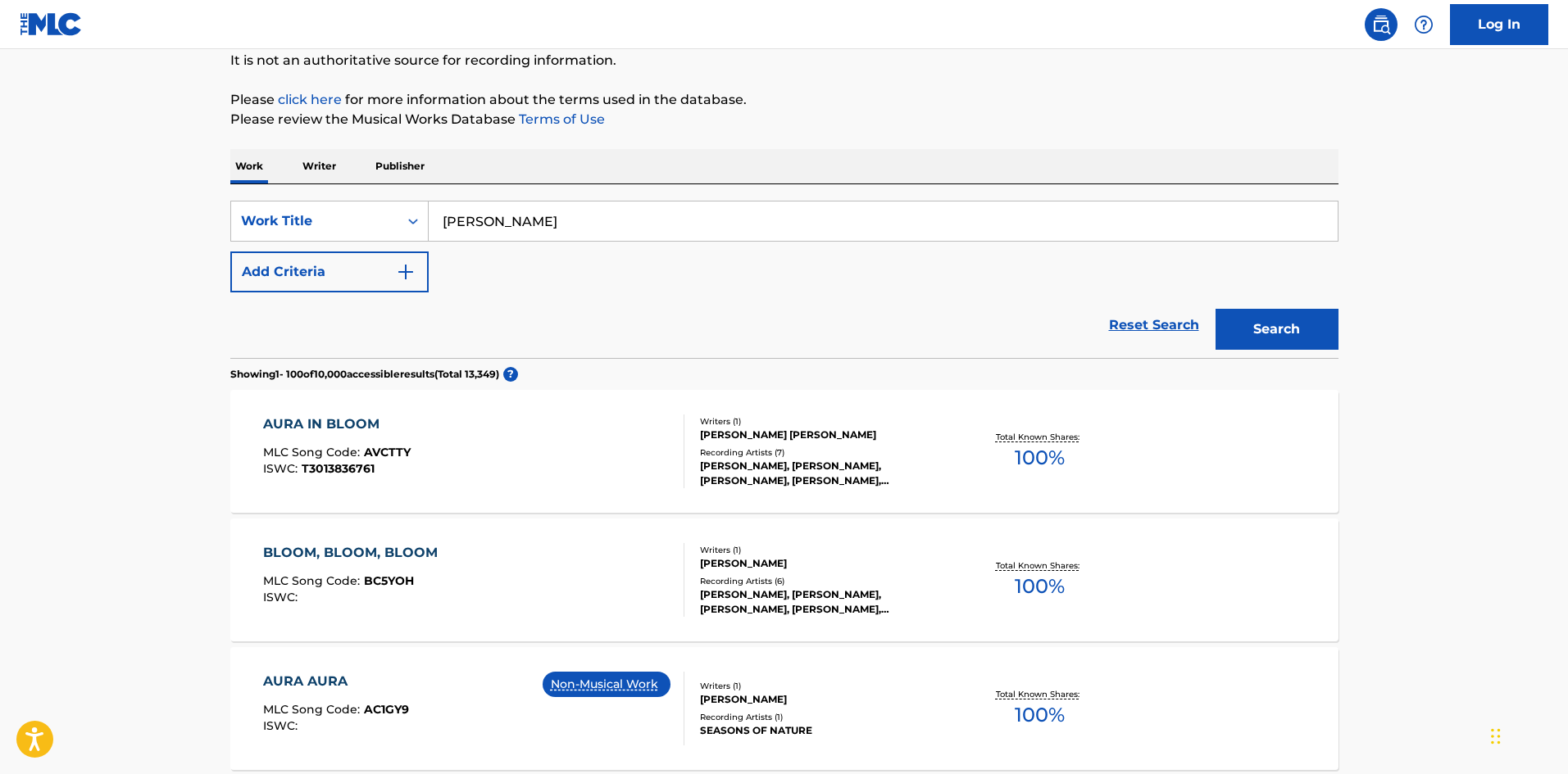
scroll to position [245, 0]
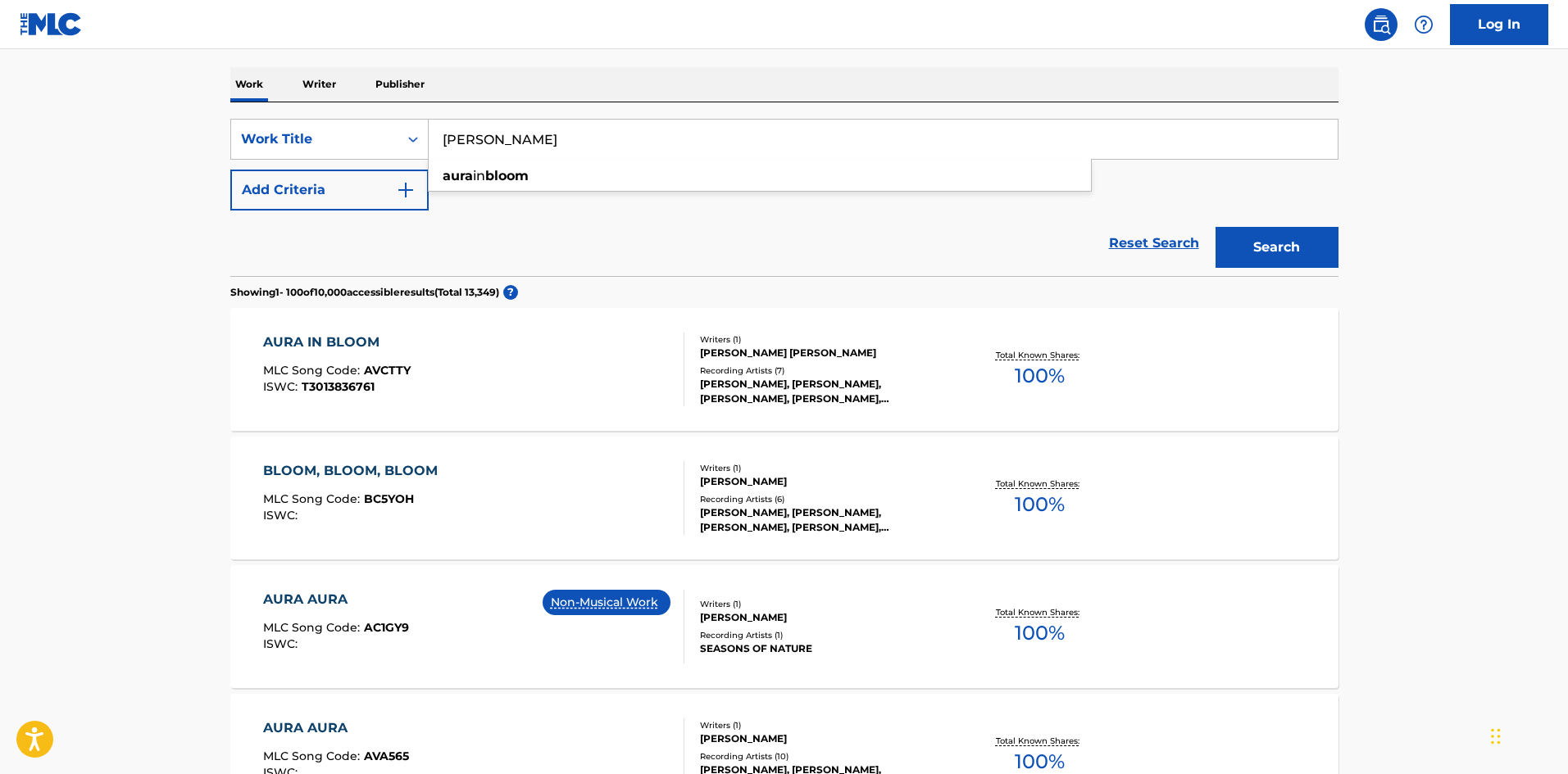
drag, startPoint x: 590, startPoint y: 137, endPoint x: 245, endPoint y: 85, distance: 348.9
click at [1252, 239] on button "Search" at bounding box center [1277, 247] width 123 height 41
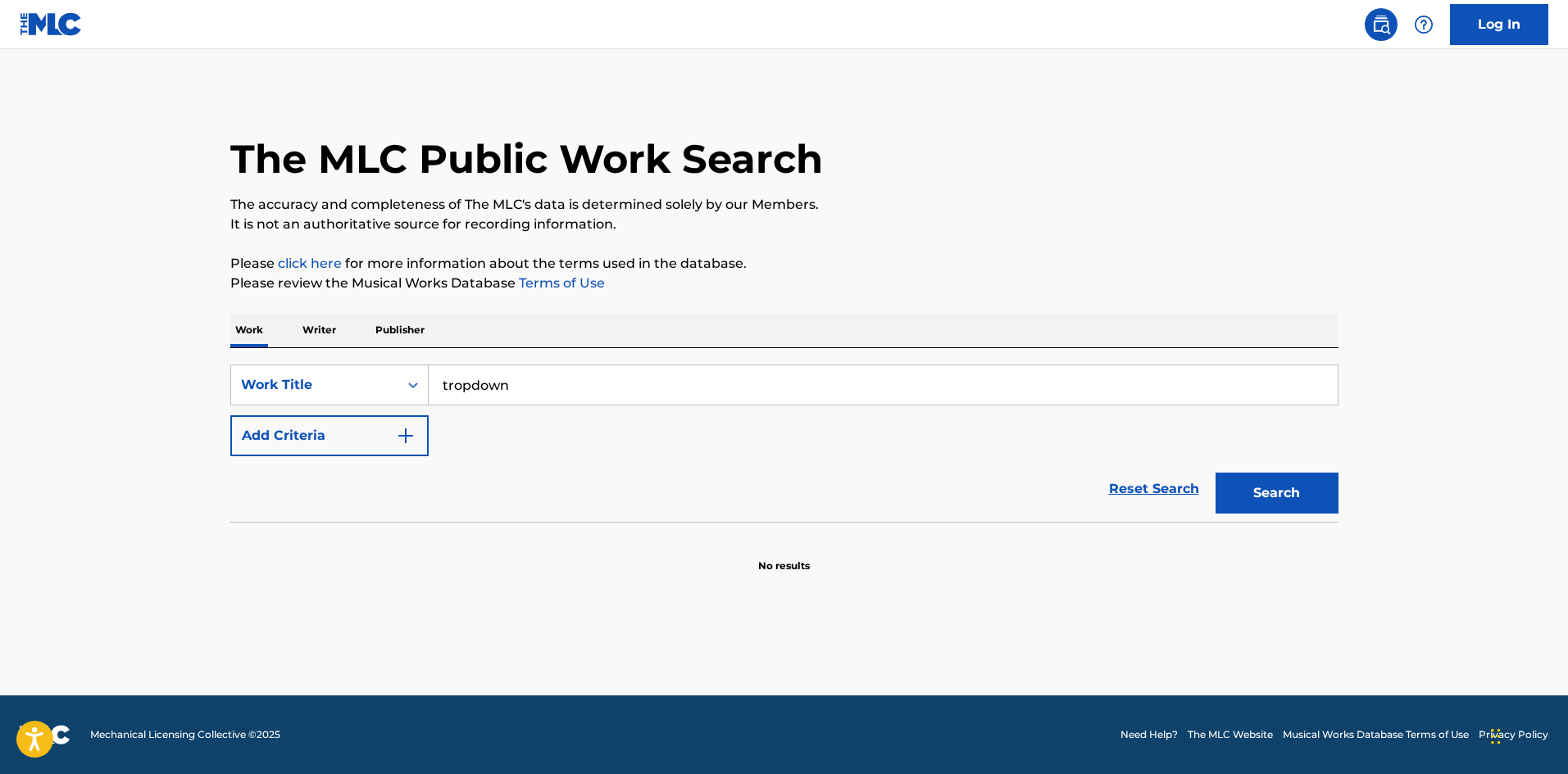
drag, startPoint x: 588, startPoint y: 397, endPoint x: 292, endPoint y: 352, distance: 299.4
click at [305, 353] on div "SearchWithCriteria643032d5-0a39-44d6-9b5b-c9d5cc27a8e3 Work Title tropdown Add …" at bounding box center [784, 435] width 1109 height 173
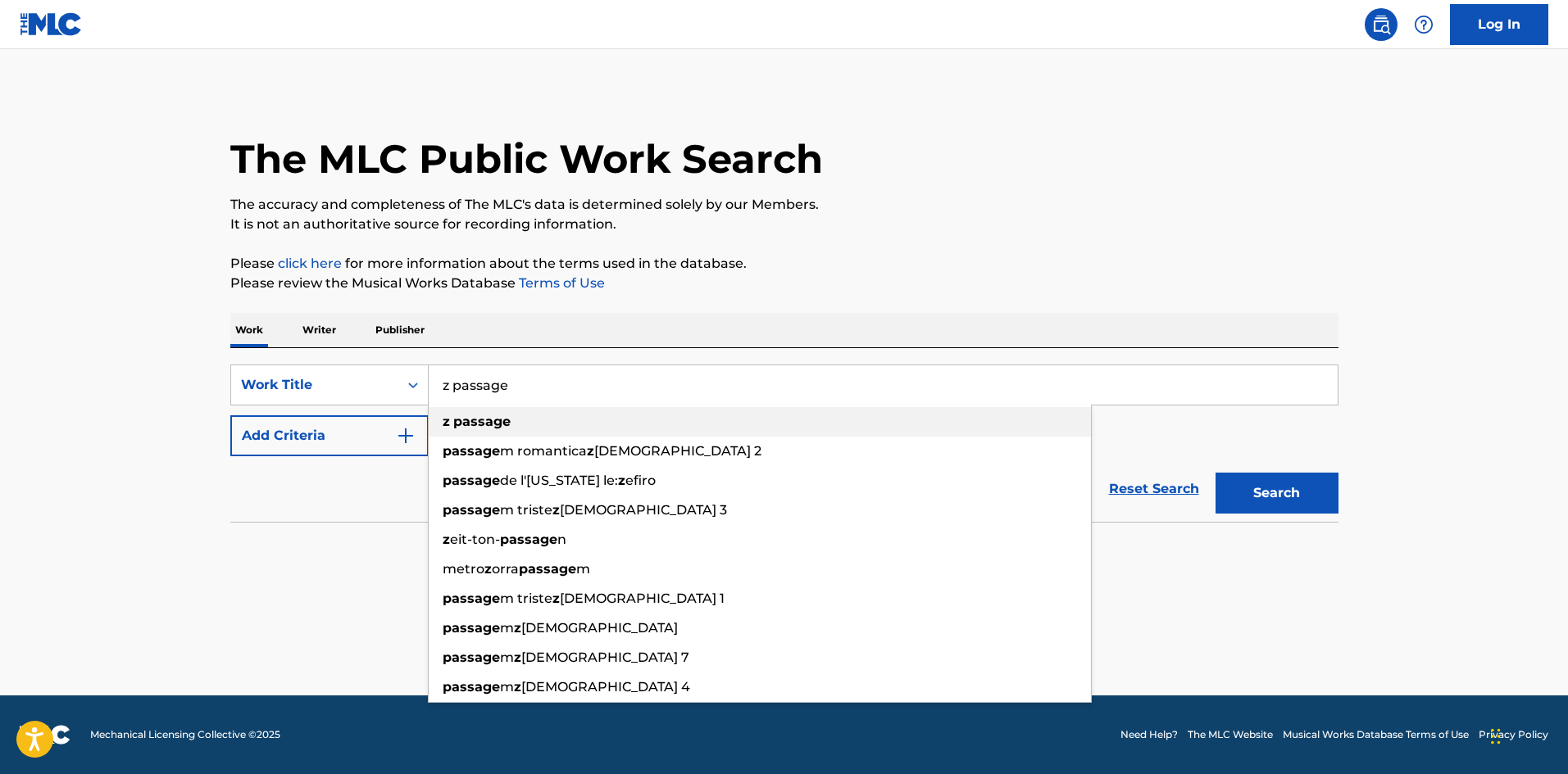
type input "z passage"
click at [468, 430] on div "z passage" at bounding box center [760, 421] width 662 height 29
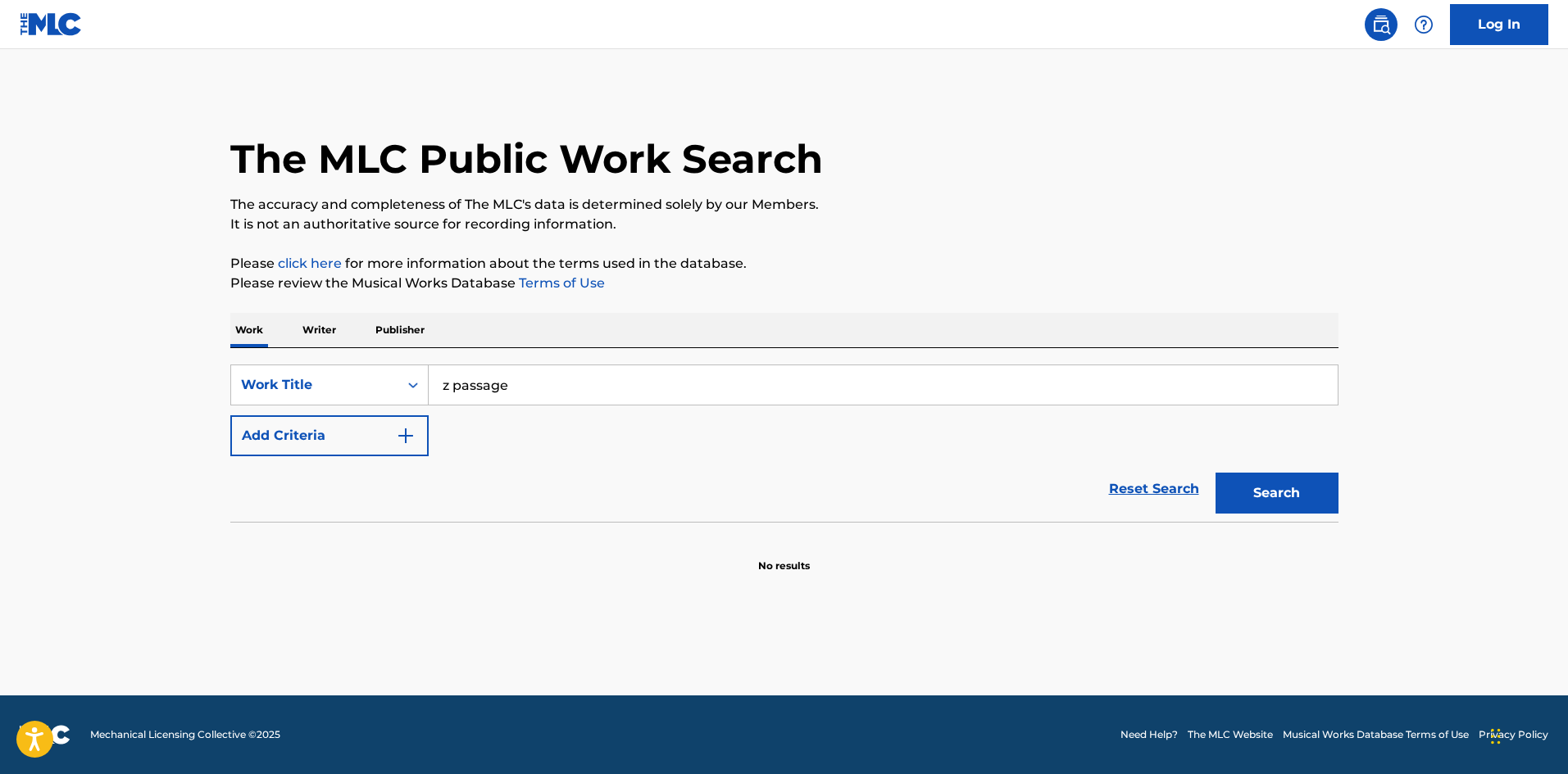
click at [1253, 492] on button "Search" at bounding box center [1277, 493] width 123 height 41
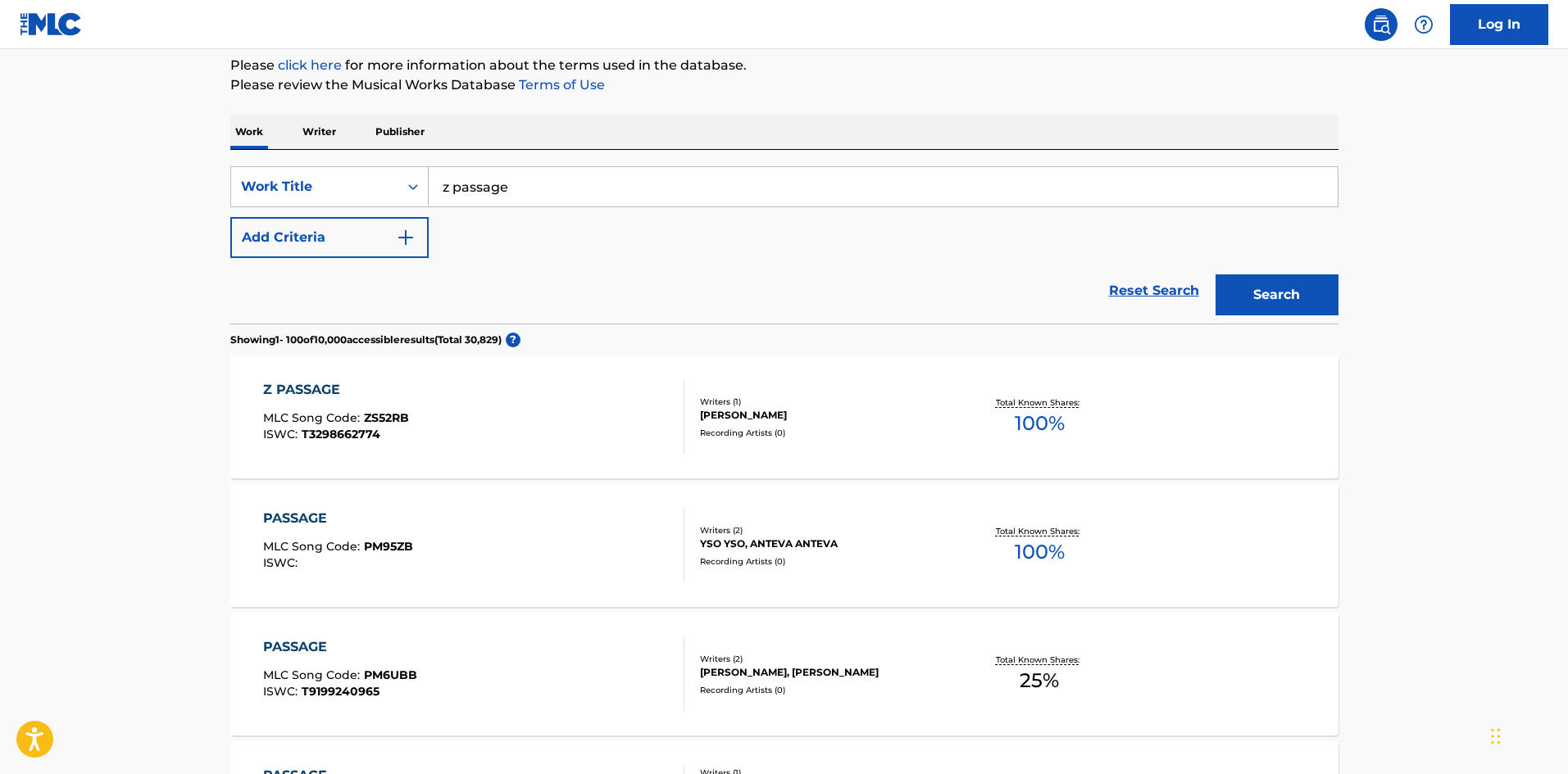
scroll to position [245, 0]
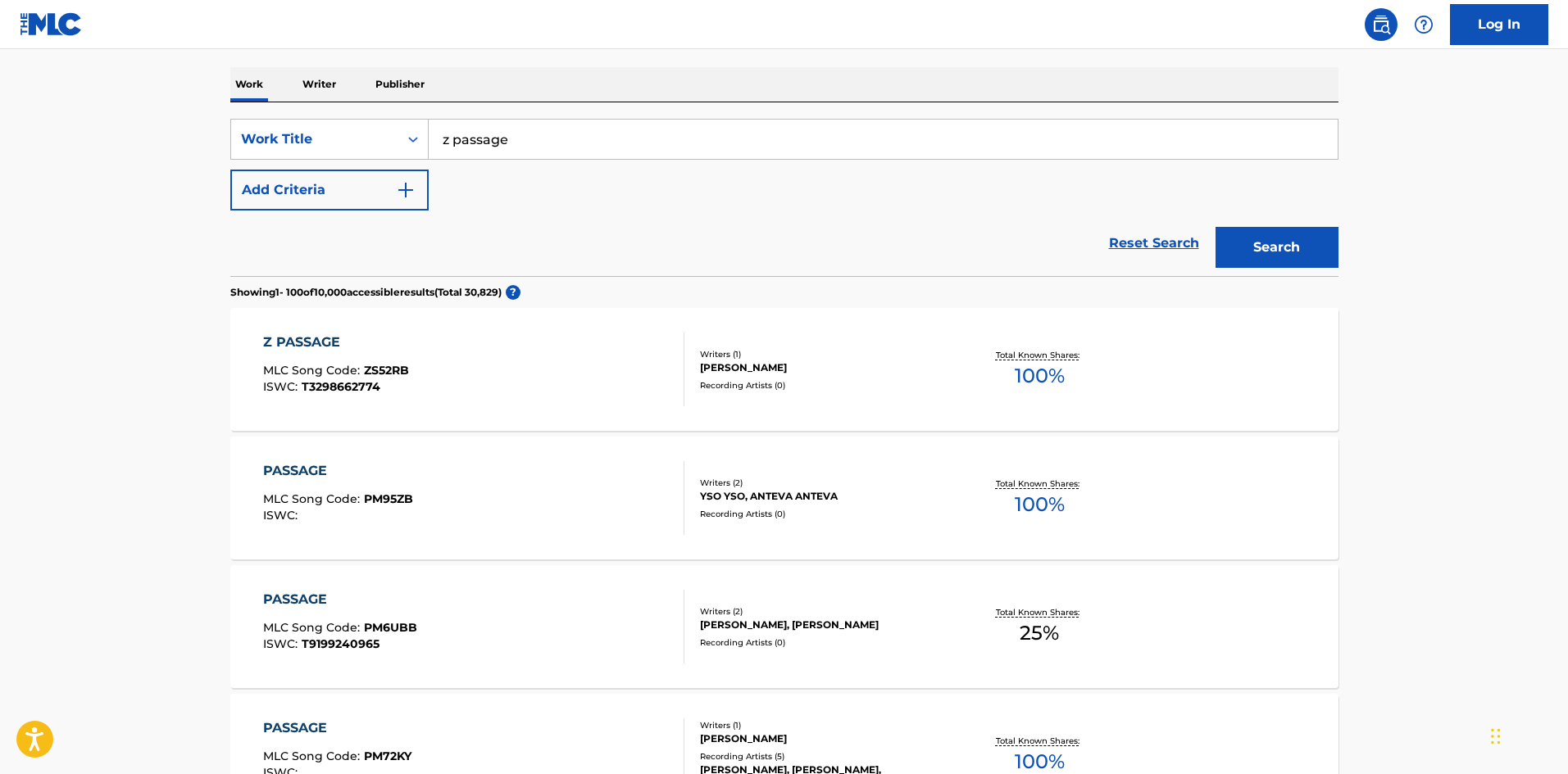
click at [303, 346] on div "Z PASSAGE" at bounding box center [336, 342] width 146 height 19
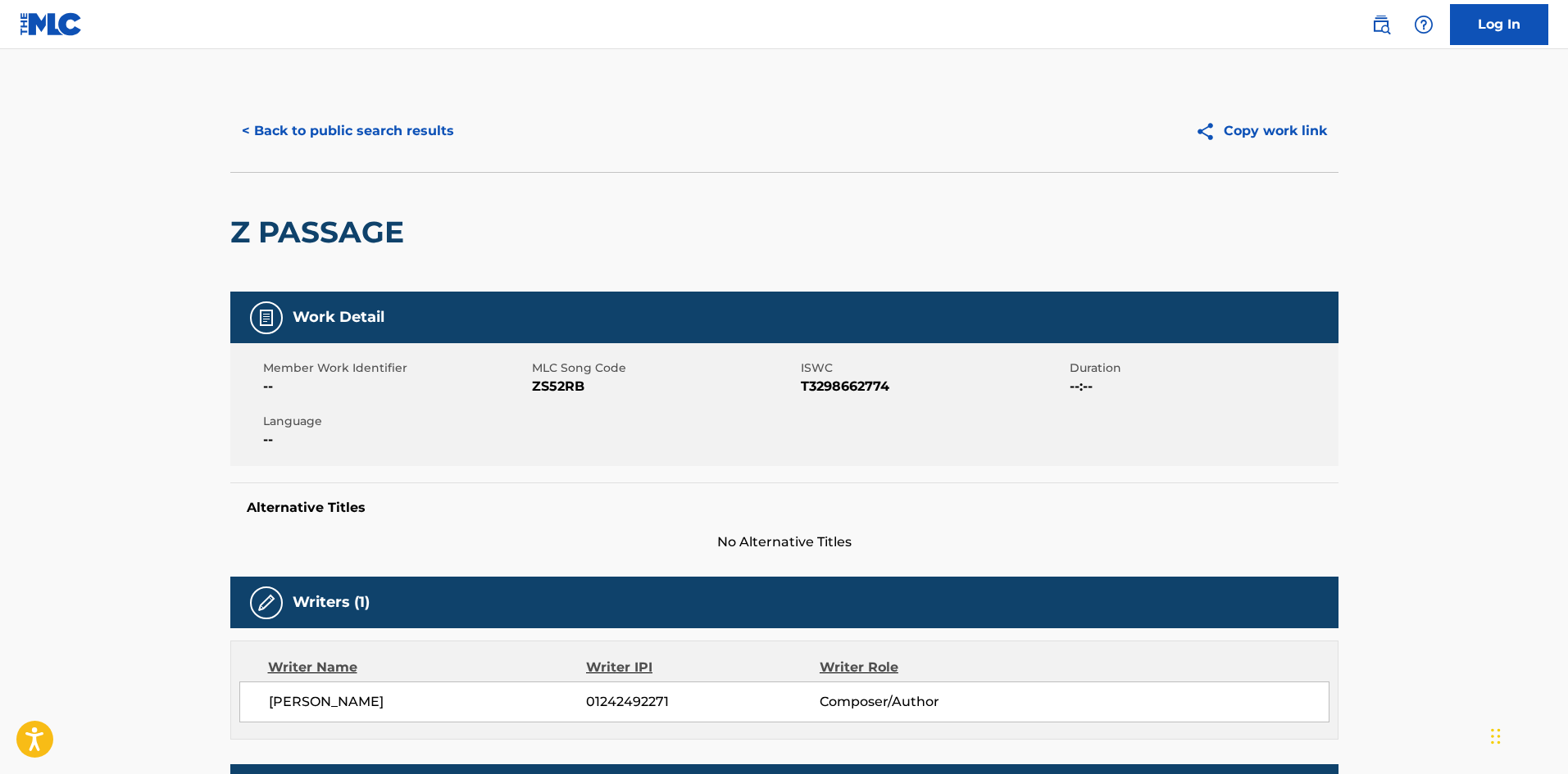
click at [233, 128] on button "< Back to public search results" at bounding box center [348, 131] width 235 height 41
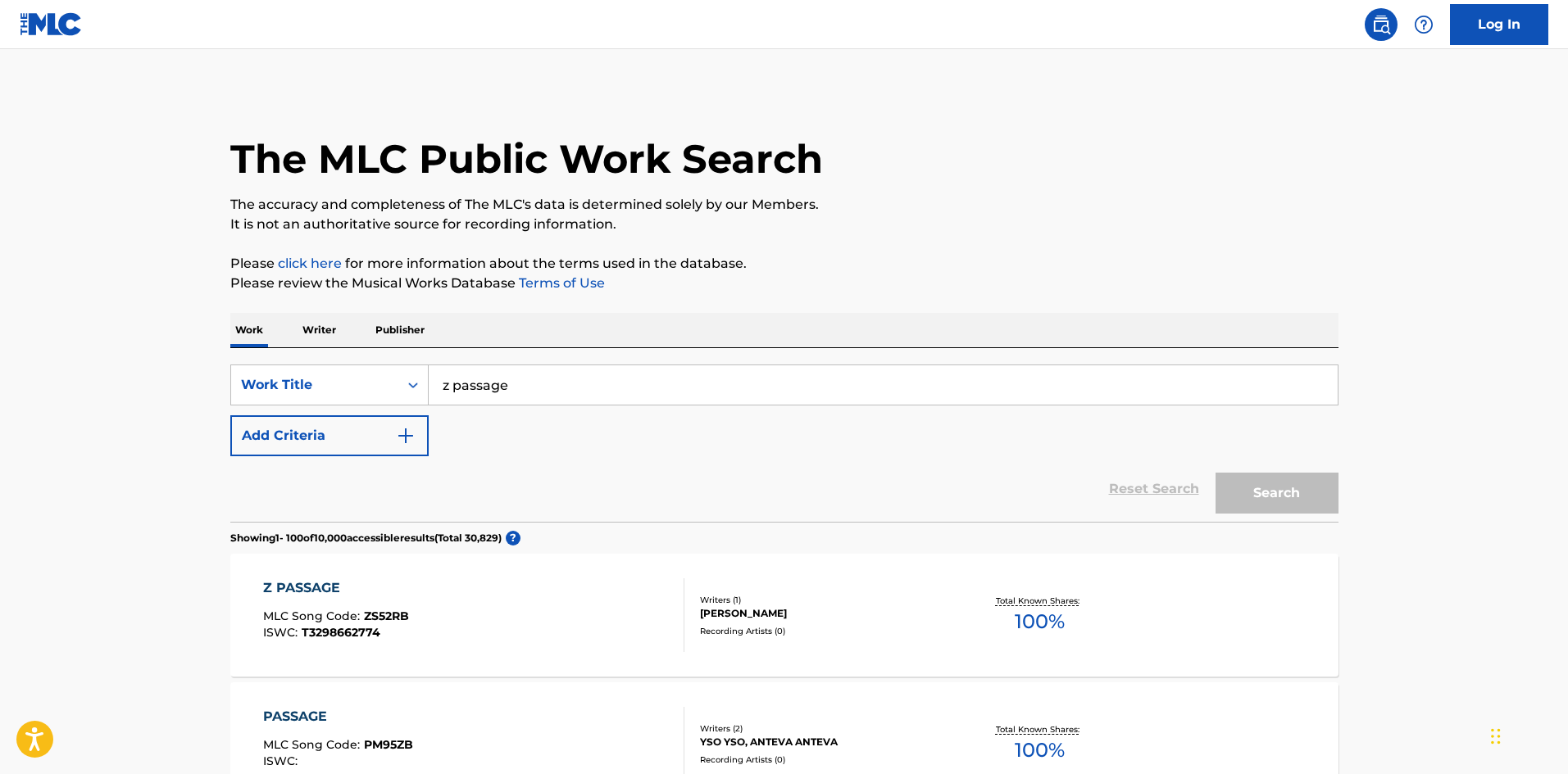
scroll to position [245, 0]
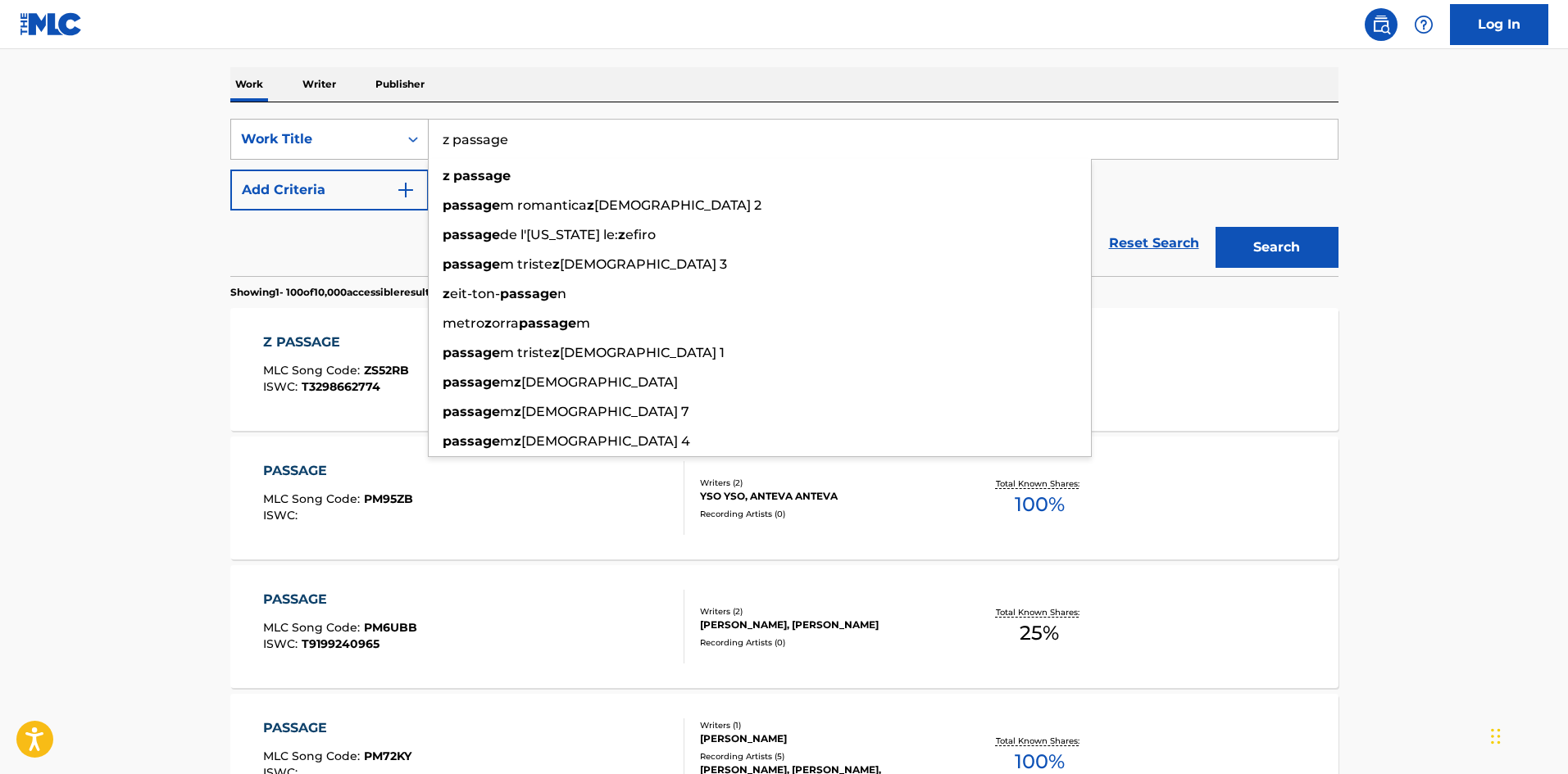
drag, startPoint x: 535, startPoint y: 142, endPoint x: 355, endPoint y: 132, distance: 180.3
click at [389, 128] on div "SearchWithCriteria643032d5-0a39-44d6-9b5b-c9d5cc27a8e3 Work Title z passage z p…" at bounding box center [784, 139] width 1109 height 41
click at [333, 131] on div "Work Title" at bounding box center [315, 139] width 147 height 19
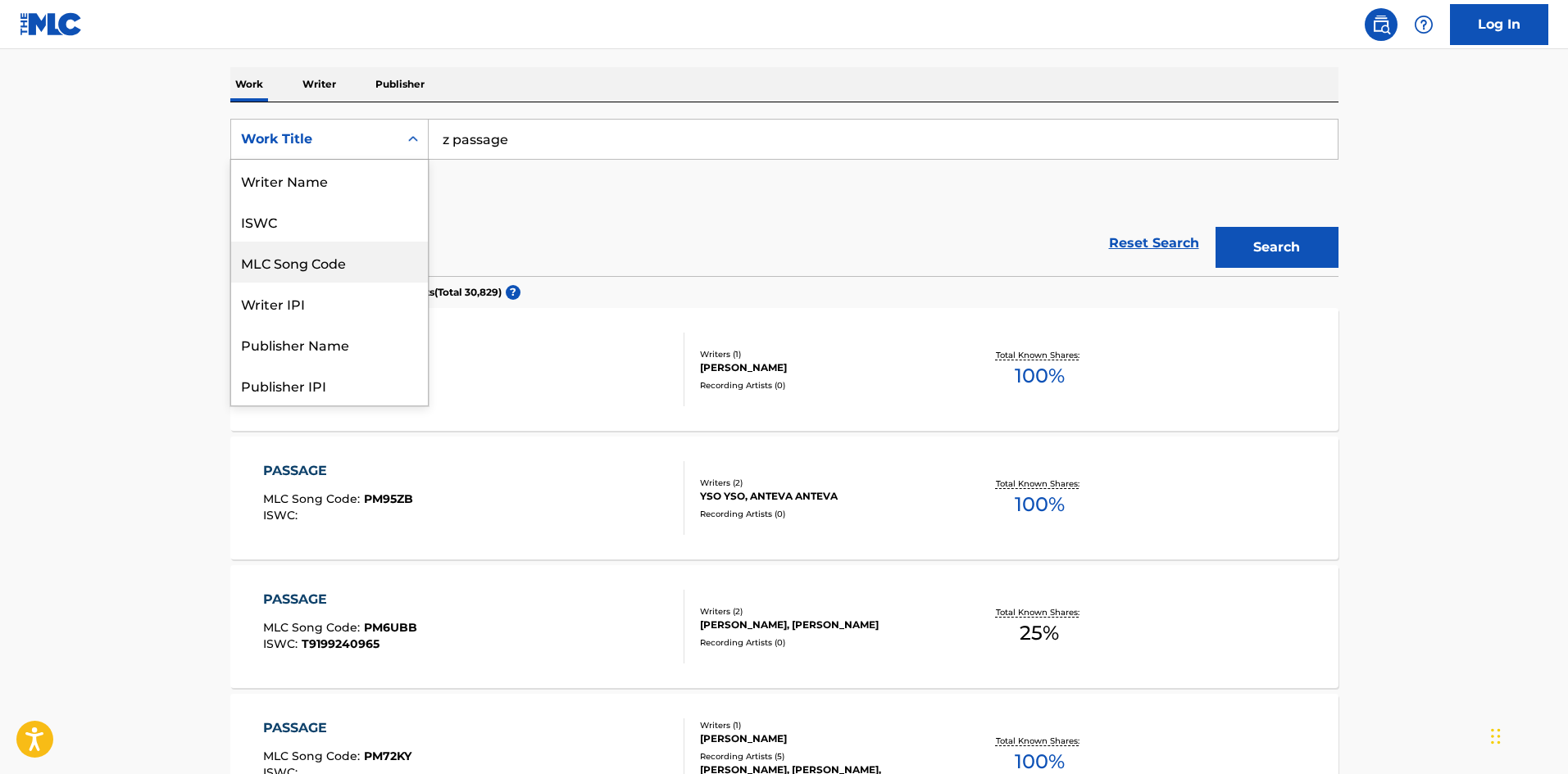
scroll to position [0, 0]
click at [343, 179] on div "Writer Name" at bounding box center [329, 180] width 197 height 41
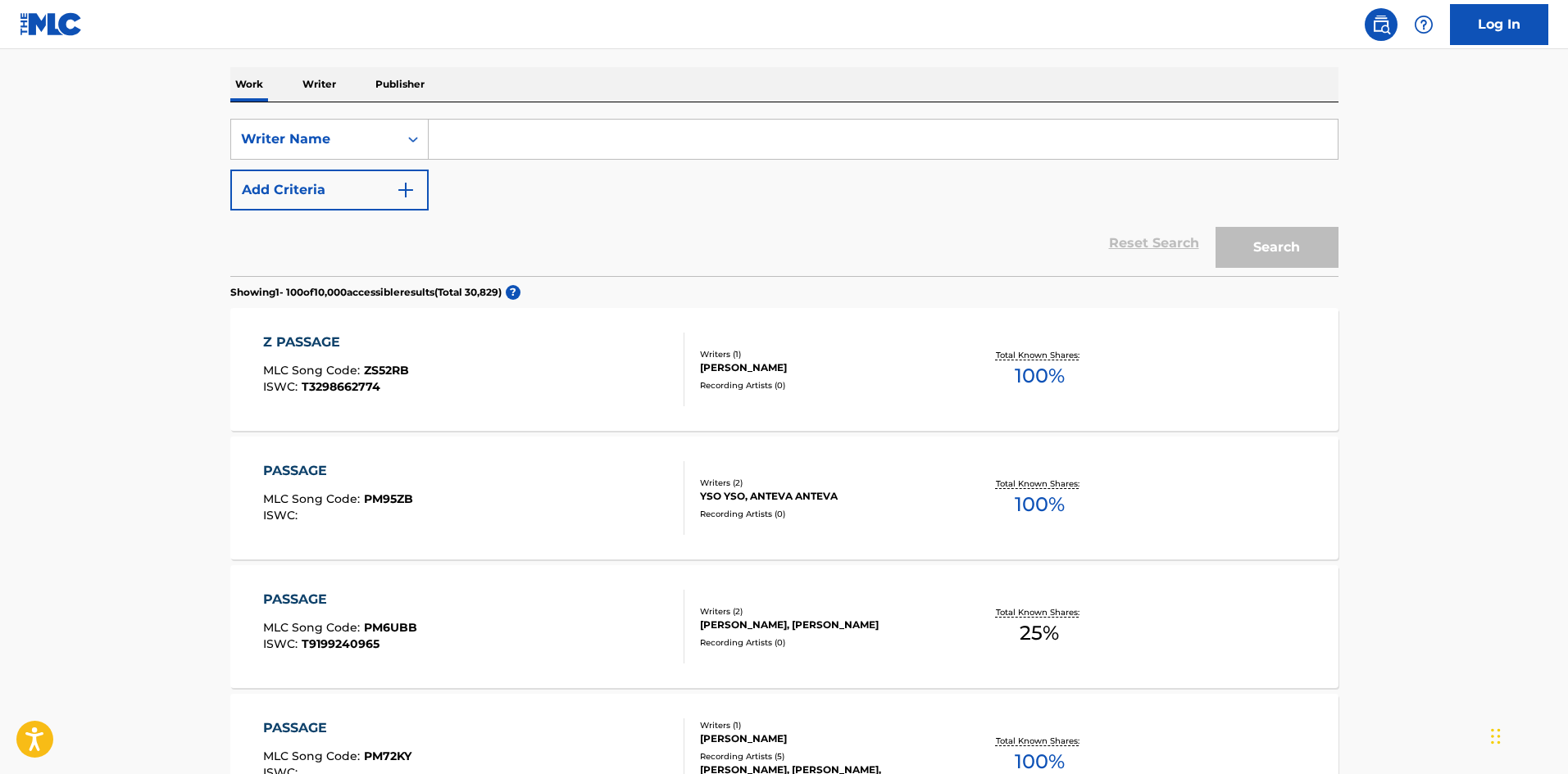
click at [505, 137] on input "Search Form" at bounding box center [883, 139] width 909 height 39
type input "our sense"
click at [1264, 247] on button "Search" at bounding box center [1277, 247] width 123 height 41
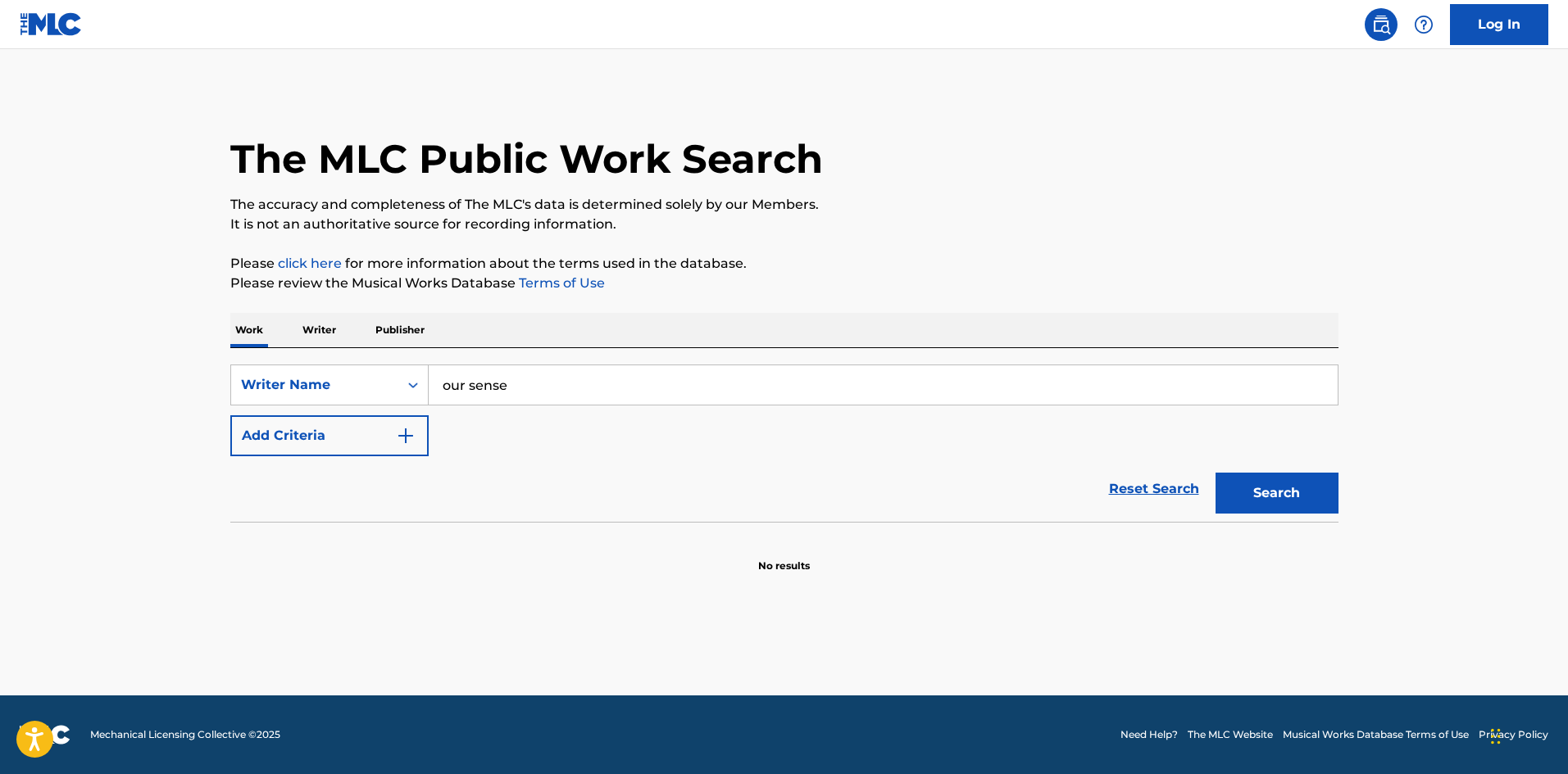
drag, startPoint x: 577, startPoint y: 394, endPoint x: 412, endPoint y: 362, distance: 168.1
click at [412, 362] on div "SearchWithCriteriabb57c599-e3b2-4aa9-9f8d-0975d5ce8797 Writer Name our sense Ad…" at bounding box center [784, 435] width 1109 height 173
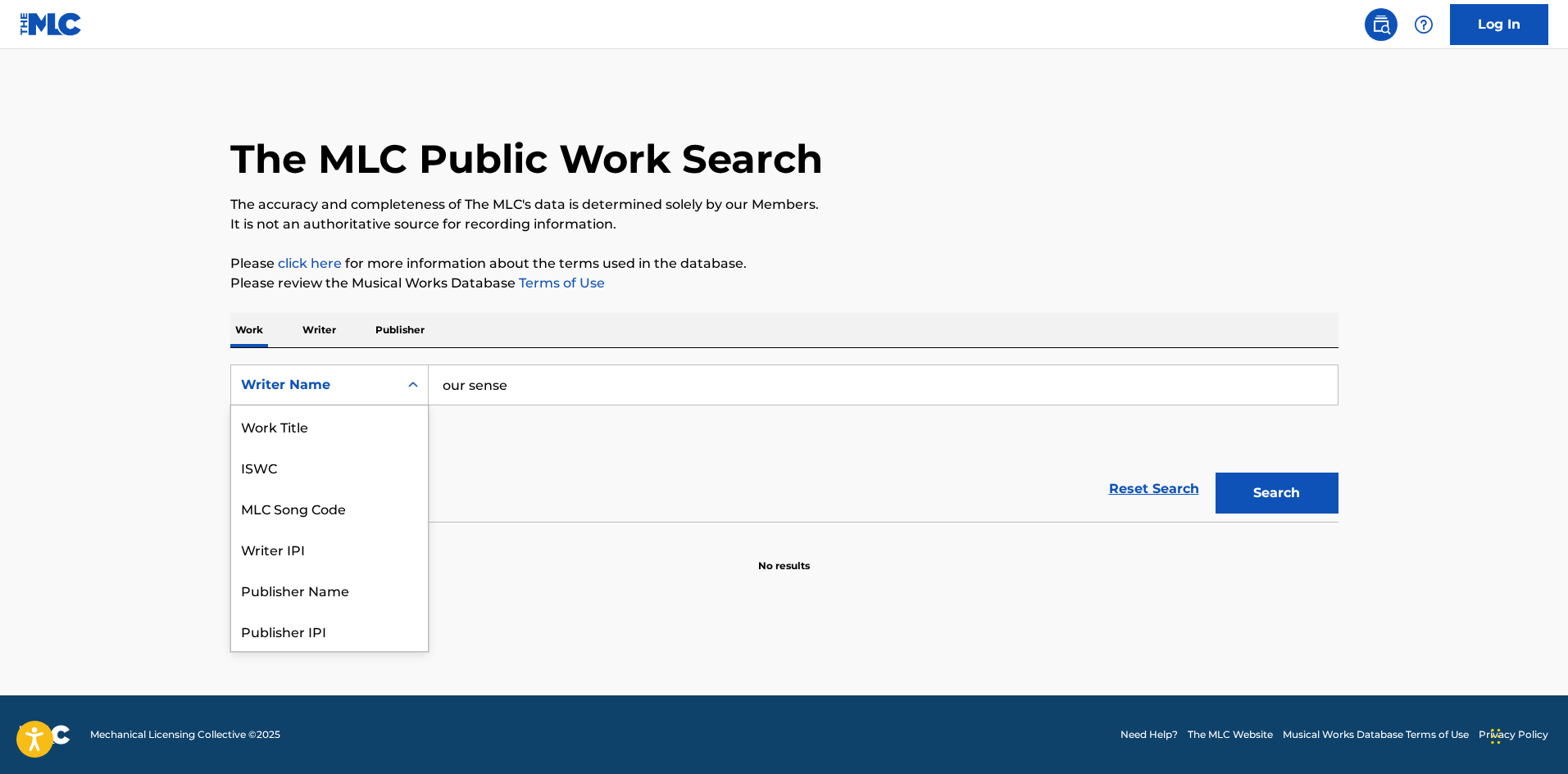
click at [328, 393] on div "Writer Name" at bounding box center [315, 384] width 147 height 19
click at [330, 424] on div "Work Title" at bounding box center [329, 426] width 197 height 41
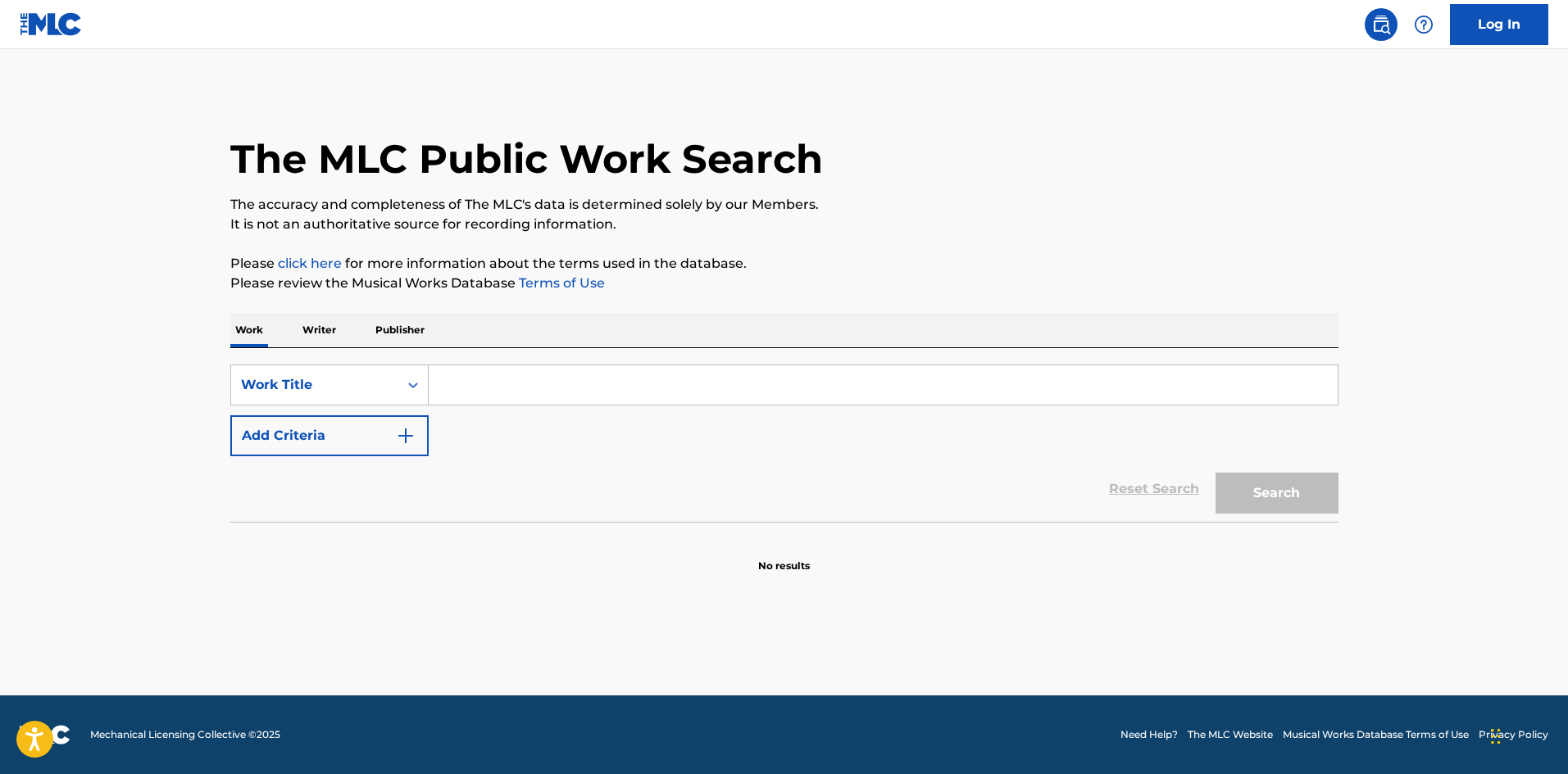
click at [525, 374] on input "Search Form" at bounding box center [883, 384] width 909 height 39
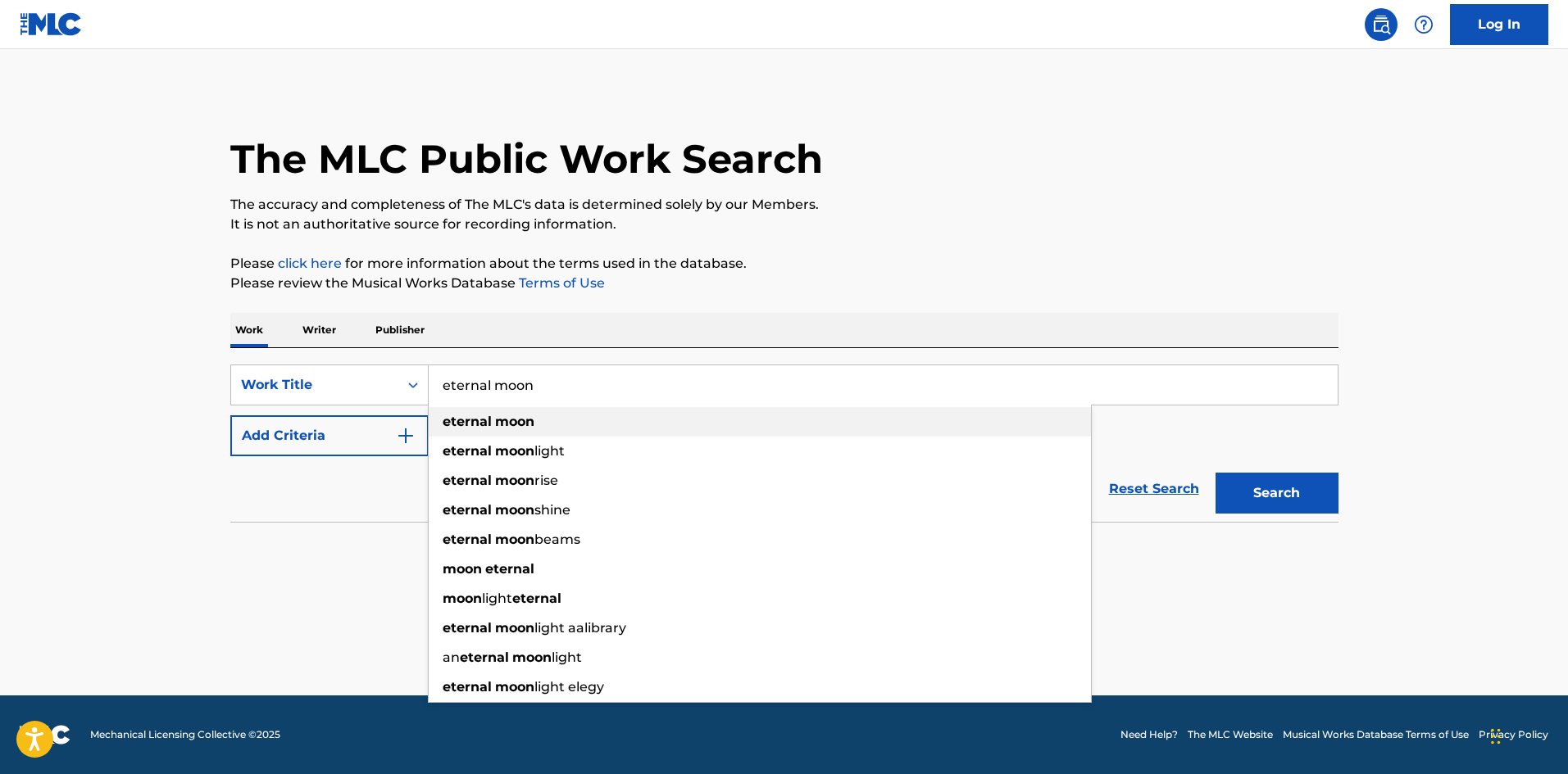
type input "eternal moon"
click at [569, 424] on div "eternal moon" at bounding box center [760, 421] width 662 height 29
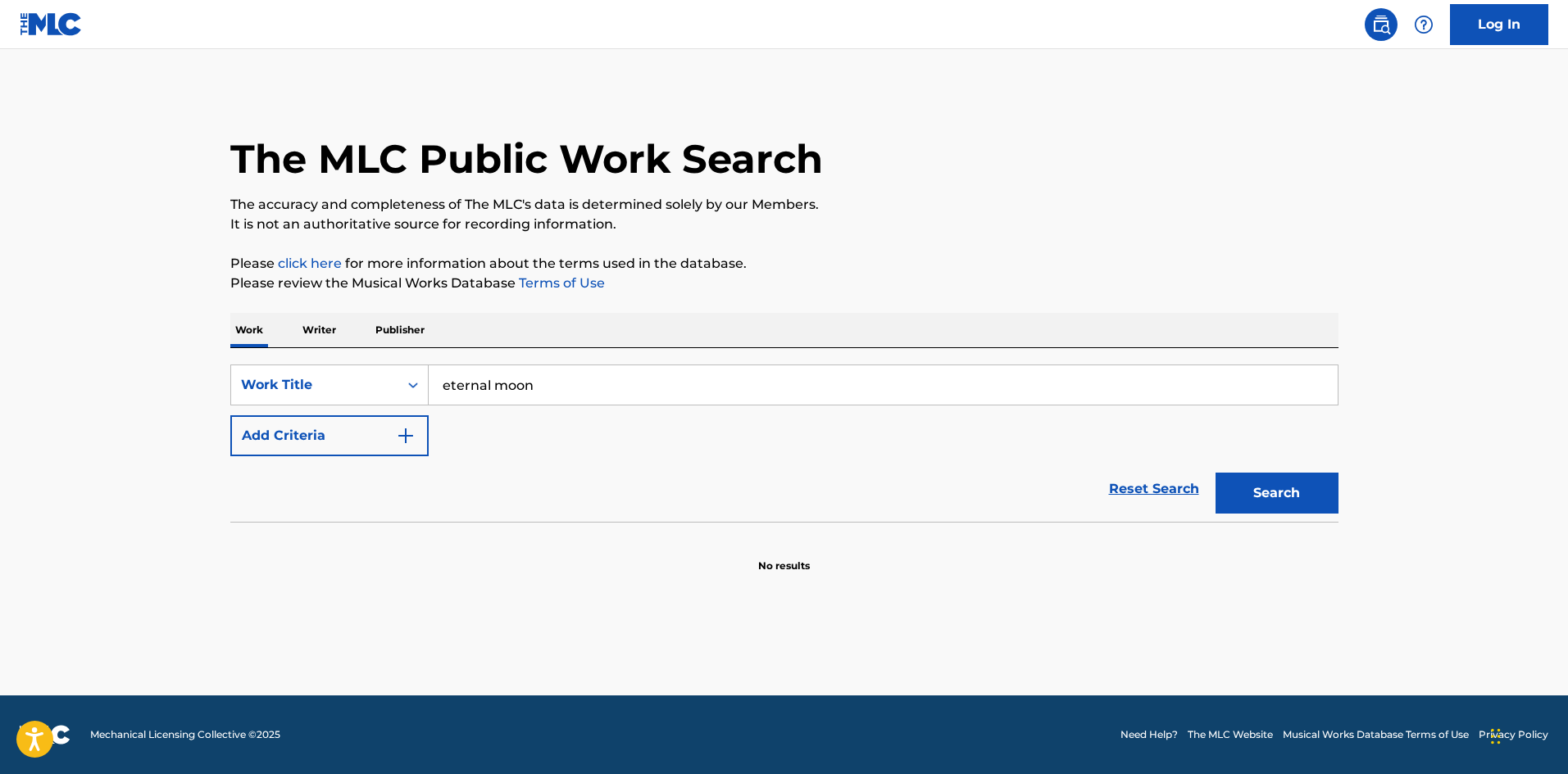
click at [356, 435] on button "Add Criteria" at bounding box center [329, 436] width 199 height 41
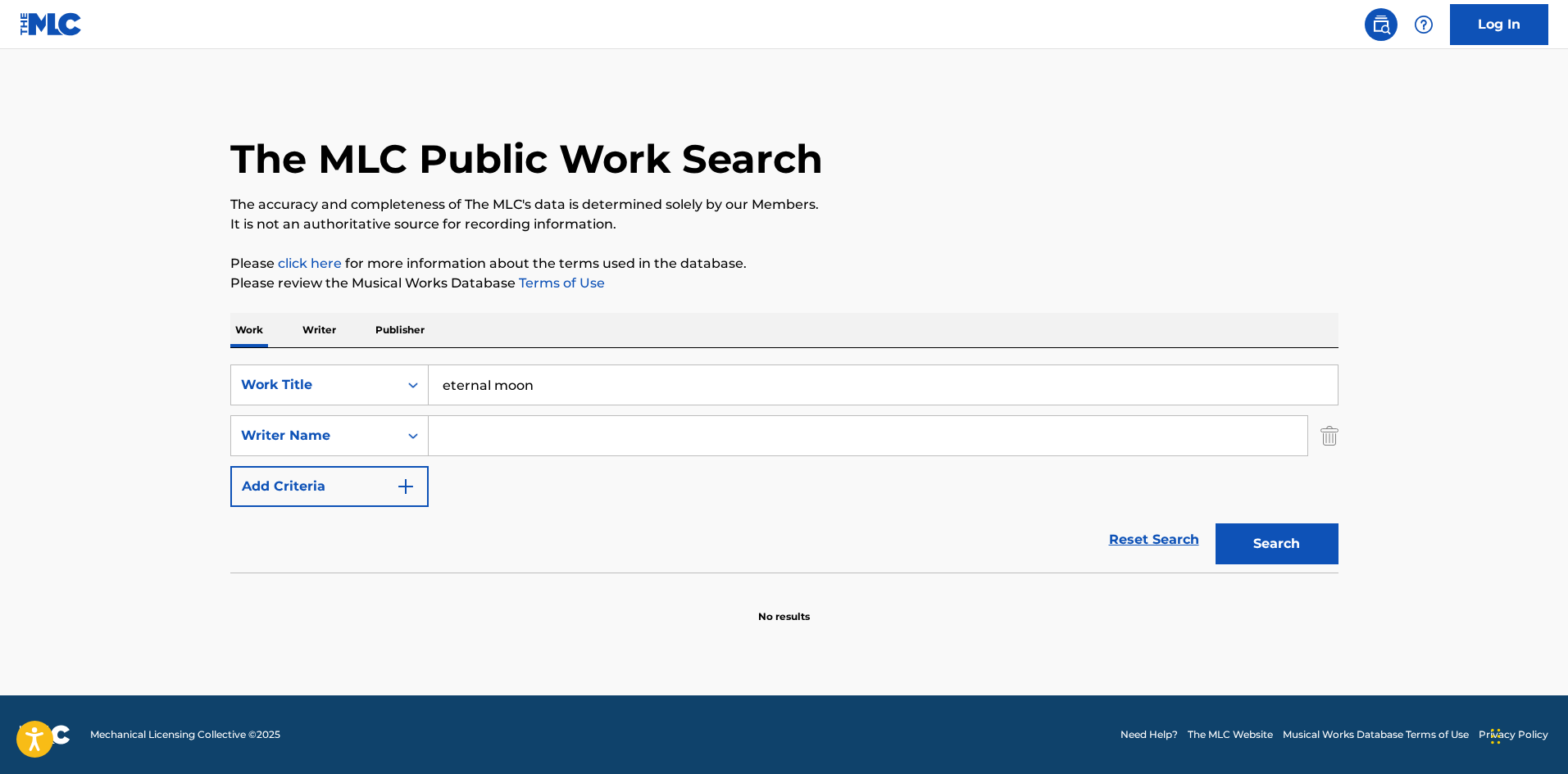
click at [484, 433] on input "Search Form" at bounding box center [868, 436] width 879 height 39
paste input "FRANCISCO [PERSON_NAME] [MEDICAL_DATA] [PERSON_NAME]"
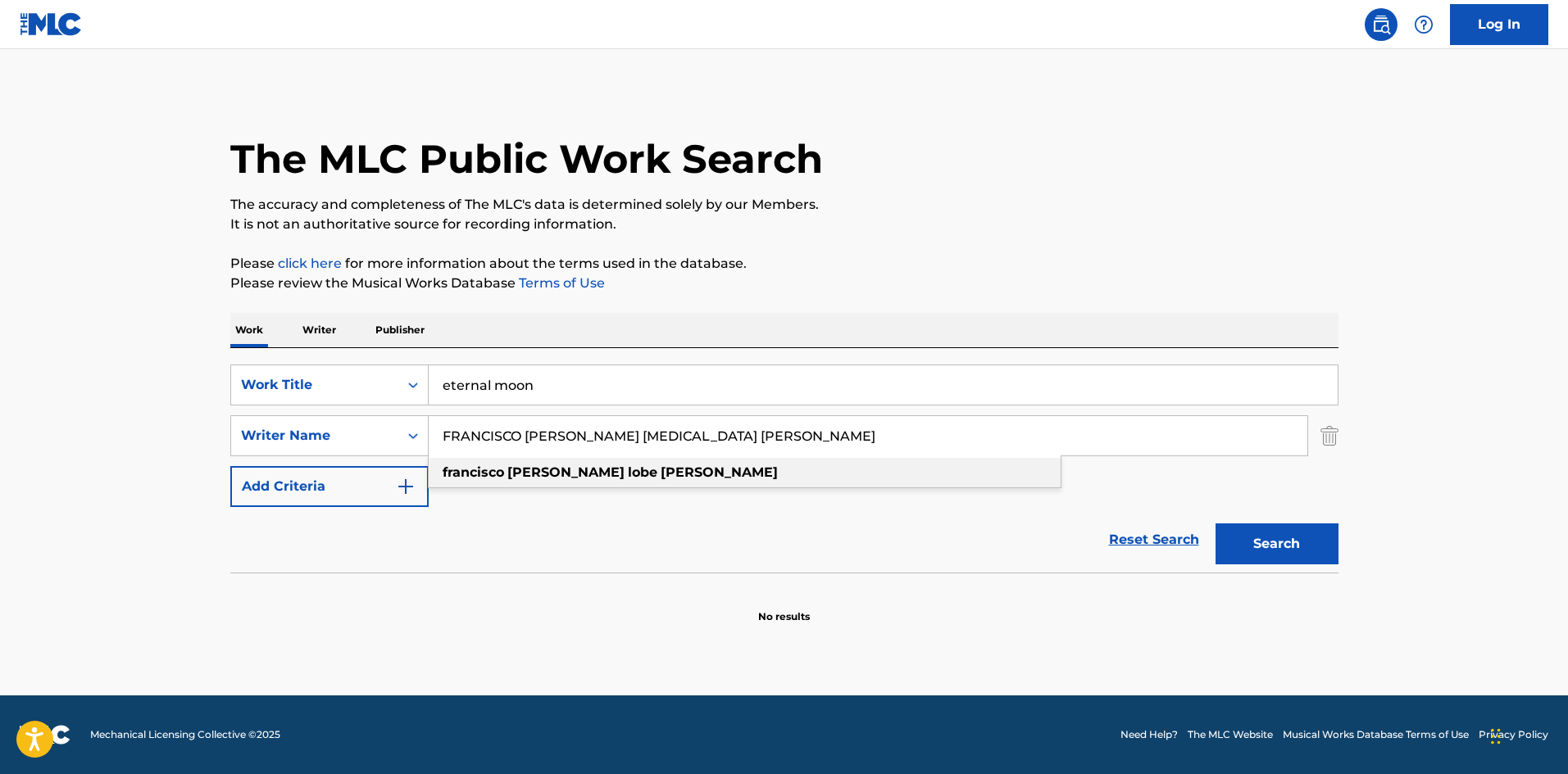
click at [663, 472] on div "francisco [PERSON_NAME] lobe [PERSON_NAME]" at bounding box center [745, 472] width 632 height 29
type input "francisco [PERSON_NAME] [MEDICAL_DATA] [PERSON_NAME]"
click at [1308, 542] on button "Search" at bounding box center [1277, 544] width 123 height 41
click at [1329, 438] on img "Search Form" at bounding box center [1330, 436] width 18 height 41
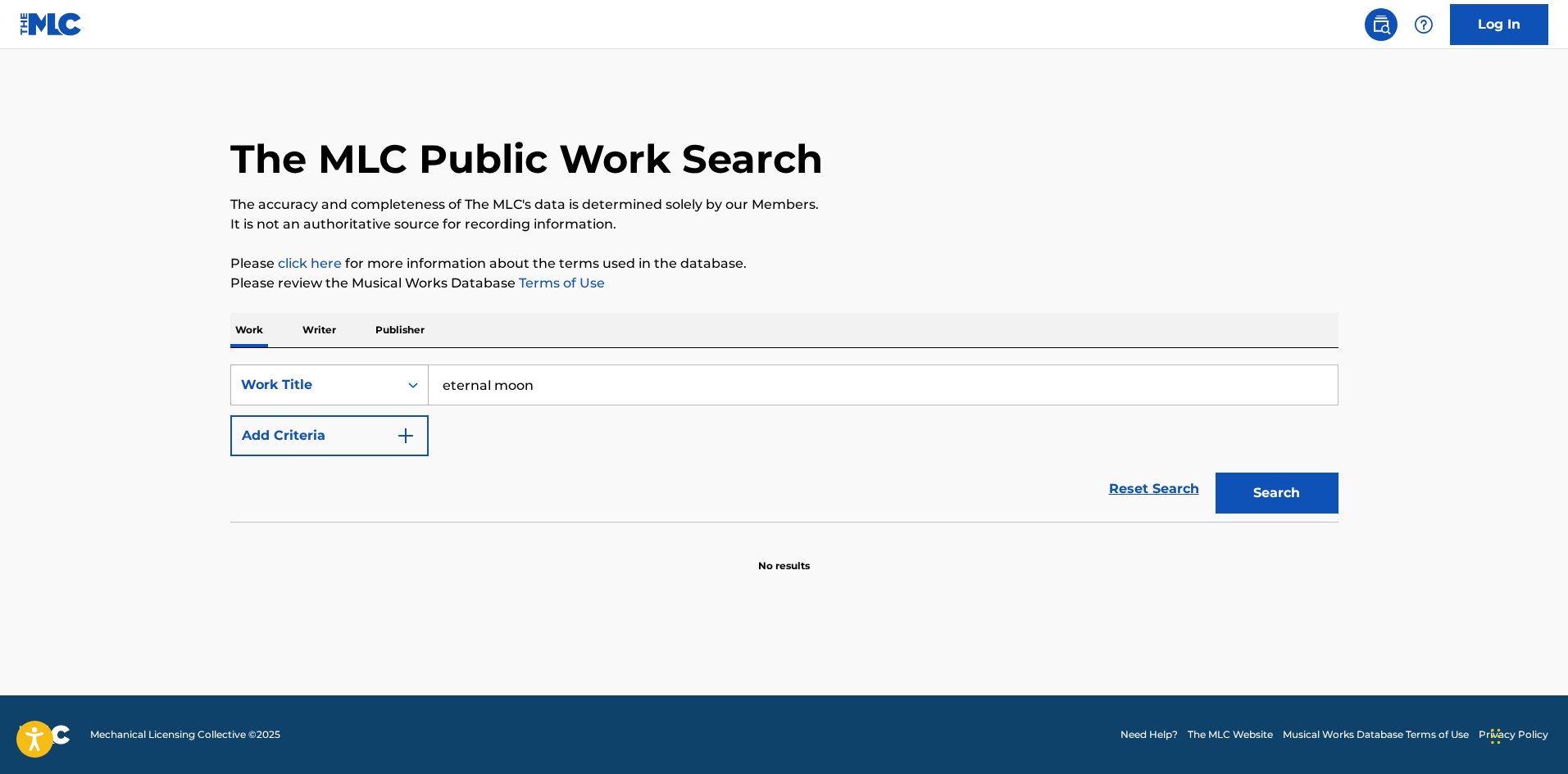
click at [375, 395] on div "Work Title" at bounding box center [315, 384] width 168 height 31
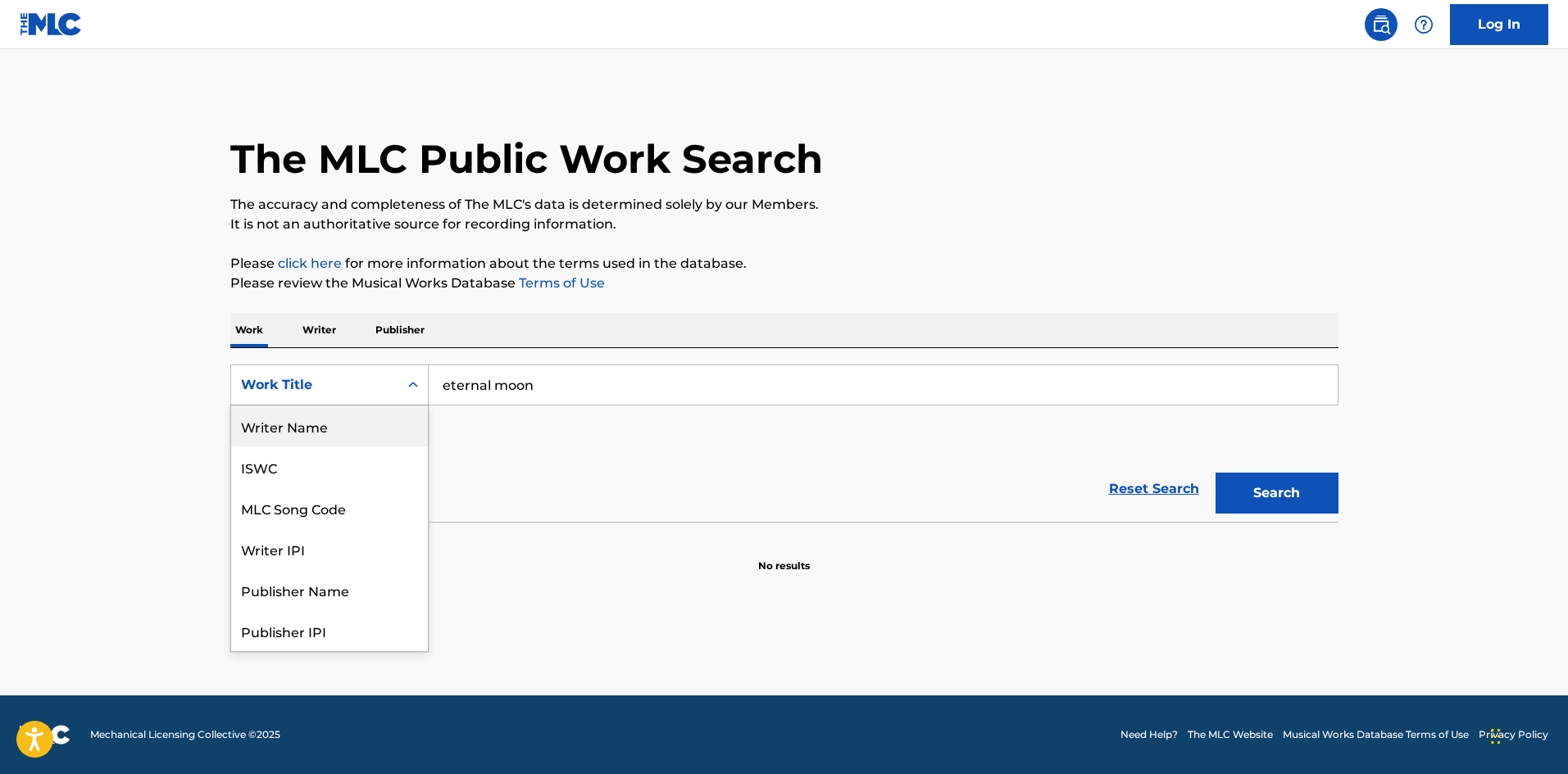
click at [347, 434] on div "Writer Name" at bounding box center [329, 426] width 197 height 41
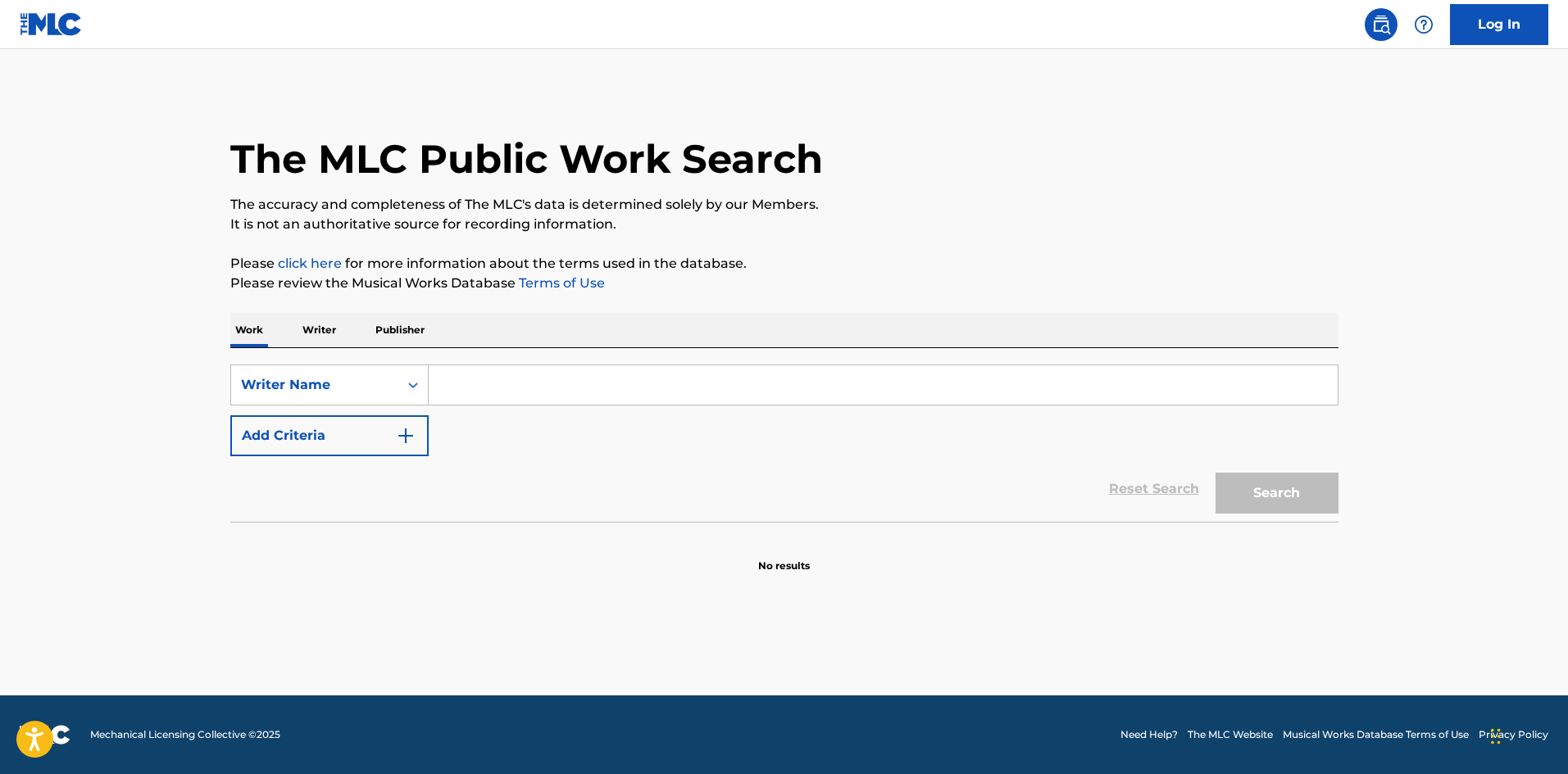
click at [484, 391] on input "Search Form" at bounding box center [883, 384] width 909 height 39
paste input "[PERSON_NAME]"
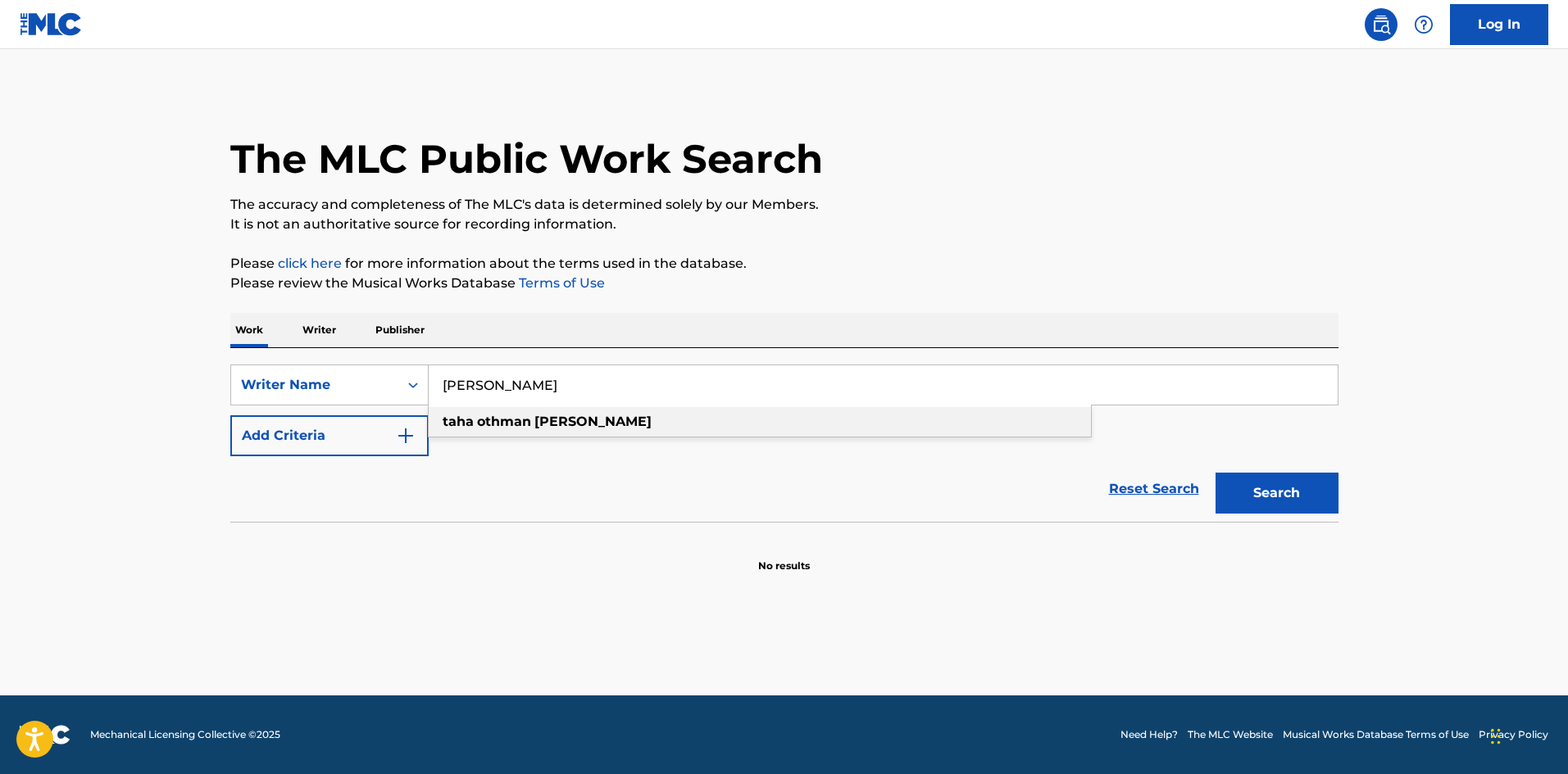
click at [763, 426] on div "[PERSON_NAME]" at bounding box center [760, 421] width 662 height 29
click at [1281, 488] on button "Search" at bounding box center [1277, 493] width 123 height 41
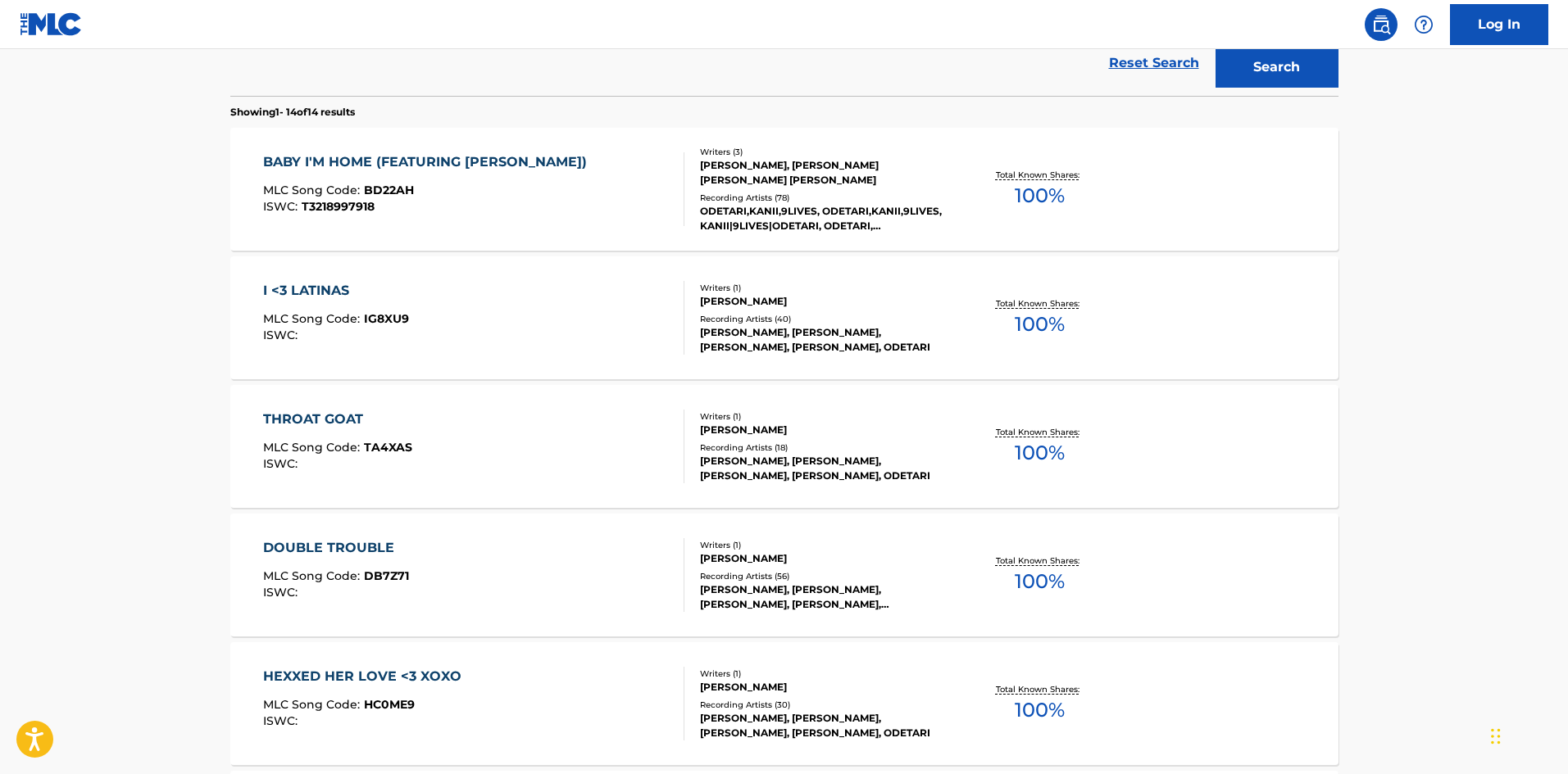
scroll to position [656, 0]
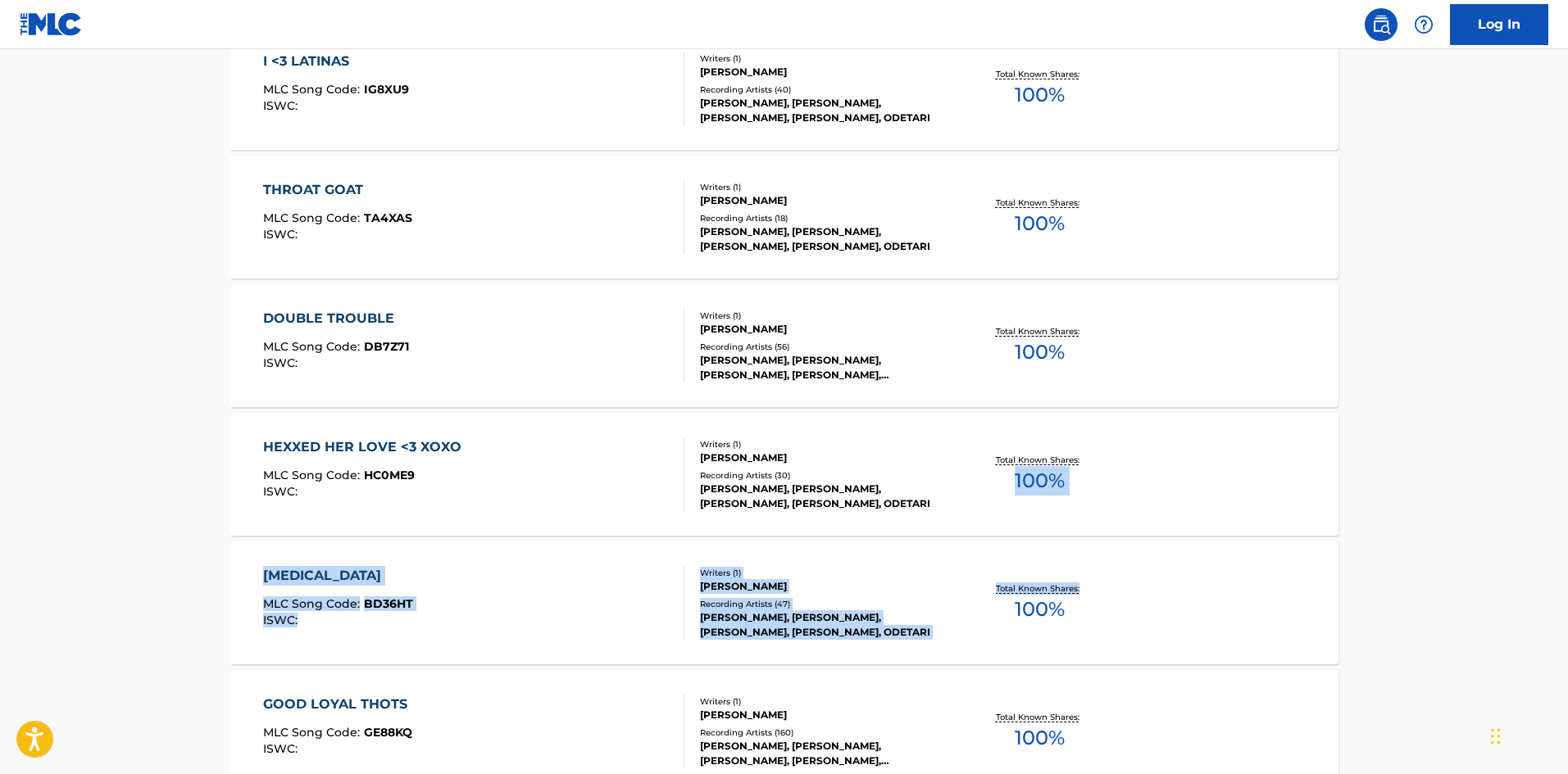
drag, startPoint x: 1567, startPoint y: 419, endPoint x: 1573, endPoint y: 554, distance: 135.1
click at [1472, 431] on main "The MLC Public Work Search The accuracy and completeness of The MLC's data is d…" at bounding box center [784, 586] width 1568 height 2386
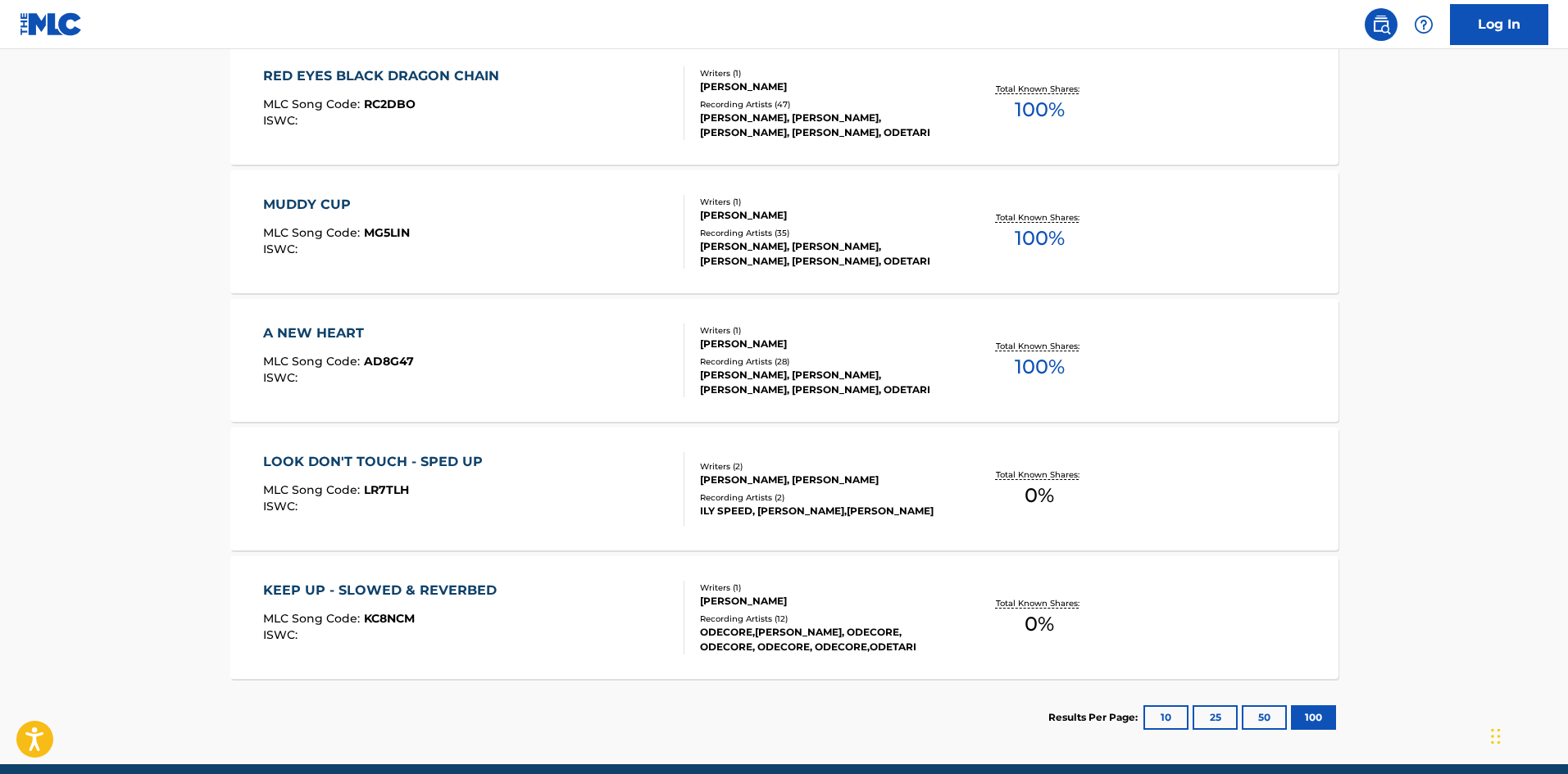
scroll to position [1739, 0]
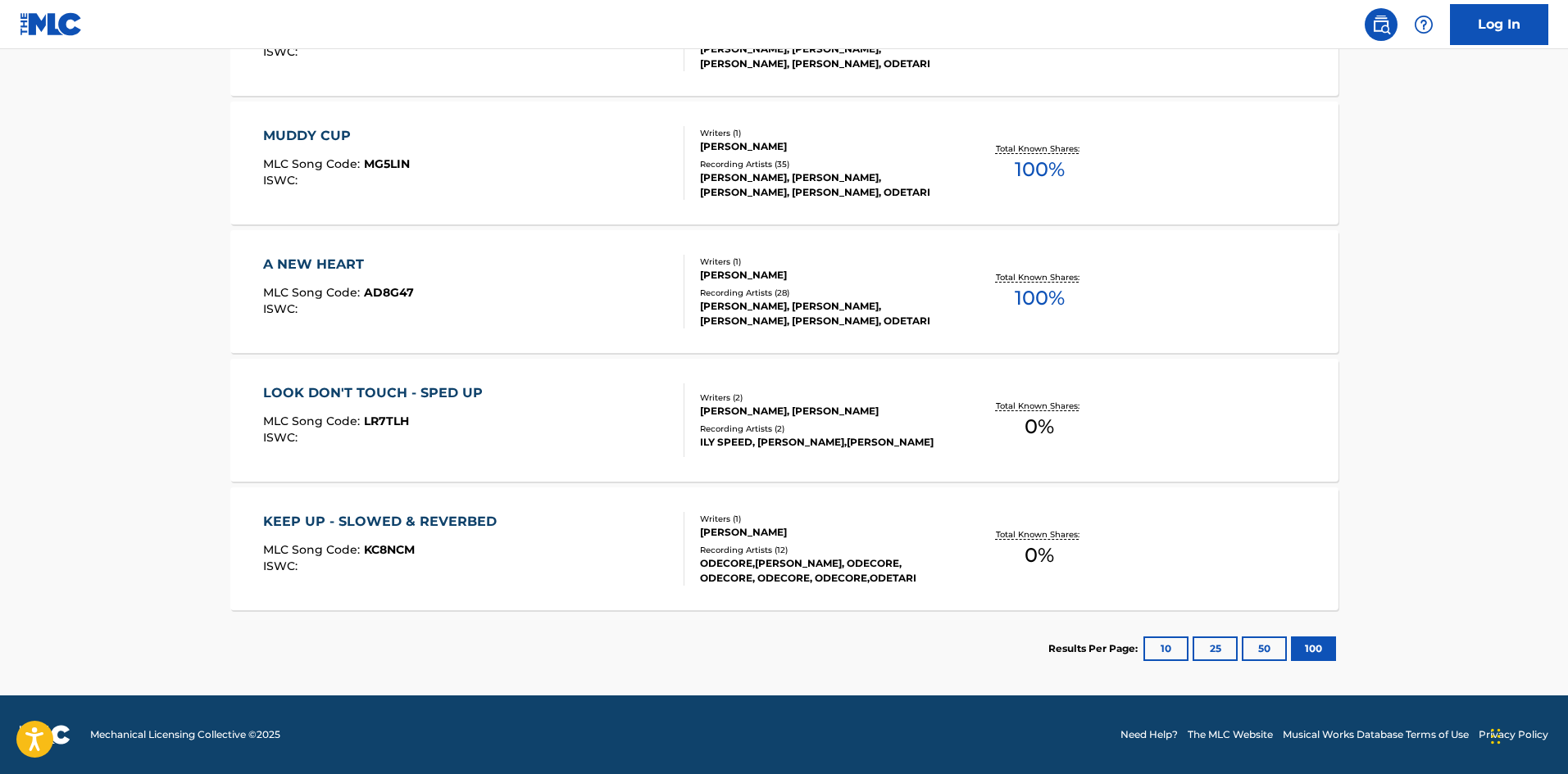
click at [1171, 648] on button "10" at bounding box center [1167, 648] width 45 height 24
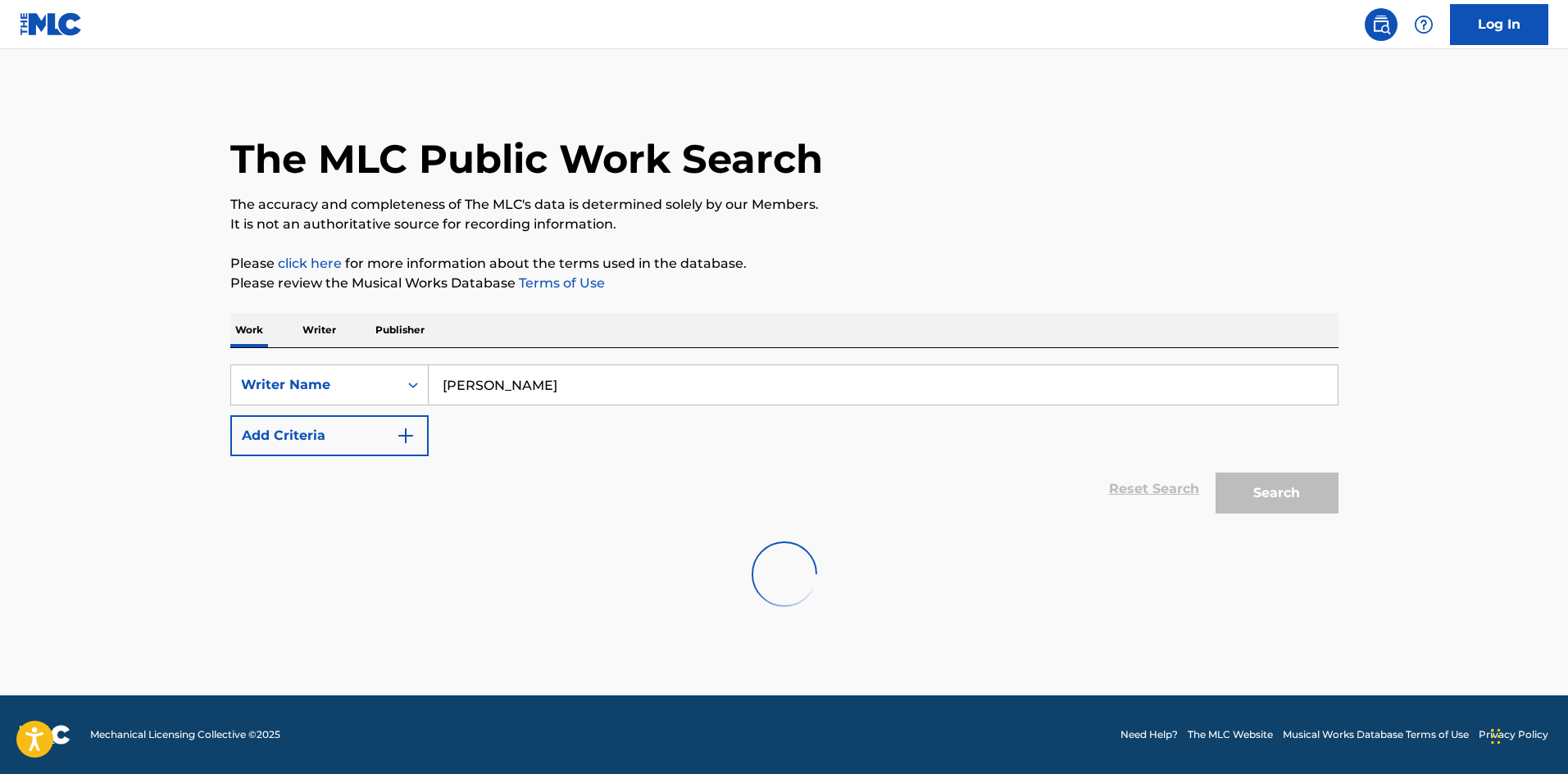
scroll to position [0, 0]
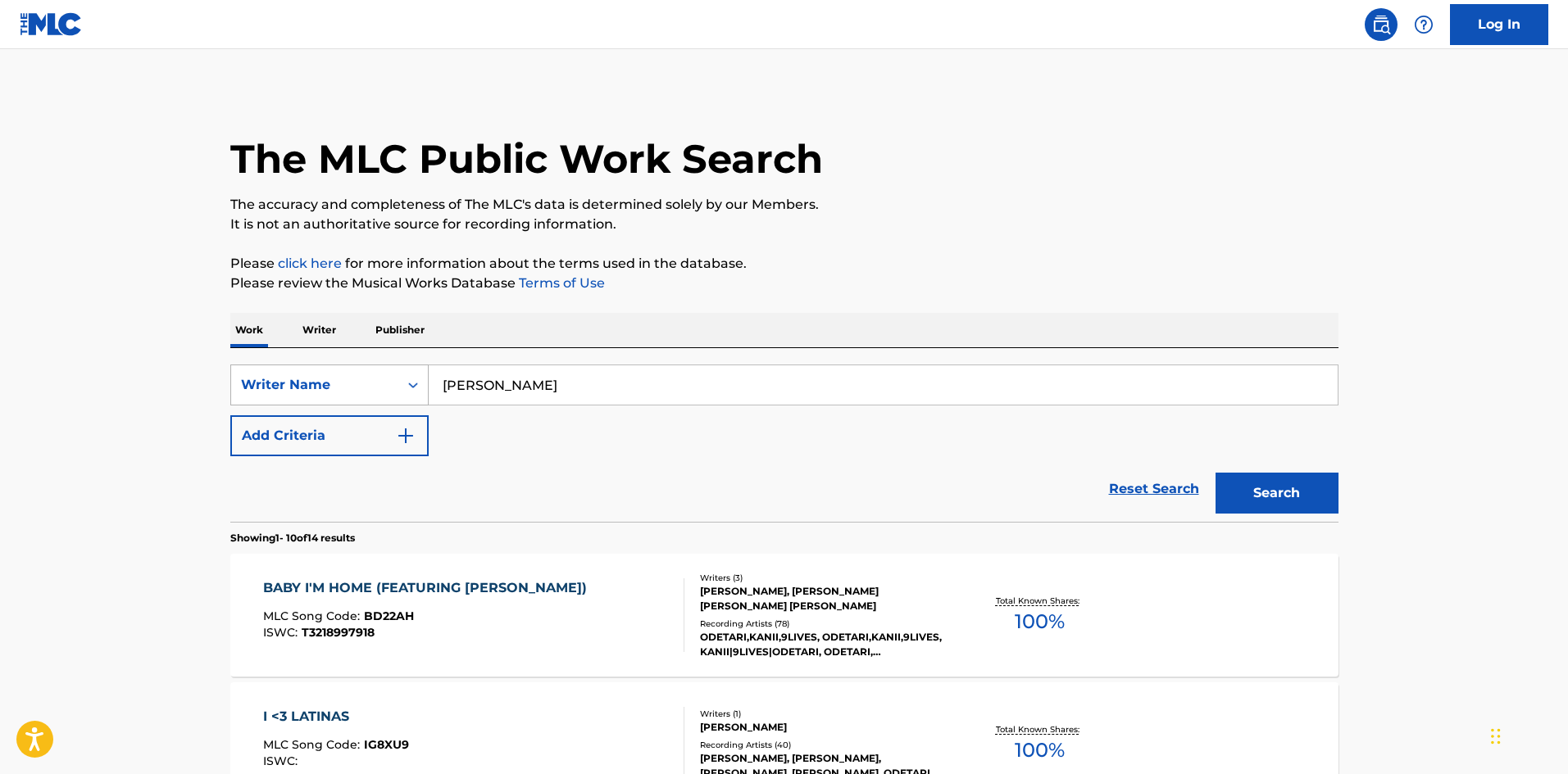
drag, startPoint x: 623, startPoint y: 393, endPoint x: 307, endPoint y: 370, distance: 316.8
click at [286, 372] on div "SearchWithCriteria769d8758-0937-46b4-88de-6ee5e0a4de95 Writer Name [PERSON_NAME]" at bounding box center [784, 384] width 1109 height 41
paste input "[PERSON_NAME]"
click at [687, 429] on div "kehlani [PERSON_NAME]" at bounding box center [760, 421] width 662 height 29
type input "kehlani [PERSON_NAME]"
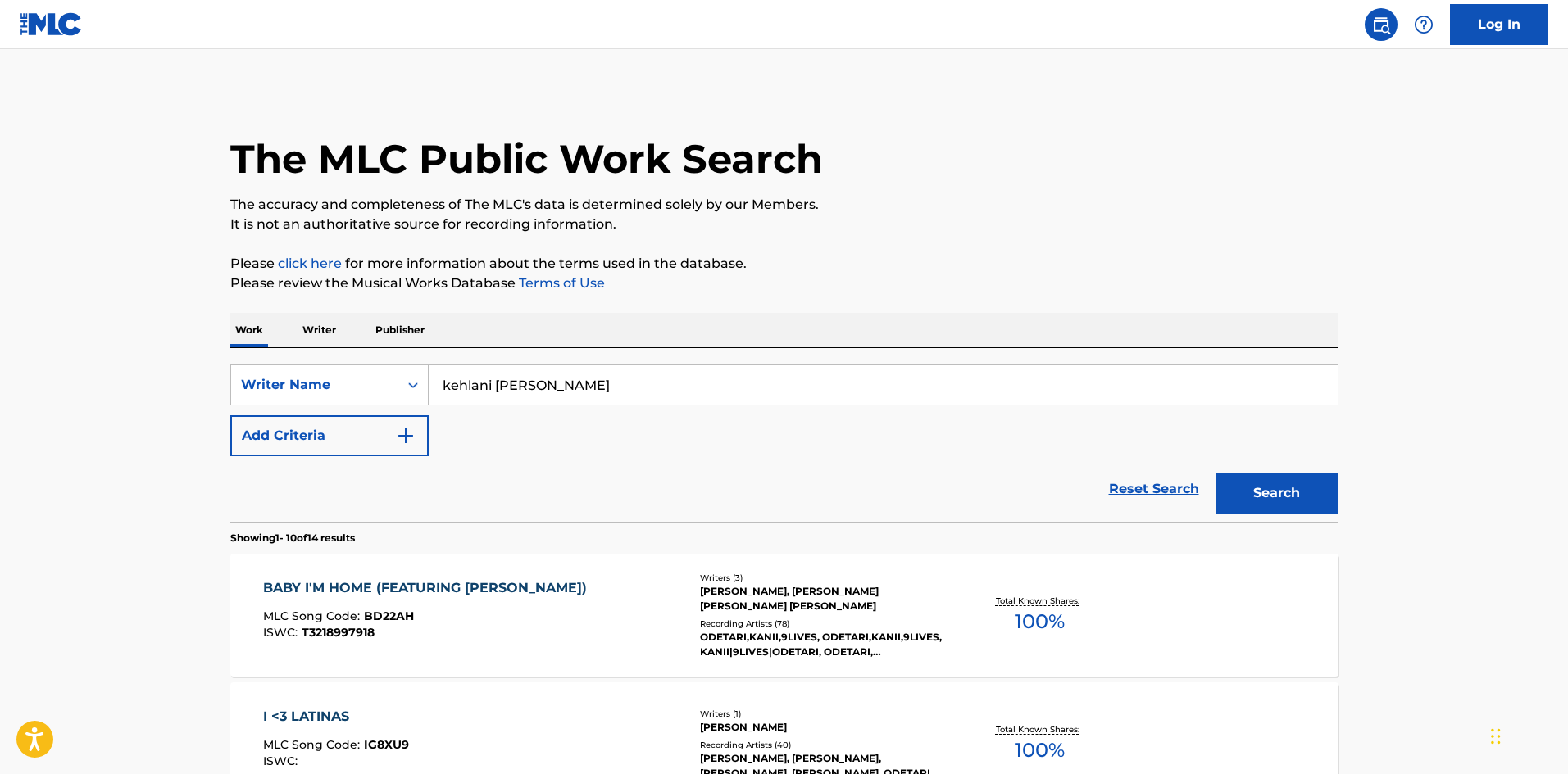
click at [1309, 507] on button "Search" at bounding box center [1277, 493] width 123 height 41
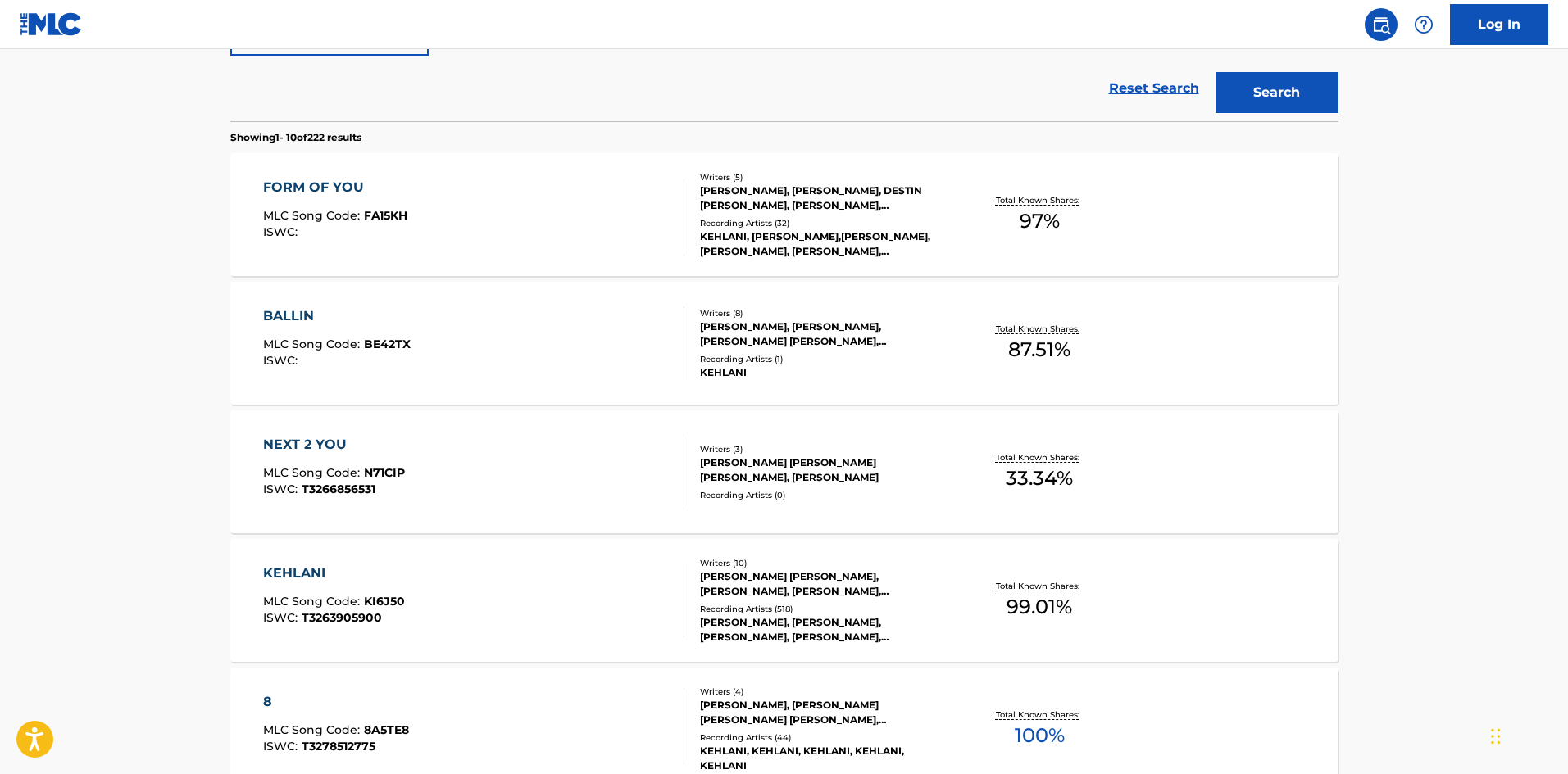
scroll to position [410, 0]
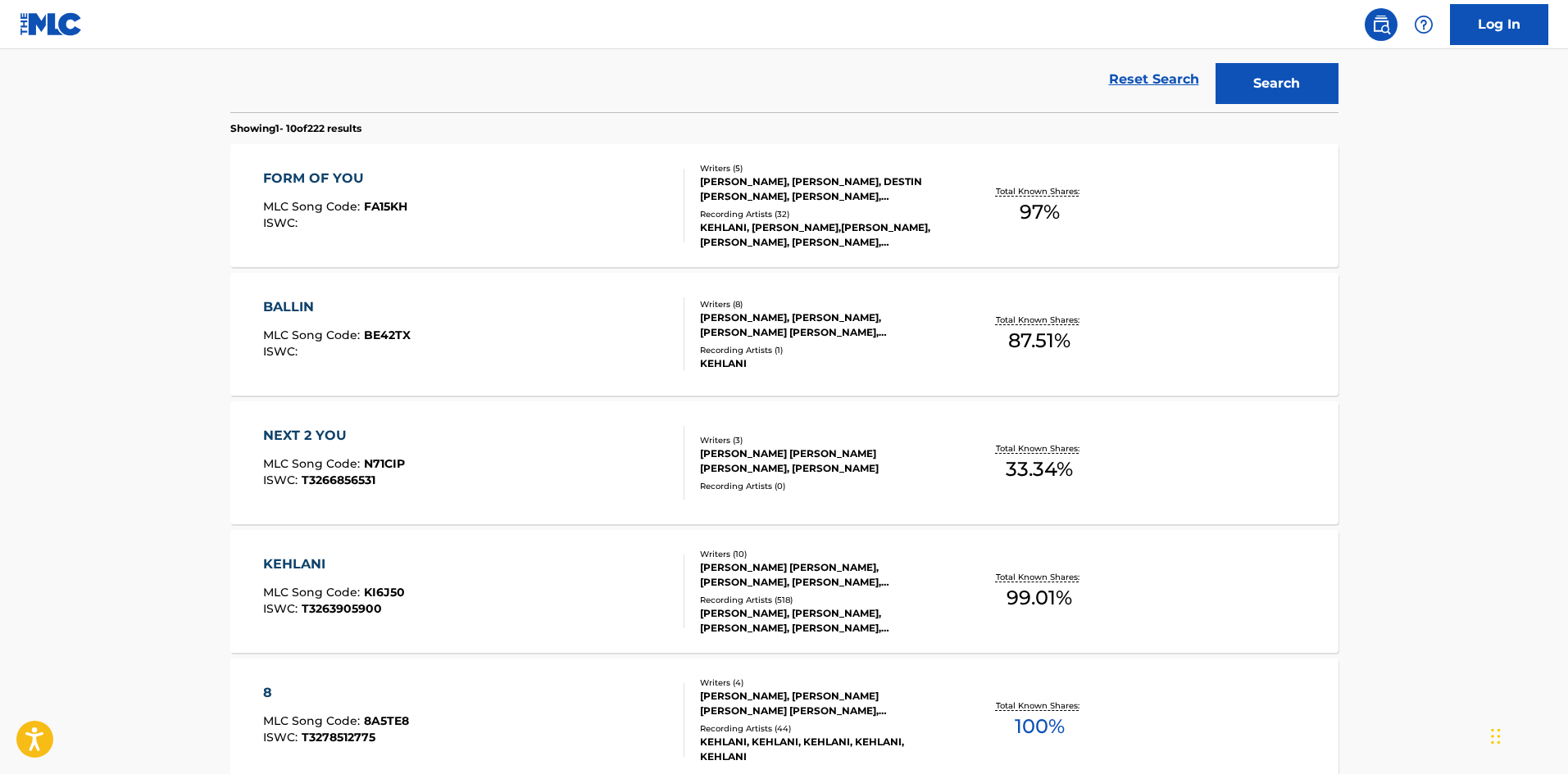
click at [312, 567] on div "KEHLANI" at bounding box center [334, 564] width 142 height 19
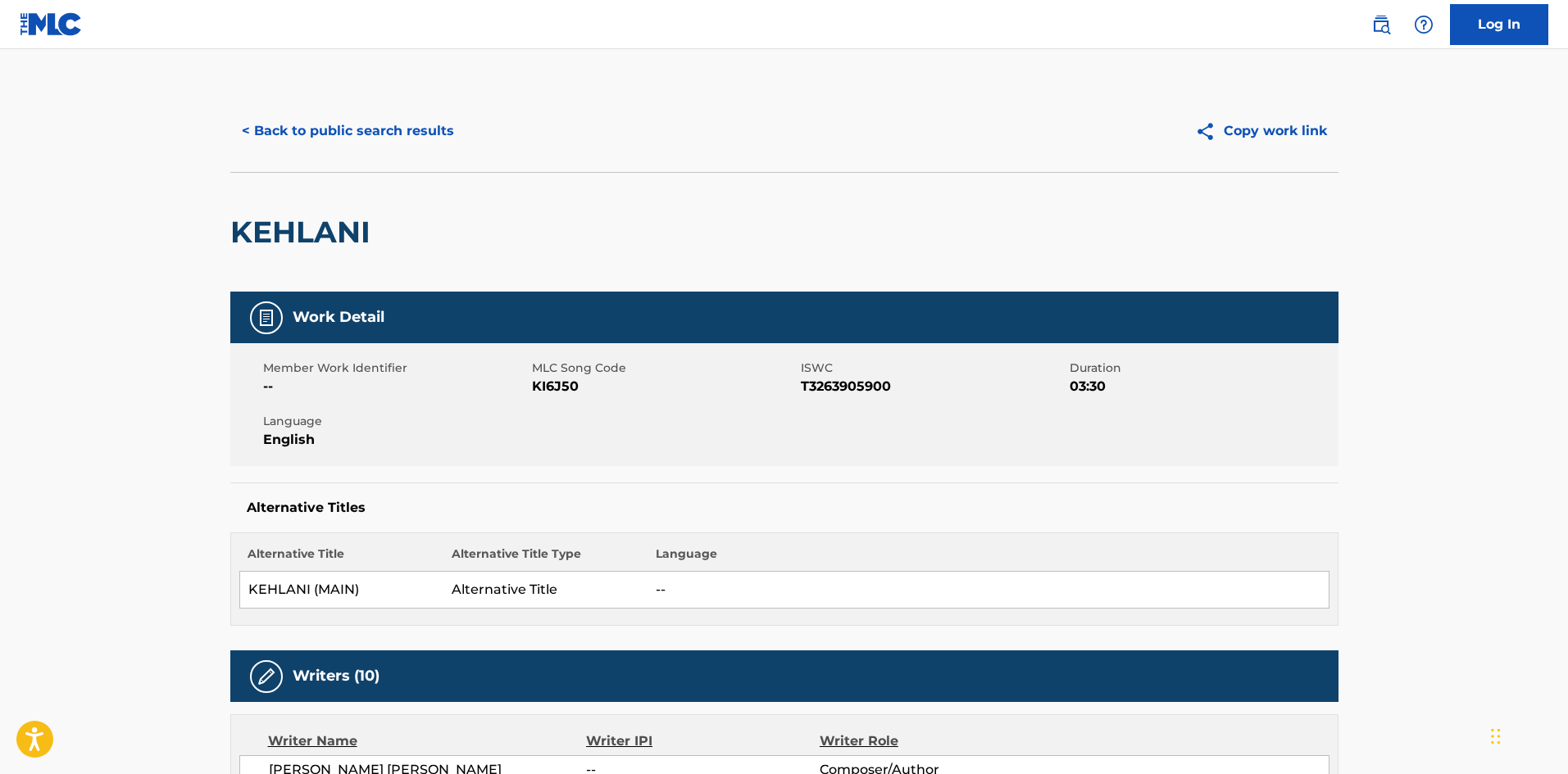
click at [313, 131] on button "< Back to public search results" at bounding box center [348, 131] width 235 height 41
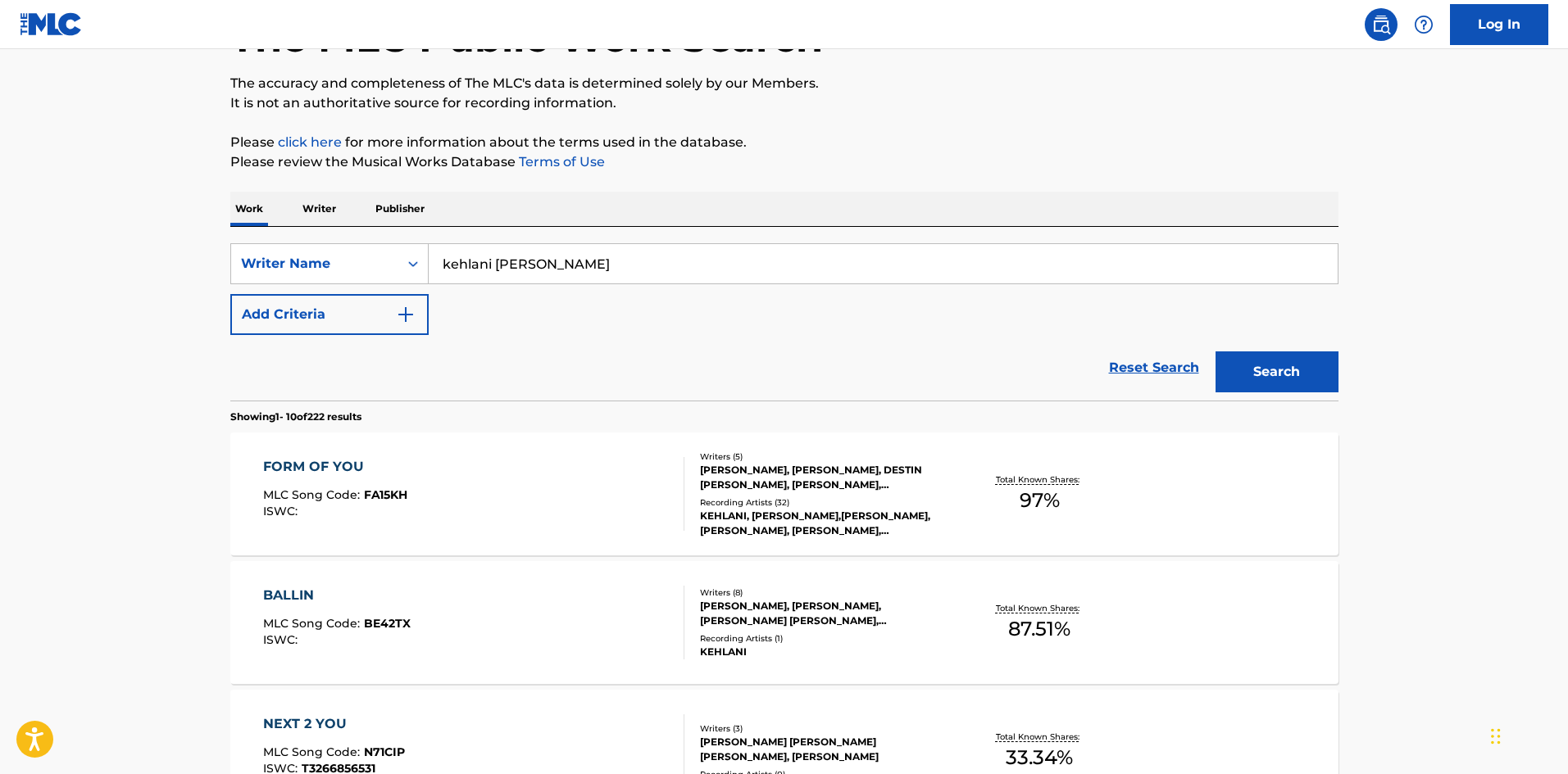
scroll to position [43, 0]
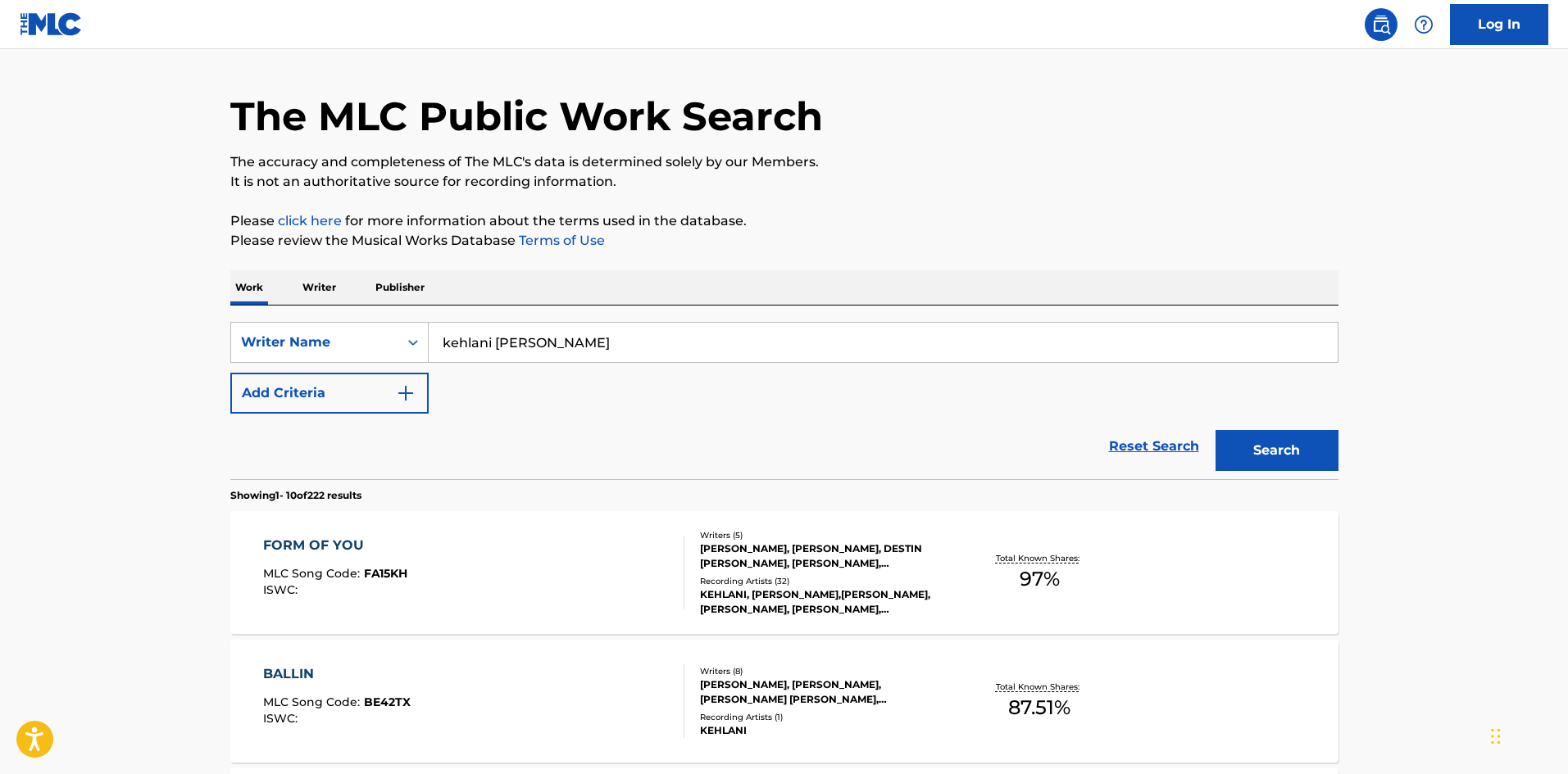
click at [302, 546] on div "FORM OF YOU" at bounding box center [335, 545] width 144 height 19
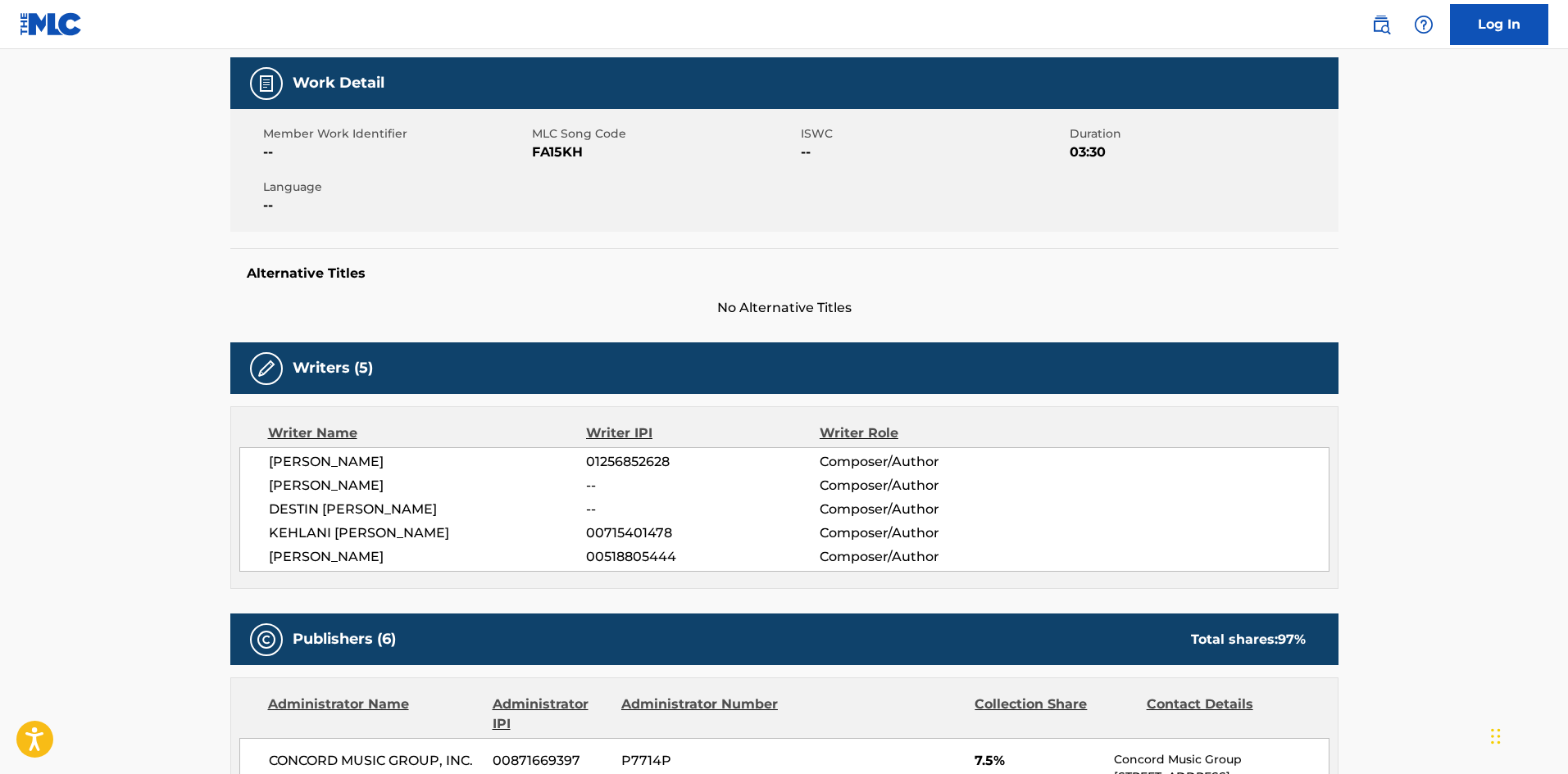
scroll to position [245, 0]
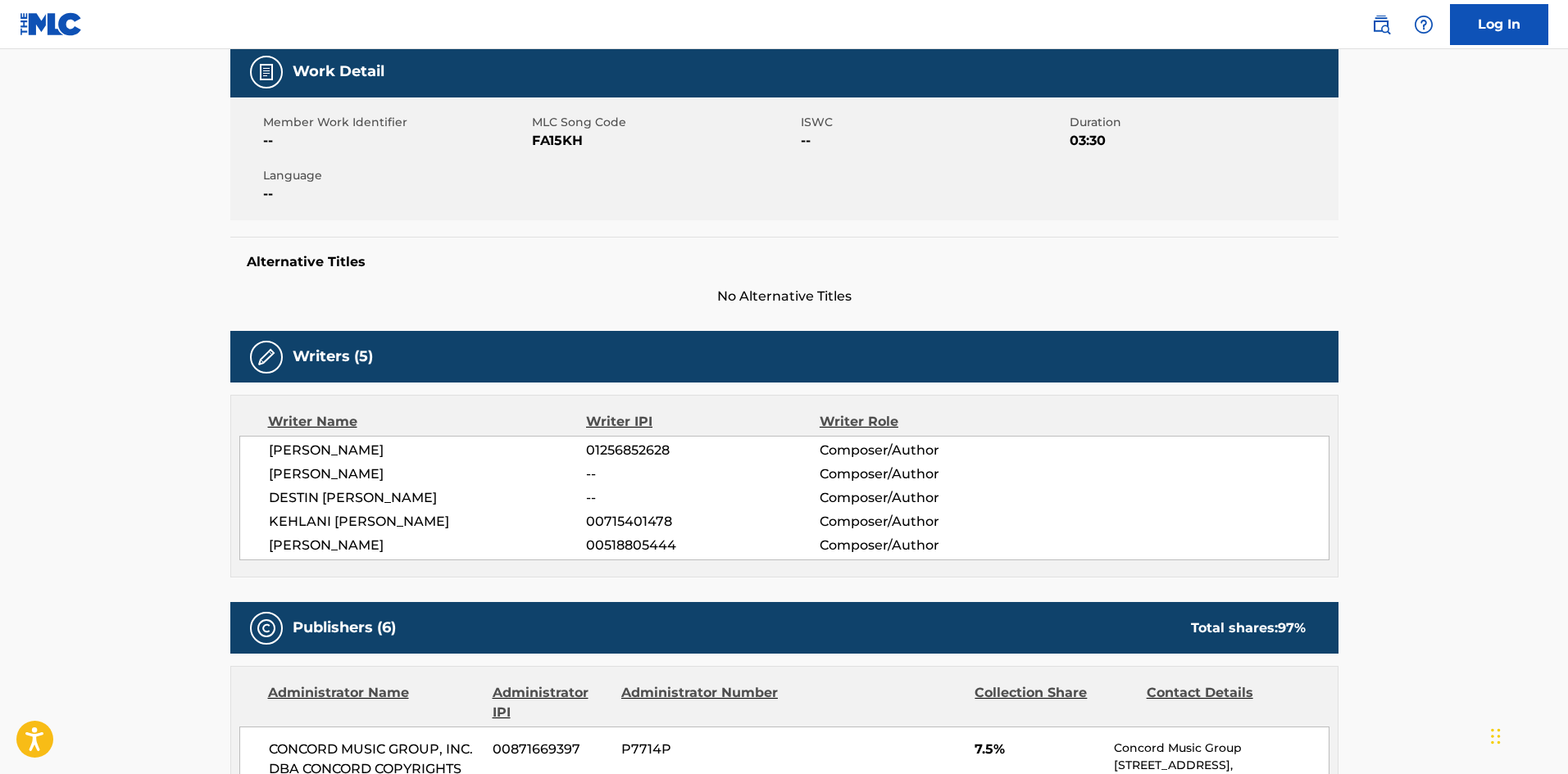
drag, startPoint x: 423, startPoint y: 548, endPoint x: 216, endPoint y: 448, distance: 229.9
copy div "[PERSON_NAME] 01256852628 Composer/Author [PERSON_NAME] -- Composer/Author [PER…"
click at [384, 447] on span "[PERSON_NAME]" at bounding box center [428, 450] width 318 height 19
drag, startPoint x: 541, startPoint y: 455, endPoint x: 224, endPoint y: 452, distance: 317.0
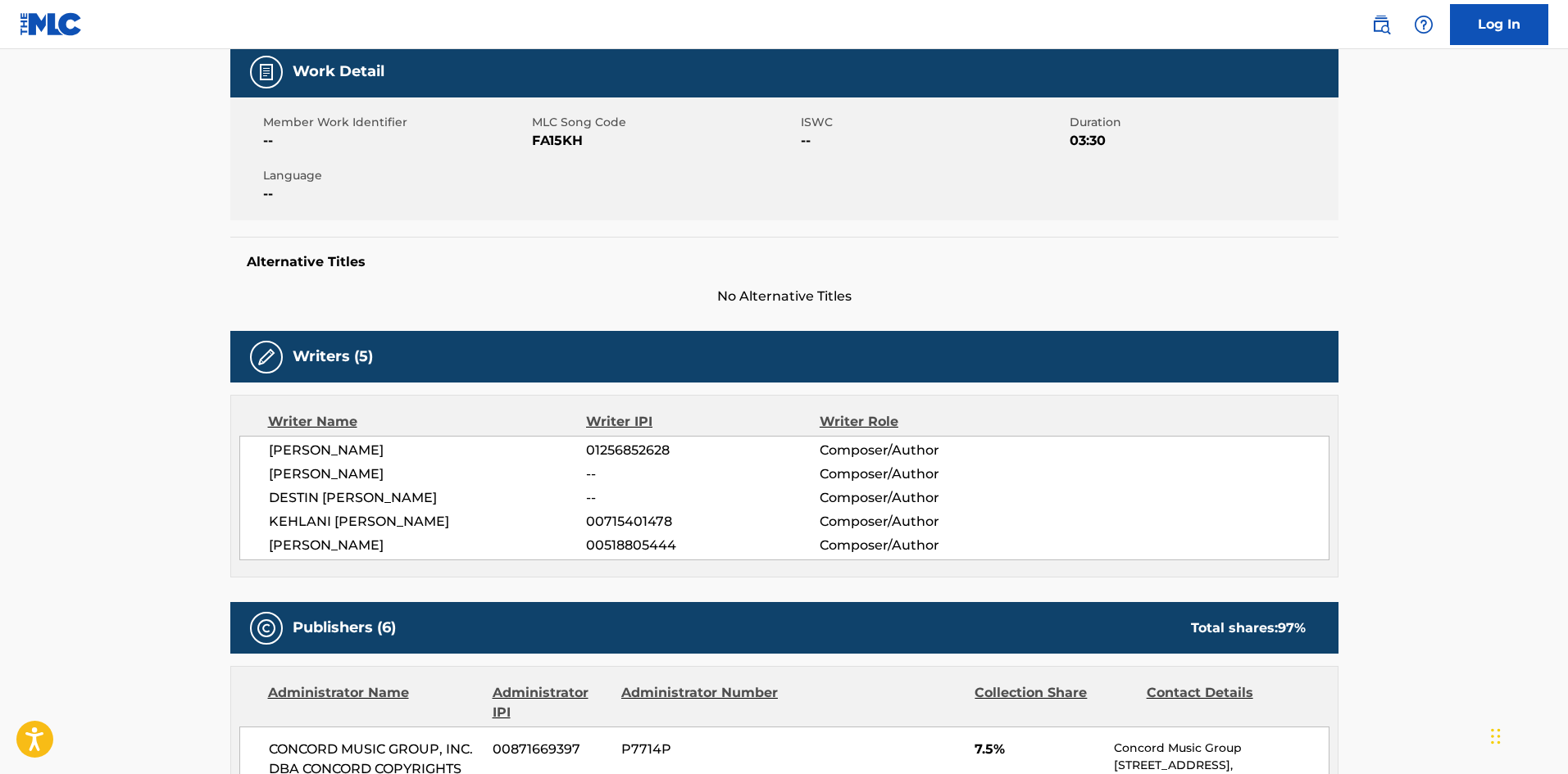
copy span "[PERSON_NAME]"
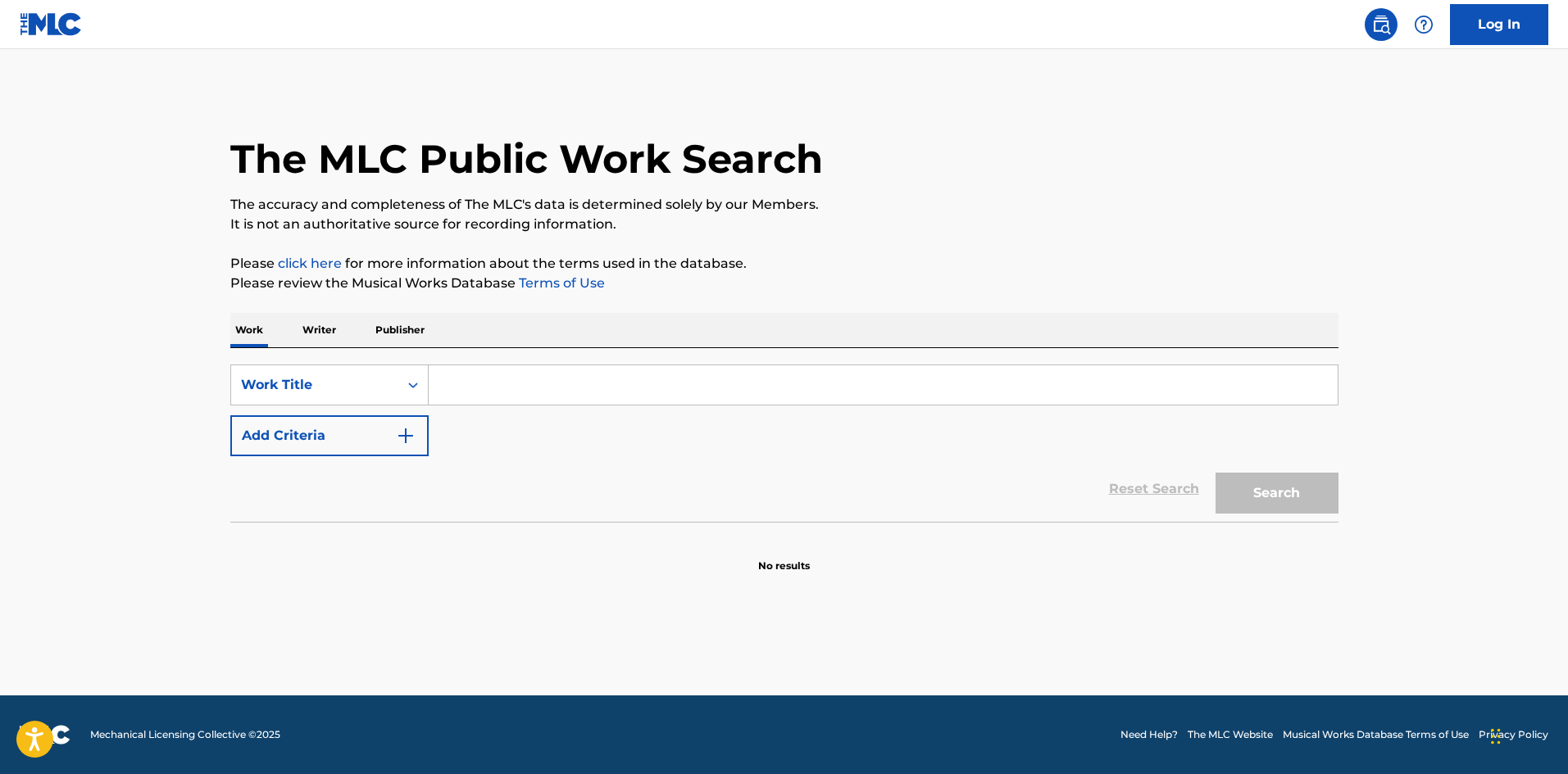
click at [324, 434] on button "Add Criteria" at bounding box center [329, 436] width 199 height 41
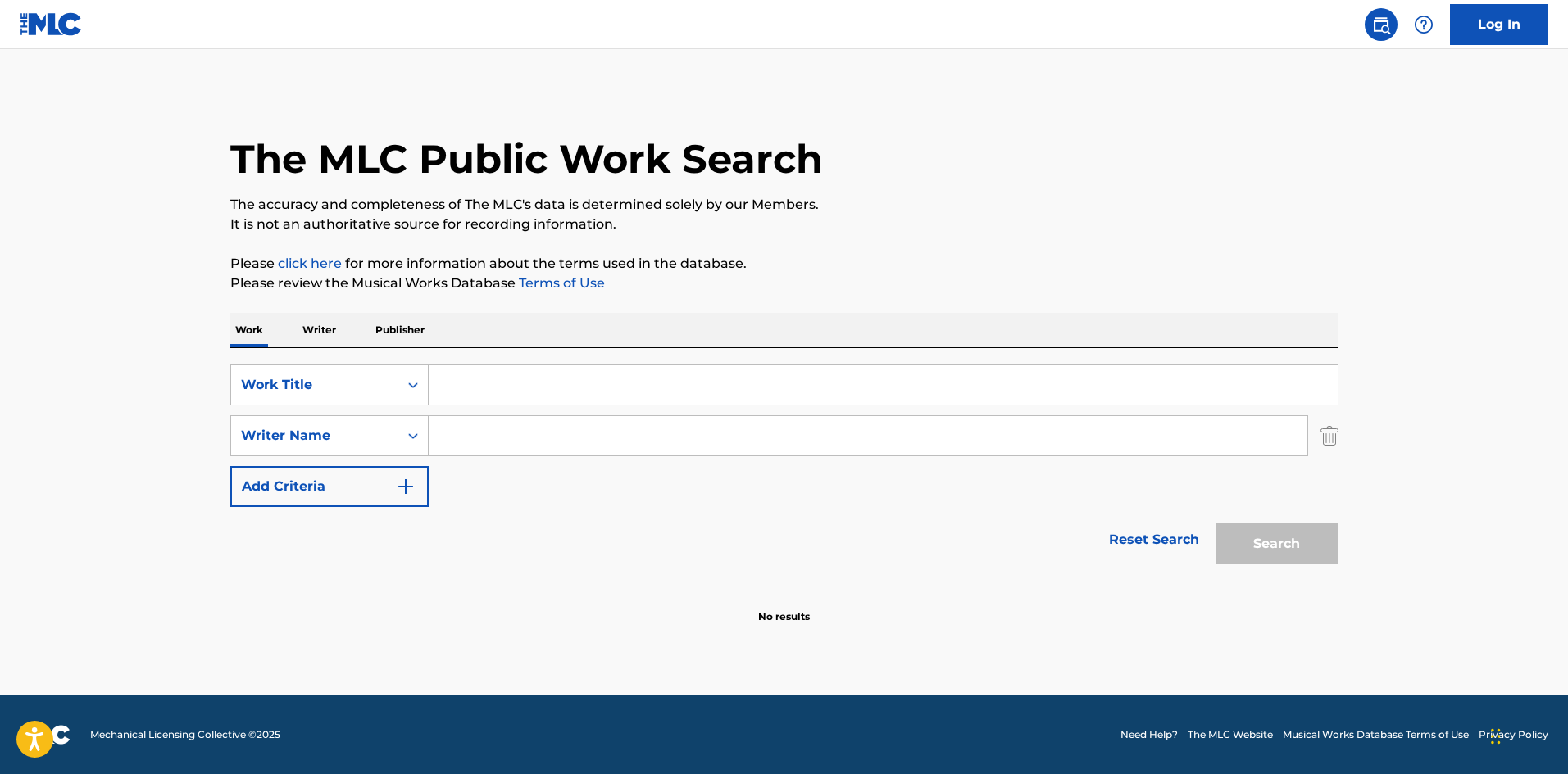
click at [498, 388] on input "Search Form" at bounding box center [883, 384] width 909 height 39
paste input "Destin [PERSON_NAME]"
drag, startPoint x: 621, startPoint y: 395, endPoint x: 330, endPoint y: 385, distance: 291.2
click at [330, 385] on div "SearchWithCriteria84f32783-6558-4694-aa8a-e6b480cf7626 Work Title Destin [PERSO…" at bounding box center [784, 384] width 1109 height 41
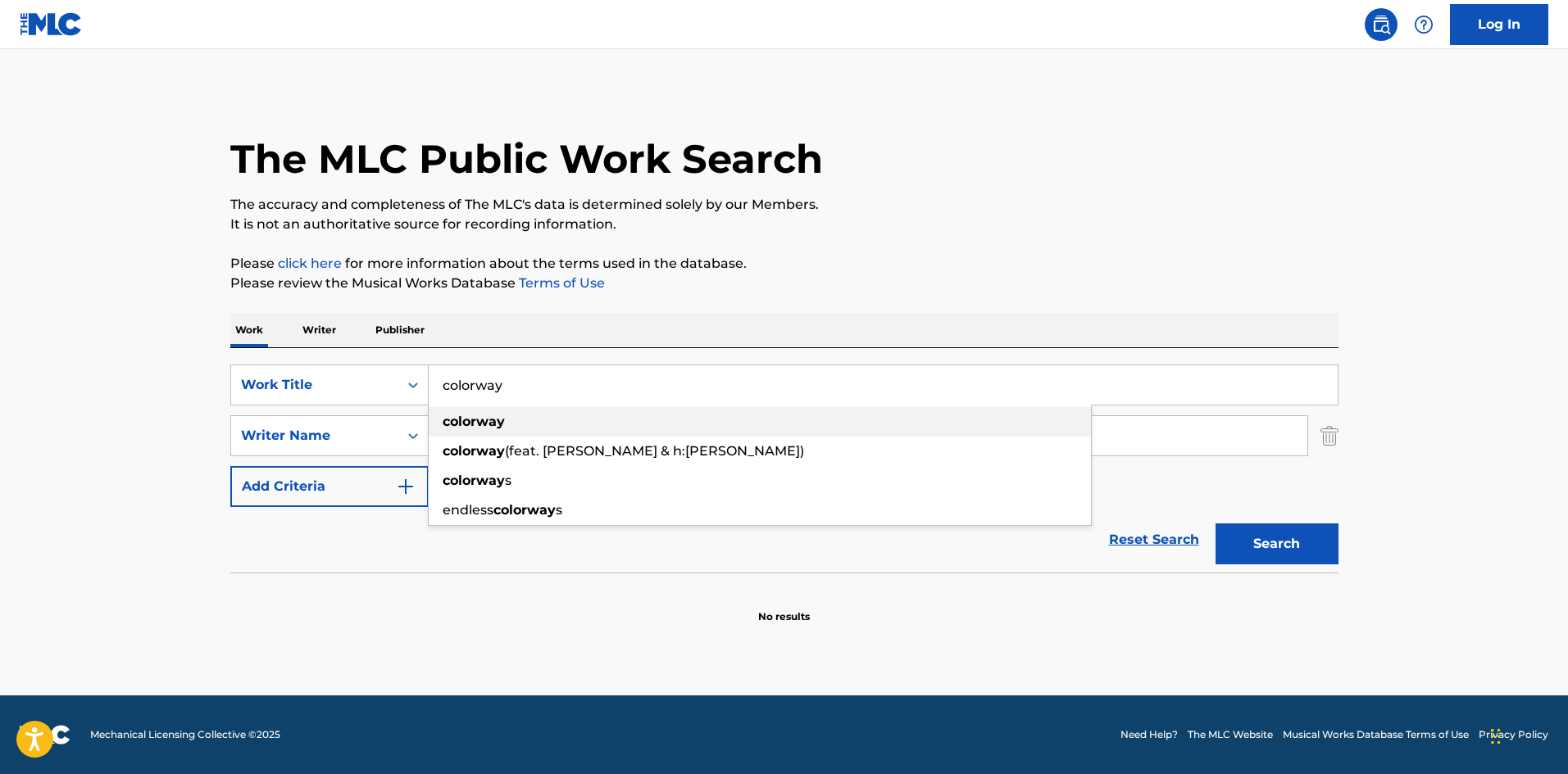
type input "colorway"
click at [558, 407] on div "colorway" at bounding box center [760, 421] width 662 height 29
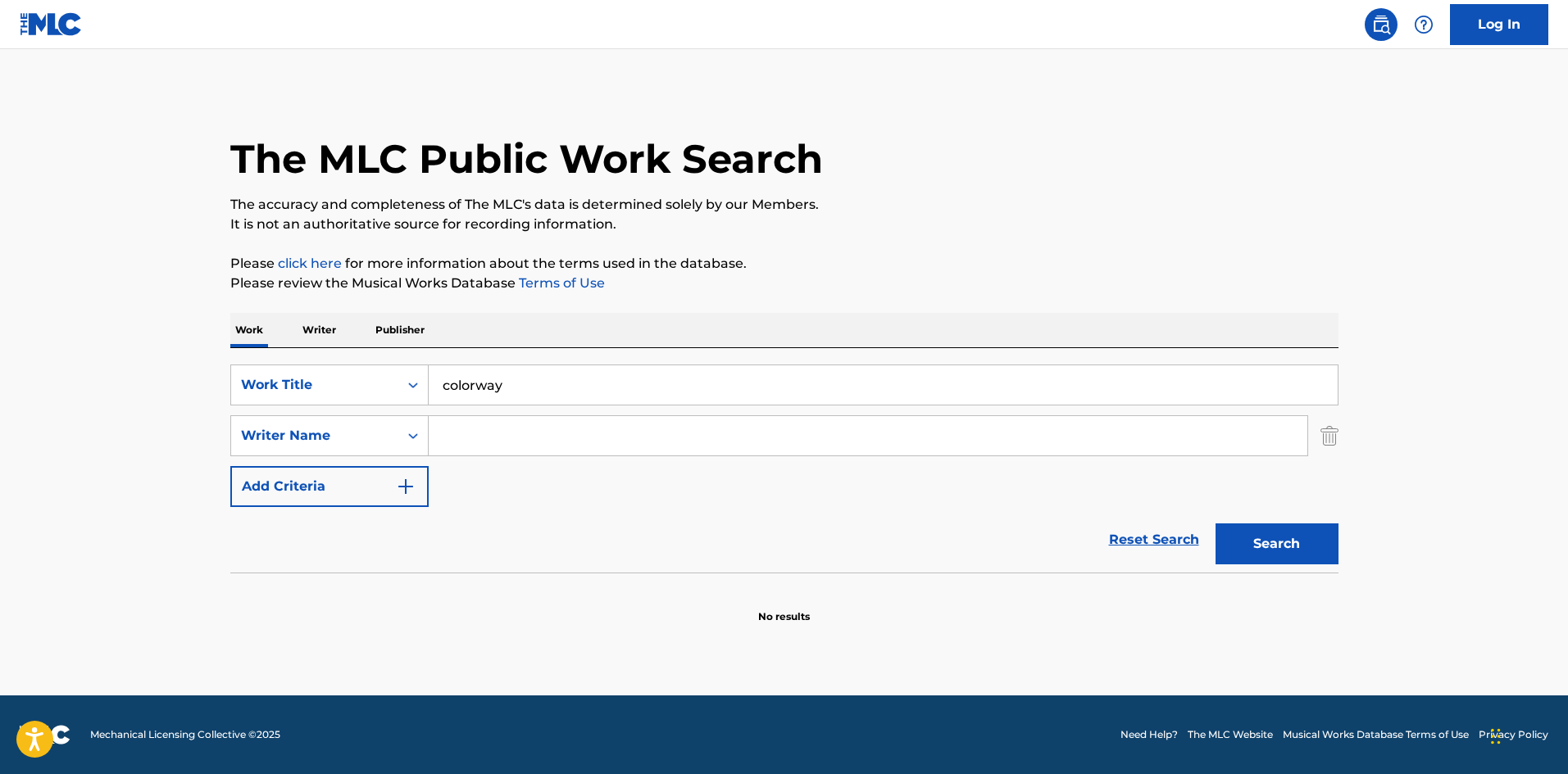
click at [525, 431] on input "Search Form" at bounding box center [868, 436] width 879 height 39
paste input "Destin Devon Conrad"
click at [608, 472] on div "destin devon conrad" at bounding box center [745, 472] width 632 height 29
click at [1288, 540] on button "Search" at bounding box center [1277, 544] width 123 height 41
drag, startPoint x: 483, startPoint y: 434, endPoint x: 765, endPoint y: 446, distance: 282.3
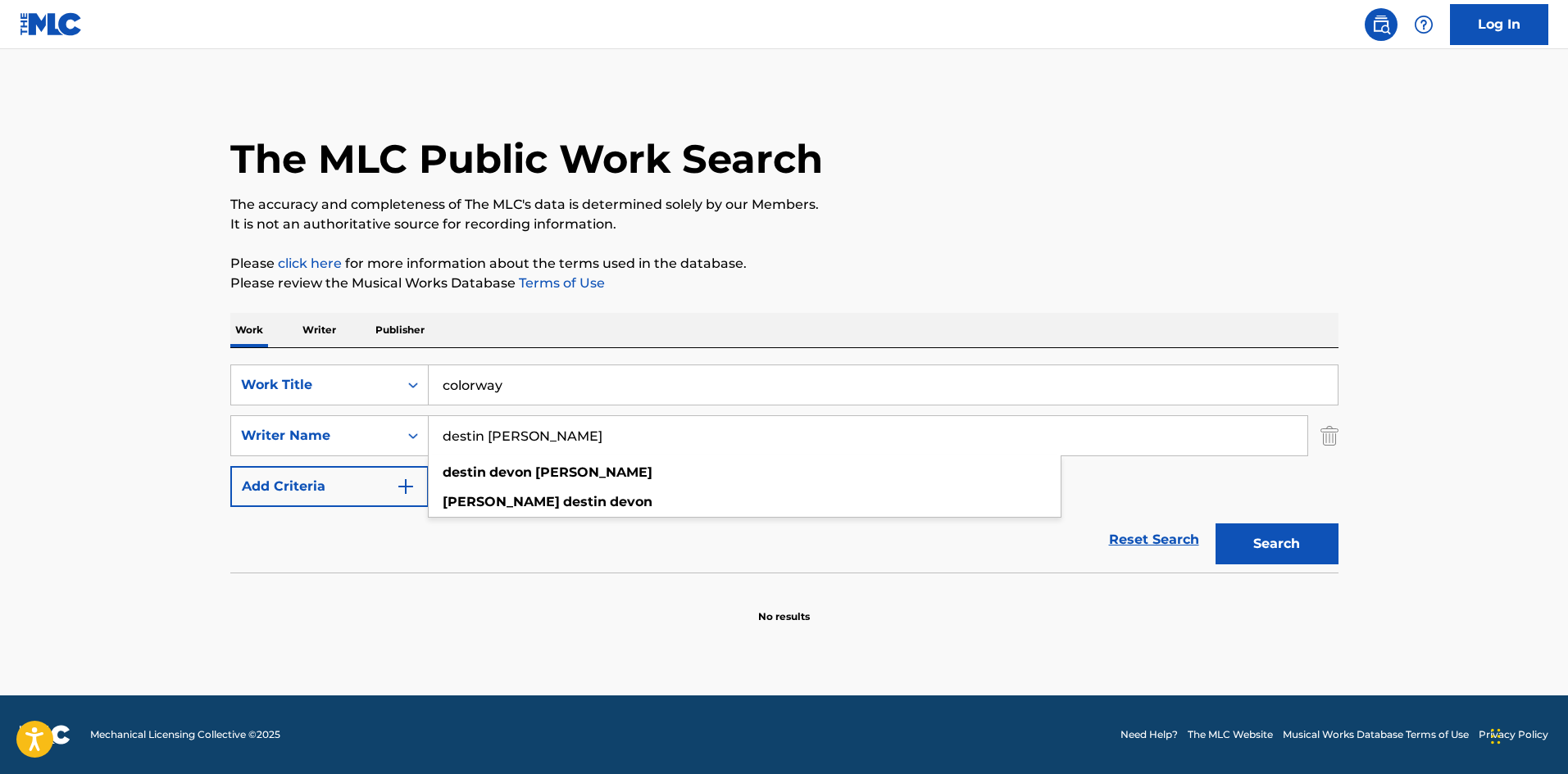
click at [686, 446] on input "destin devon conrad" at bounding box center [868, 436] width 879 height 39
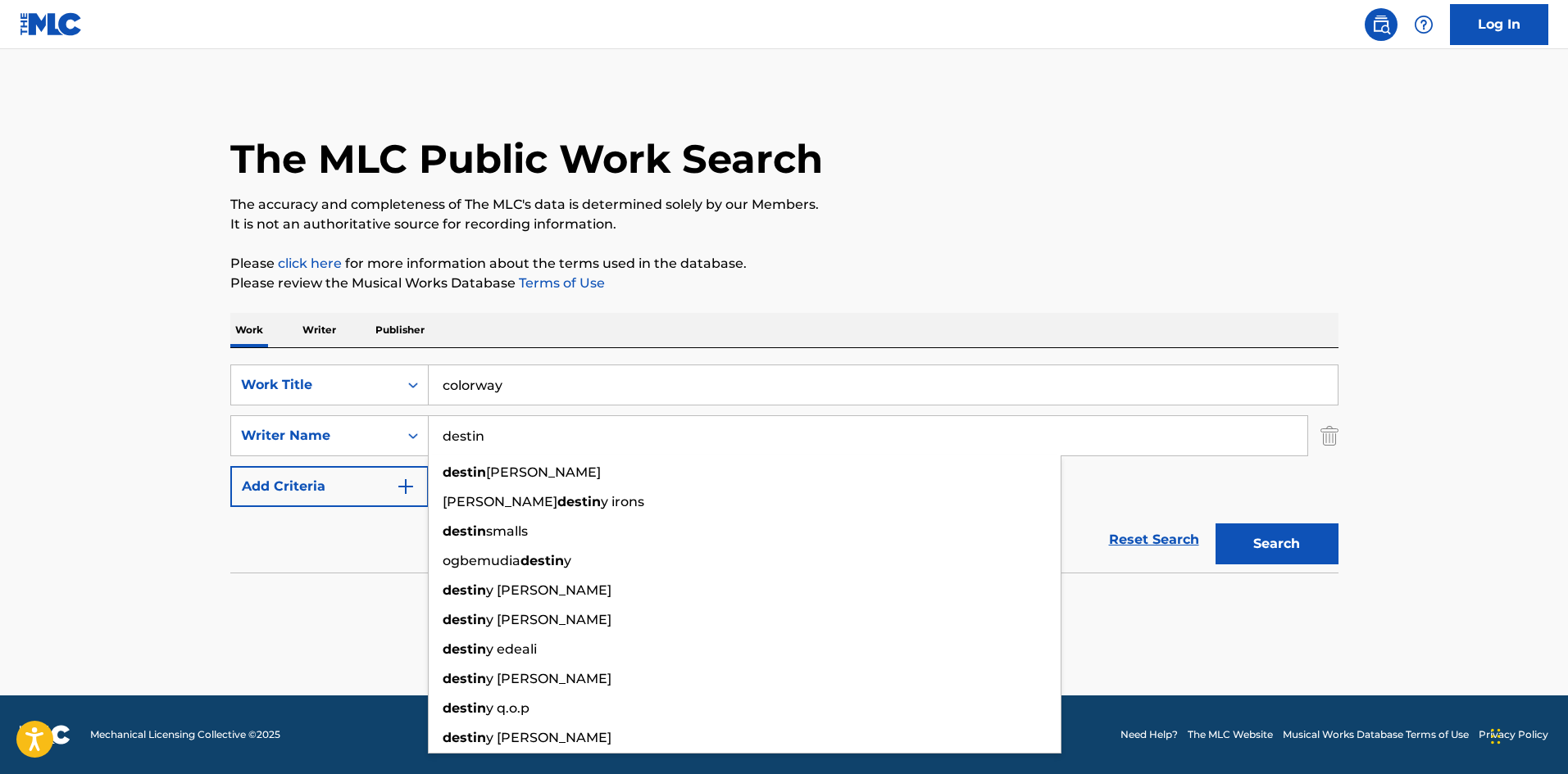
type input "destin"
click at [1234, 555] on button "Search" at bounding box center [1277, 544] width 123 height 41
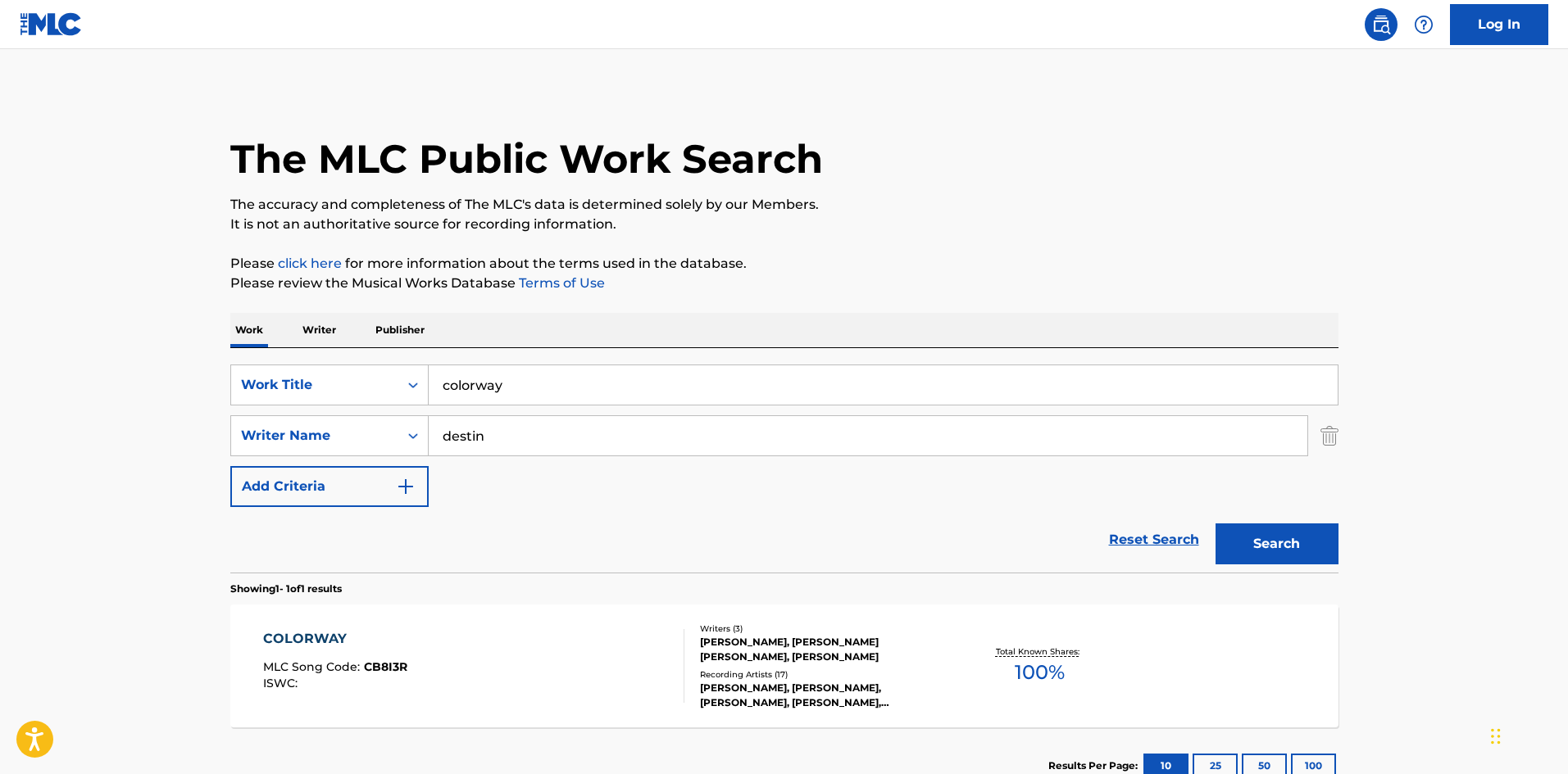
click at [298, 632] on div "COLORWAY" at bounding box center [335, 638] width 144 height 19
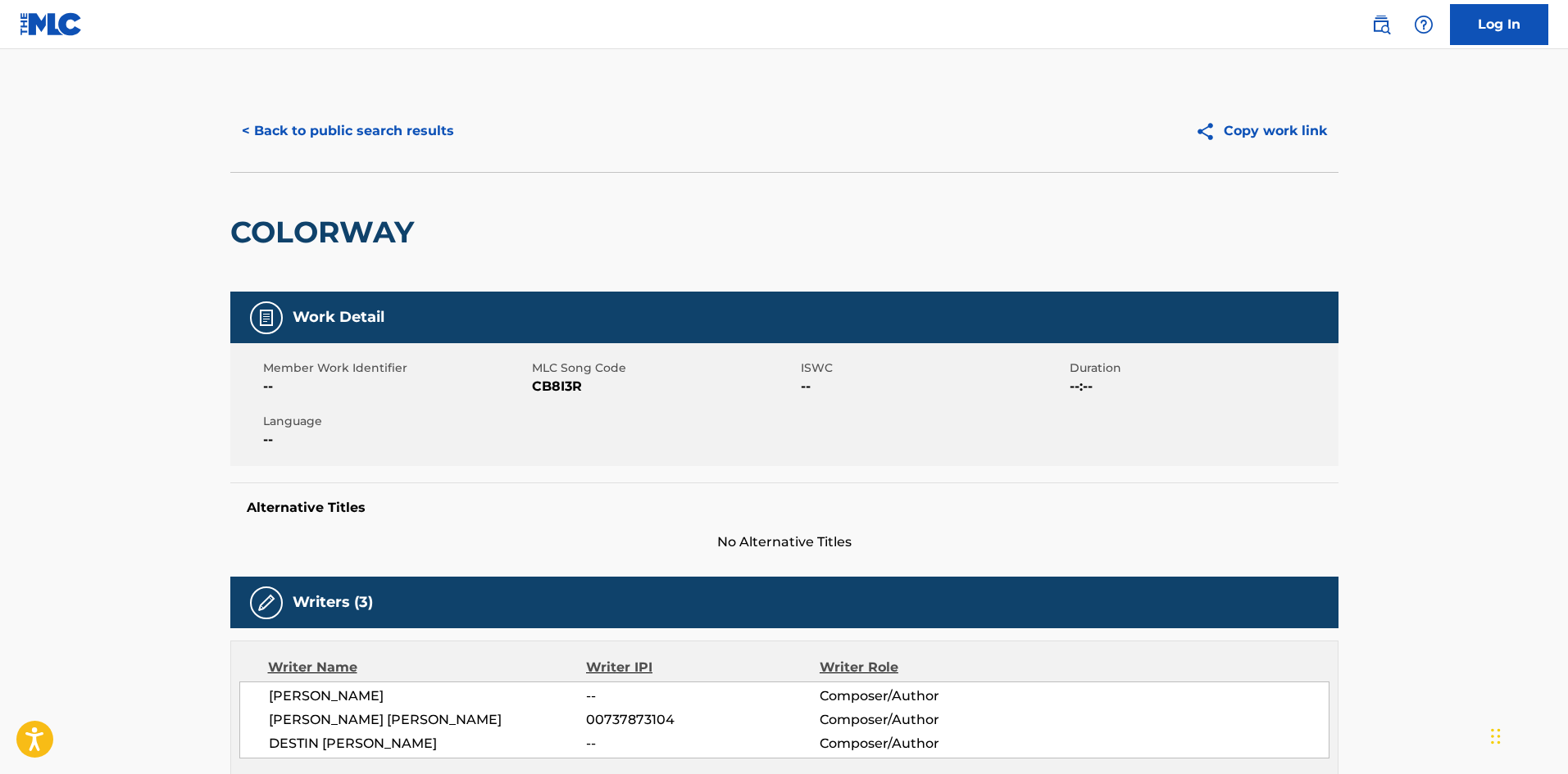
click at [303, 142] on button "< Back to public search results" at bounding box center [348, 131] width 235 height 41
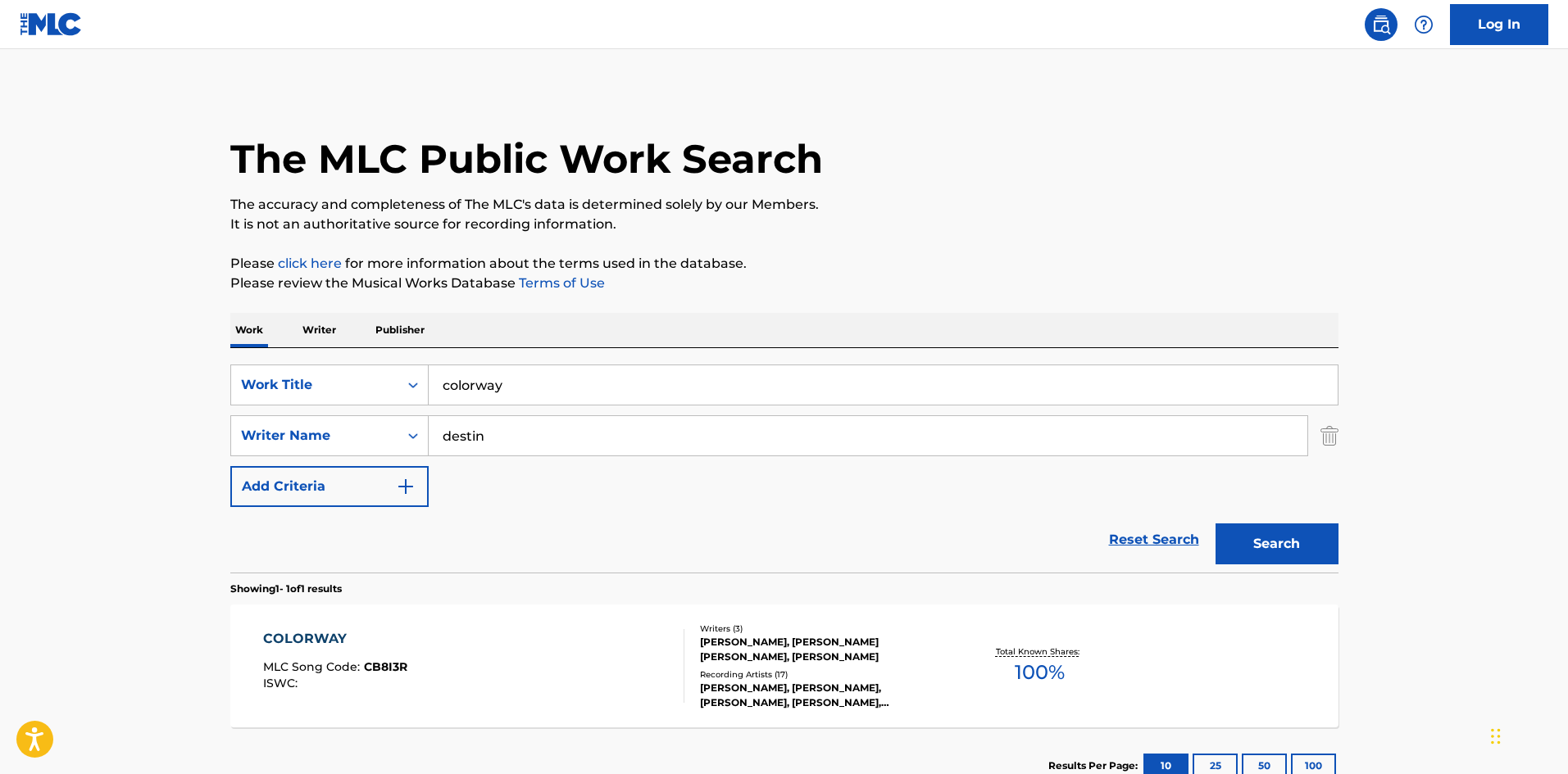
click at [1342, 426] on div "The MLC Public Work Search The accuracy and completeness of The MLC's data is d…" at bounding box center [784, 447] width 1148 height 715
click at [1328, 429] on img "Search Form" at bounding box center [1330, 436] width 18 height 41
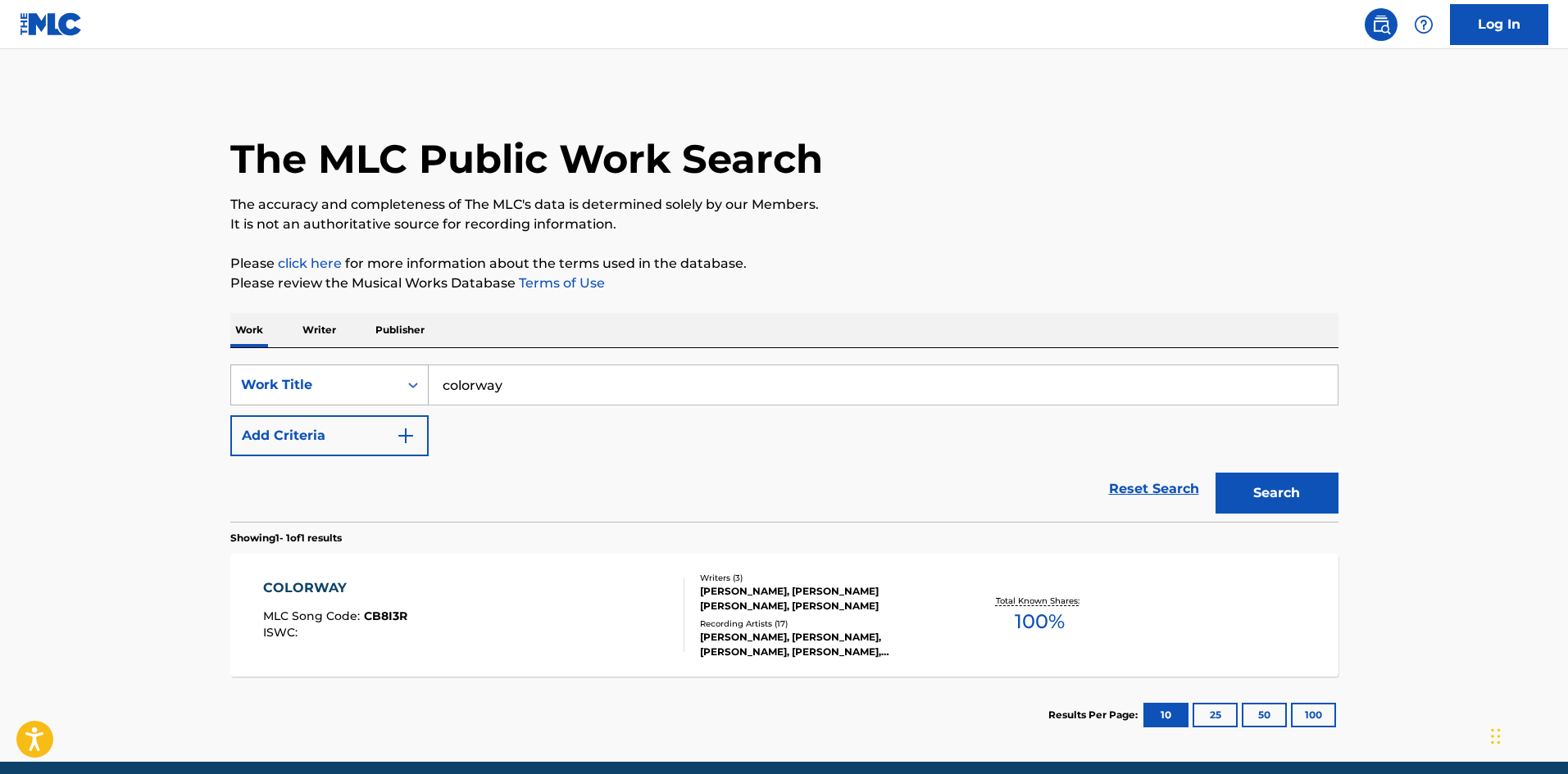
click at [308, 374] on div "Work Title" at bounding box center [315, 384] width 168 height 31
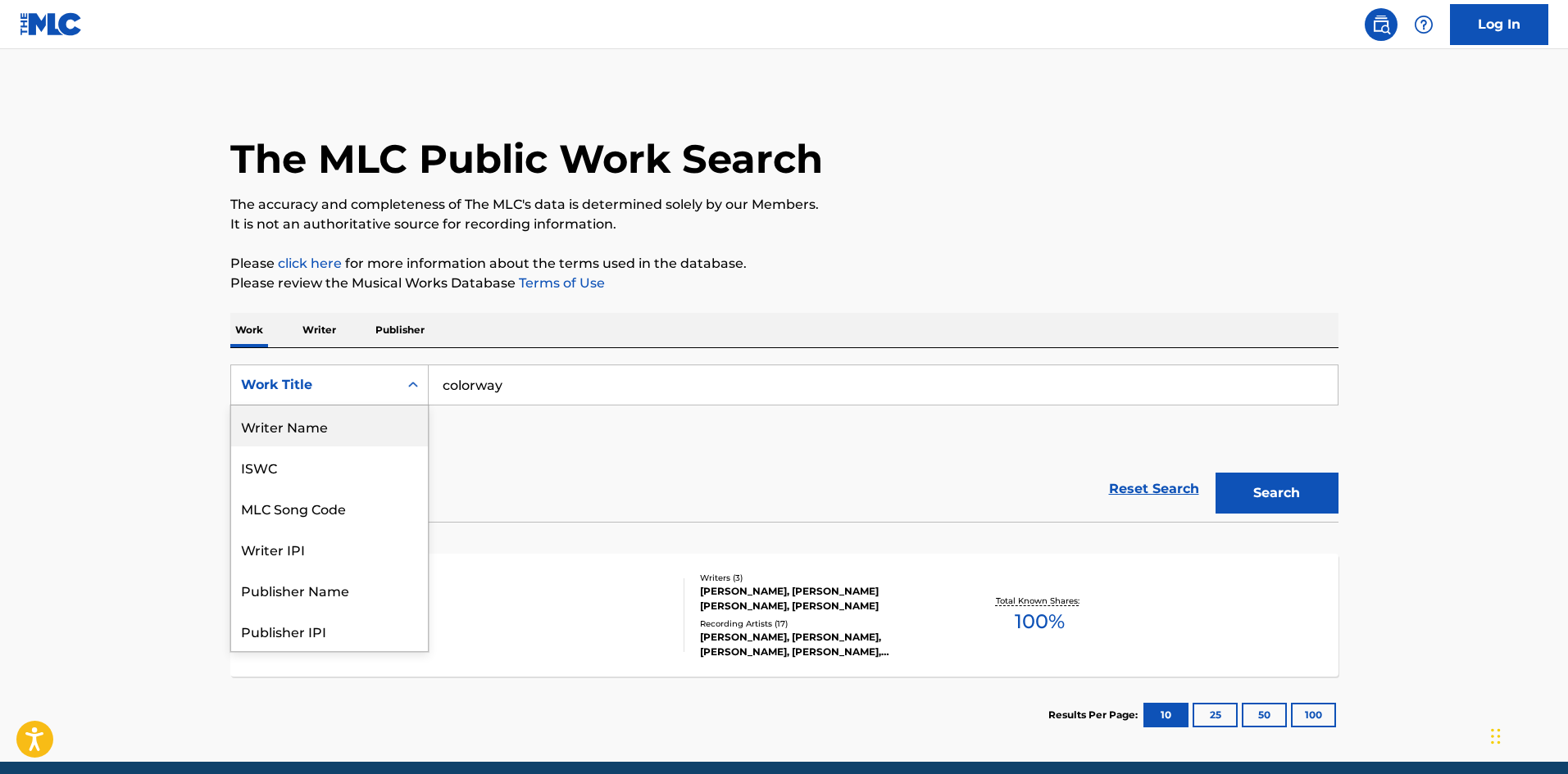
click at [294, 429] on div "Writer Name" at bounding box center [329, 426] width 197 height 41
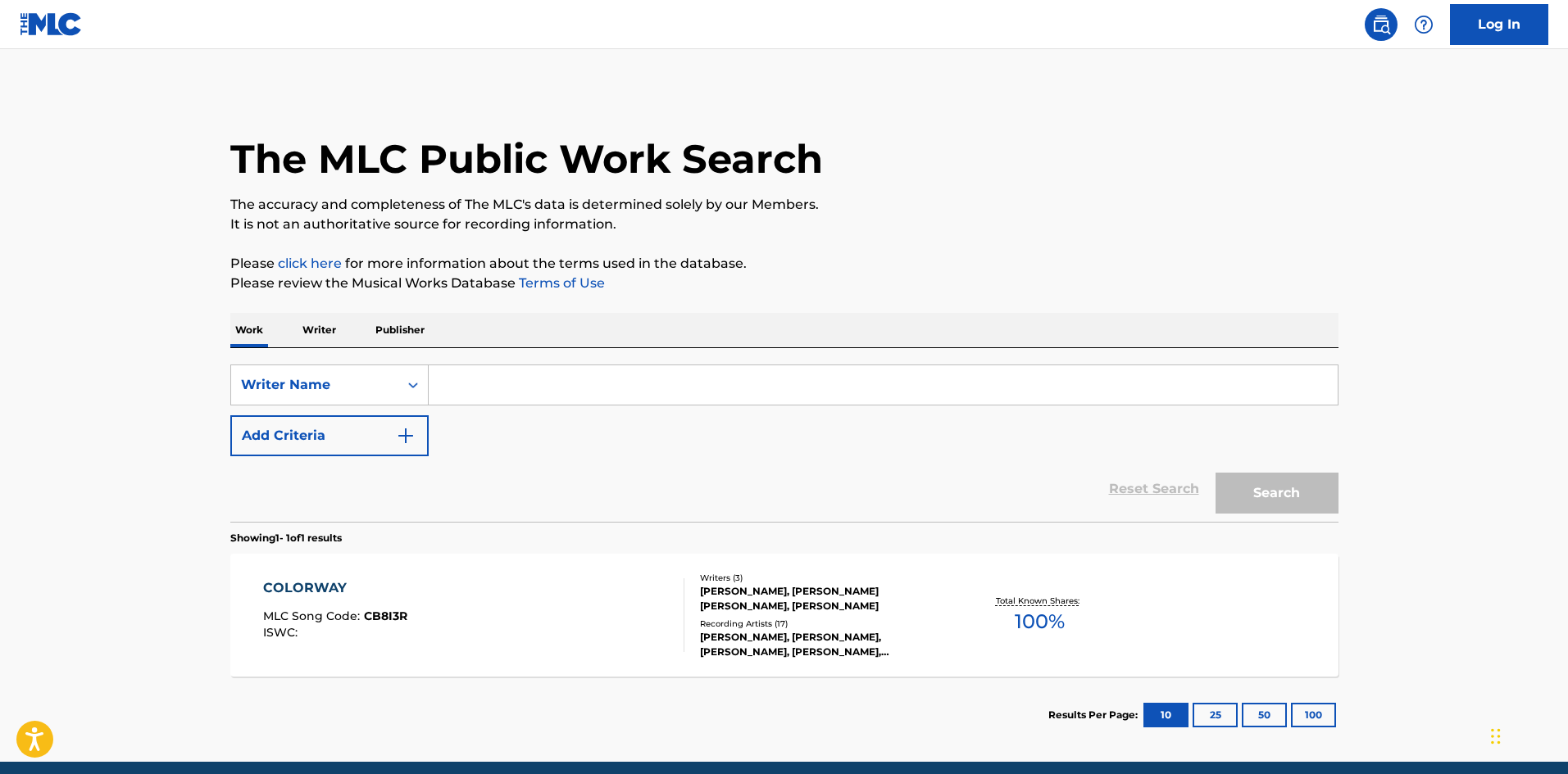
click at [495, 391] on input "Search Form" at bounding box center [883, 384] width 909 height 39
paste input "Tyanna Braswell"
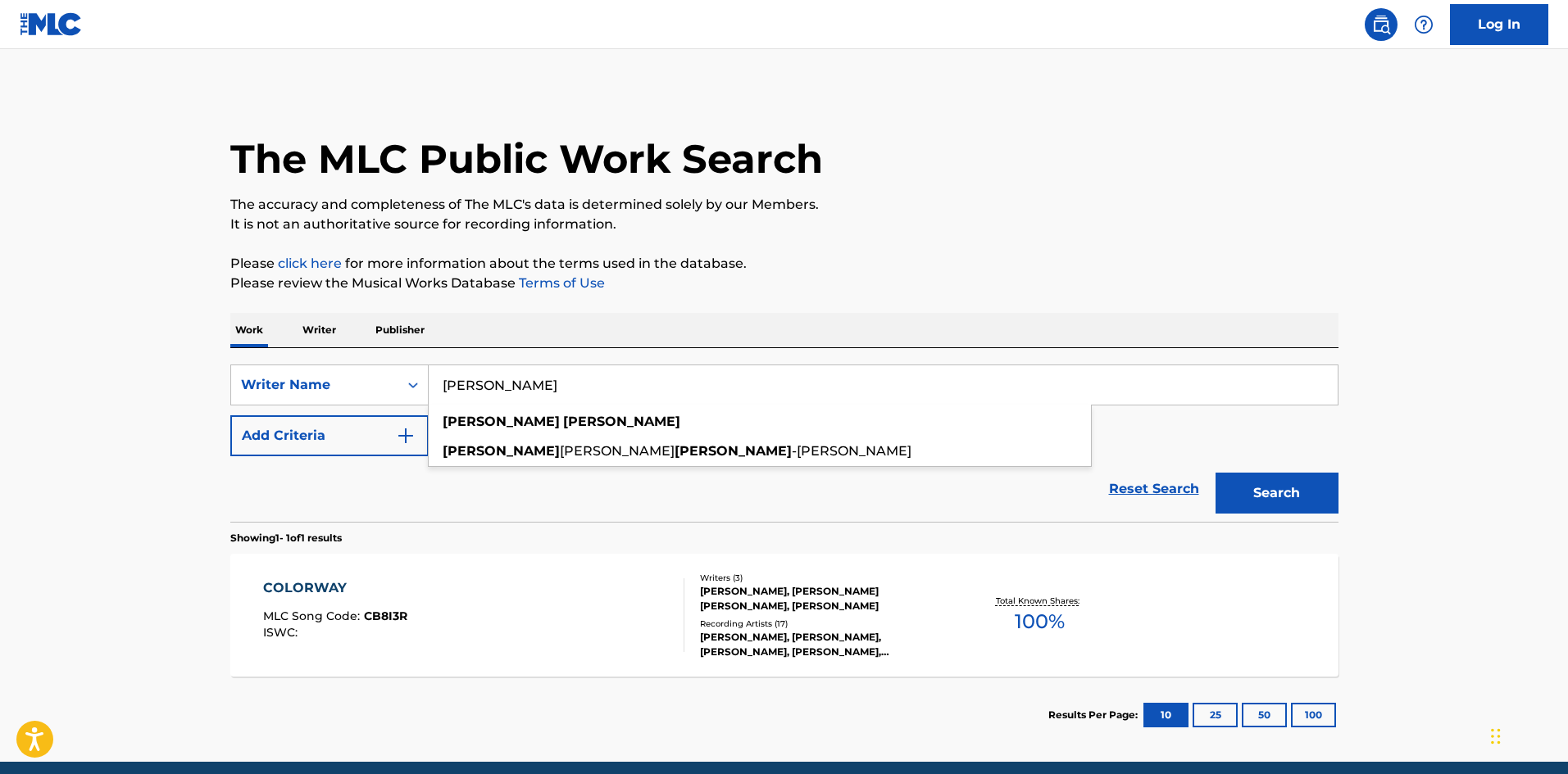
type input "Tyanna Braswell"
click at [1299, 507] on button "Search" at bounding box center [1277, 493] width 123 height 41
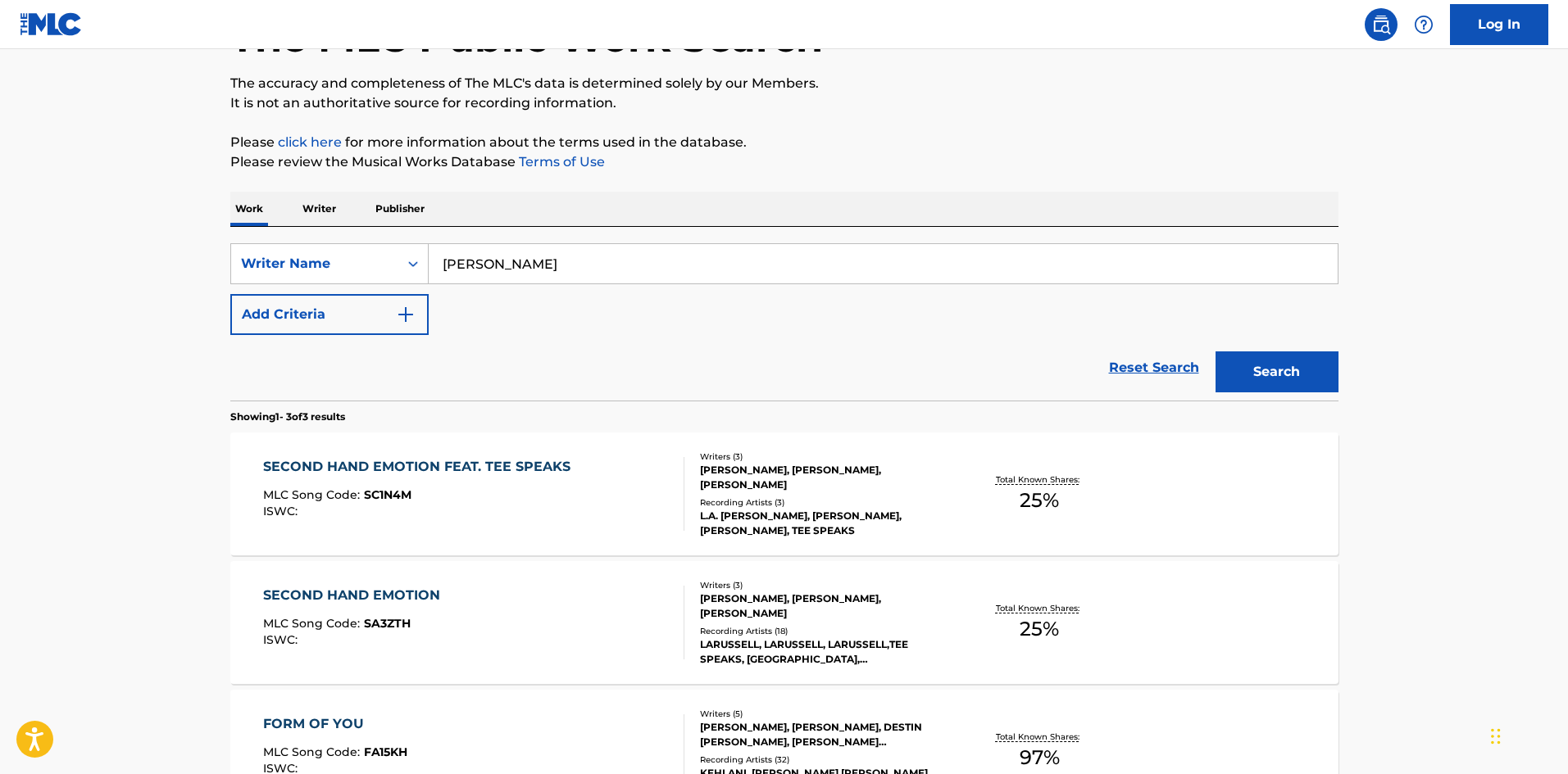
scroll to position [164, 0]
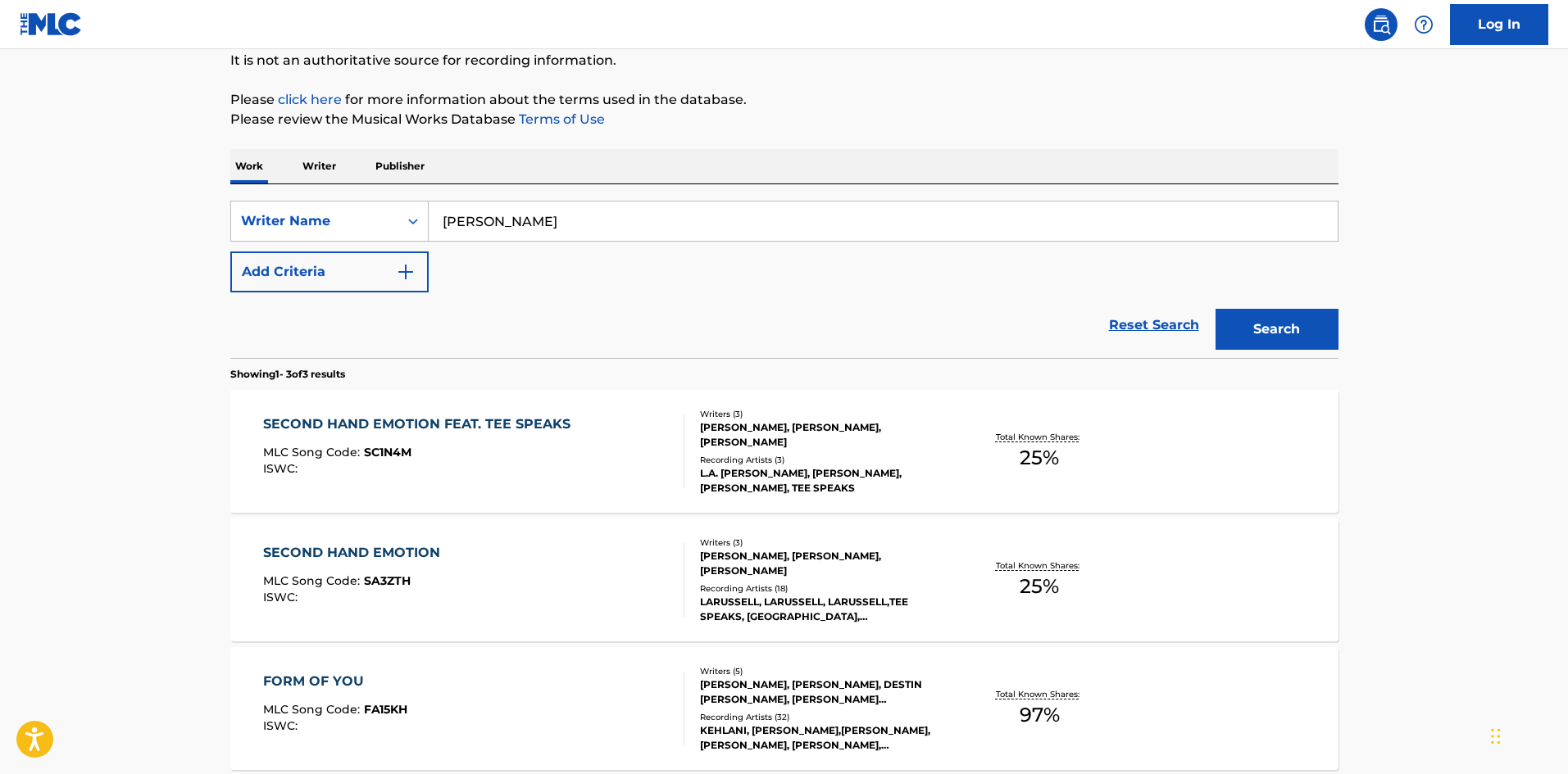
click at [379, 421] on div "SECOND HAND EMOTION FEAT. TEE SPEAKS" at bounding box center [421, 424] width 316 height 19
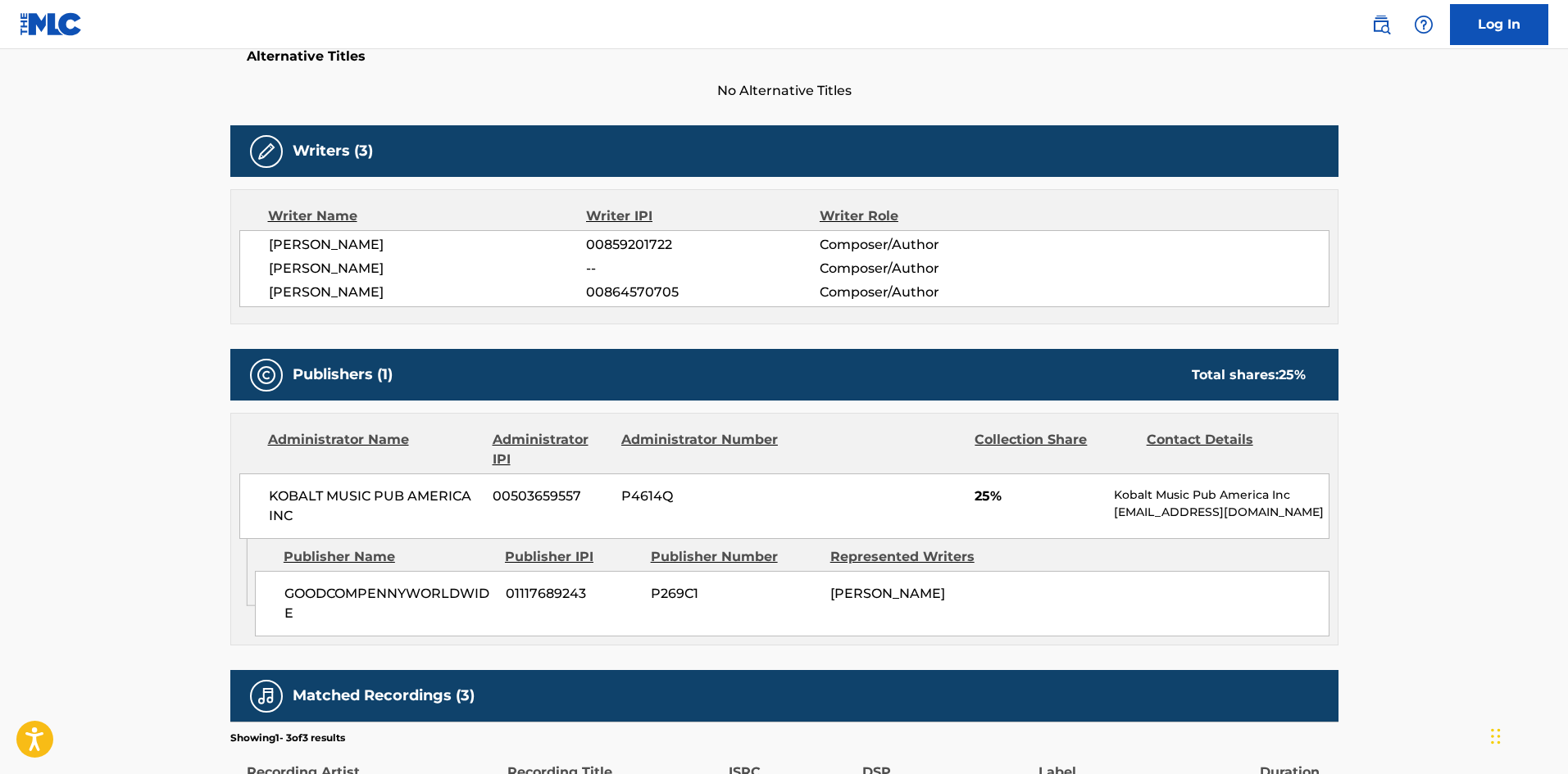
scroll to position [492, 0]
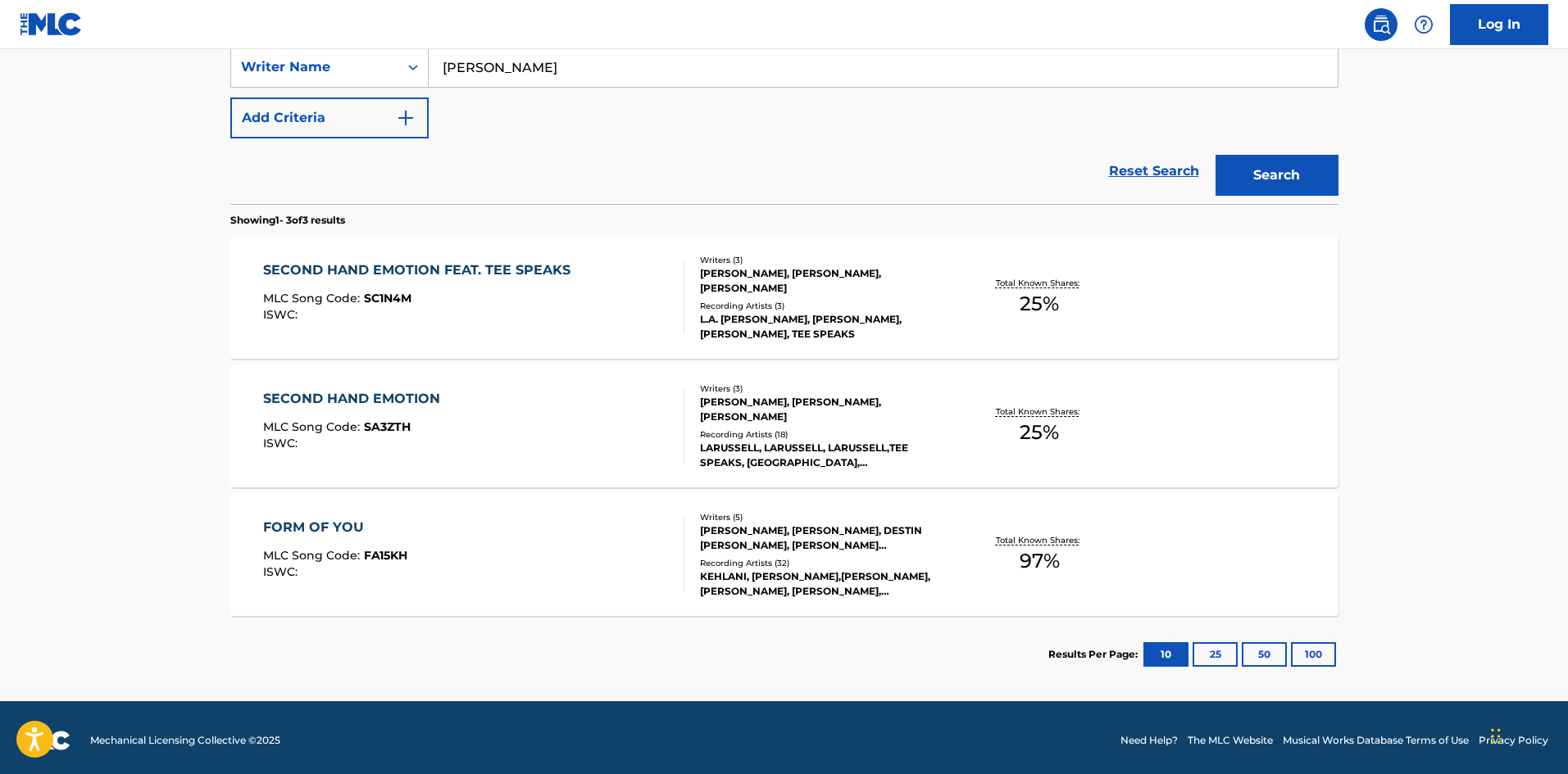
scroll to position [323, 0]
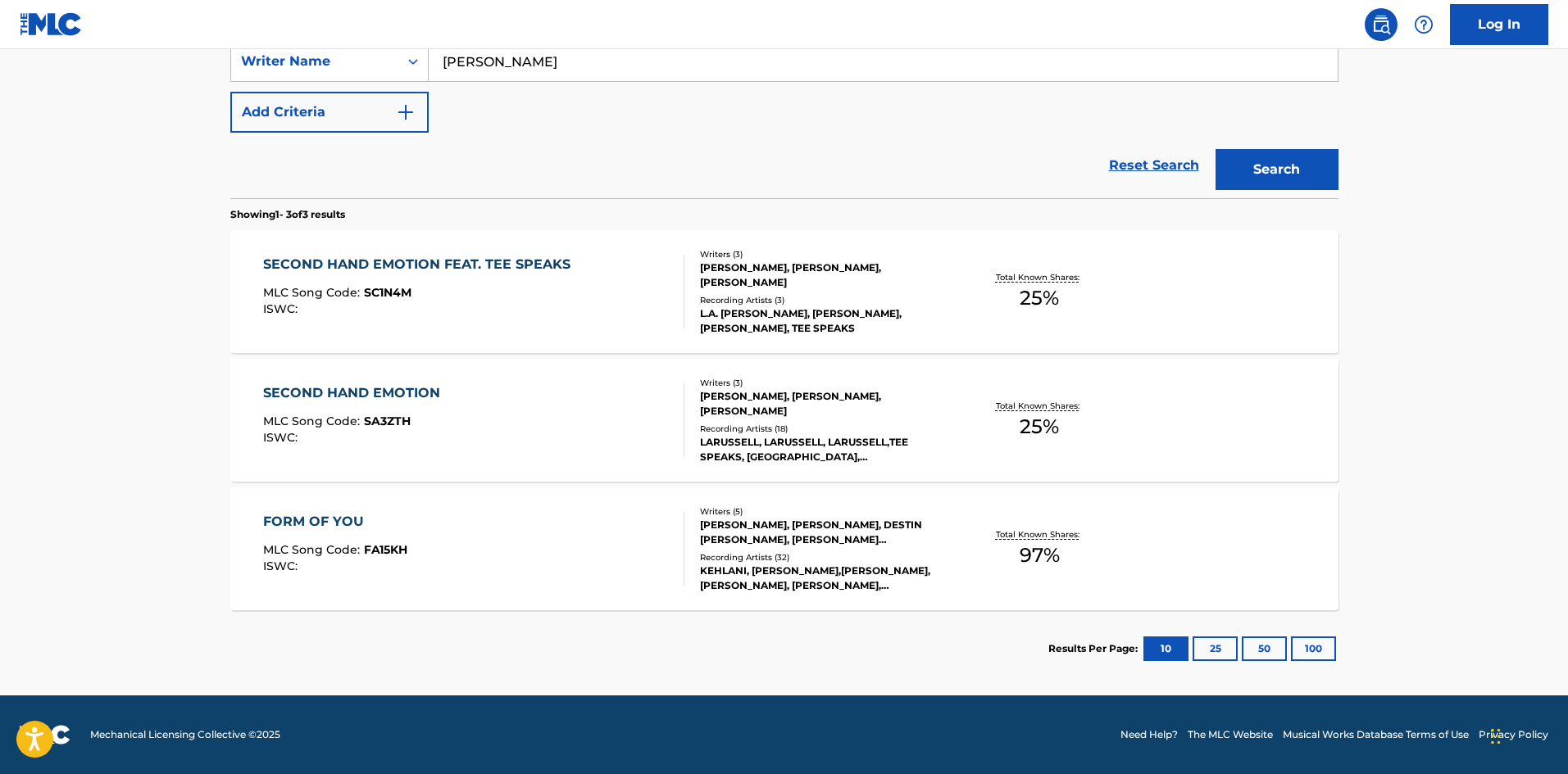
click at [323, 389] on div "SECOND HAND EMOTION" at bounding box center [355, 393] width 185 height 19
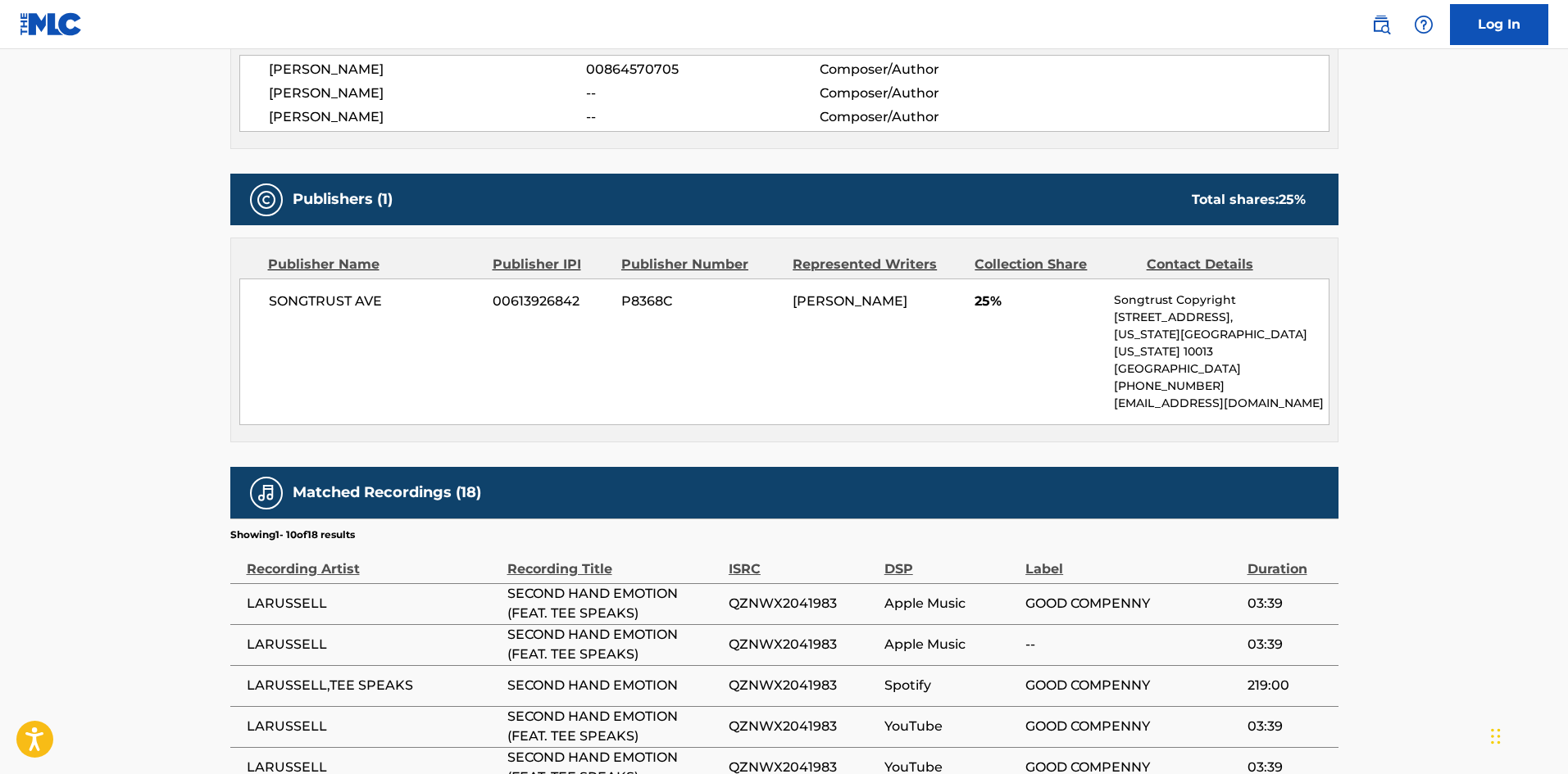
scroll to position [656, 0]
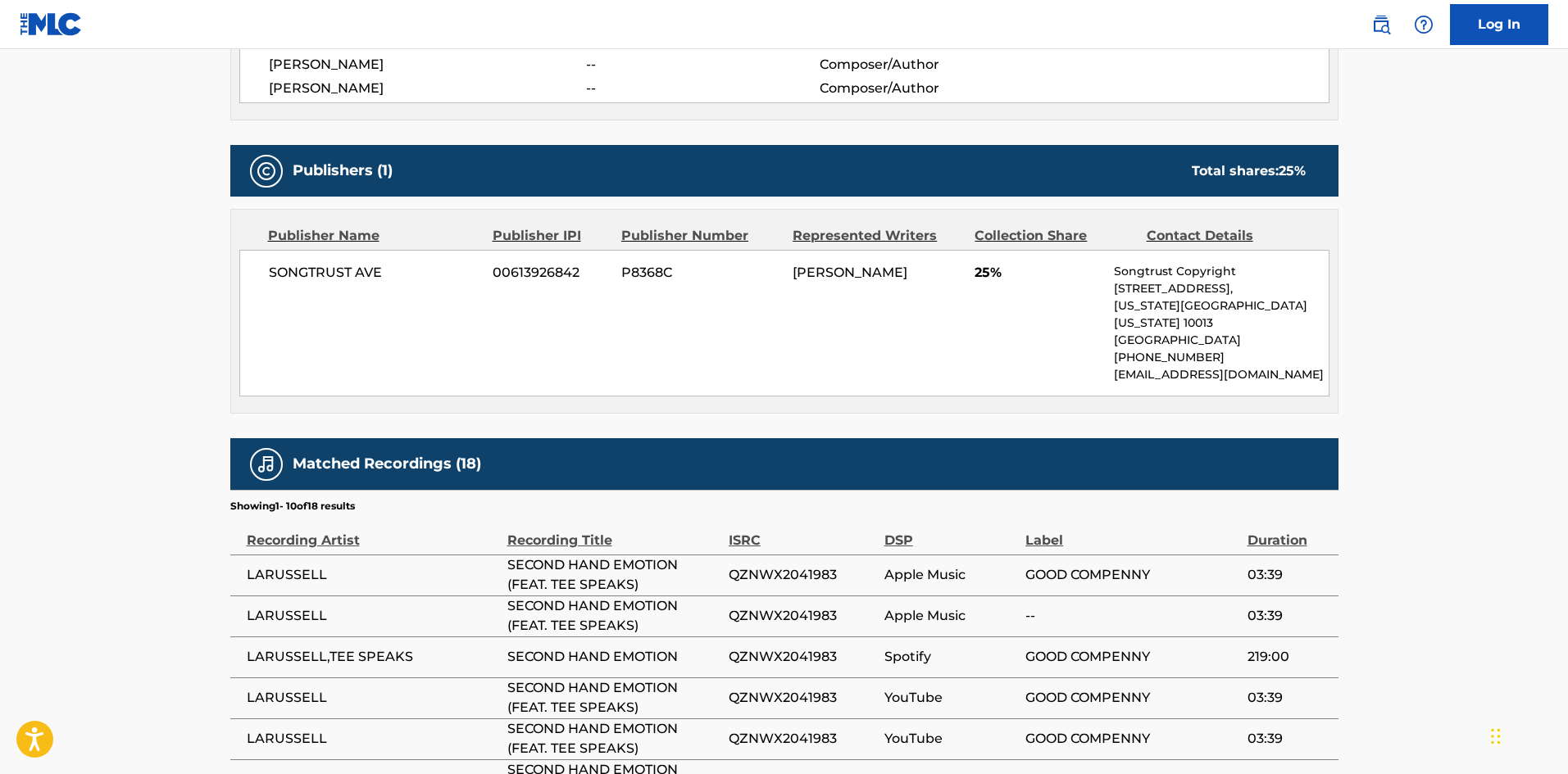
scroll to position [323, 0]
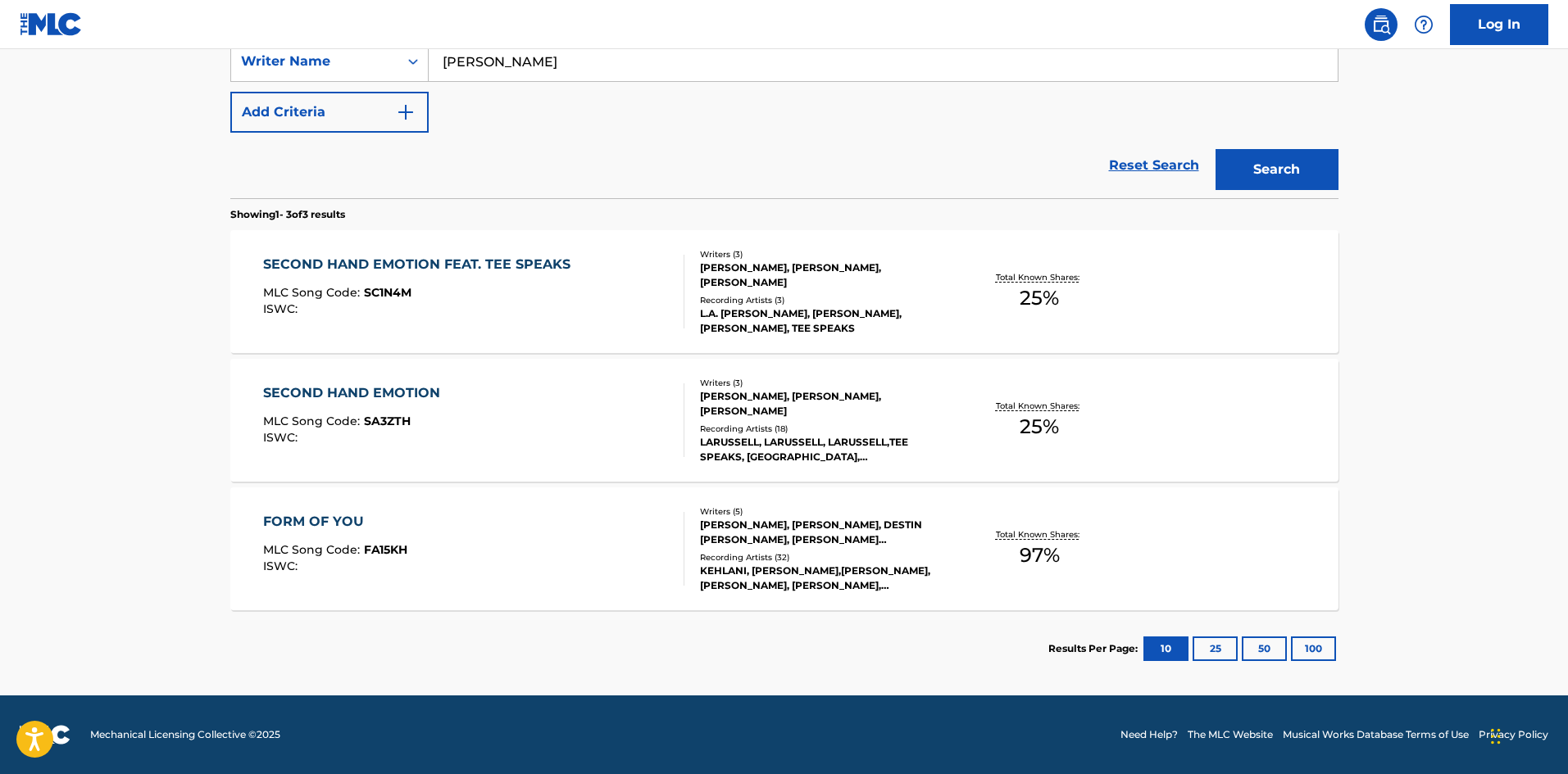
click at [309, 515] on div "FORM OF YOU" at bounding box center [335, 521] width 144 height 19
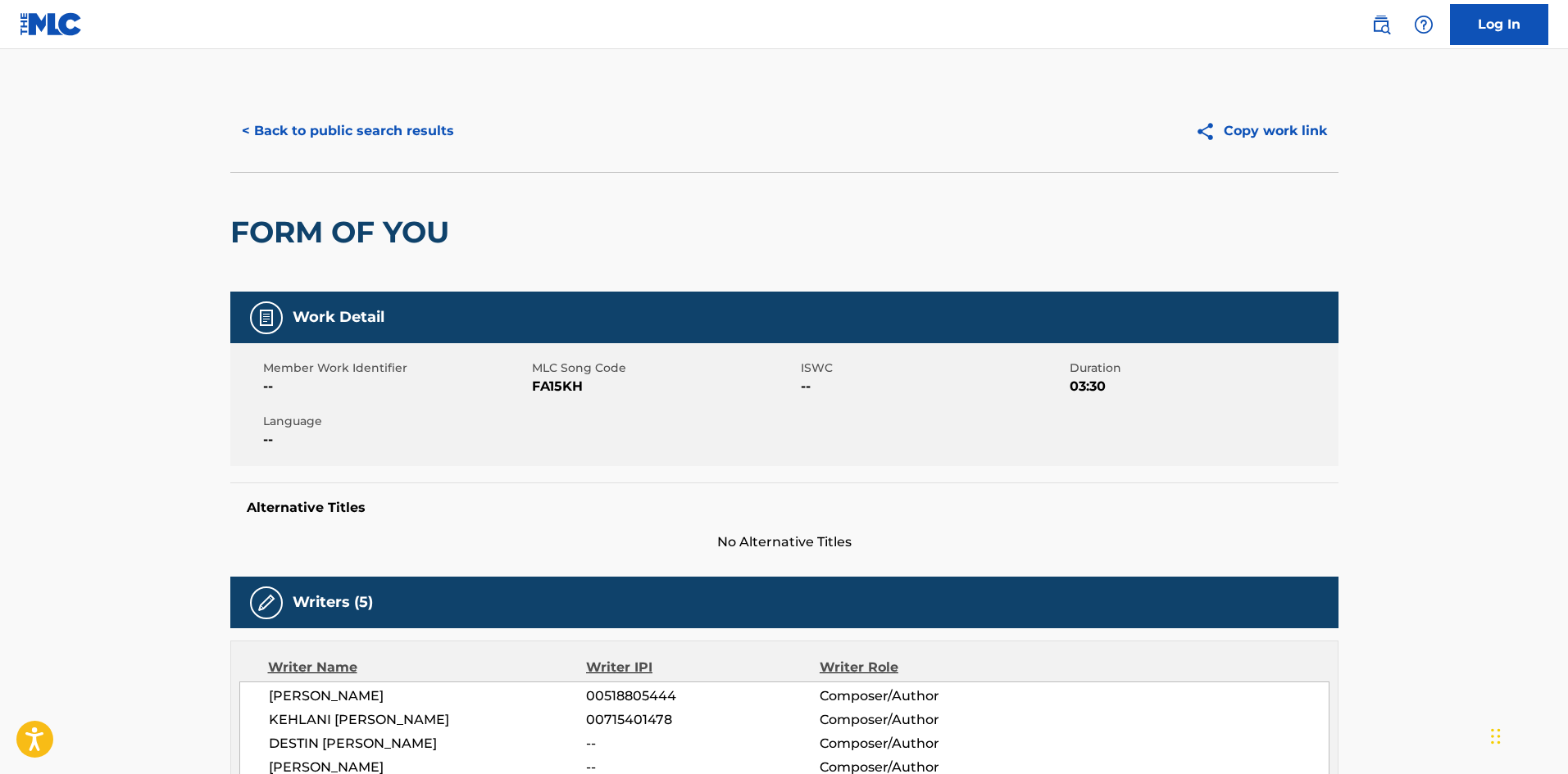
click at [303, 114] on button "< Back to public search results" at bounding box center [348, 131] width 235 height 41
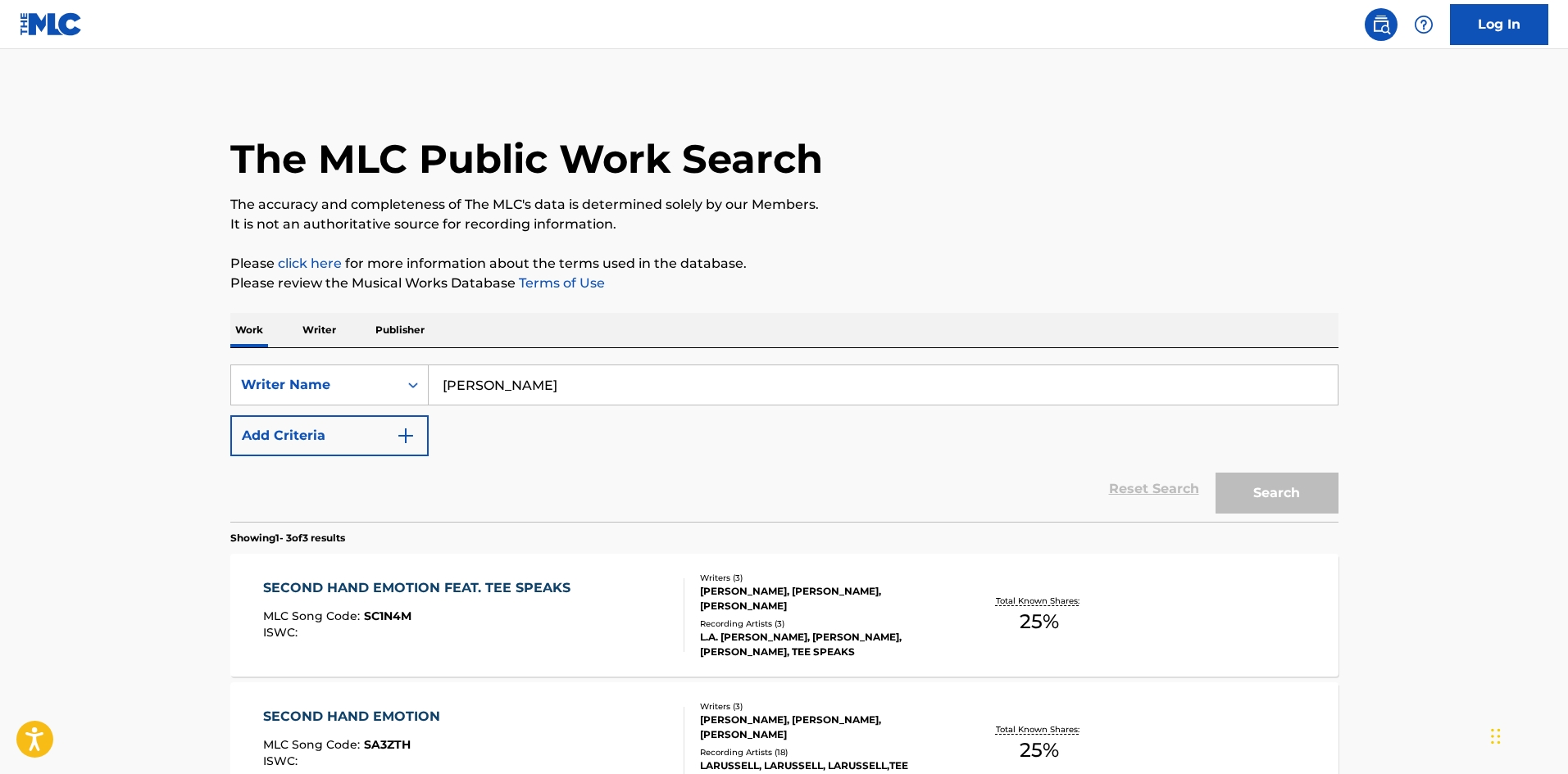
scroll to position [281, 0]
